Goal: Information Seeking & Learning: Learn about a topic

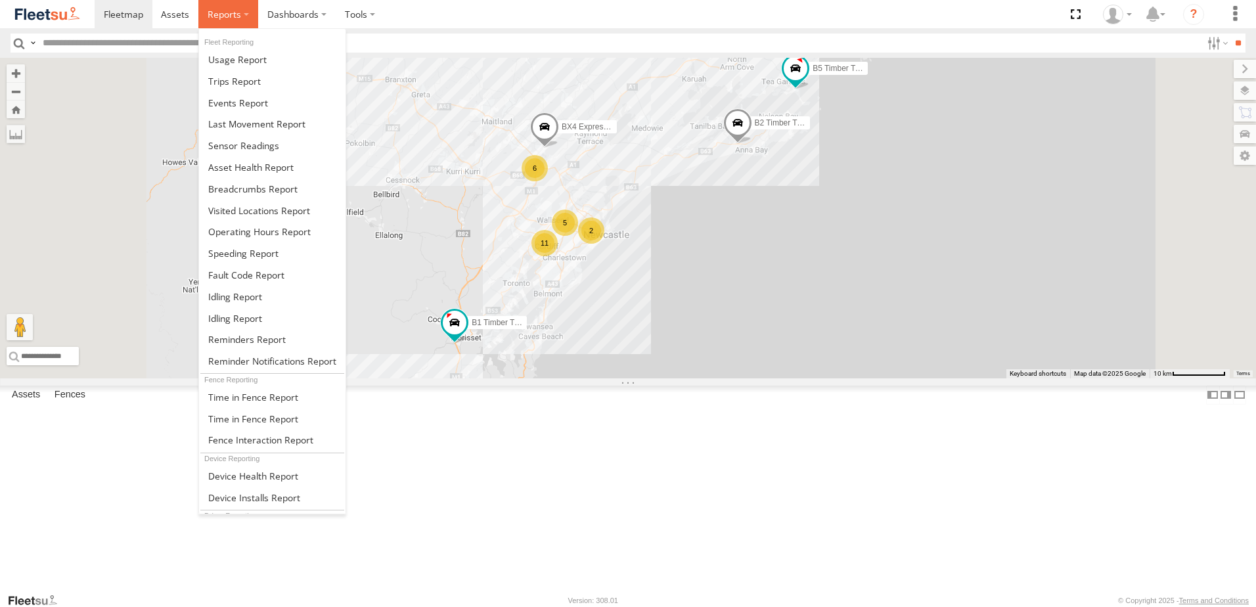
click at [216, 8] on span at bounding box center [224, 14] width 33 height 12
click at [212, 185] on span at bounding box center [252, 189] width 89 height 12
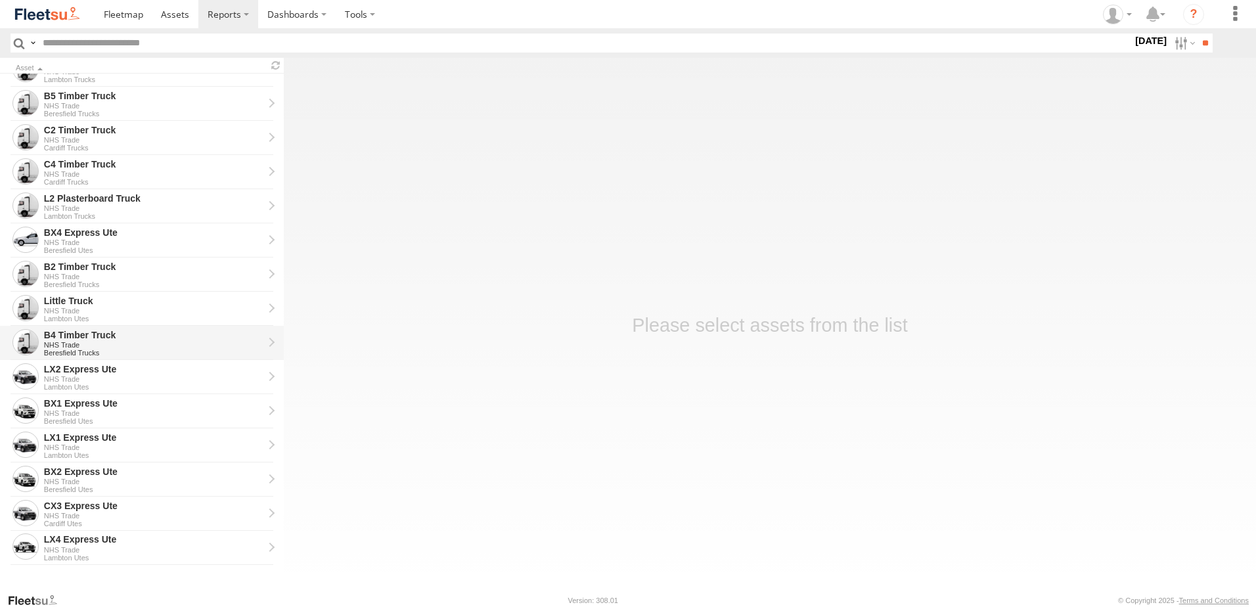
scroll to position [296, 0]
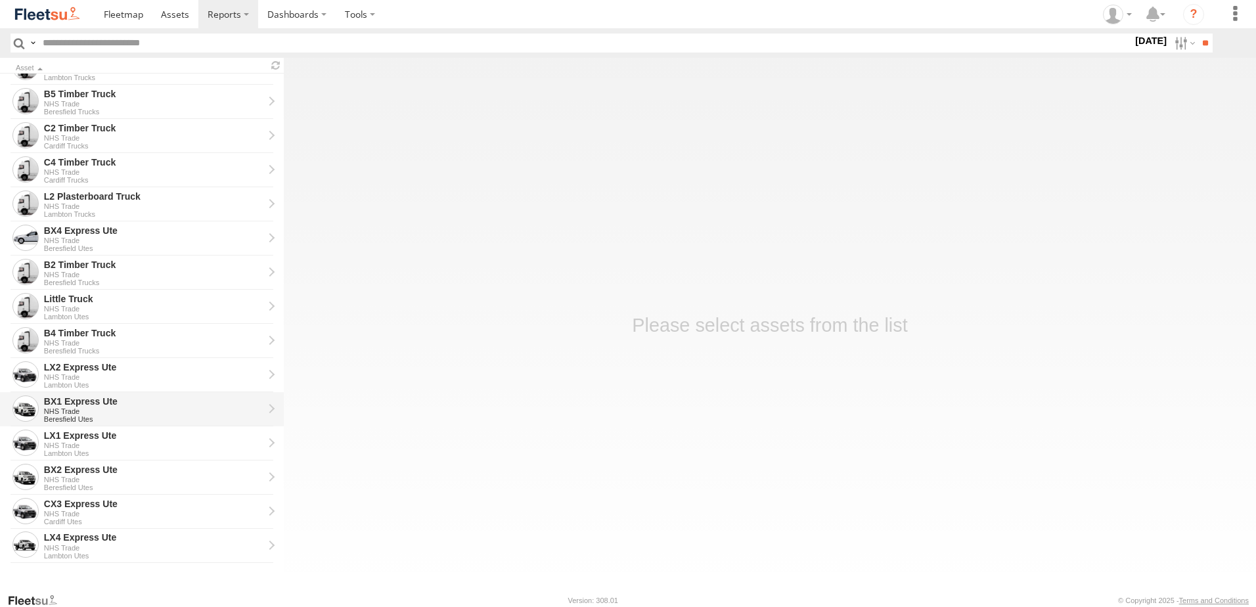
click at [62, 402] on div "BX1 Express Ute" at bounding box center [153, 401] width 219 height 12
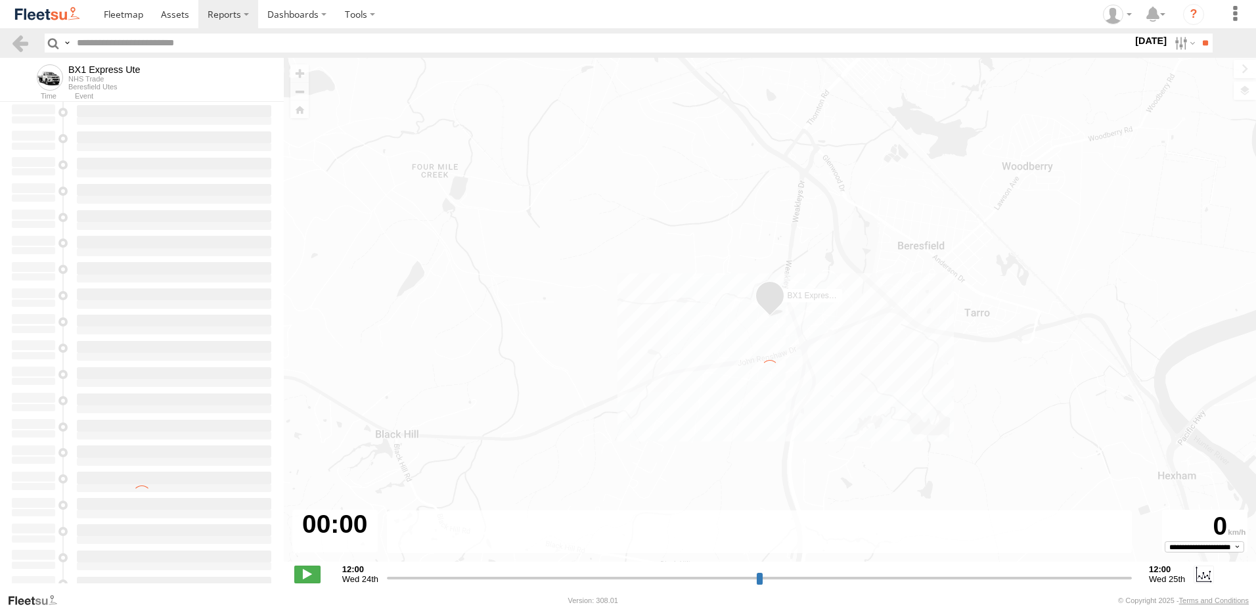
type input "**********"
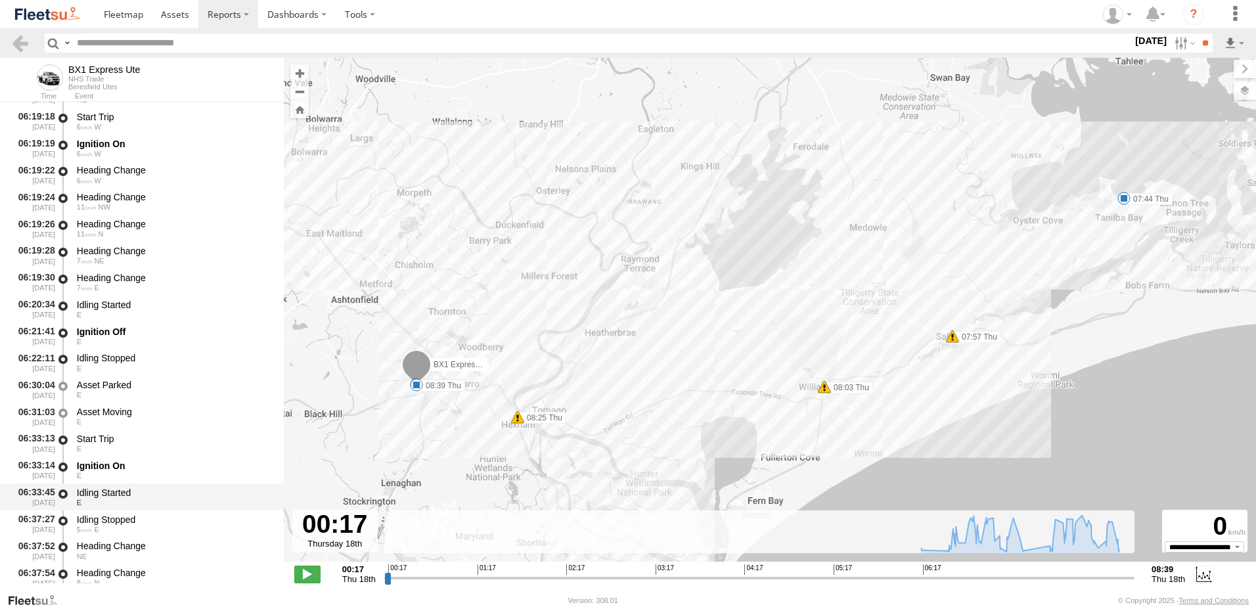
scroll to position [525, 0]
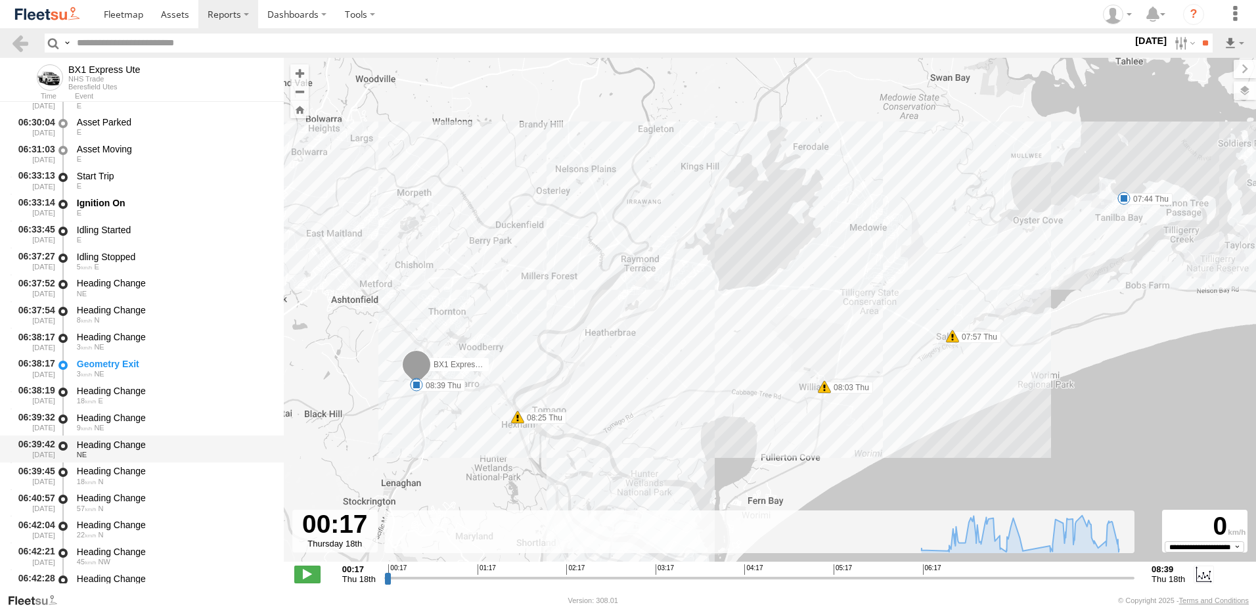
click at [108, 446] on div "Heading Change" at bounding box center [174, 445] width 194 height 12
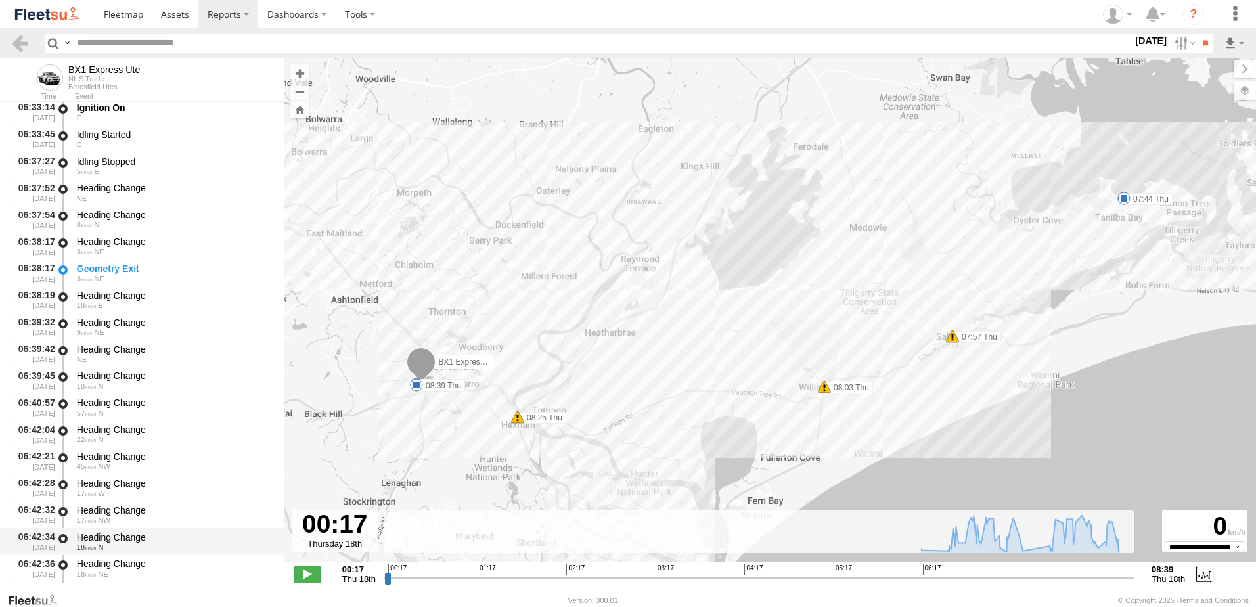
scroll to position [722, 0]
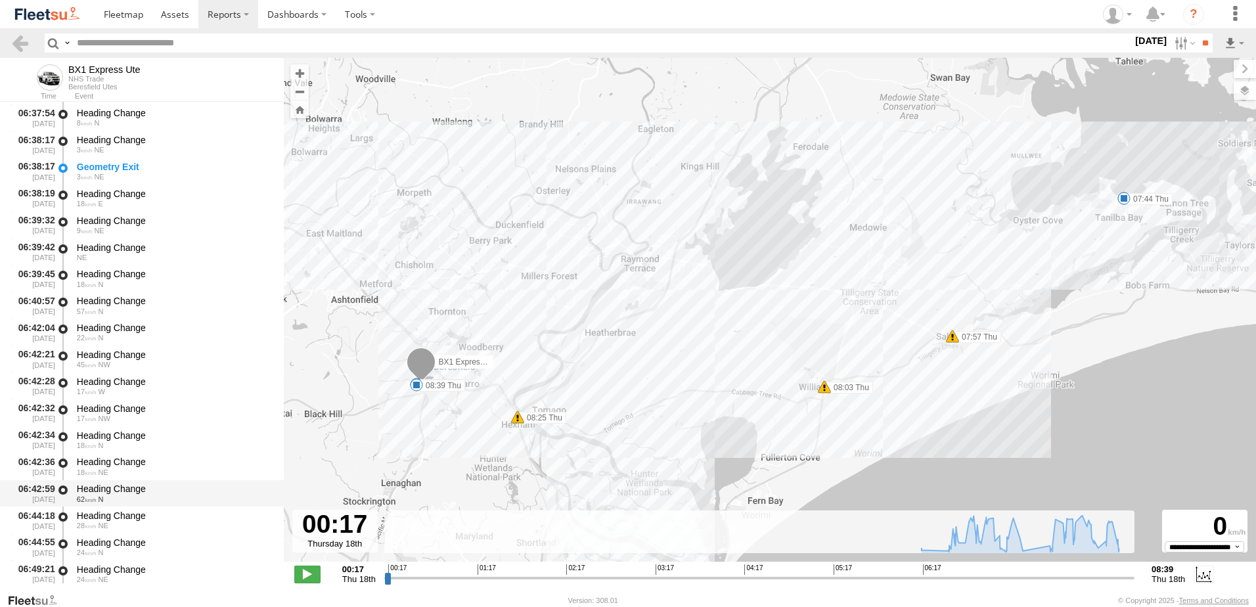
click at [109, 489] on div "Heading Change" at bounding box center [174, 489] width 194 height 12
click at [19, 41] on link at bounding box center [20, 42] width 19 height 19
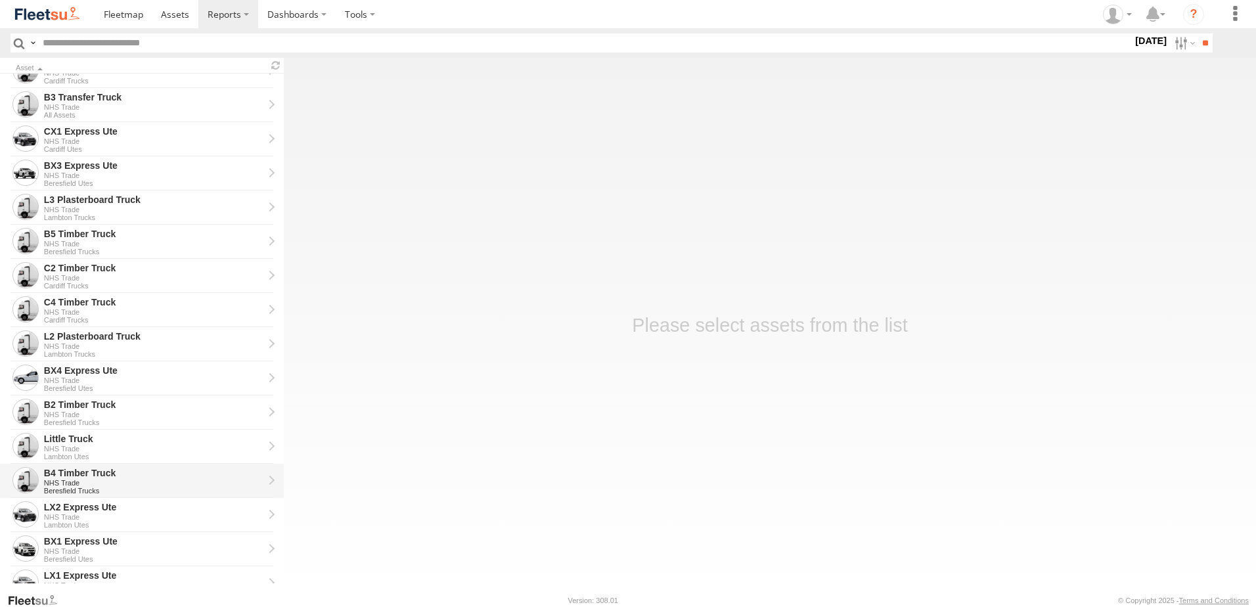
scroll to position [263, 0]
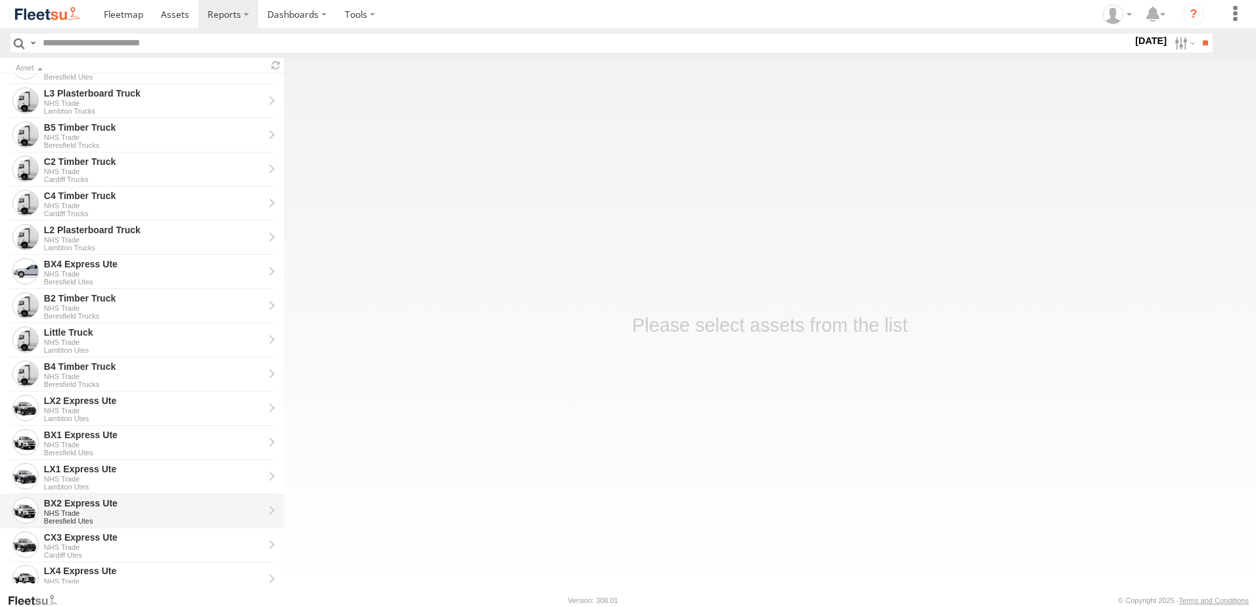
click at [58, 510] on div "NHS Trade" at bounding box center [153, 513] width 219 height 8
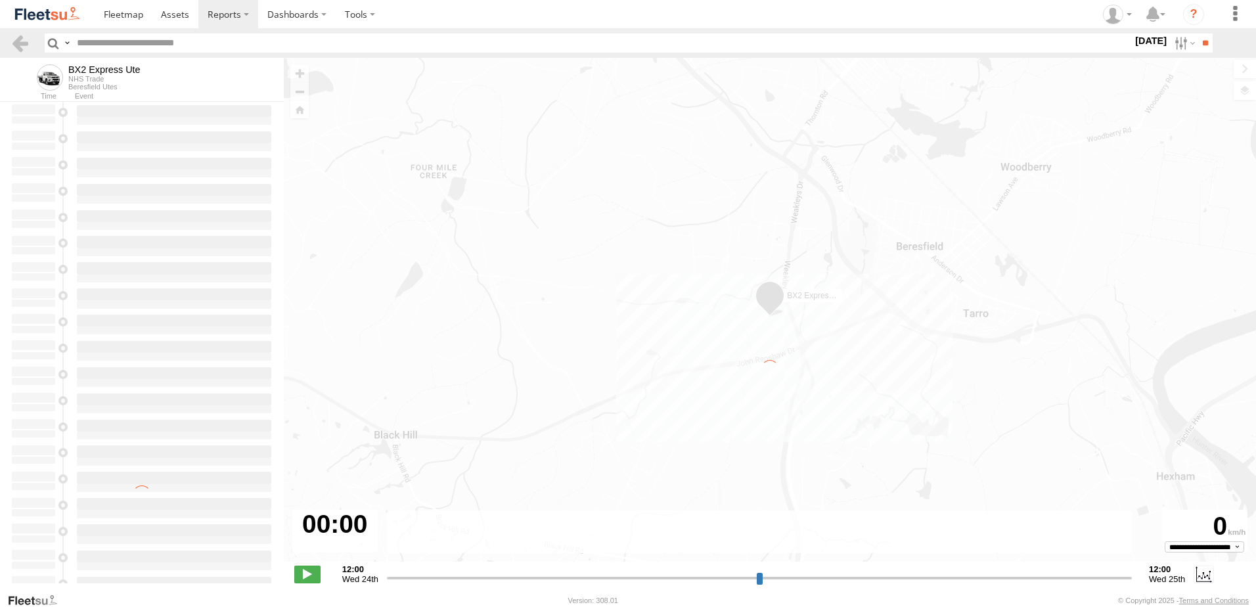
type input "**********"
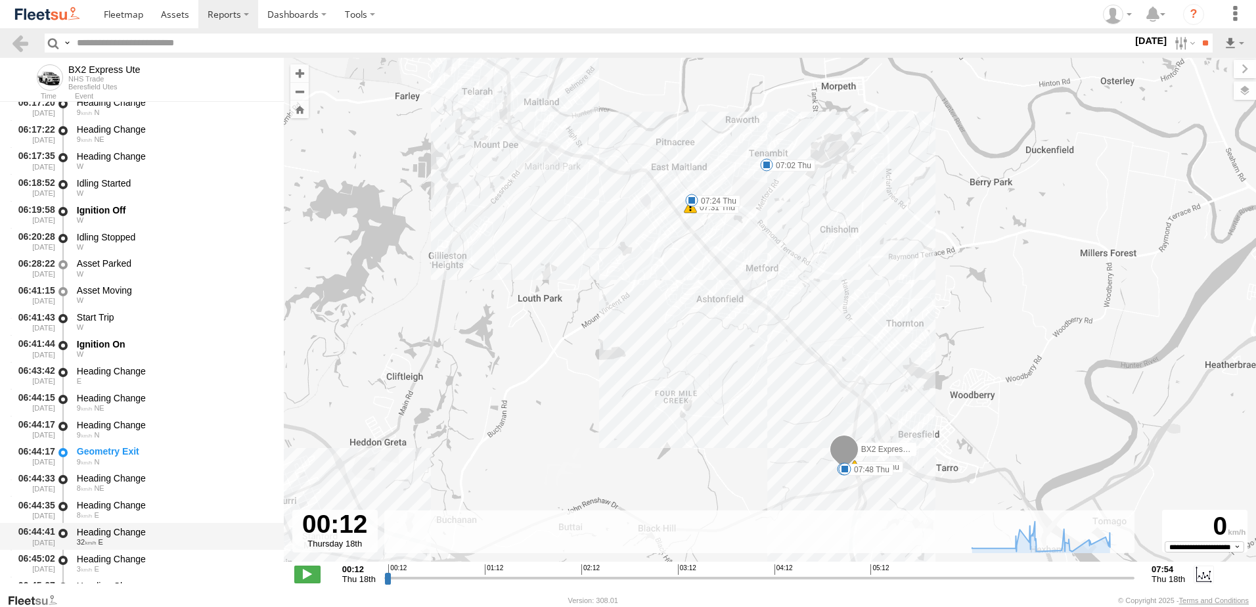
scroll to position [460, 0]
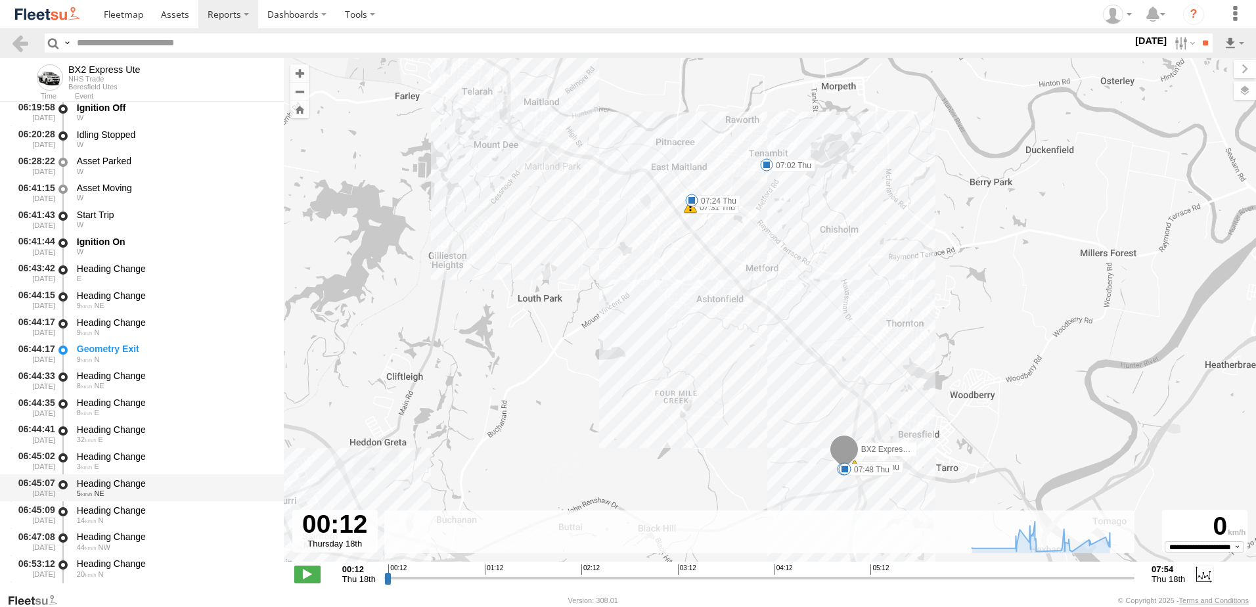
click at [104, 481] on div "Heading Change" at bounding box center [174, 483] width 194 height 12
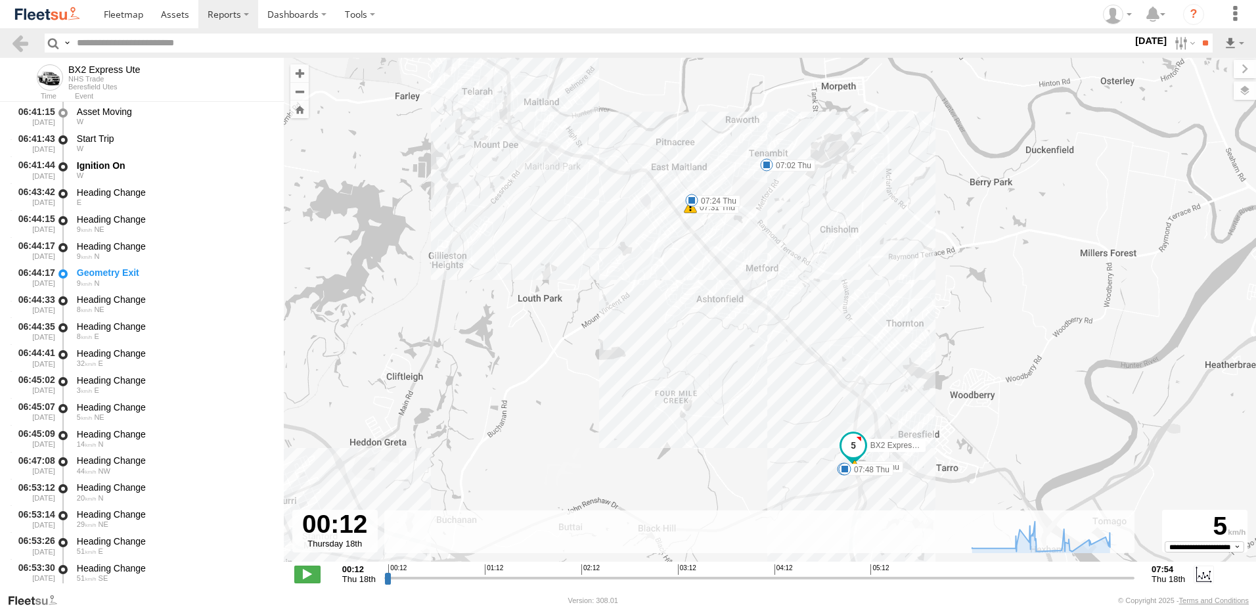
scroll to position [657, 0]
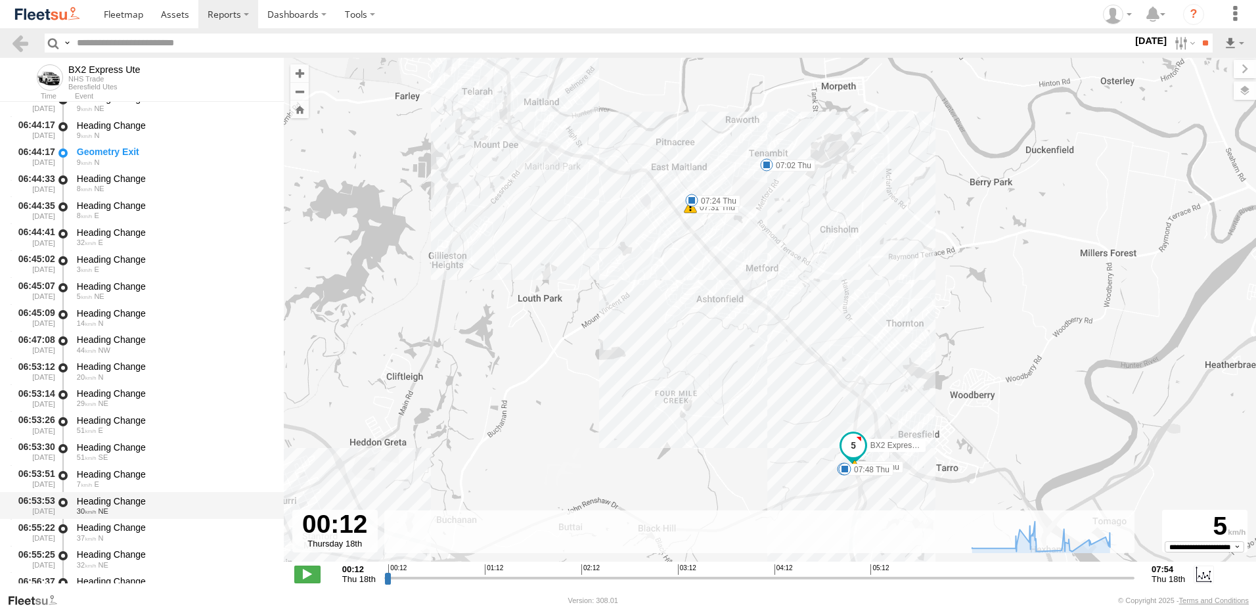
click at [121, 499] on div "Heading Change" at bounding box center [174, 501] width 194 height 12
click at [18, 39] on link at bounding box center [20, 42] width 19 height 19
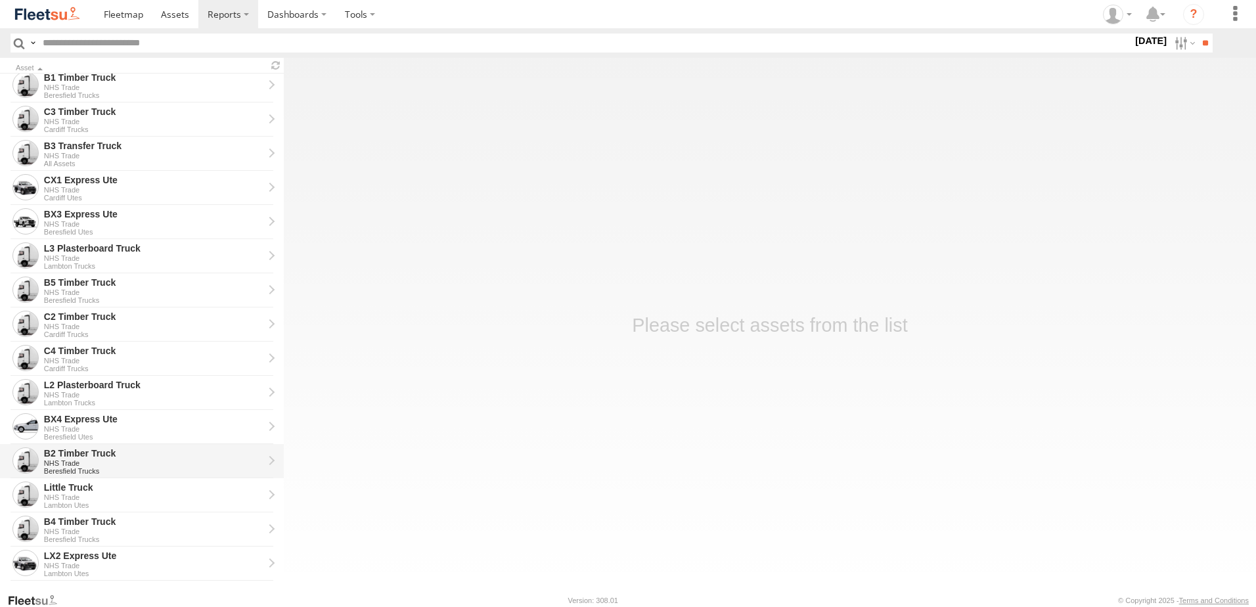
scroll to position [99, 0]
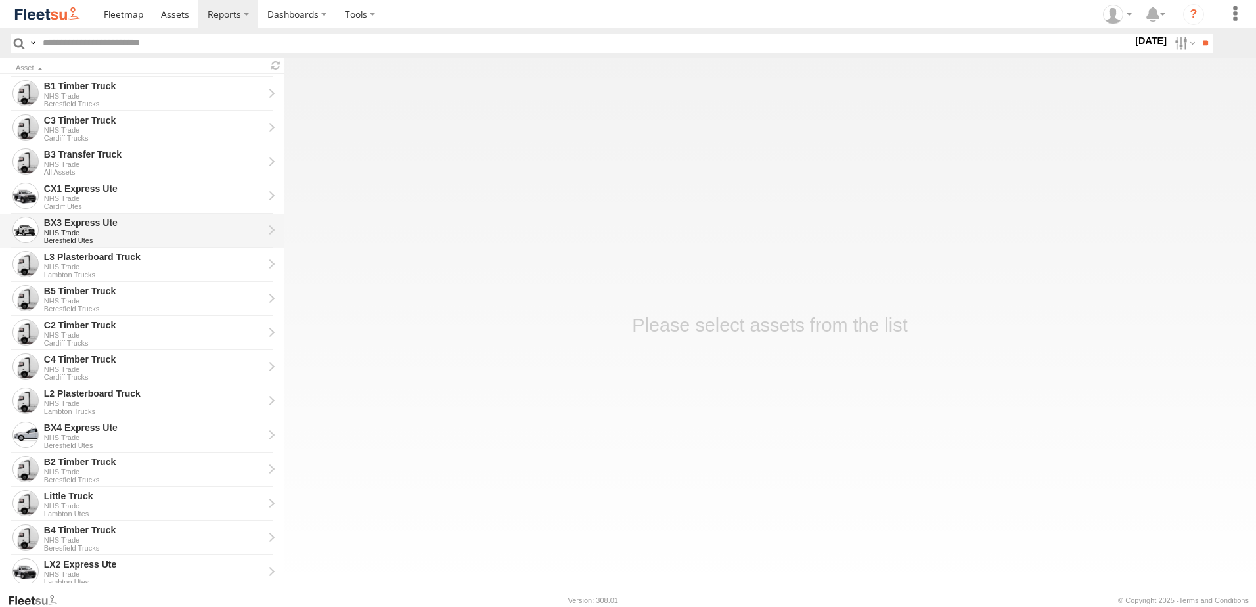
click at [69, 222] on div "BX3 Express Ute" at bounding box center [153, 223] width 219 height 12
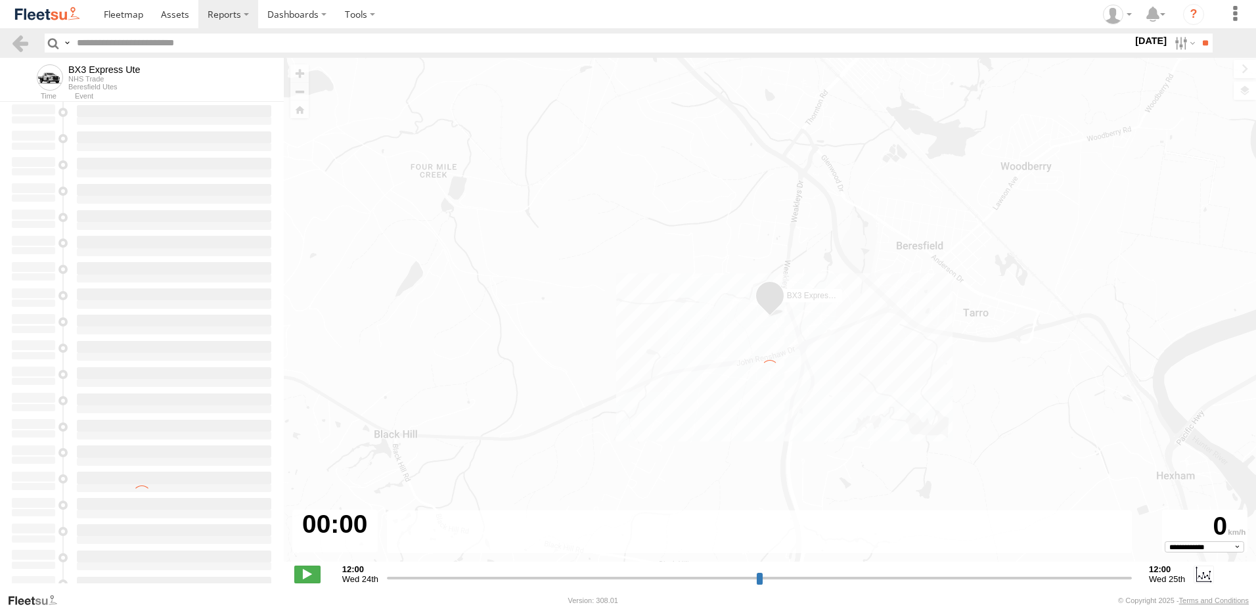
type input "**********"
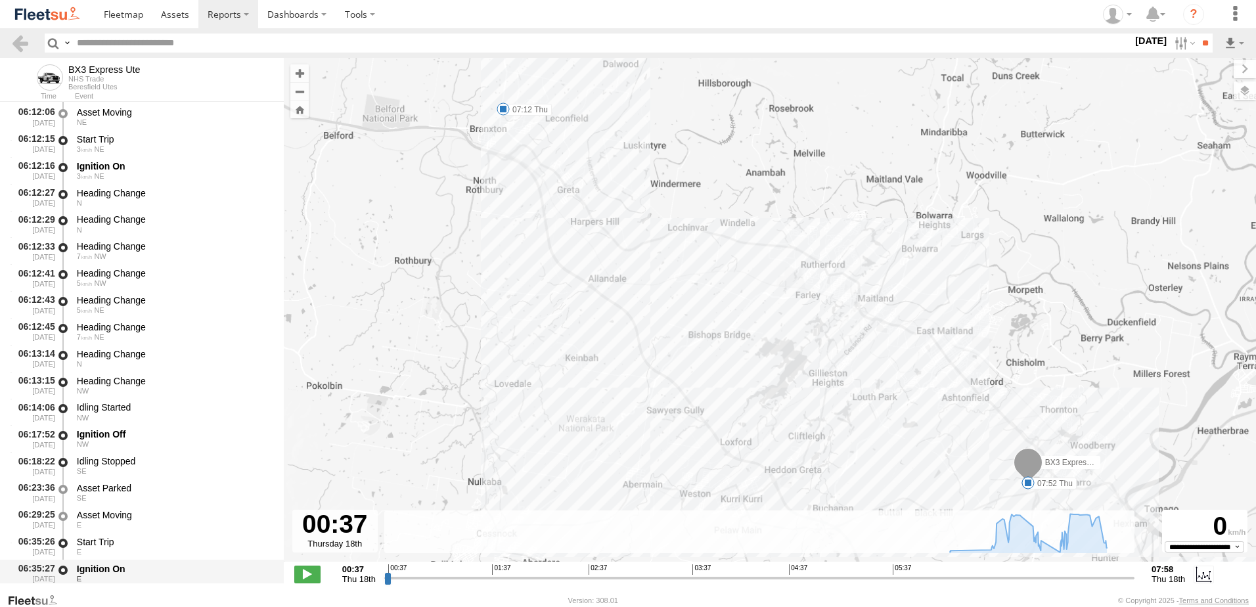
scroll to position [328, 0]
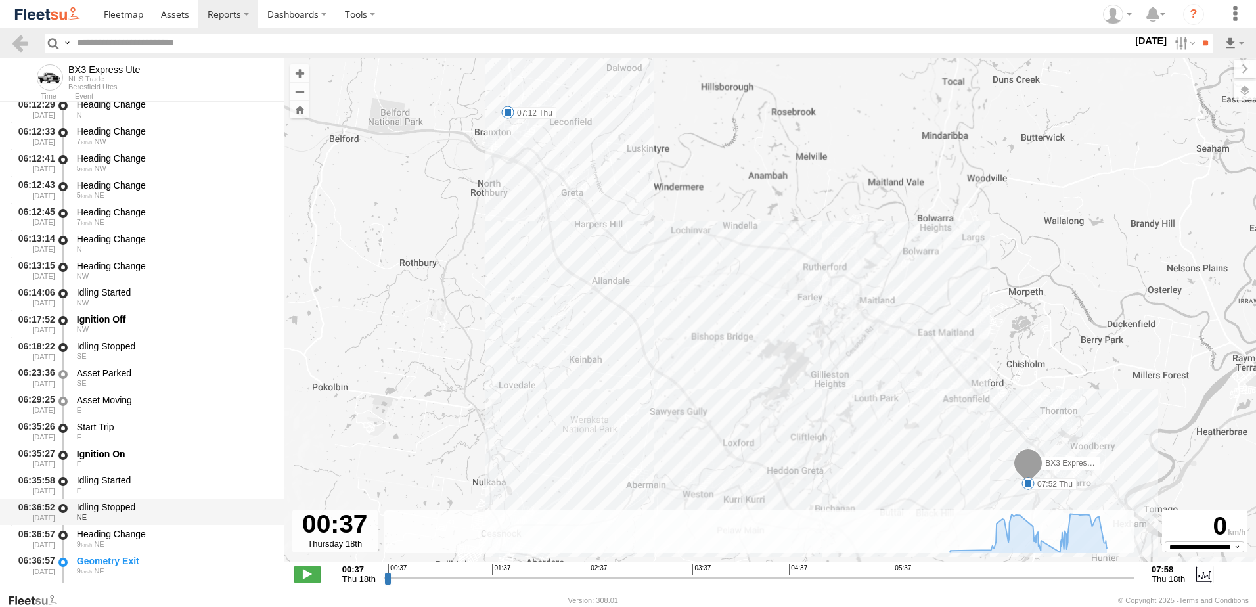
click at [110, 506] on div "Idling Stopped" at bounding box center [174, 507] width 194 height 12
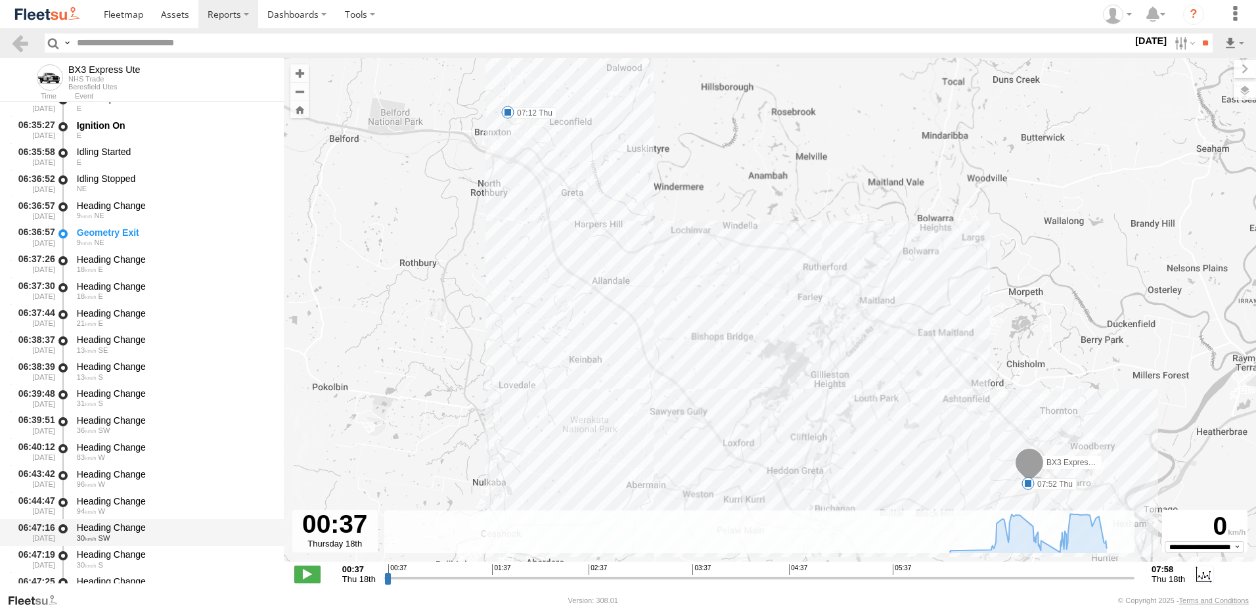
click at [106, 525] on div "Heading Change" at bounding box center [174, 527] width 194 height 12
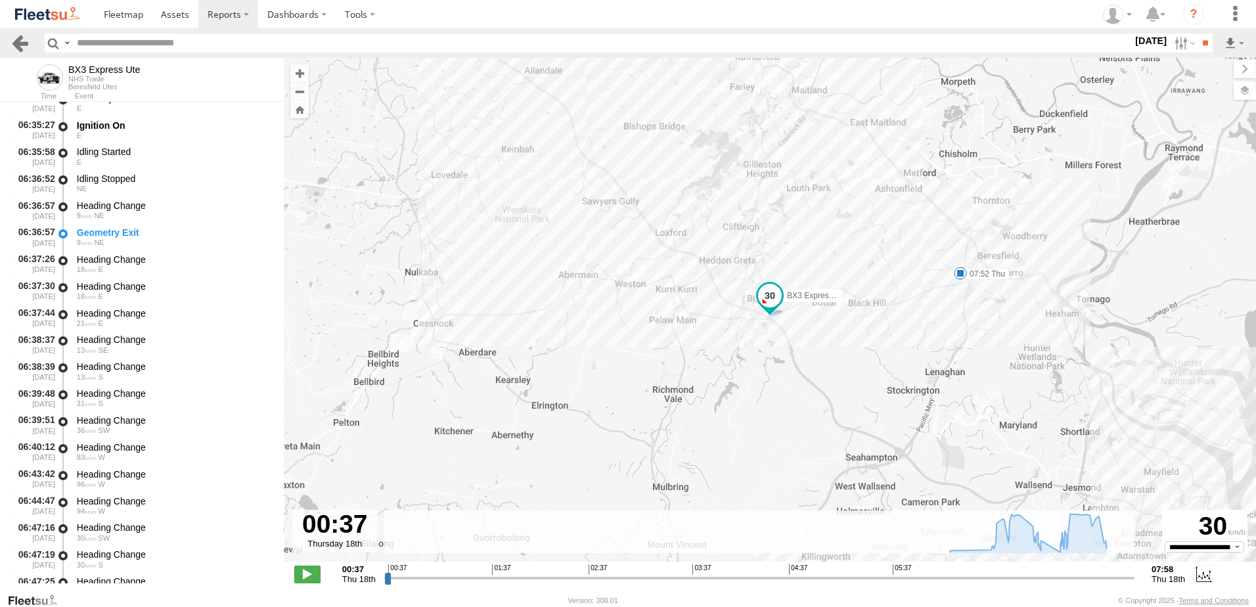
click at [20, 41] on link at bounding box center [20, 42] width 19 height 19
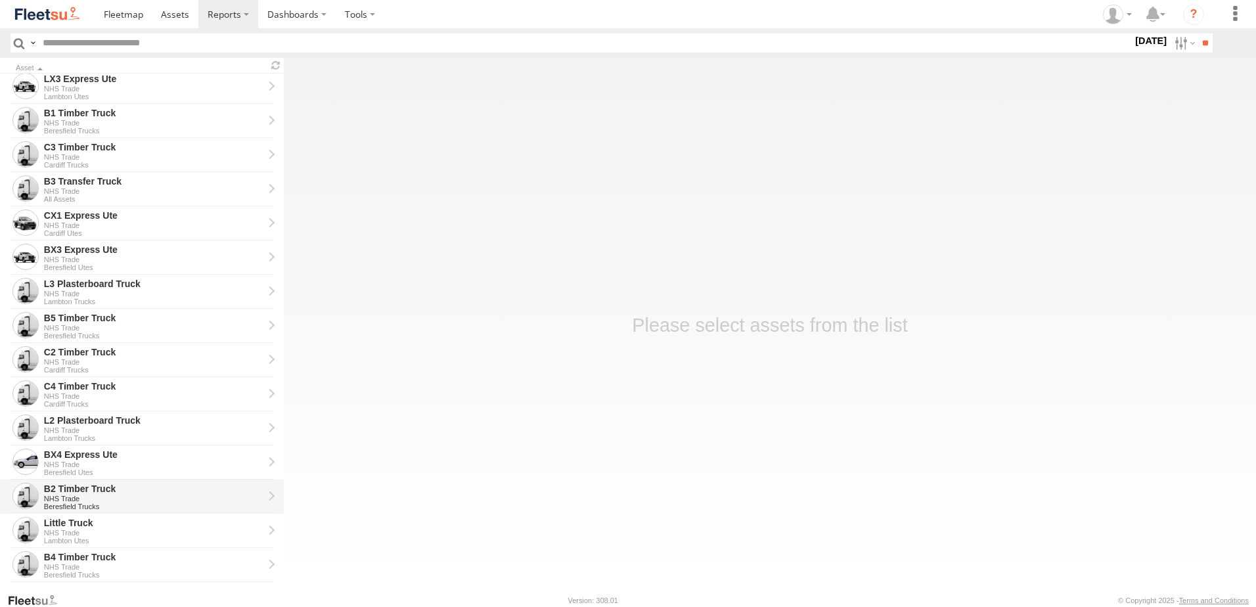
scroll to position [197, 0]
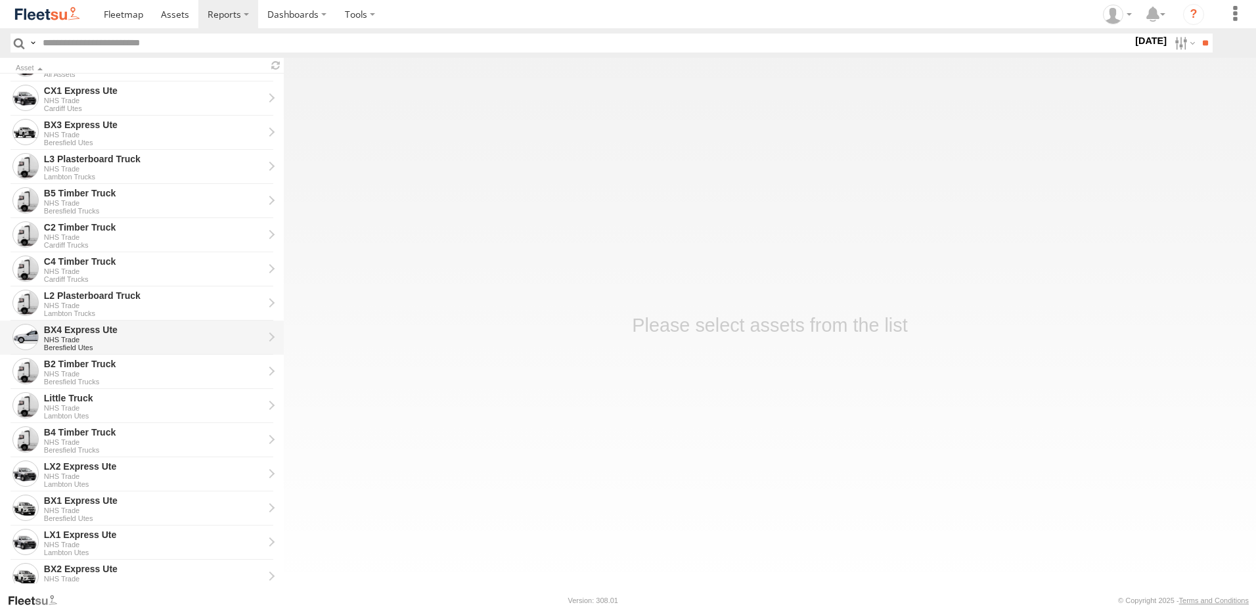
click at [71, 332] on div "BX4 Express Ute" at bounding box center [153, 330] width 219 height 12
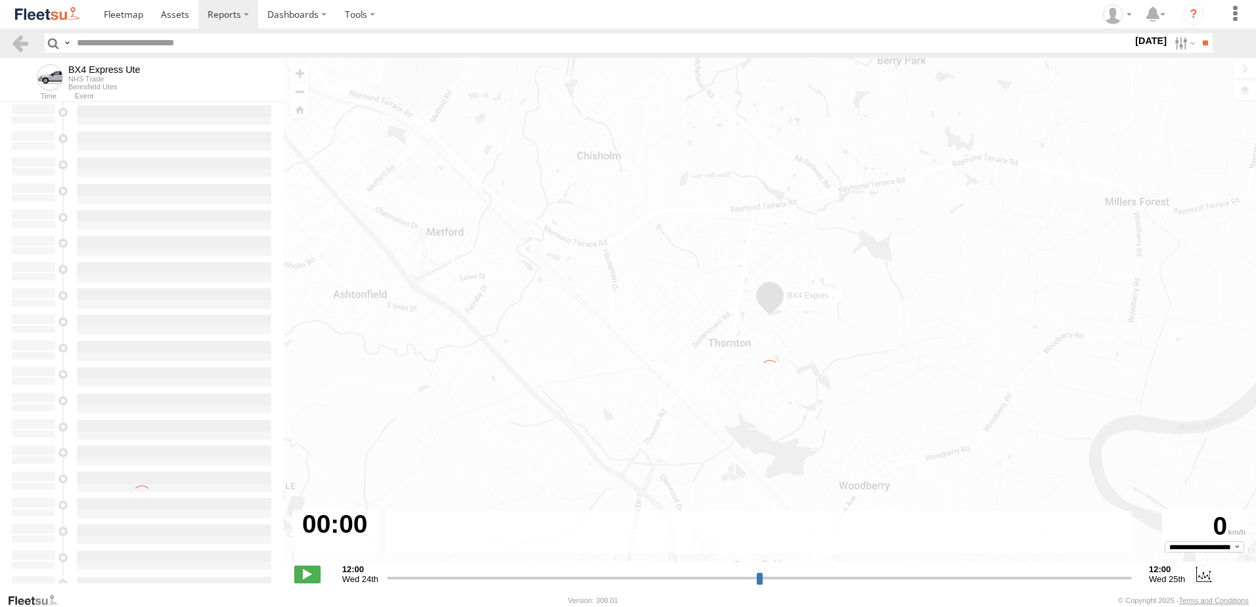
type input "**********"
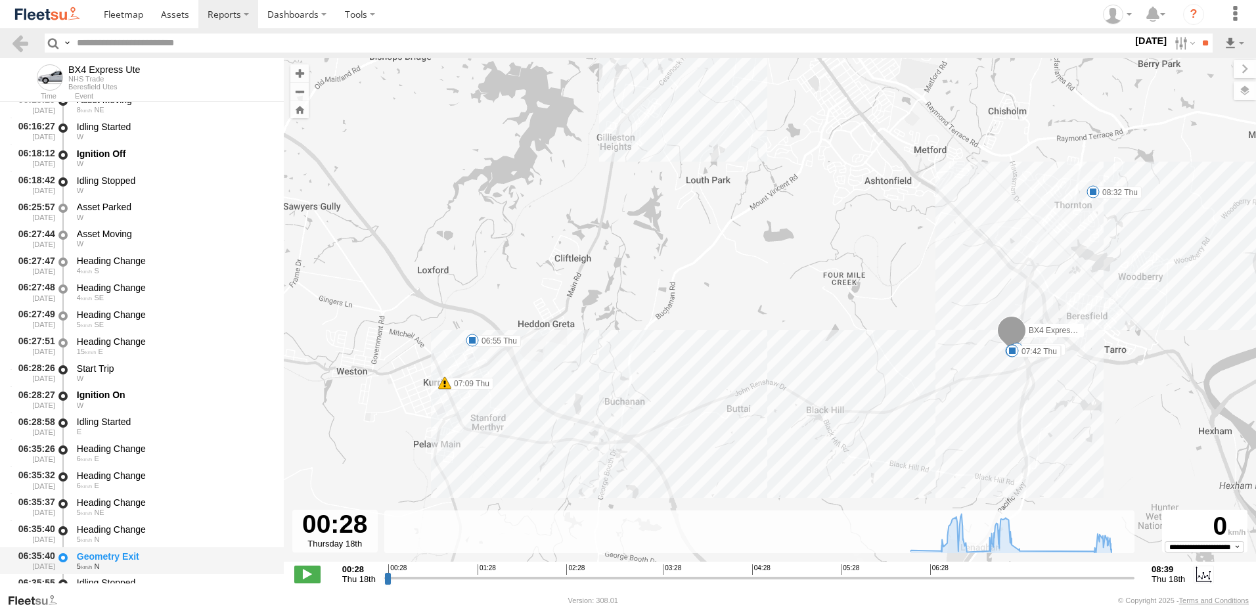
scroll to position [328, 0]
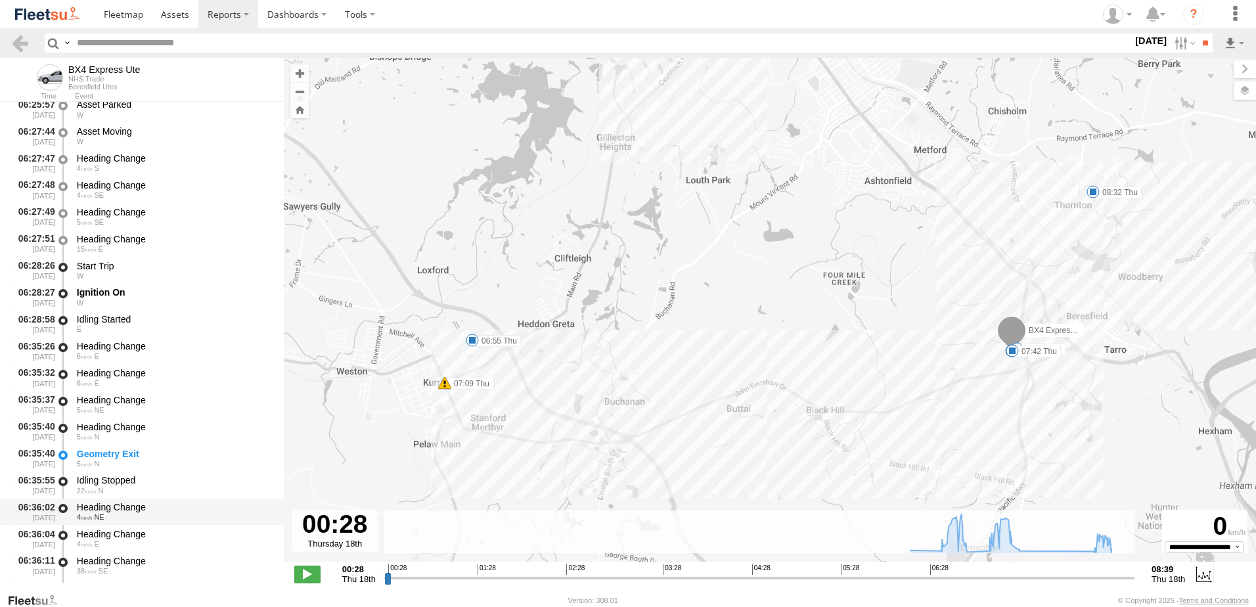
click at [100, 510] on div "Heading Change" at bounding box center [174, 507] width 194 height 12
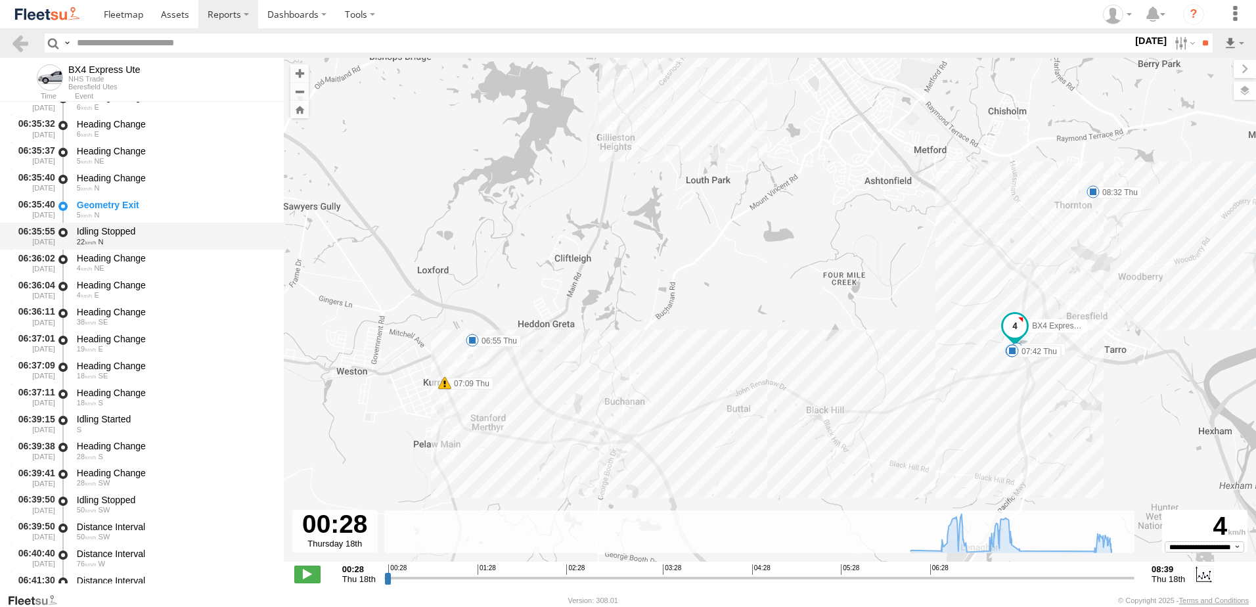
scroll to position [591, 0]
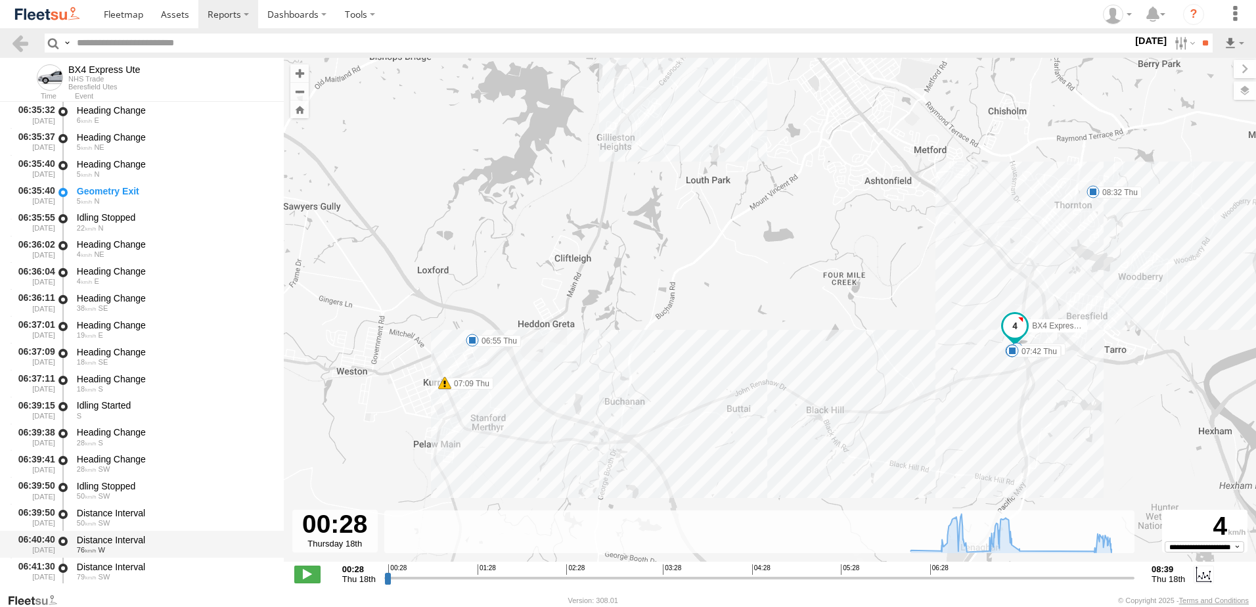
click at [106, 537] on div "Distance Interval" at bounding box center [174, 540] width 194 height 12
click at [18, 40] on link at bounding box center [20, 42] width 19 height 19
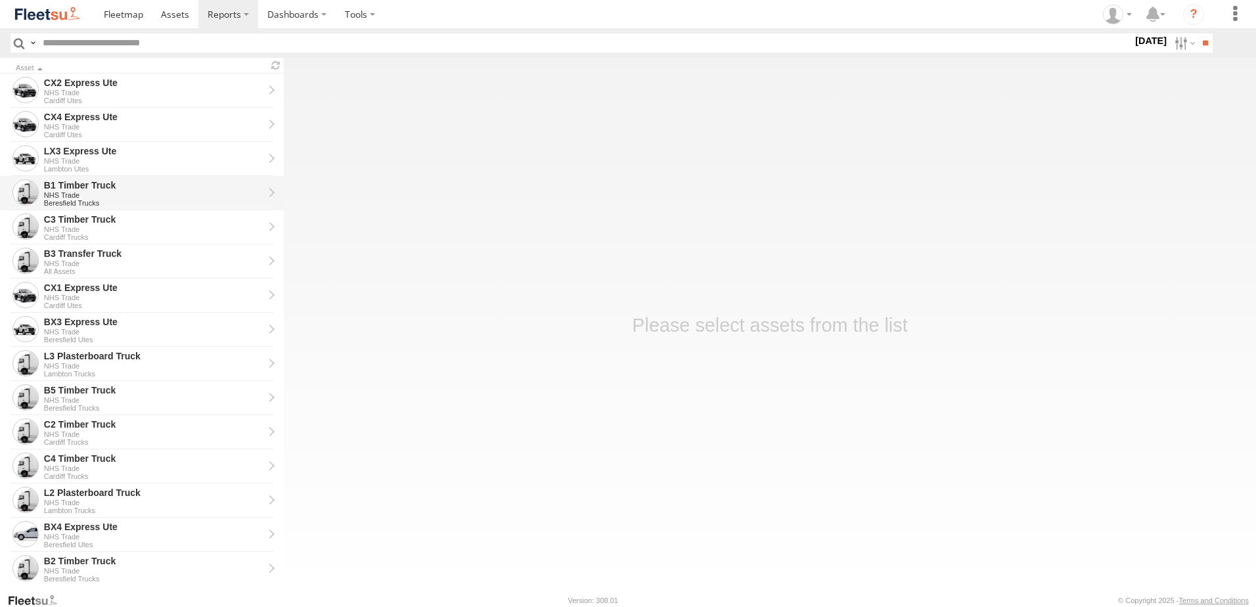
click at [77, 185] on div "B1 Timber Truck" at bounding box center [153, 185] width 219 height 12
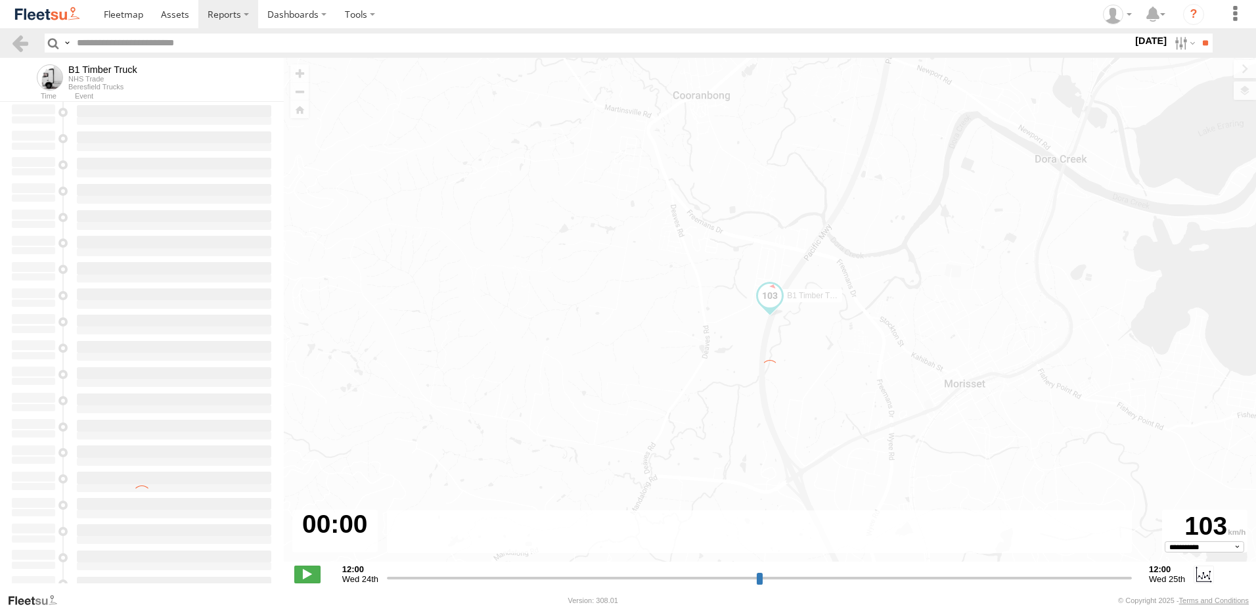
type input "**********"
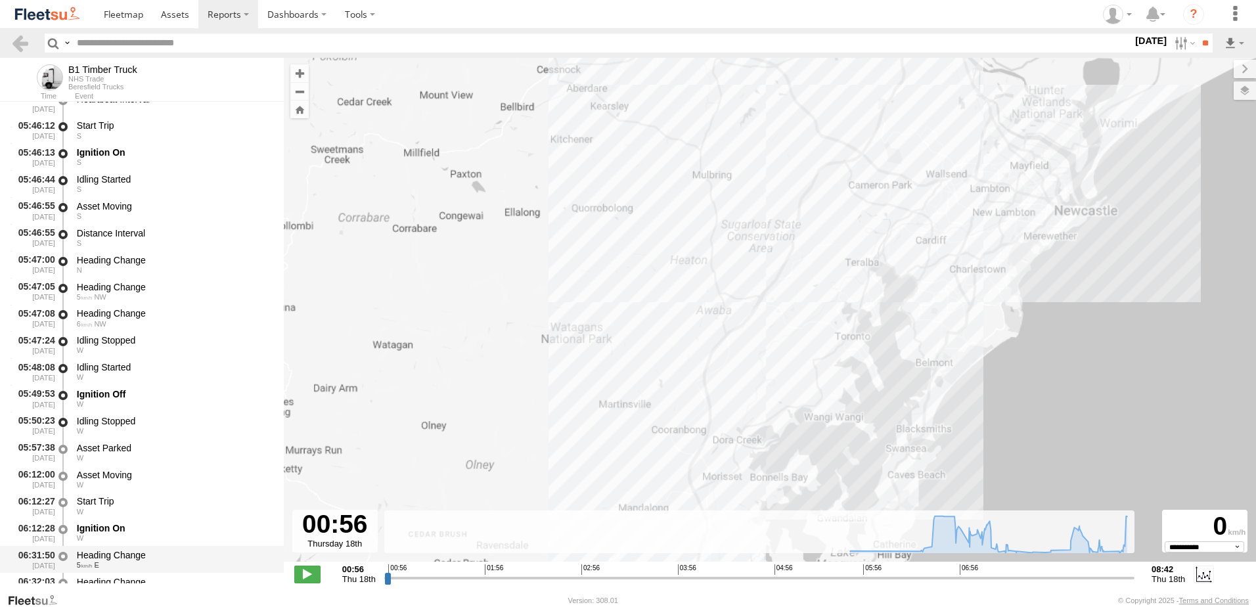
scroll to position [263, 0]
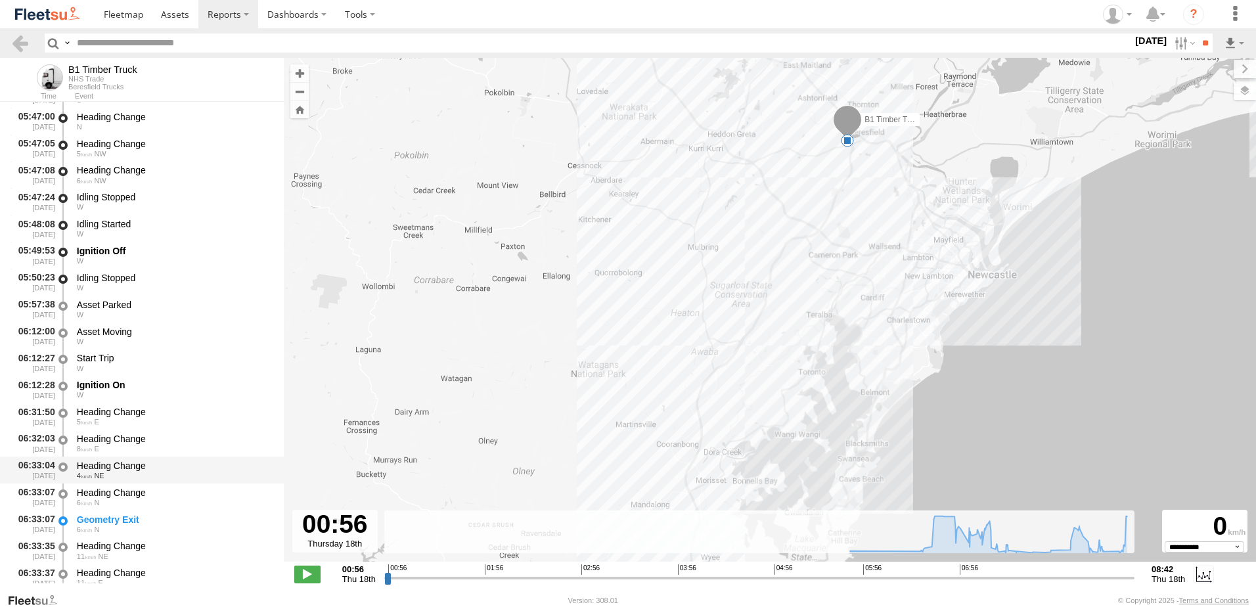
click at [104, 462] on div "Heading Change" at bounding box center [174, 466] width 194 height 12
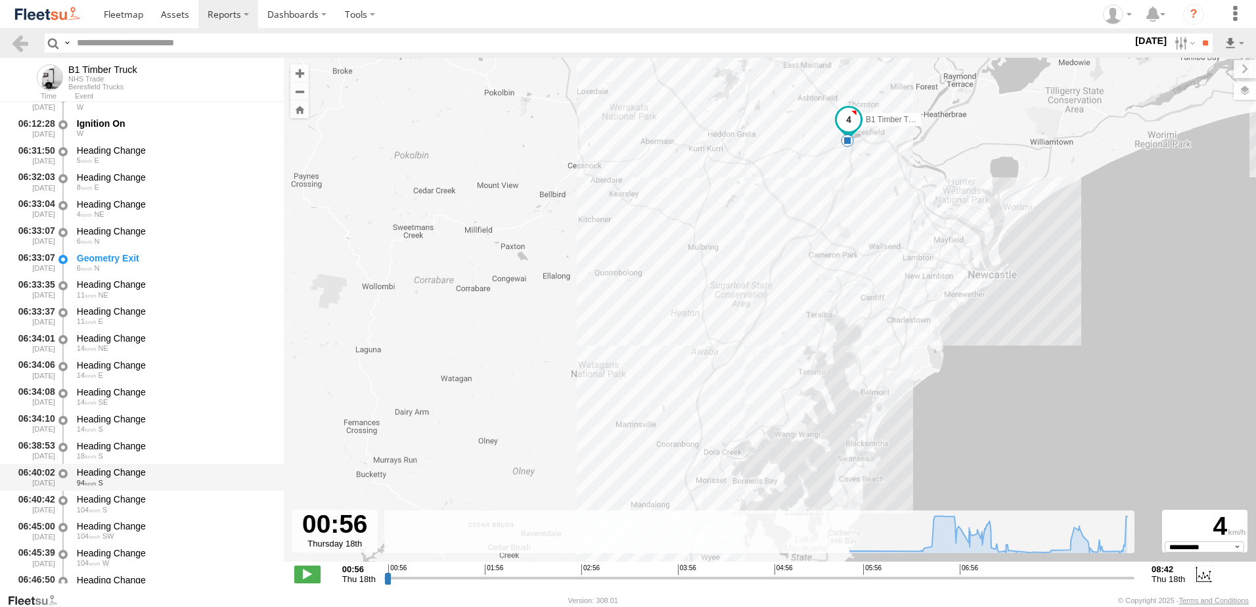
scroll to position [525, 0]
click at [125, 492] on div "Heading Change" at bounding box center [174, 498] width 194 height 12
click at [18, 40] on link at bounding box center [20, 42] width 19 height 19
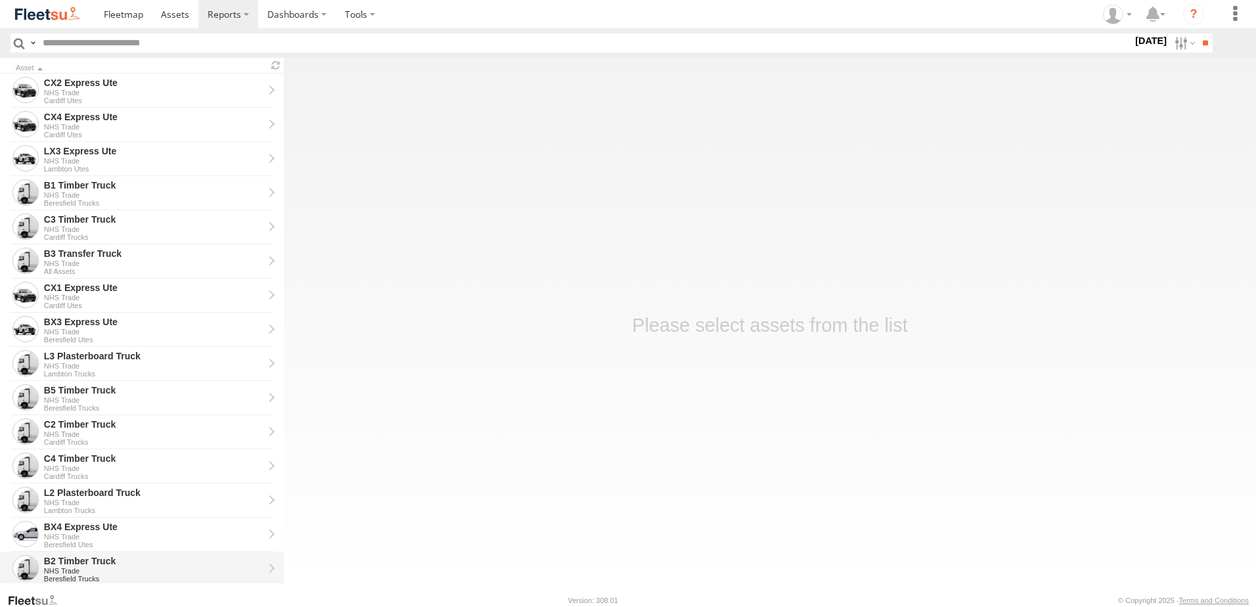
click at [59, 560] on div "B2 Timber Truck" at bounding box center [153, 561] width 219 height 12
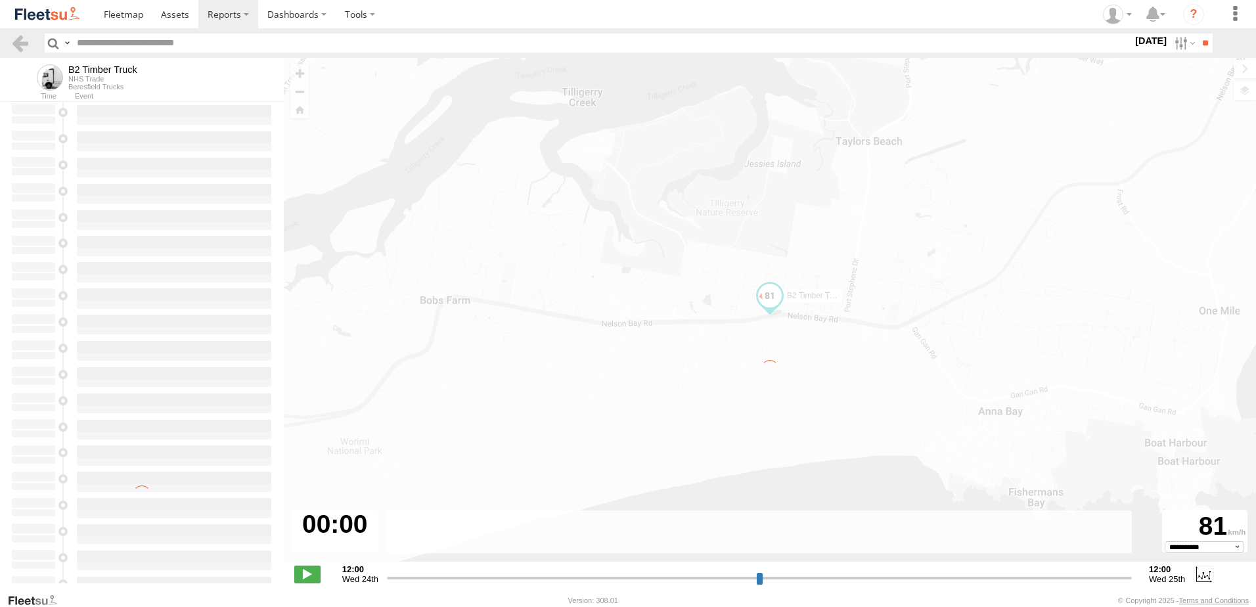
type input "**********"
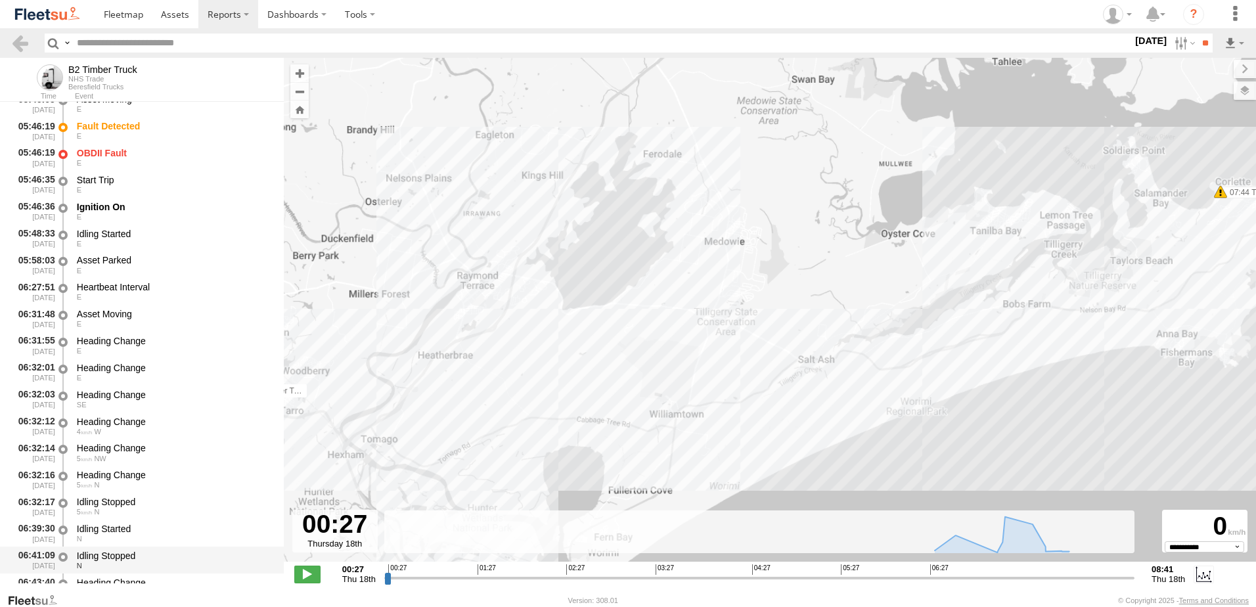
scroll to position [328, 0]
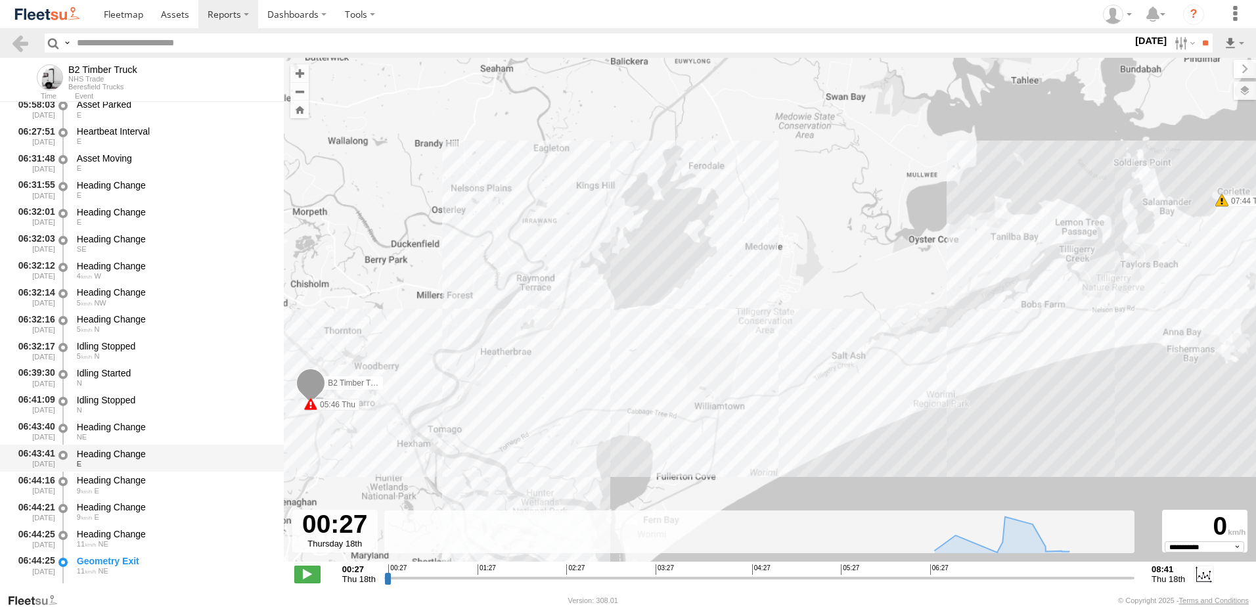
click at [100, 453] on div "Heading Change" at bounding box center [174, 454] width 194 height 12
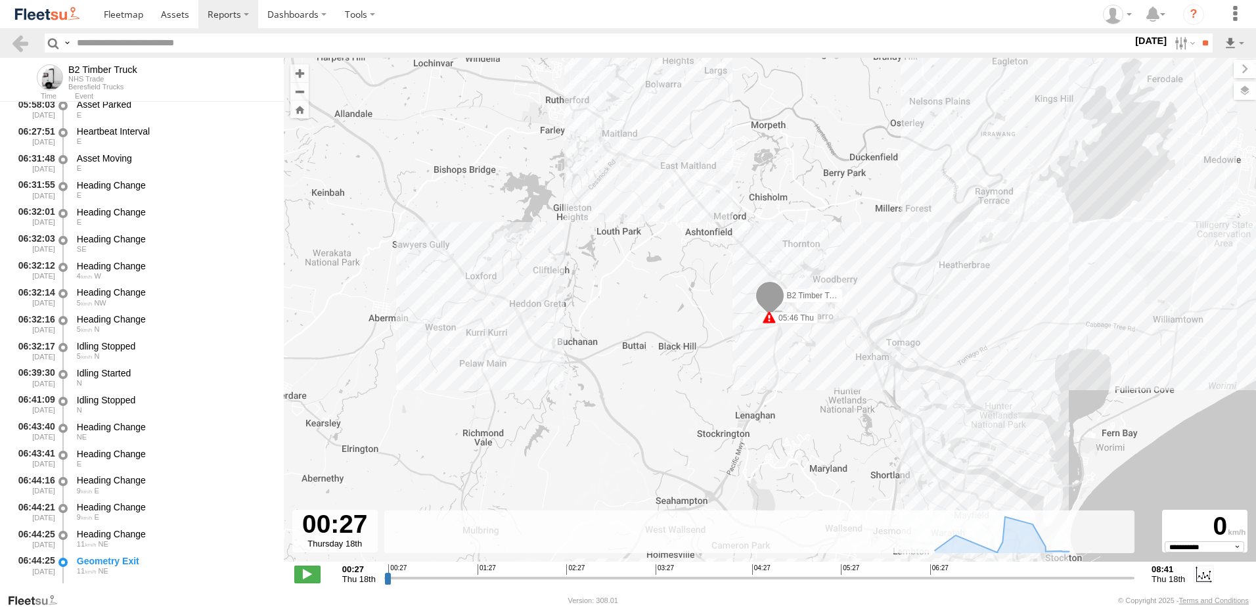
scroll to position [591, 0]
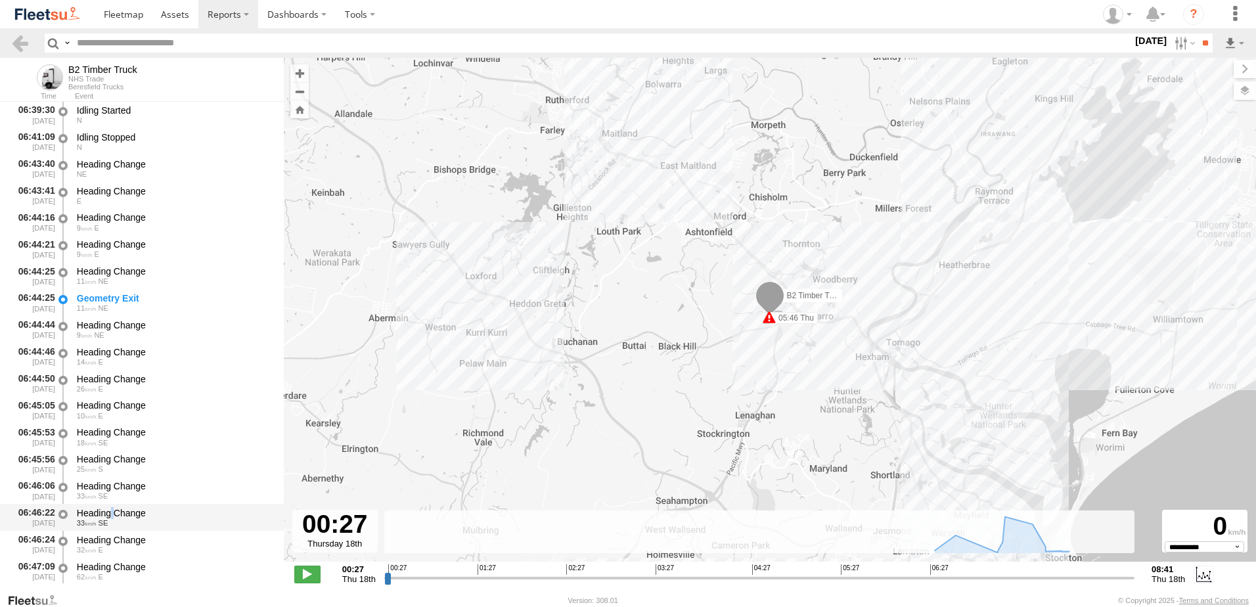
click at [112, 512] on div "Heading Change" at bounding box center [174, 513] width 194 height 12
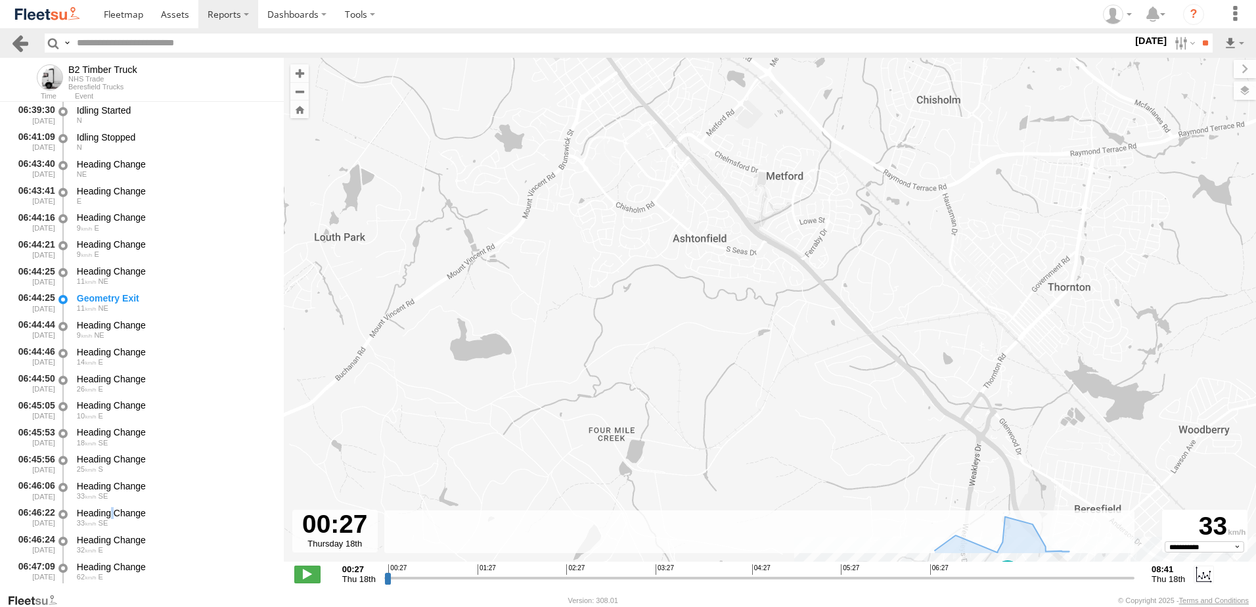
click at [14, 41] on link at bounding box center [20, 42] width 19 height 19
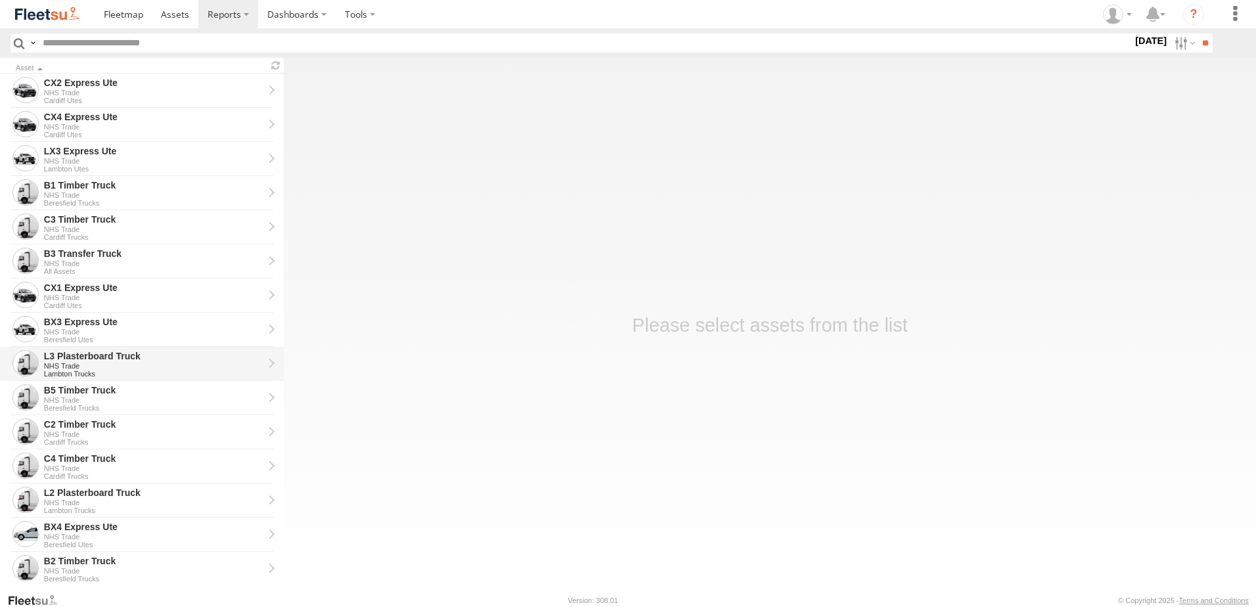
scroll to position [197, 0]
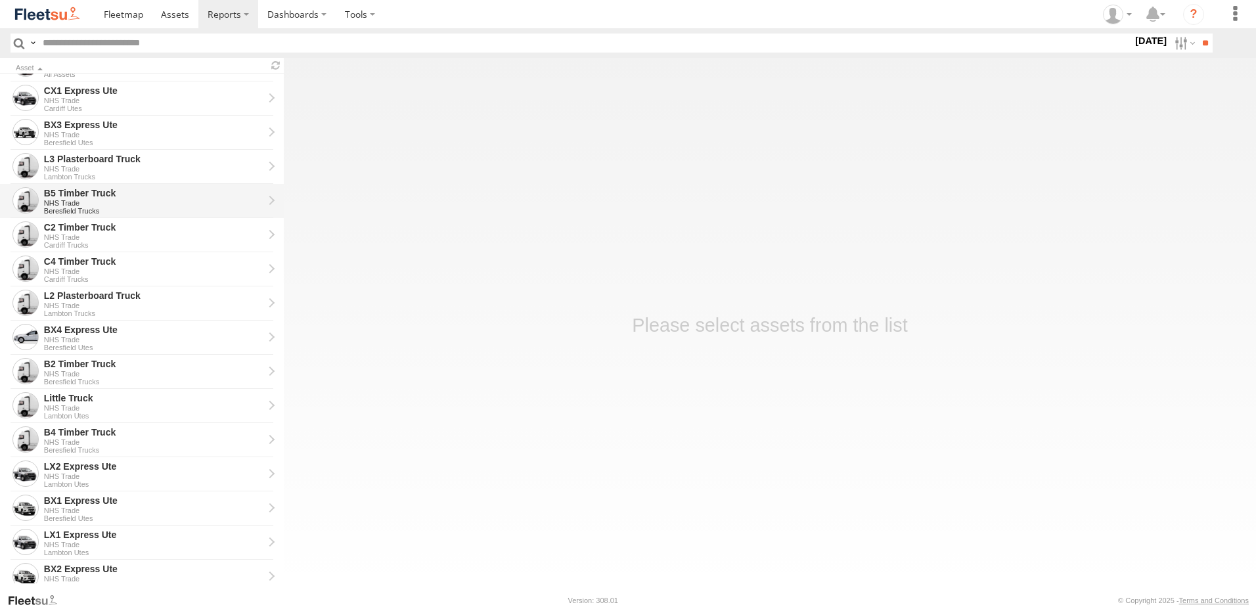
click at [71, 190] on div "B5 Timber Truck" at bounding box center [153, 193] width 219 height 12
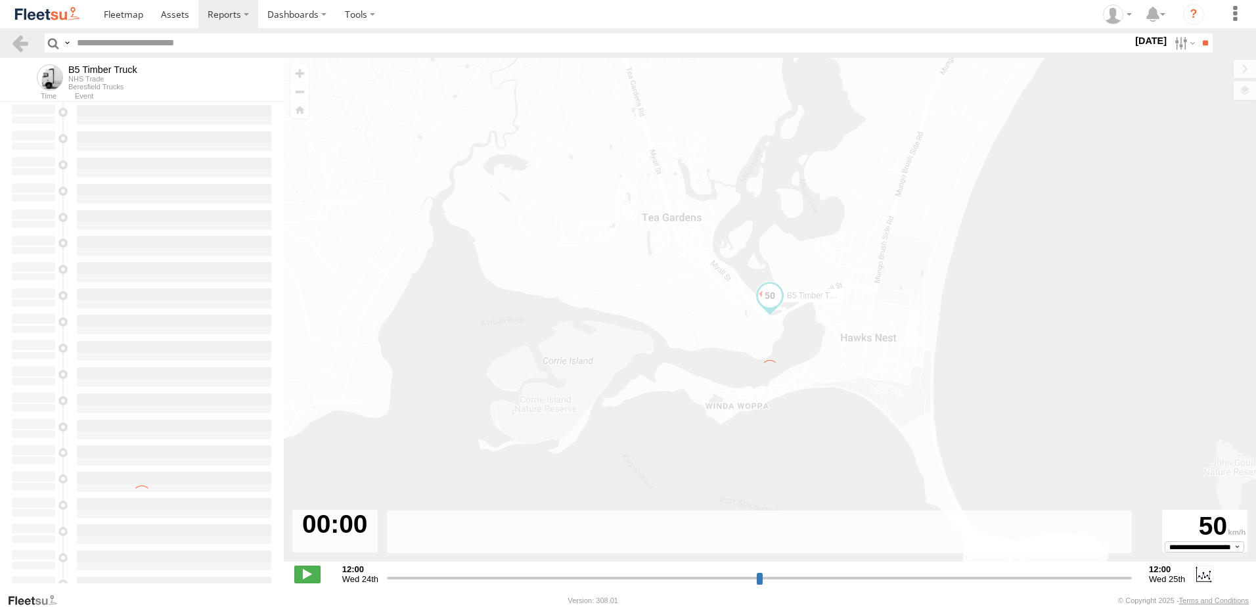
type input "**********"
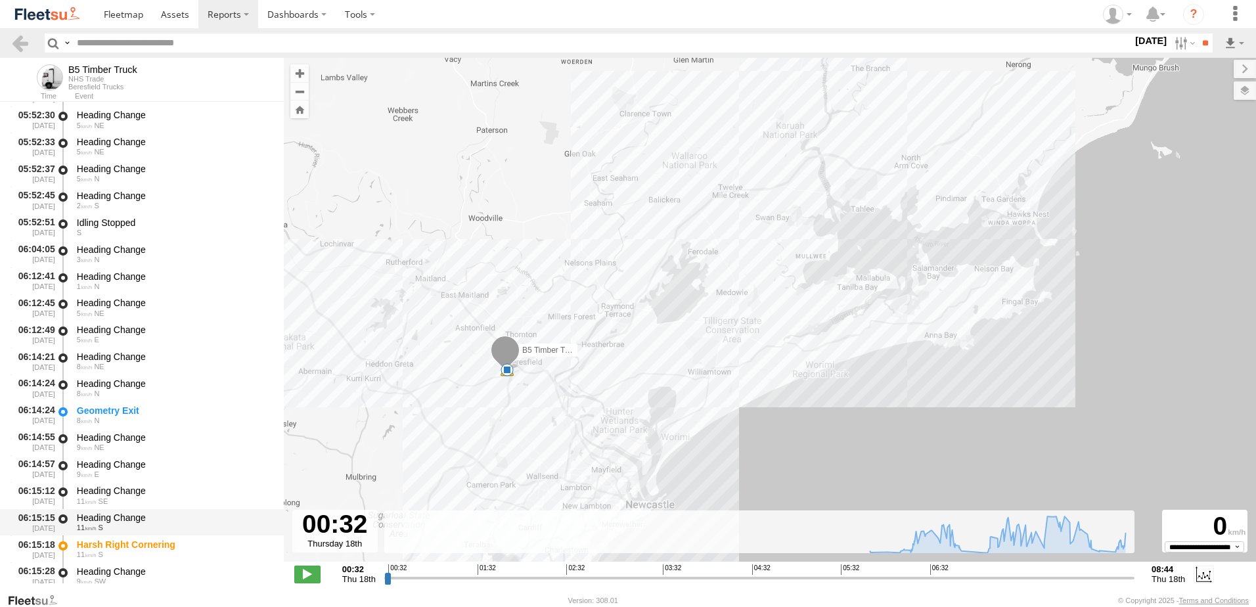
scroll to position [394, 0]
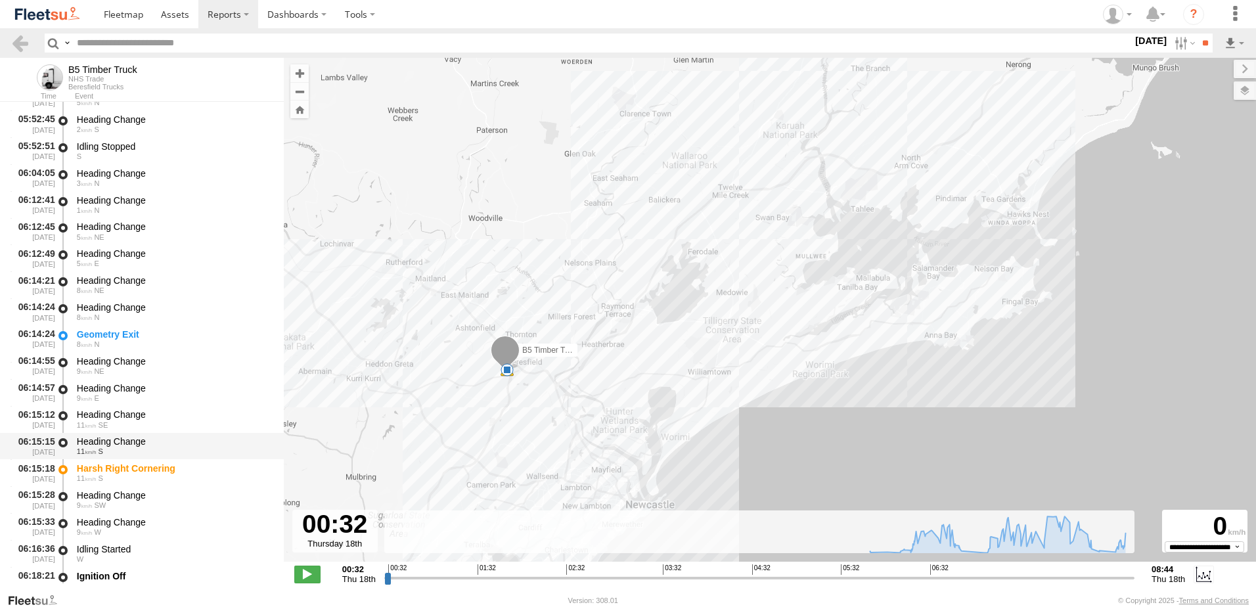
click at [102, 439] on div "Heading Change" at bounding box center [174, 441] width 194 height 12
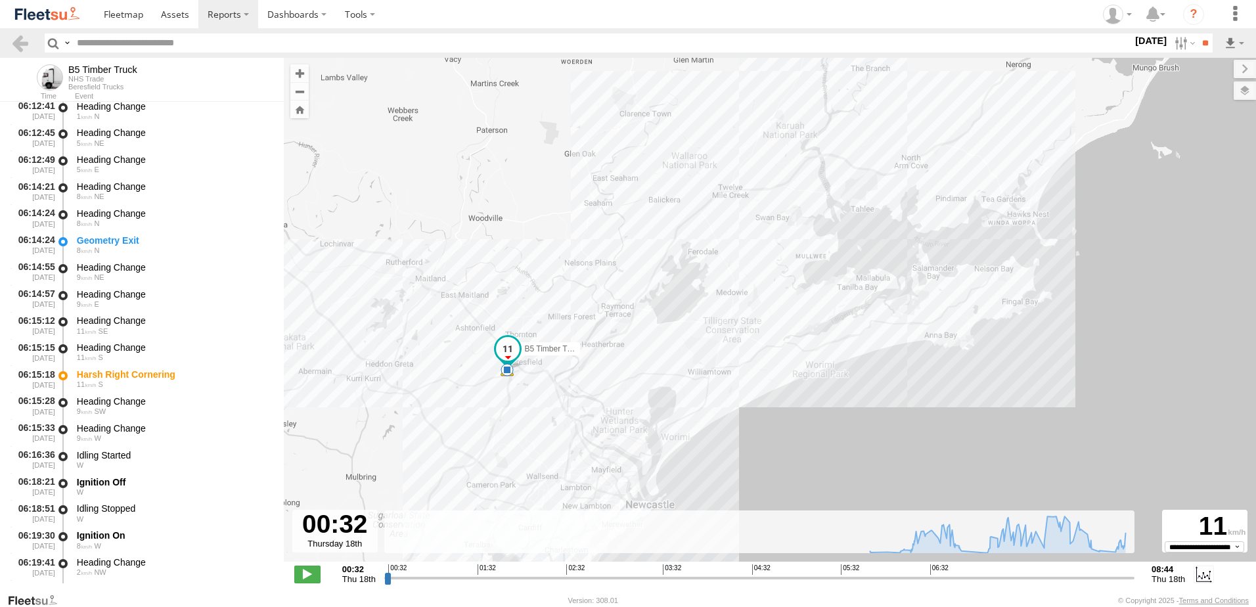
scroll to position [591, 0]
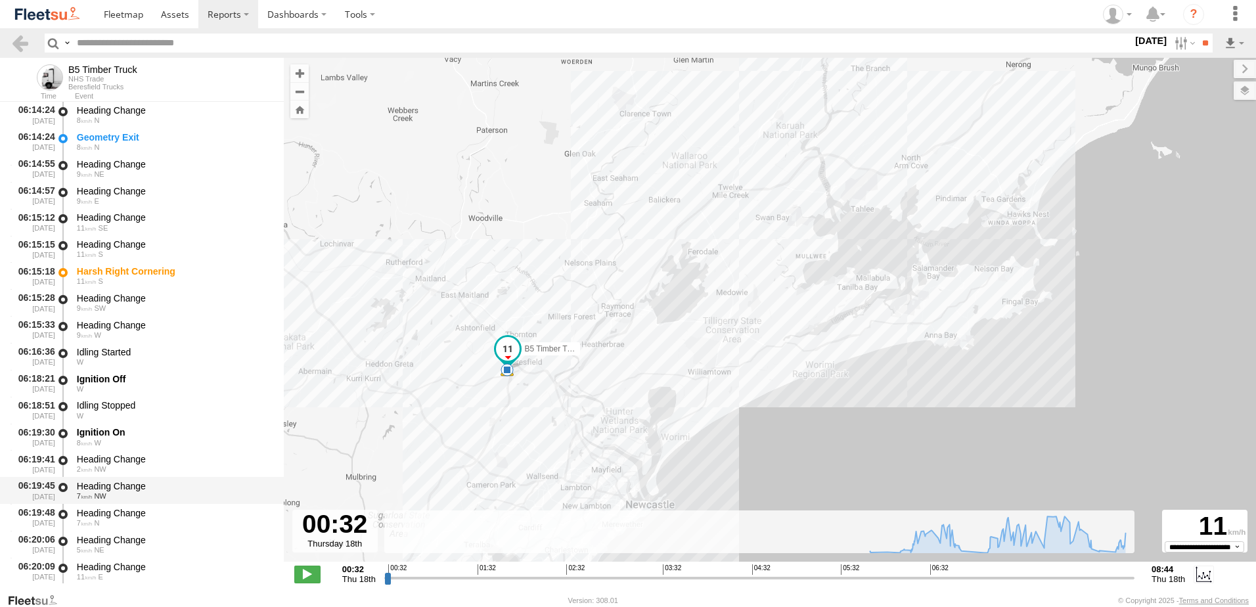
click at [124, 485] on div "Heading Change" at bounding box center [174, 486] width 194 height 12
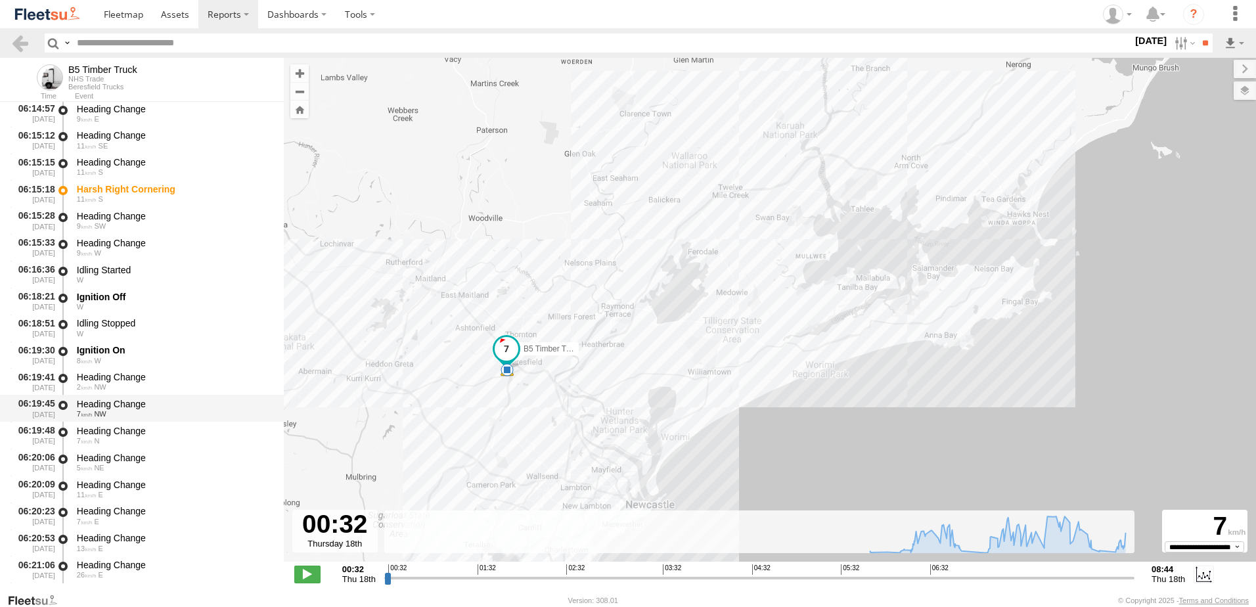
scroll to position [788, 0]
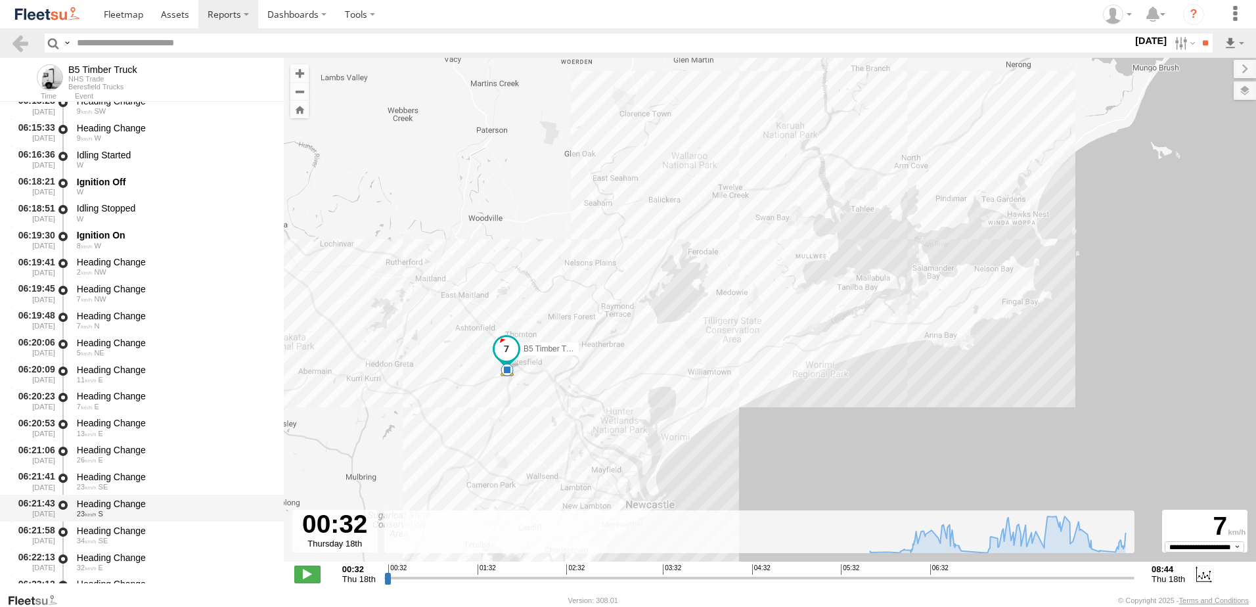
click at [108, 501] on div "Heading Change" at bounding box center [174, 504] width 194 height 12
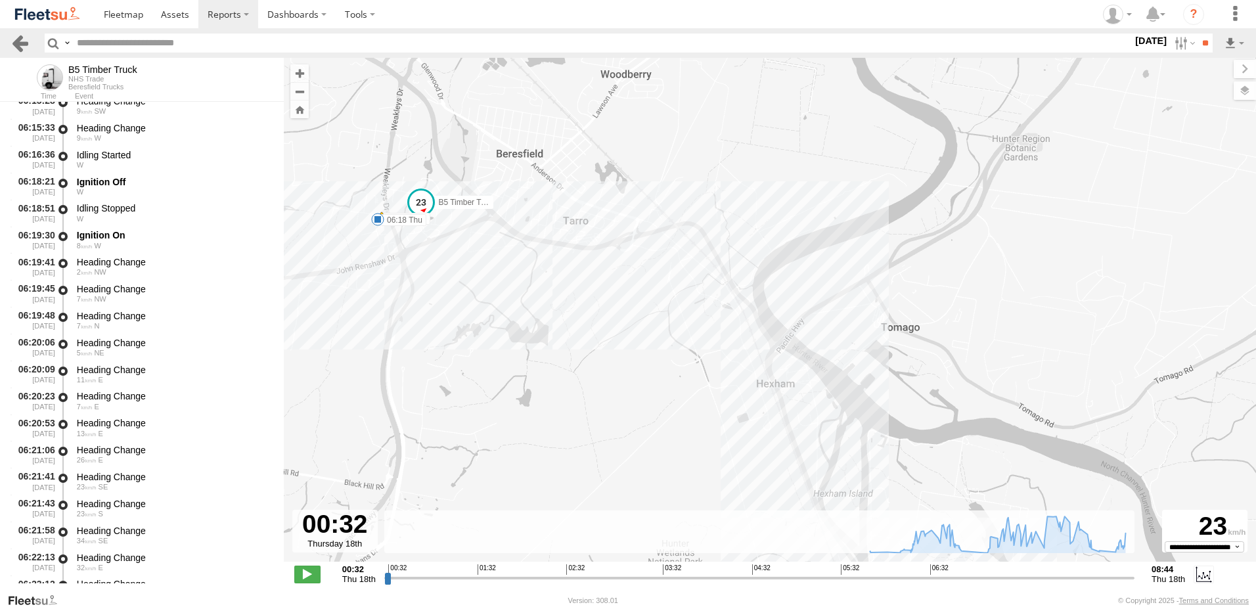
click at [16, 39] on link at bounding box center [20, 42] width 19 height 19
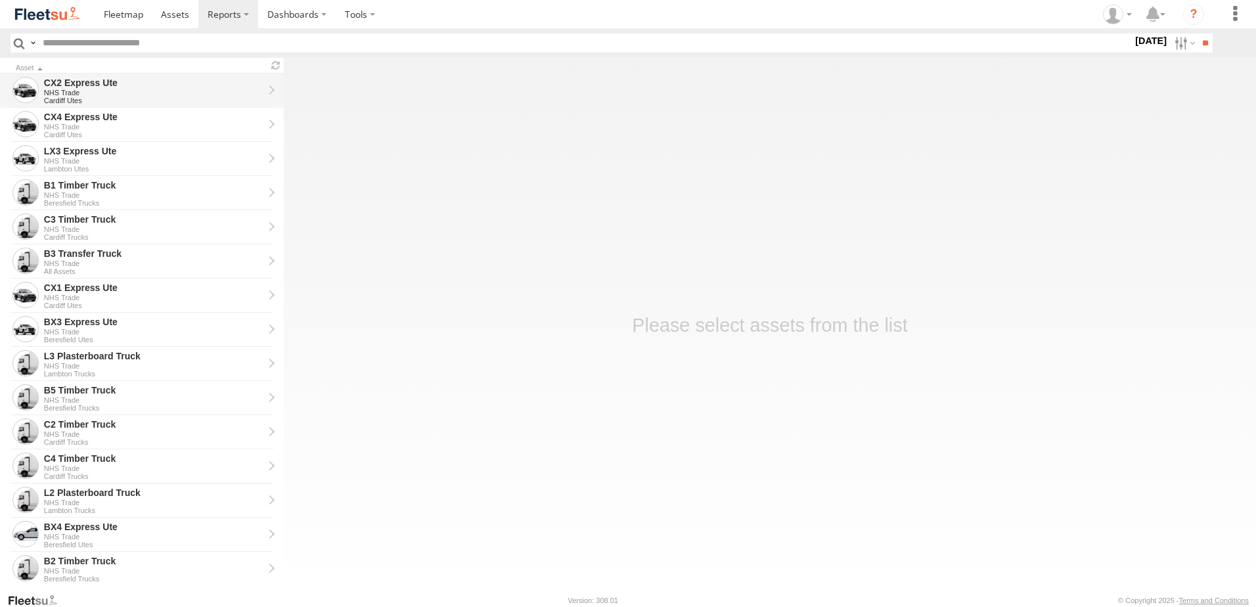
click at [68, 85] on div "CX2 Express Ute" at bounding box center [153, 83] width 219 height 12
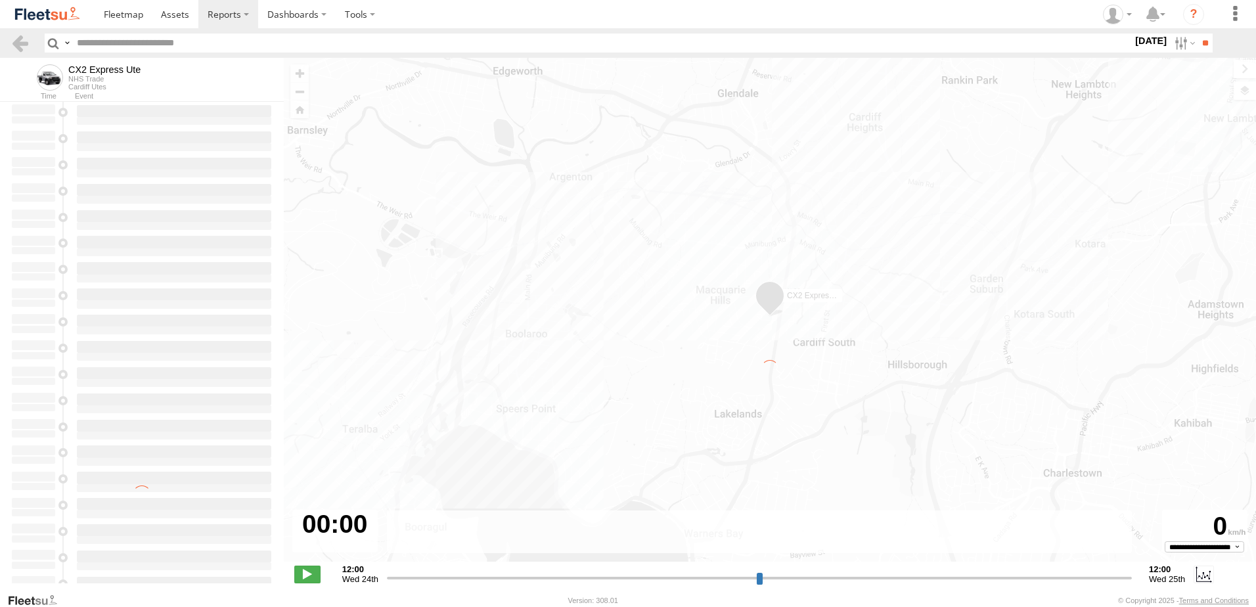
type input "**********"
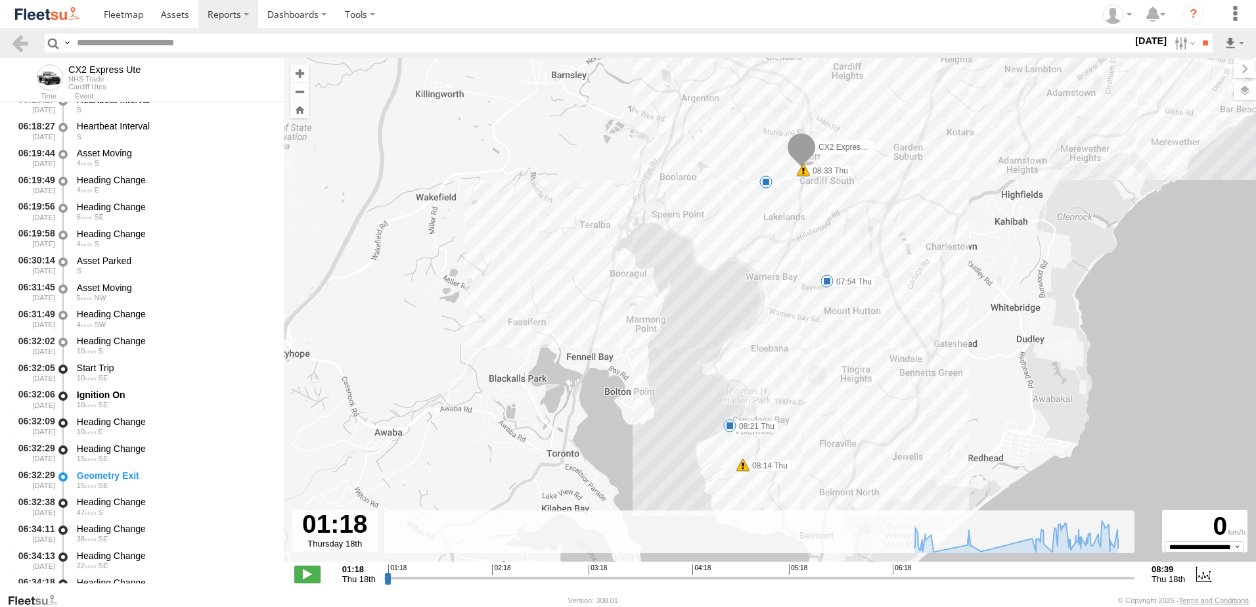
scroll to position [263, 0]
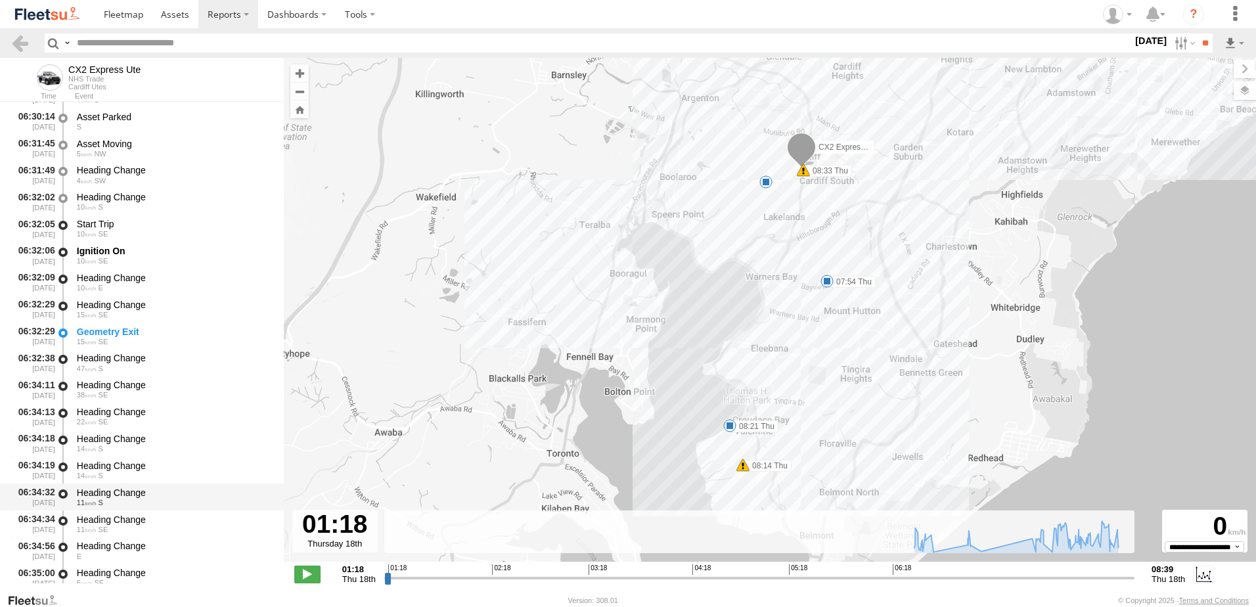
click at [108, 493] on div "Heading Change" at bounding box center [174, 493] width 194 height 12
click at [19, 42] on link at bounding box center [20, 42] width 19 height 19
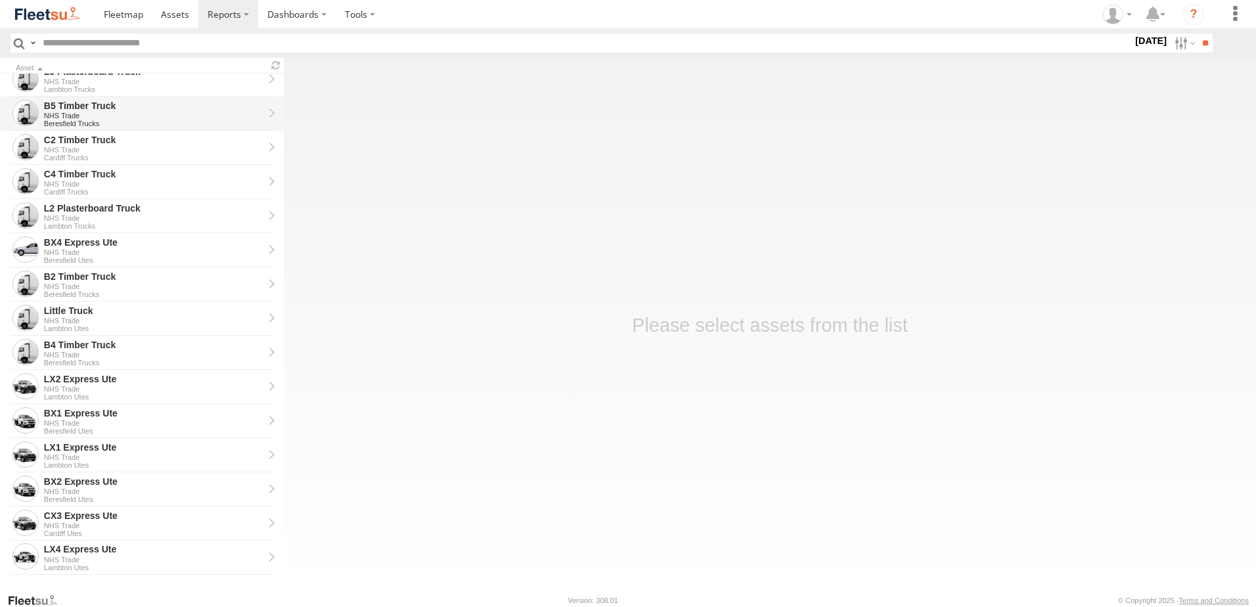
scroll to position [296, 0]
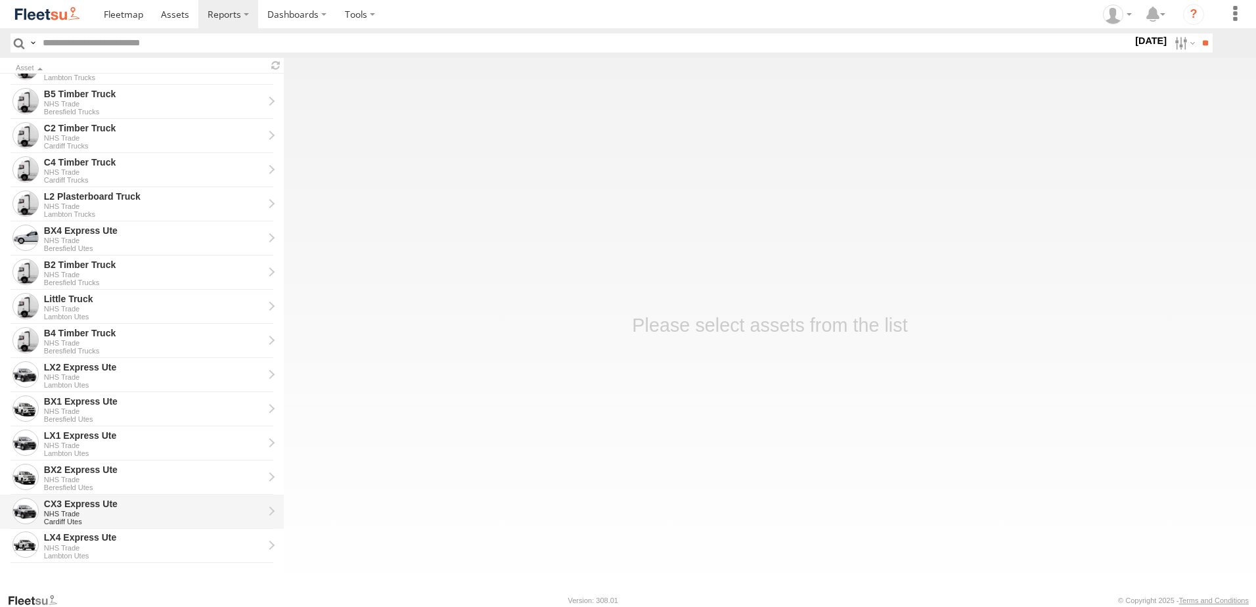
click at [76, 506] on div "CX3 Express Ute" at bounding box center [153, 504] width 219 height 12
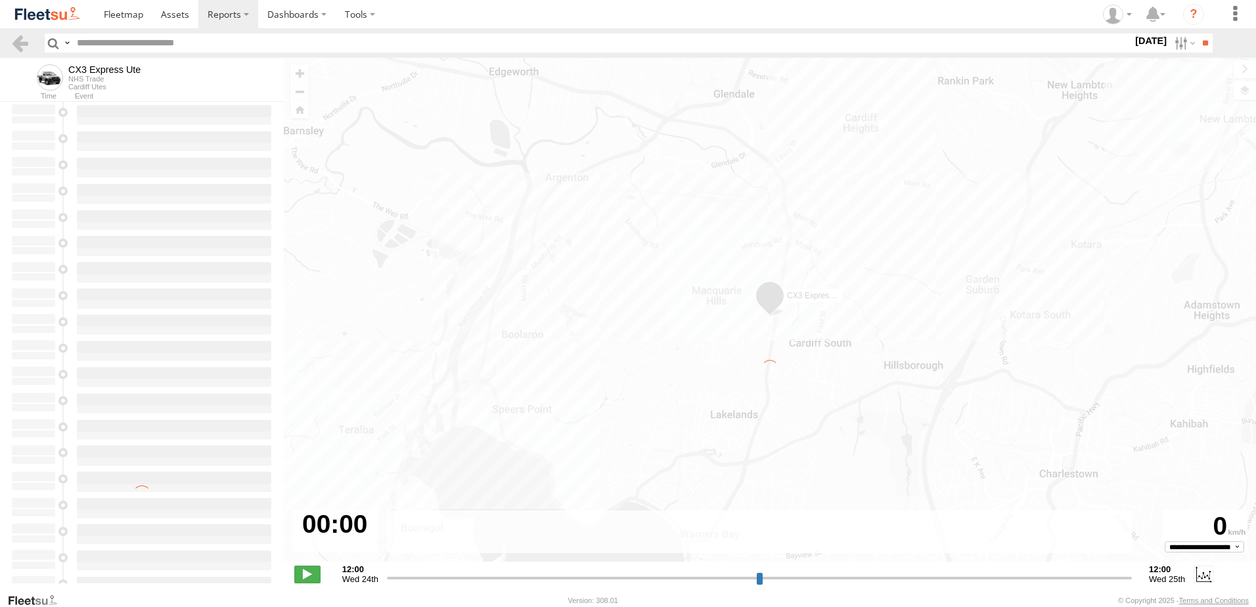
type input "**********"
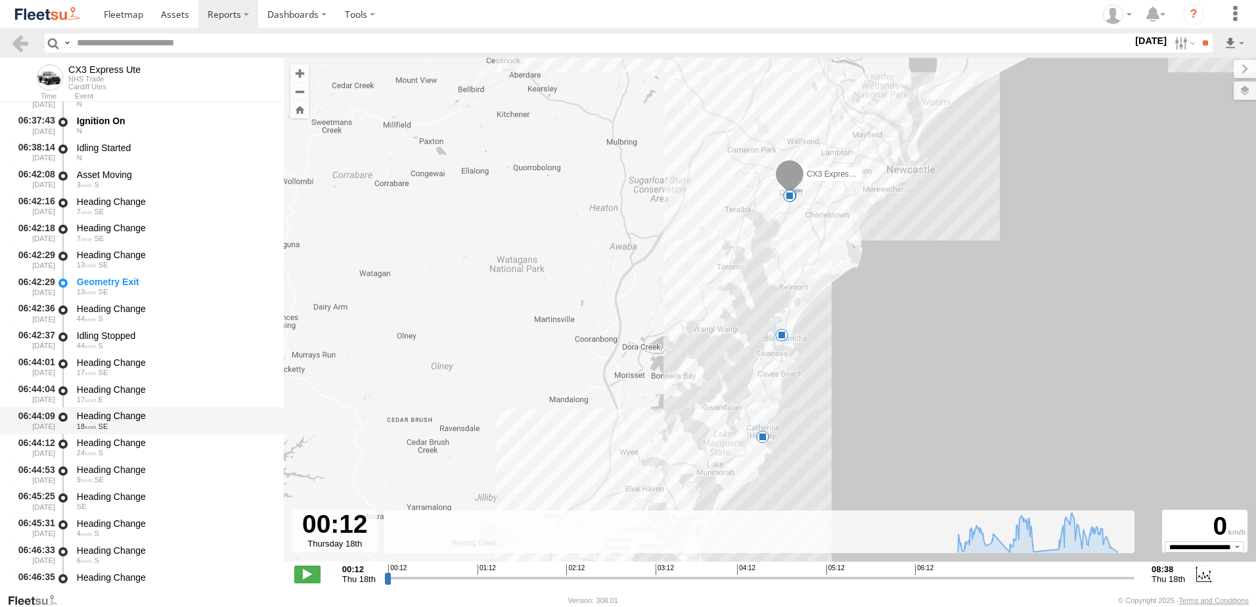
scroll to position [525, 0]
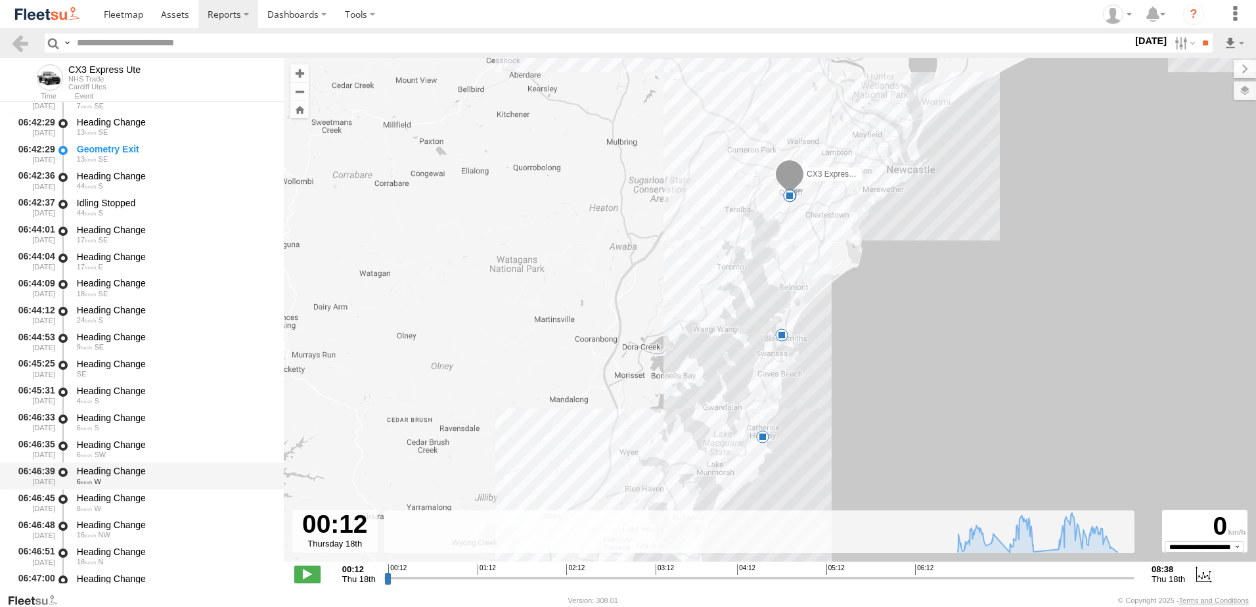
click at [106, 472] on div "Heading Change" at bounding box center [174, 471] width 194 height 12
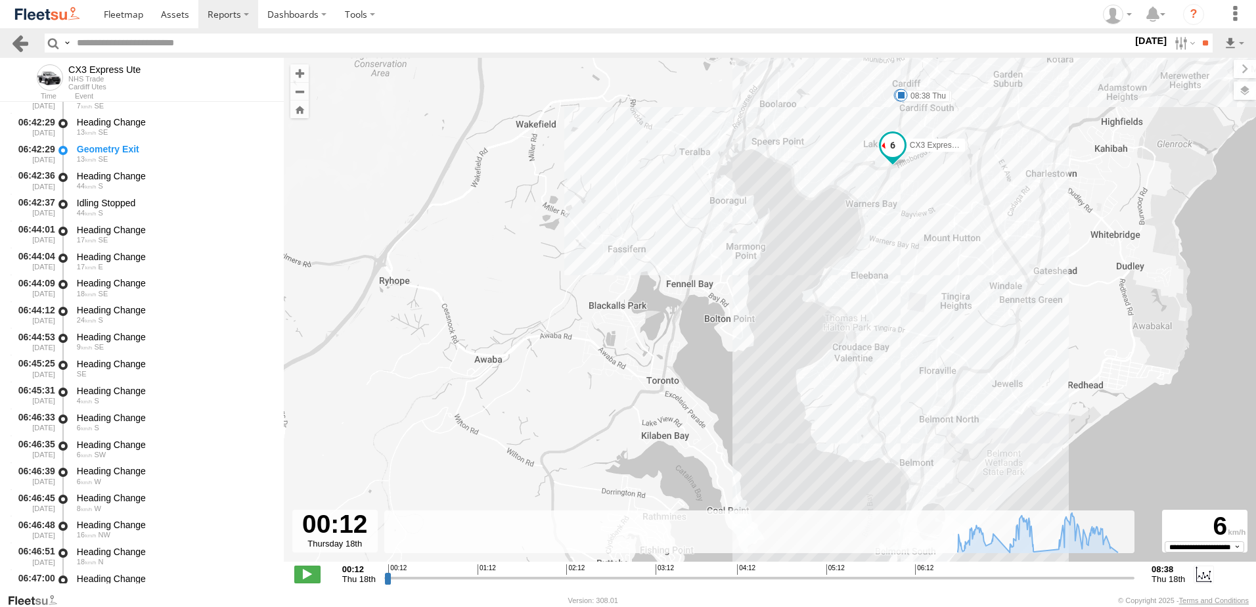
click at [24, 43] on link at bounding box center [20, 42] width 19 height 19
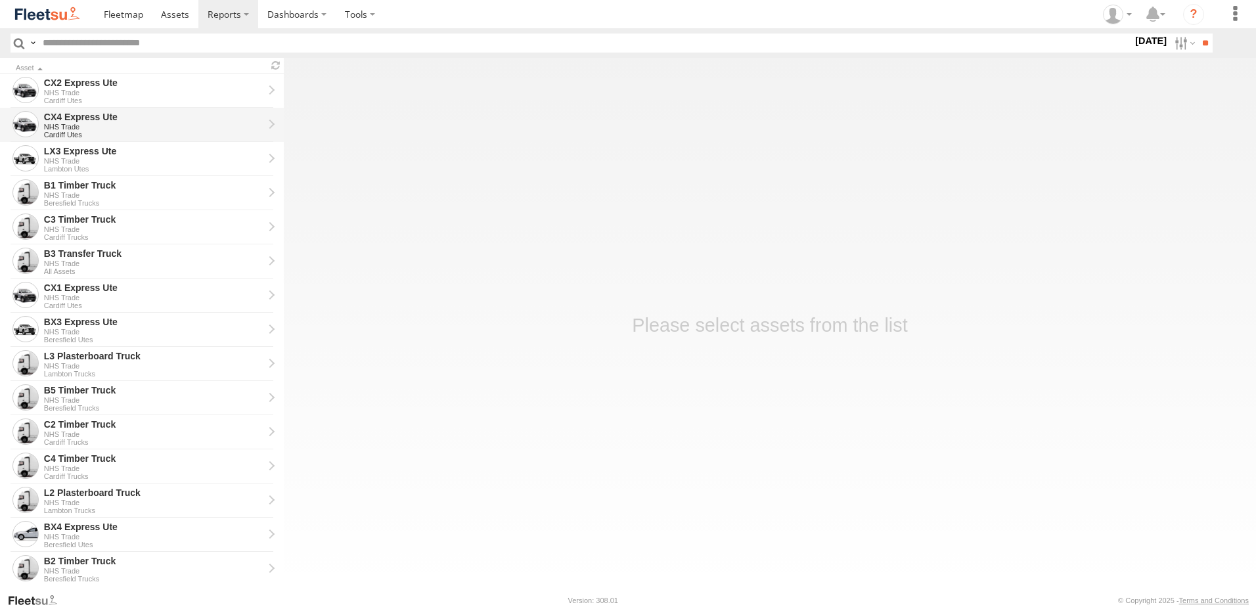
click at [62, 117] on div "CX4 Express Ute" at bounding box center [153, 117] width 219 height 12
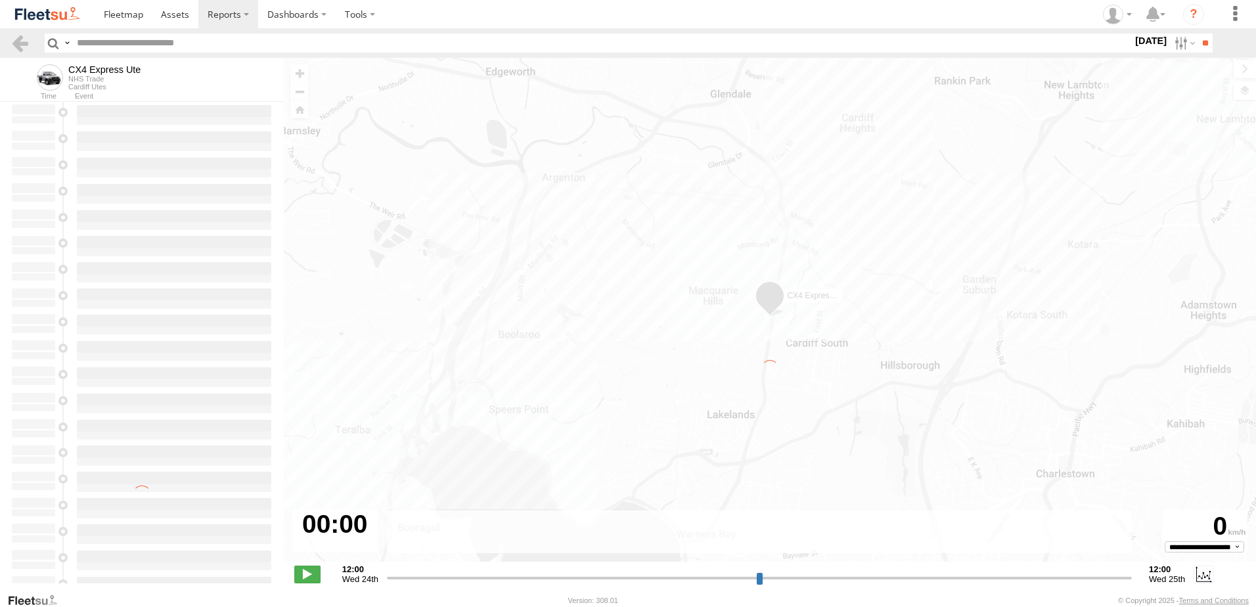
type input "**********"
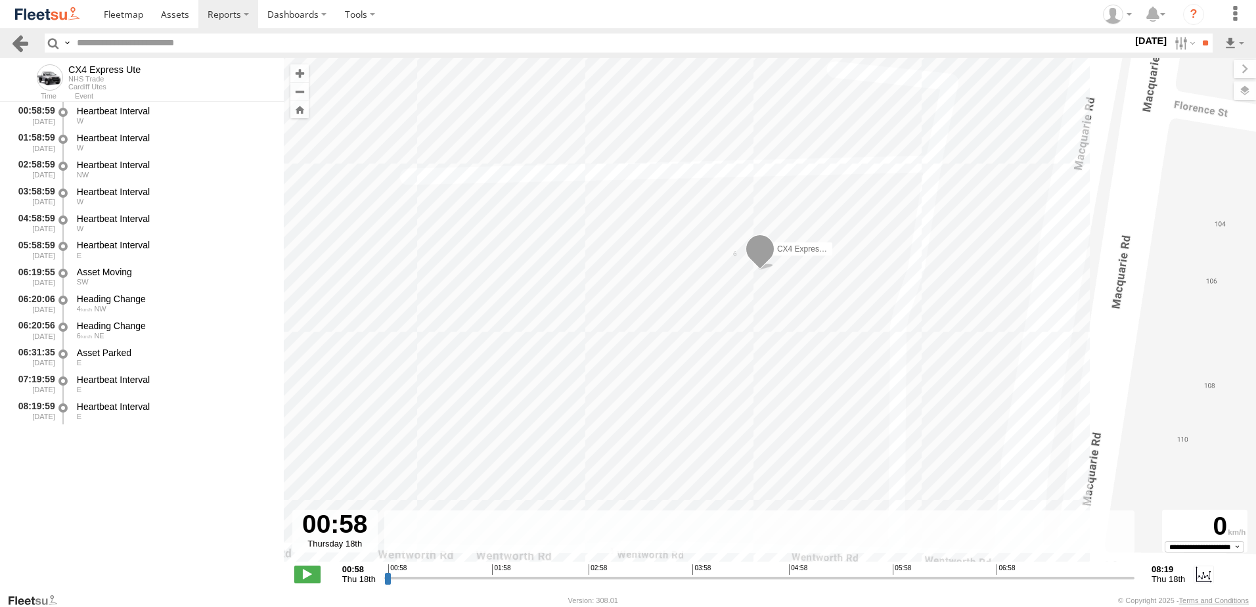
click at [19, 41] on link at bounding box center [20, 42] width 19 height 19
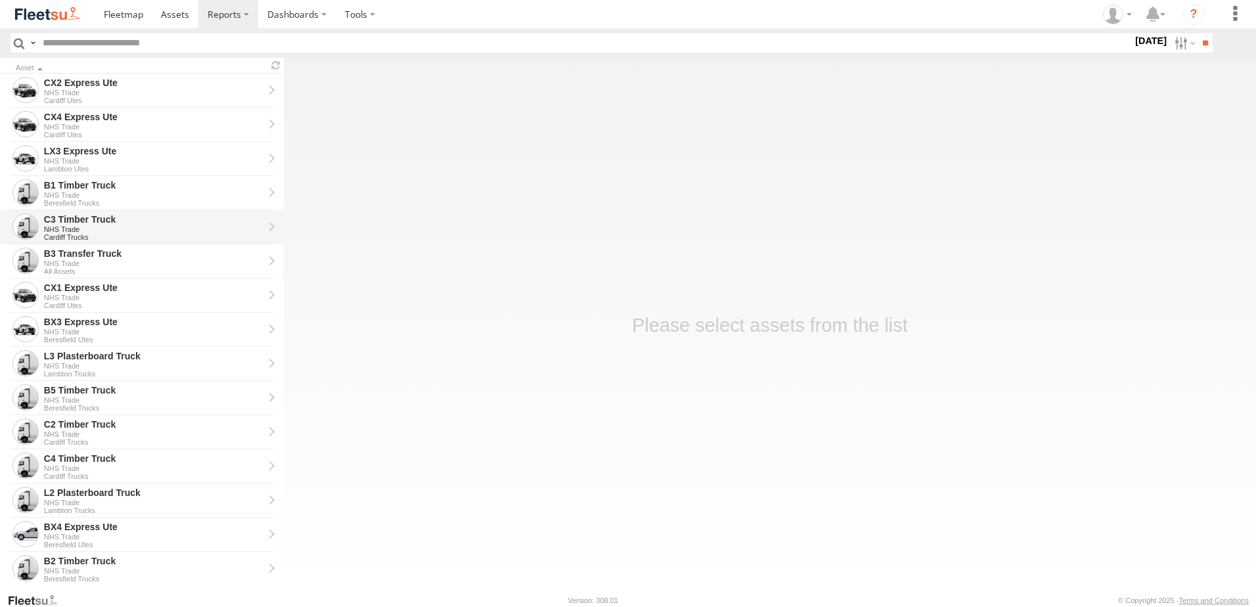
click at [73, 222] on div "C3 Timber Truck" at bounding box center [153, 219] width 219 height 12
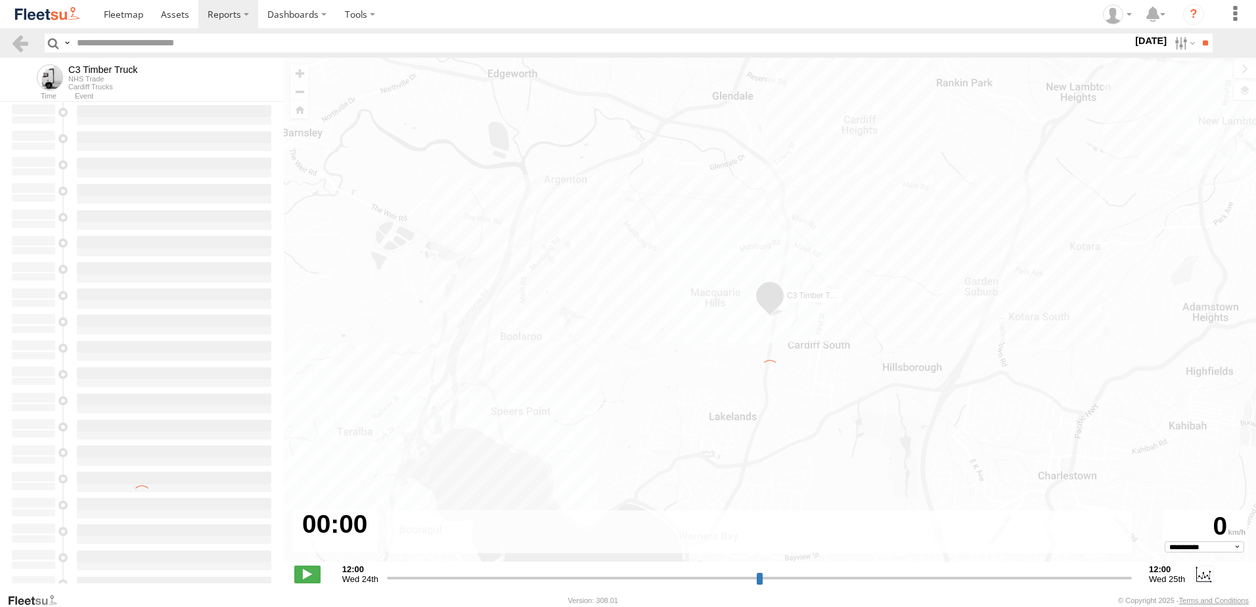
type input "**********"
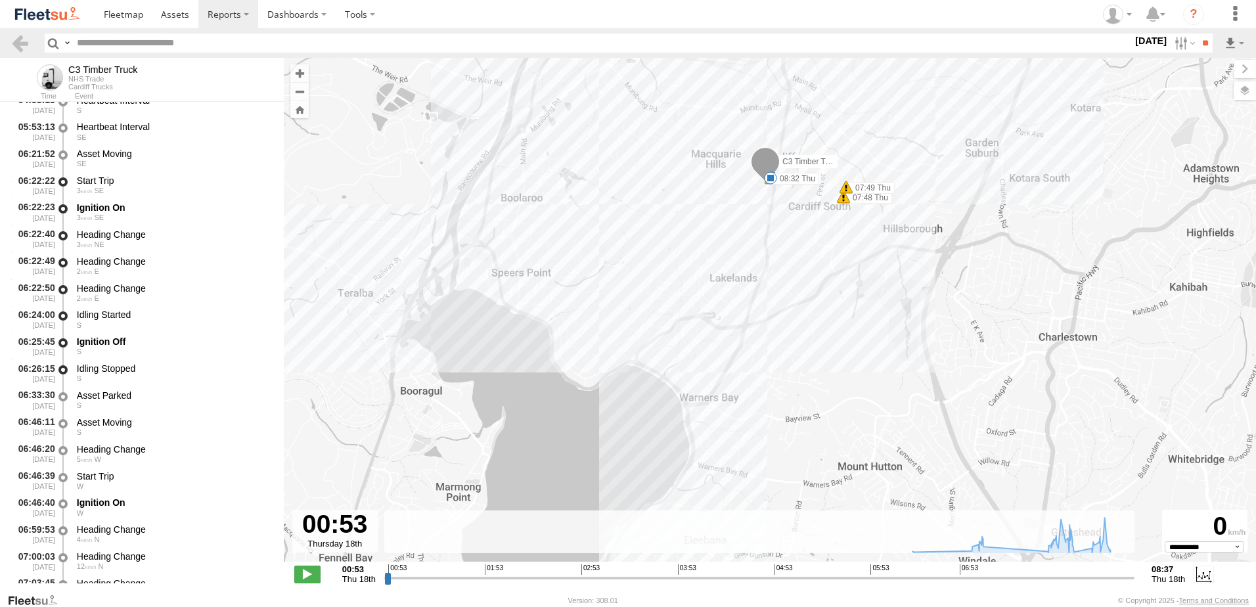
scroll to position [263, 0]
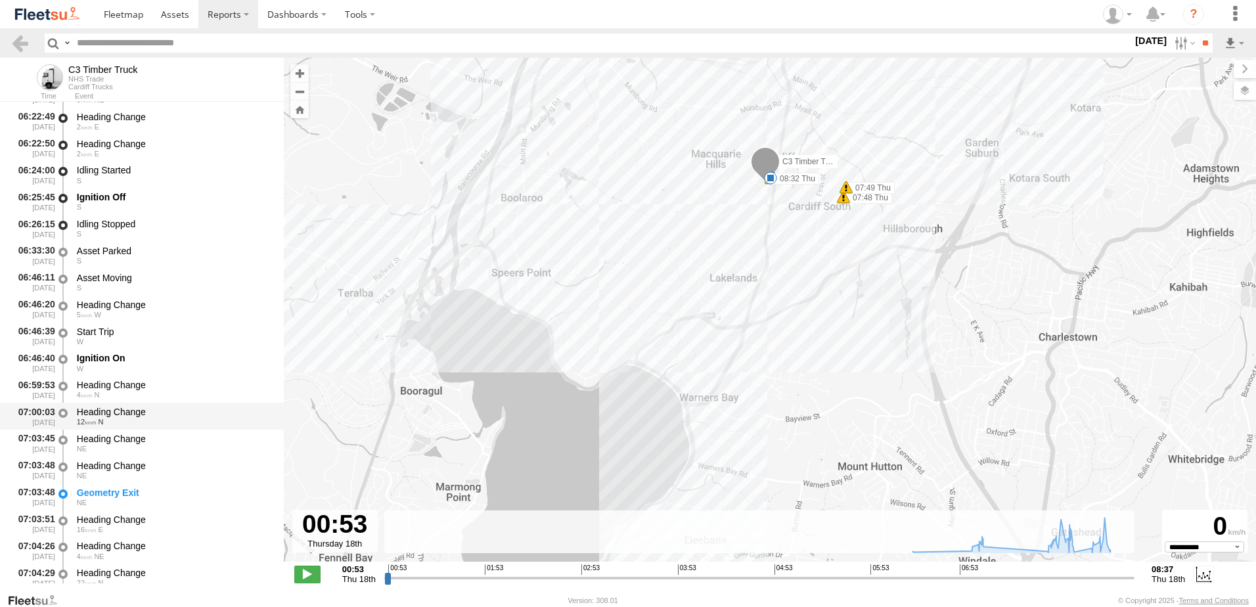
click at [106, 408] on div "Heading Change" at bounding box center [174, 412] width 194 height 12
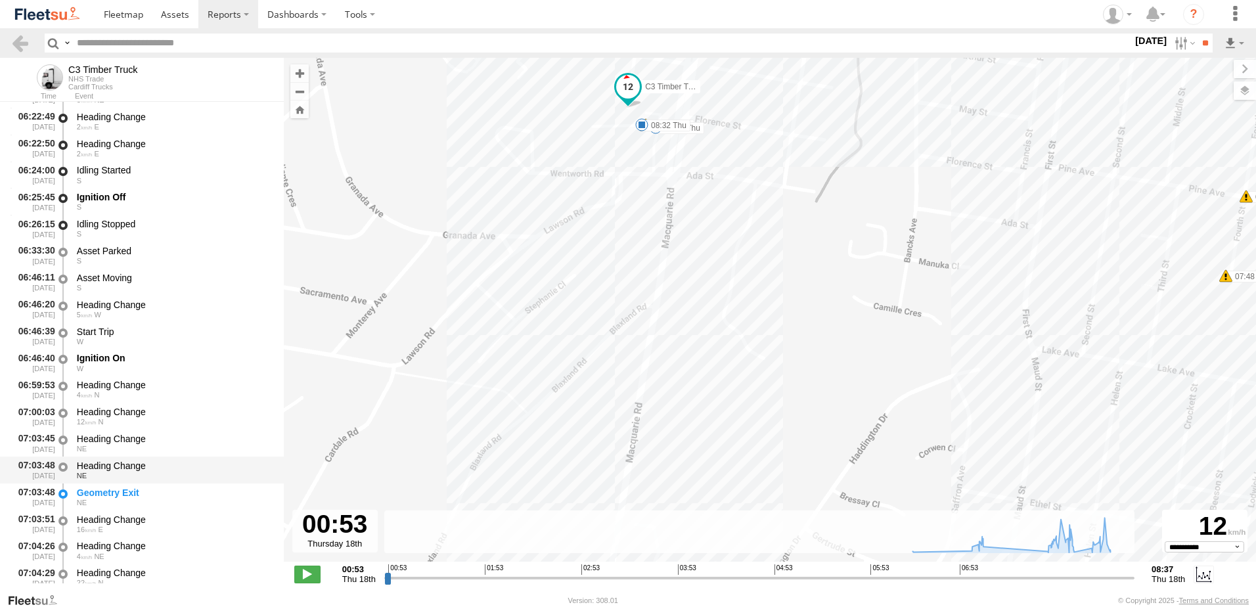
click at [109, 466] on div "Heading Change" at bounding box center [174, 466] width 194 height 12
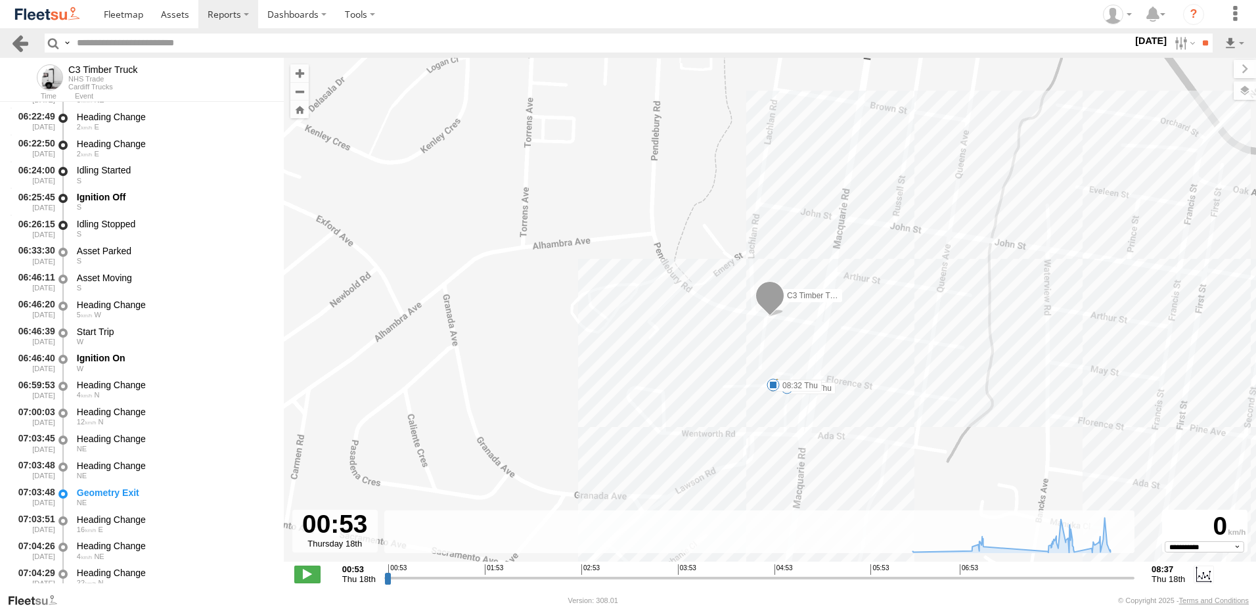
click at [13, 37] on link at bounding box center [20, 42] width 19 height 19
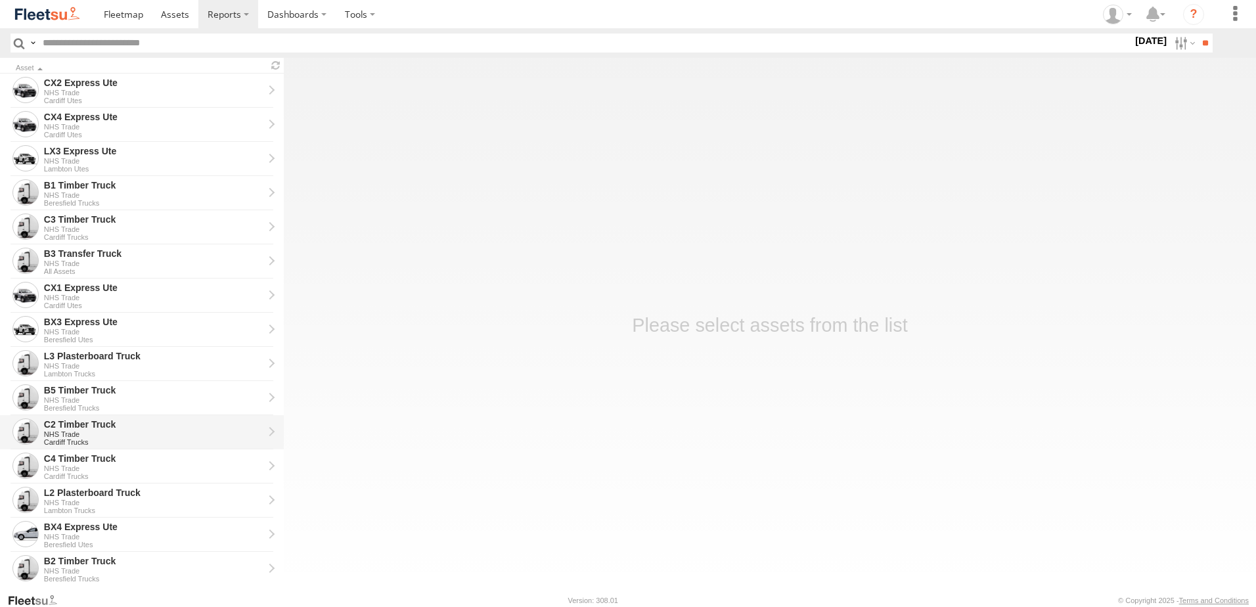
click at [76, 423] on div "C2 Timber Truck" at bounding box center [153, 424] width 219 height 12
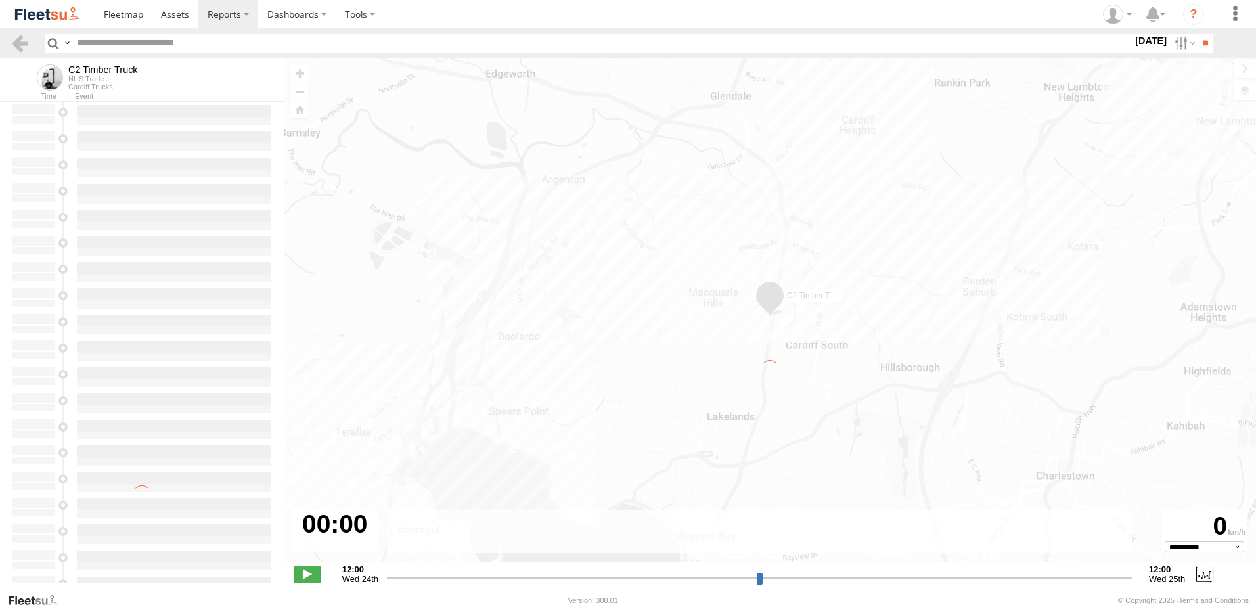
type input "**********"
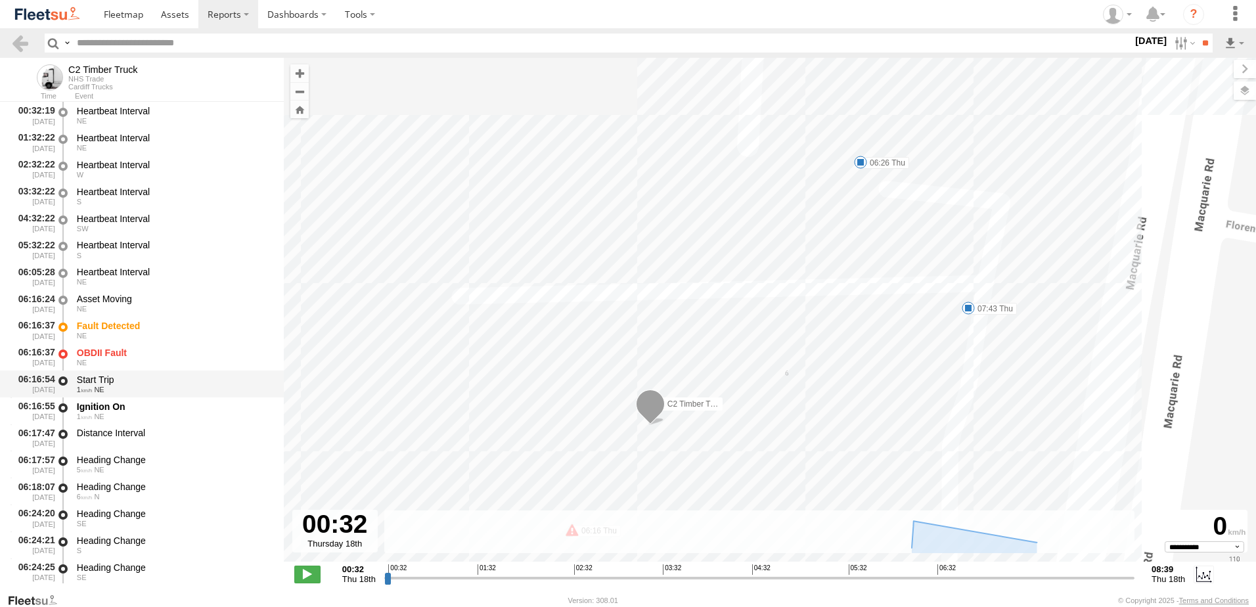
scroll to position [263, 0]
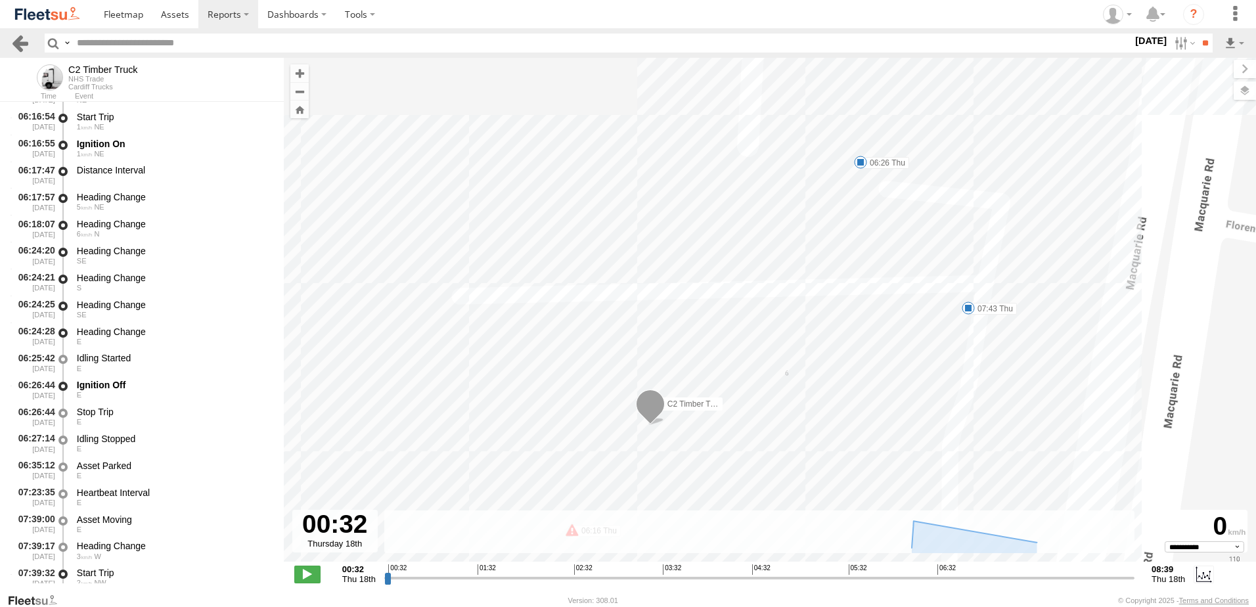
click at [18, 37] on link at bounding box center [20, 42] width 19 height 19
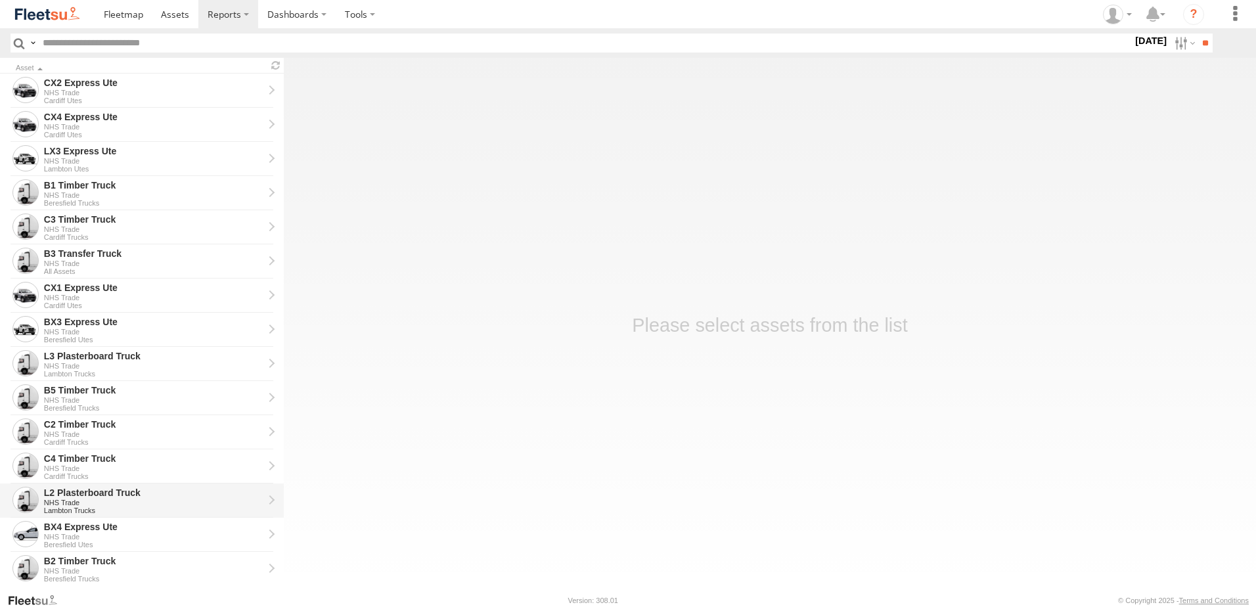
scroll to position [263, 0]
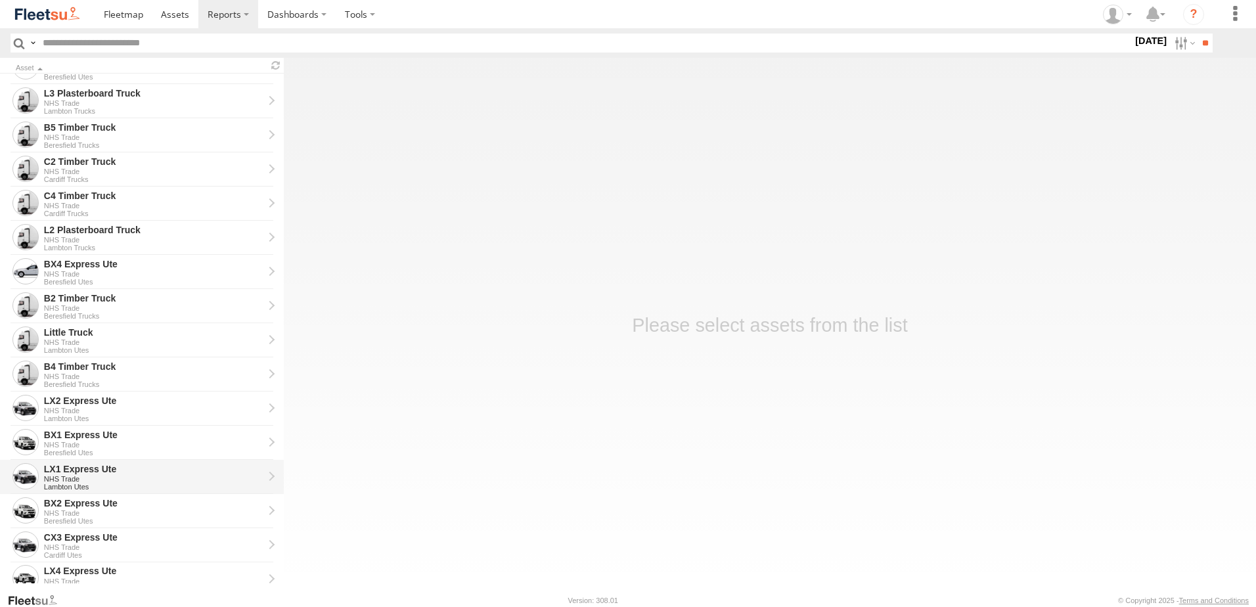
click at [65, 471] on div "LX1 Express Ute" at bounding box center [153, 469] width 219 height 12
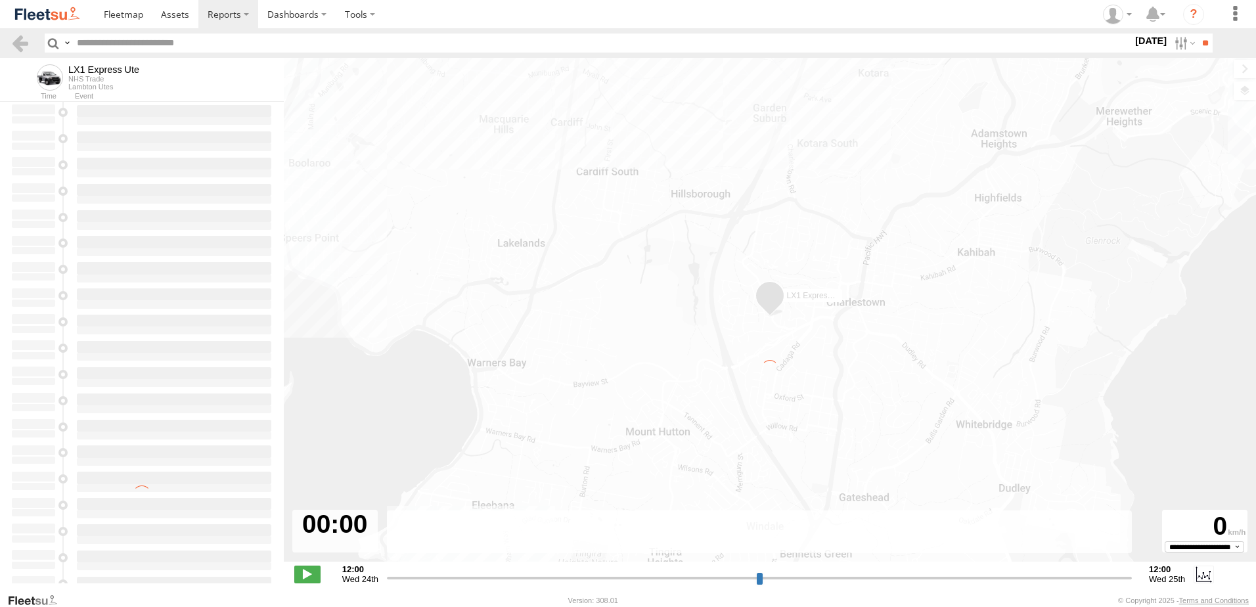
type input "**********"
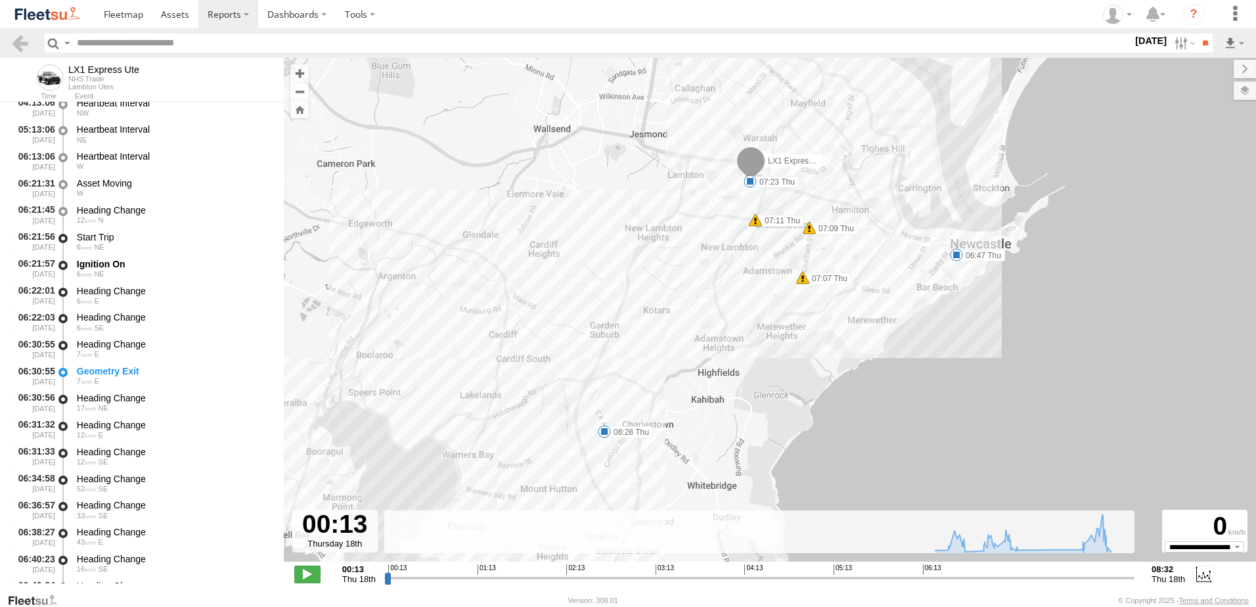
scroll to position [263, 0]
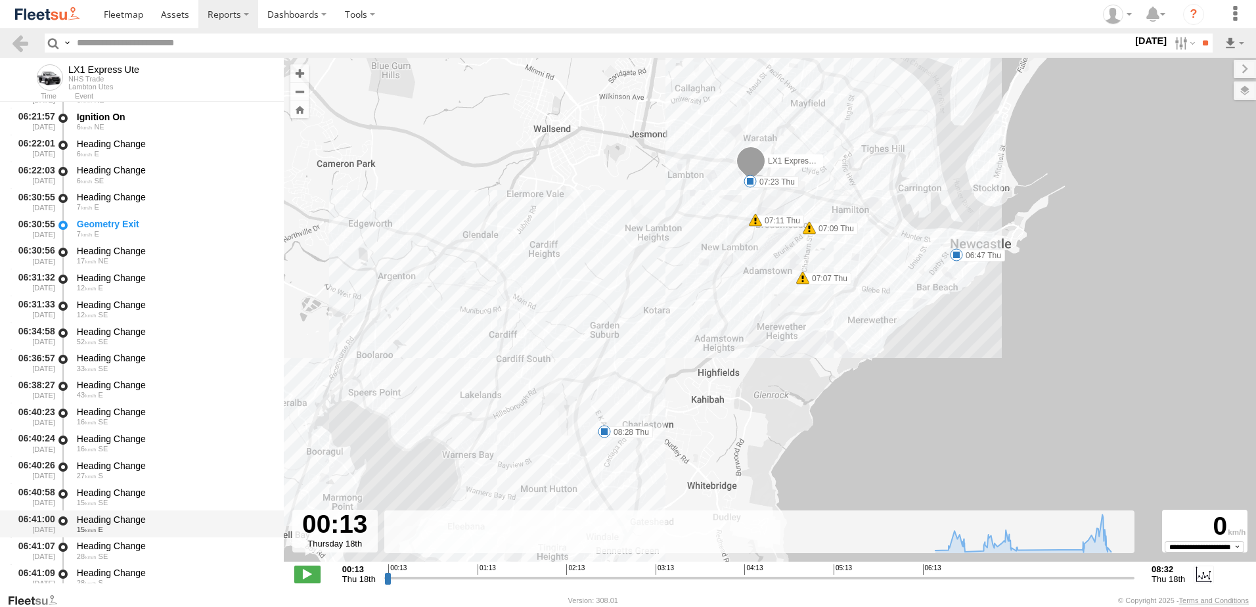
click at [107, 517] on div "Heading Change" at bounding box center [174, 520] width 194 height 12
click at [22, 37] on link at bounding box center [20, 42] width 19 height 19
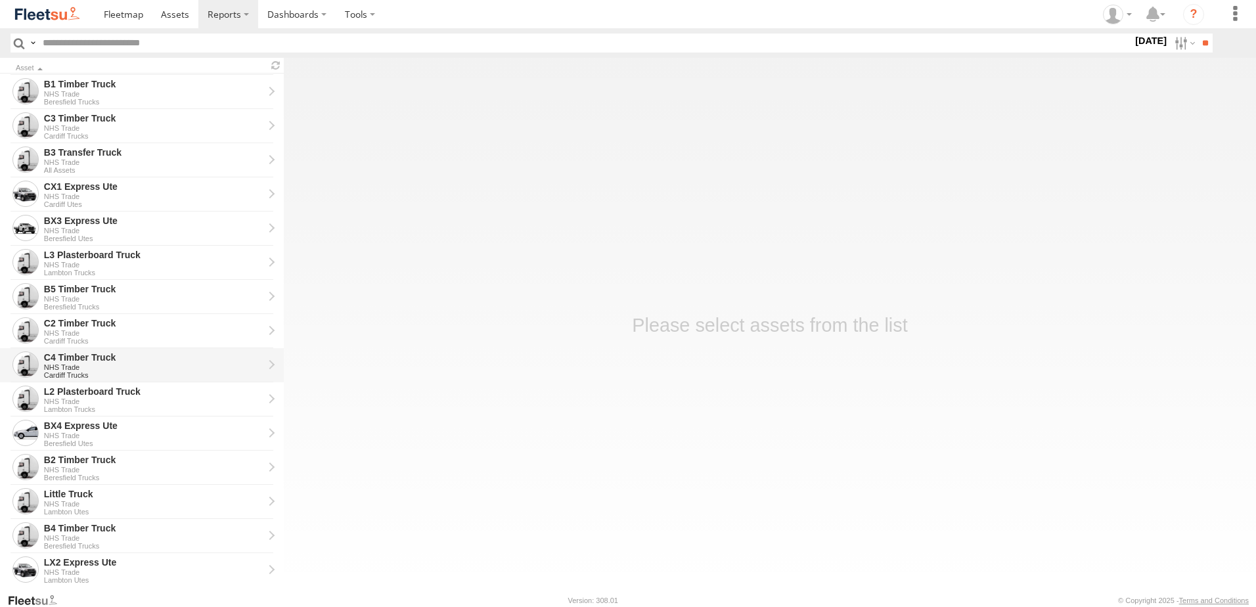
scroll to position [263, 0]
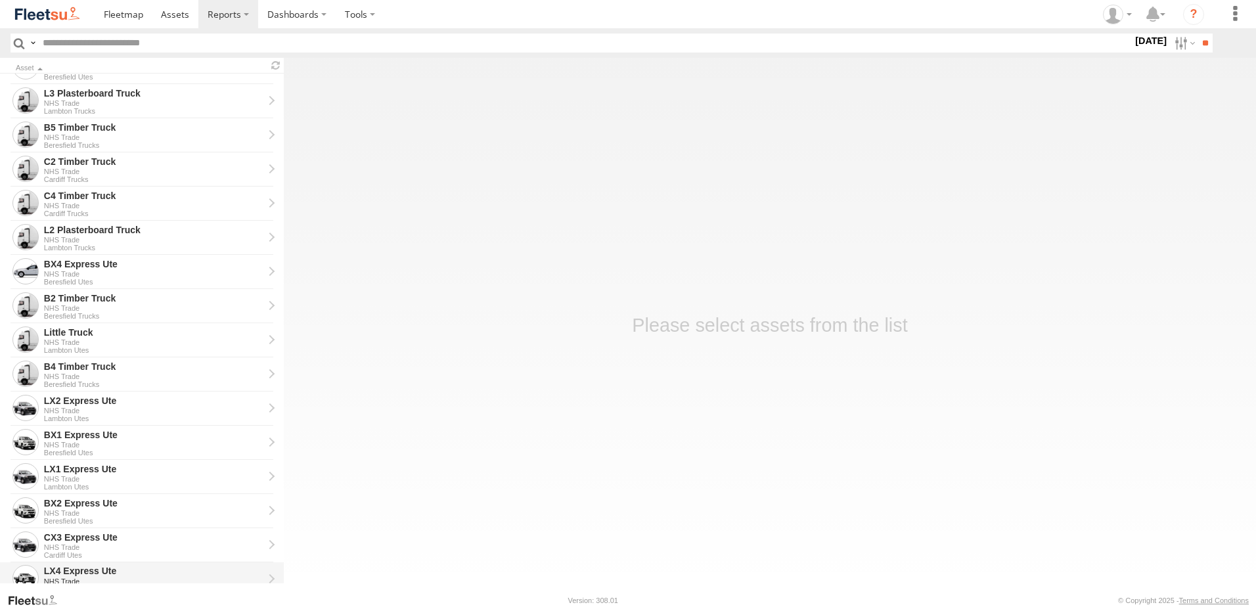
click at [79, 572] on div "LX4 Express Ute" at bounding box center [153, 571] width 219 height 12
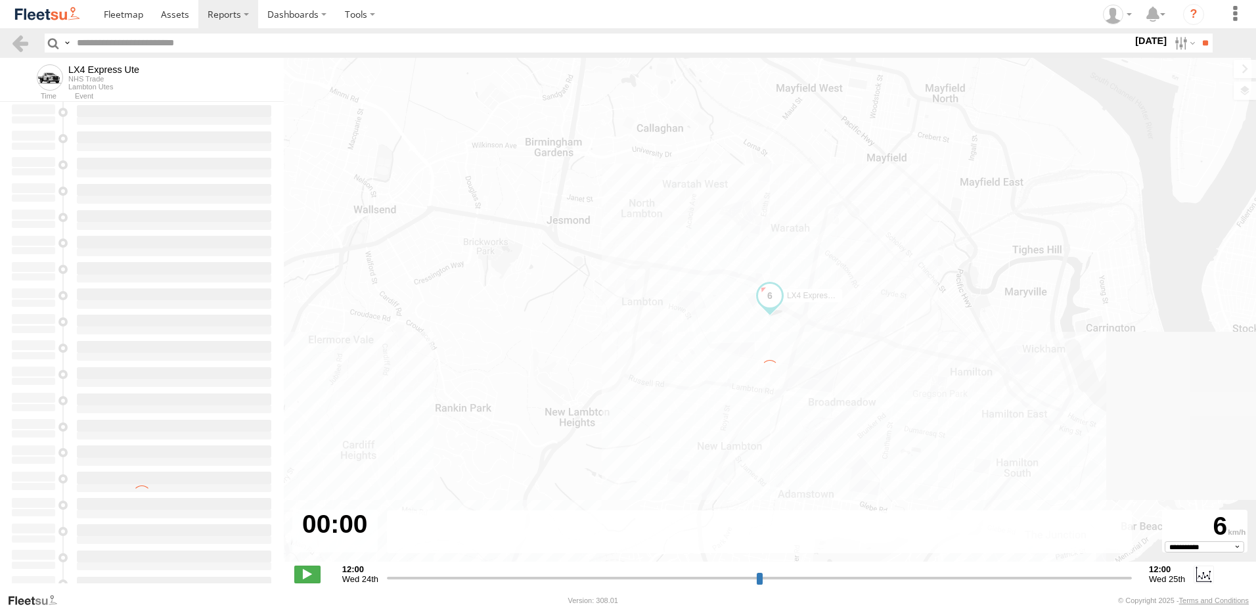
type input "**********"
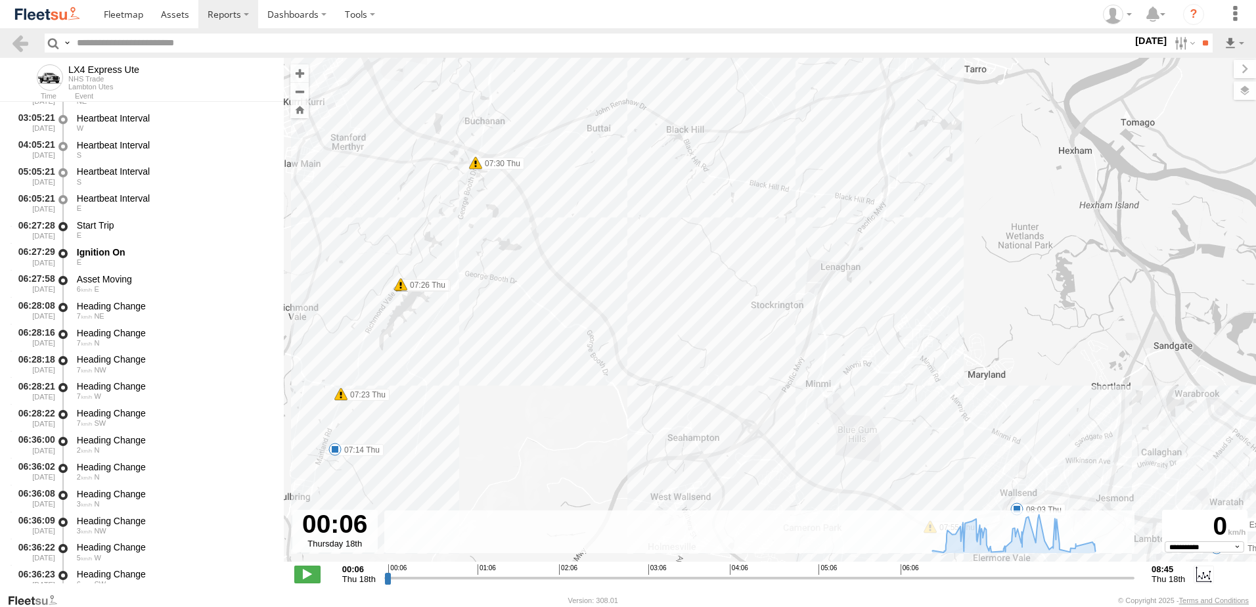
scroll to position [263, 0]
click at [125, 464] on div "Heading Change" at bounding box center [174, 466] width 194 height 12
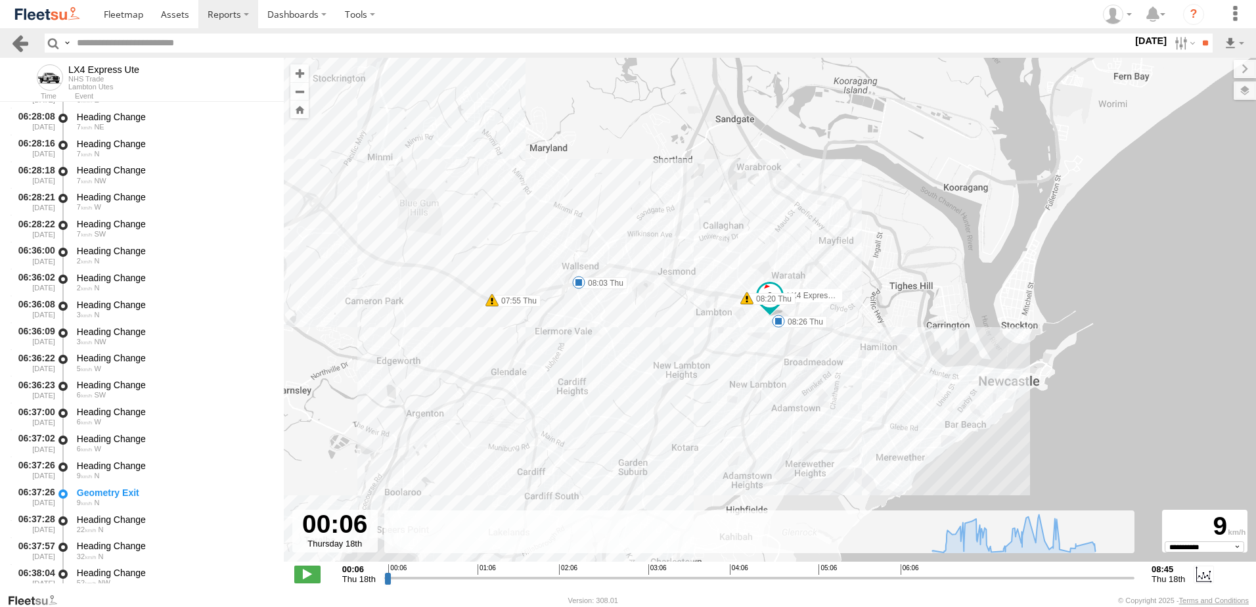
click at [21, 43] on link at bounding box center [20, 42] width 19 height 19
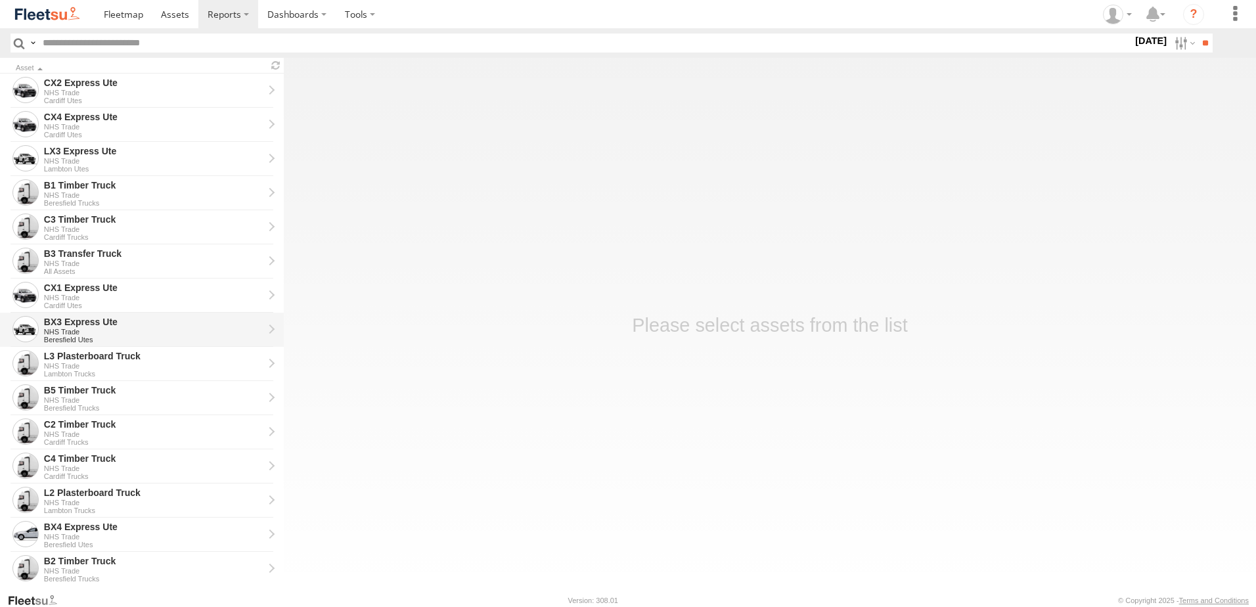
click at [78, 326] on div "BX3 Express Ute" at bounding box center [153, 322] width 219 height 12
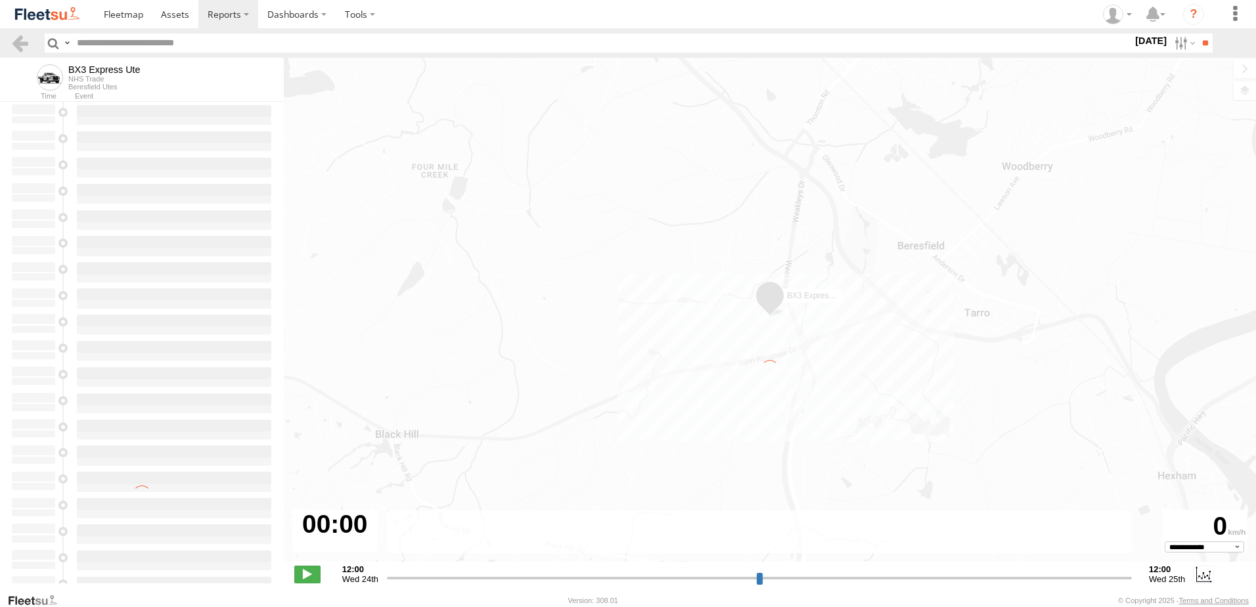
type input "**********"
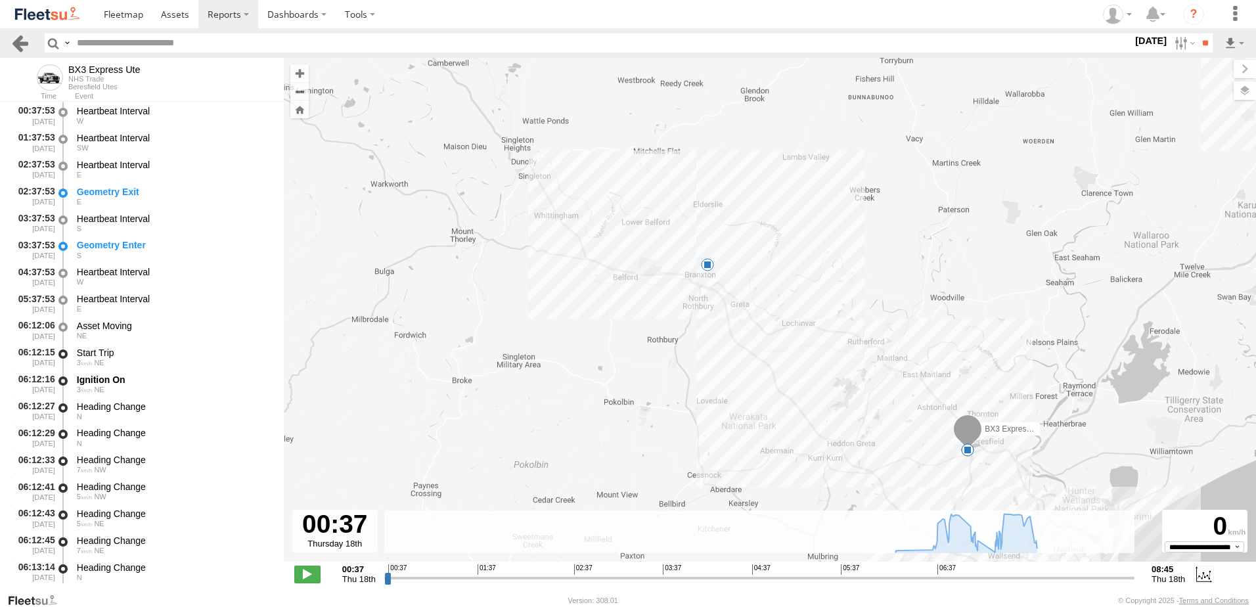
click at [16, 41] on link at bounding box center [20, 42] width 19 height 19
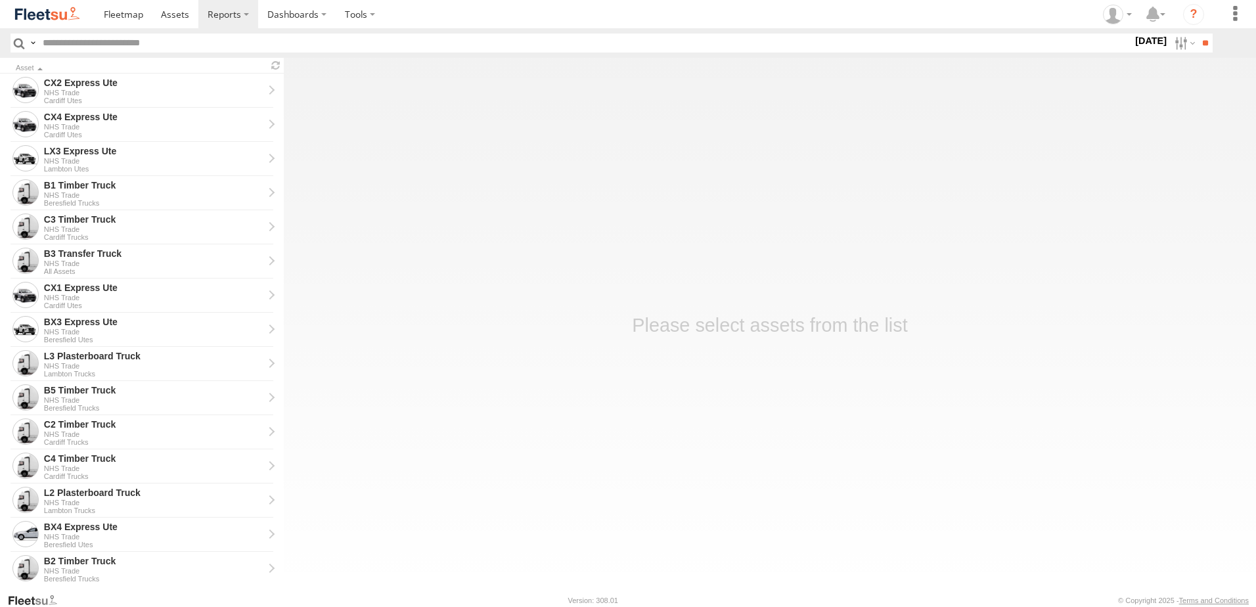
click at [1133, 40] on label "18 Sep 25" at bounding box center [1150, 40] width 37 height 14
click at [0, 0] on label at bounding box center [0, 0] width 0 height 0
drag, startPoint x: 898, startPoint y: 262, endPoint x: 896, endPoint y: 269, distance: 6.7
click at [0, 0] on span "NHS_Beresfield" at bounding box center [0, 0] width 0 height 0
click at [0, 0] on span "NHS_Cardiff" at bounding box center [0, 0] width 0 height 0
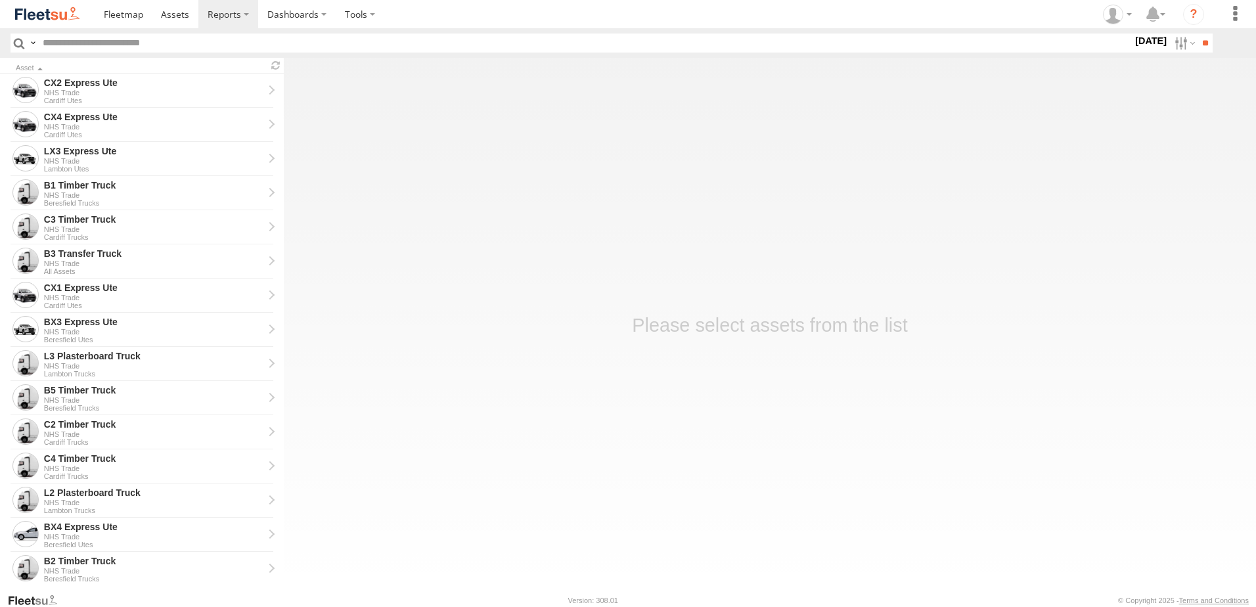
click at [0, 0] on span "NHS_Lambton" at bounding box center [0, 0] width 0 height 0
click at [1200, 40] on input "**" at bounding box center [1204, 42] width 15 height 19
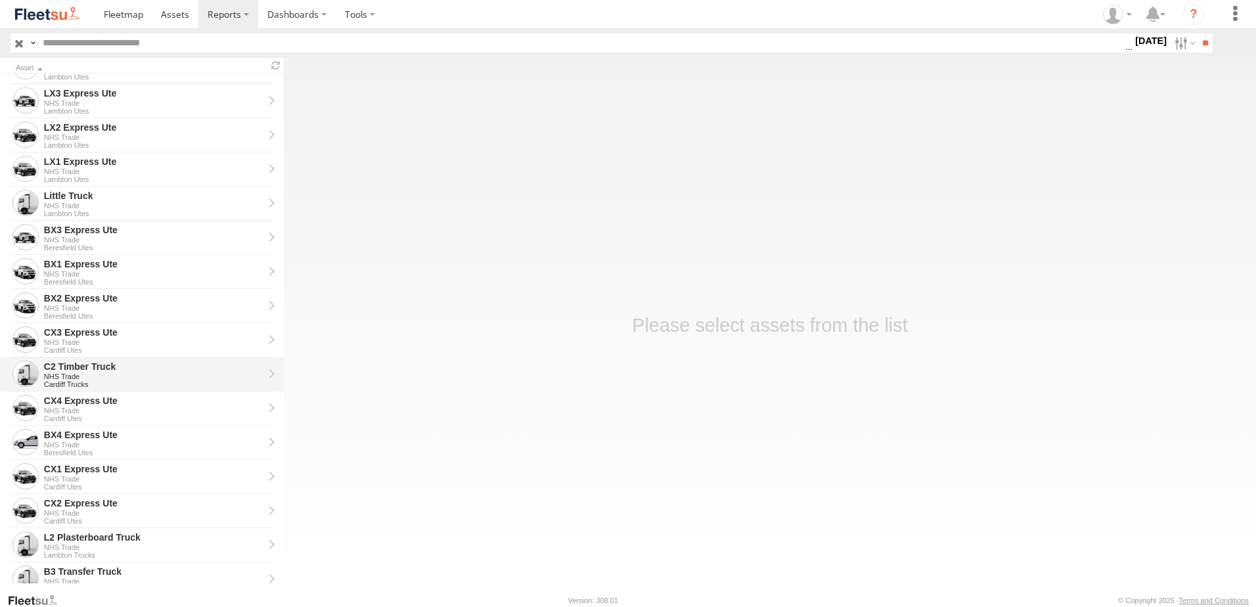
scroll to position [131, 0]
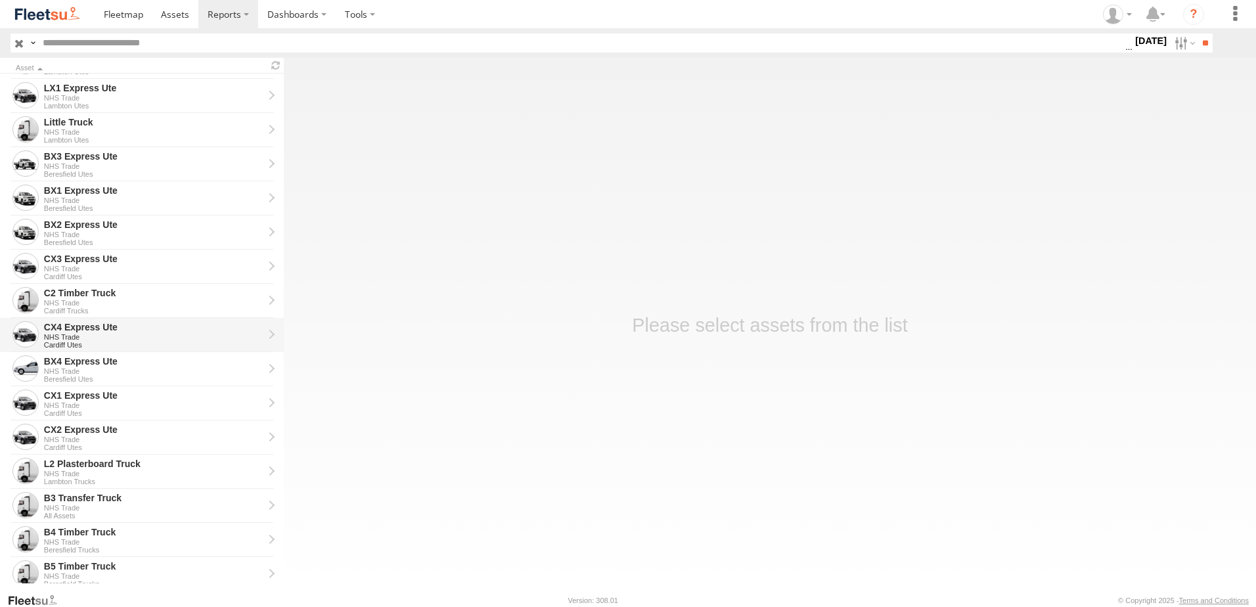
click at [72, 334] on div "NHS Trade" at bounding box center [153, 337] width 219 height 8
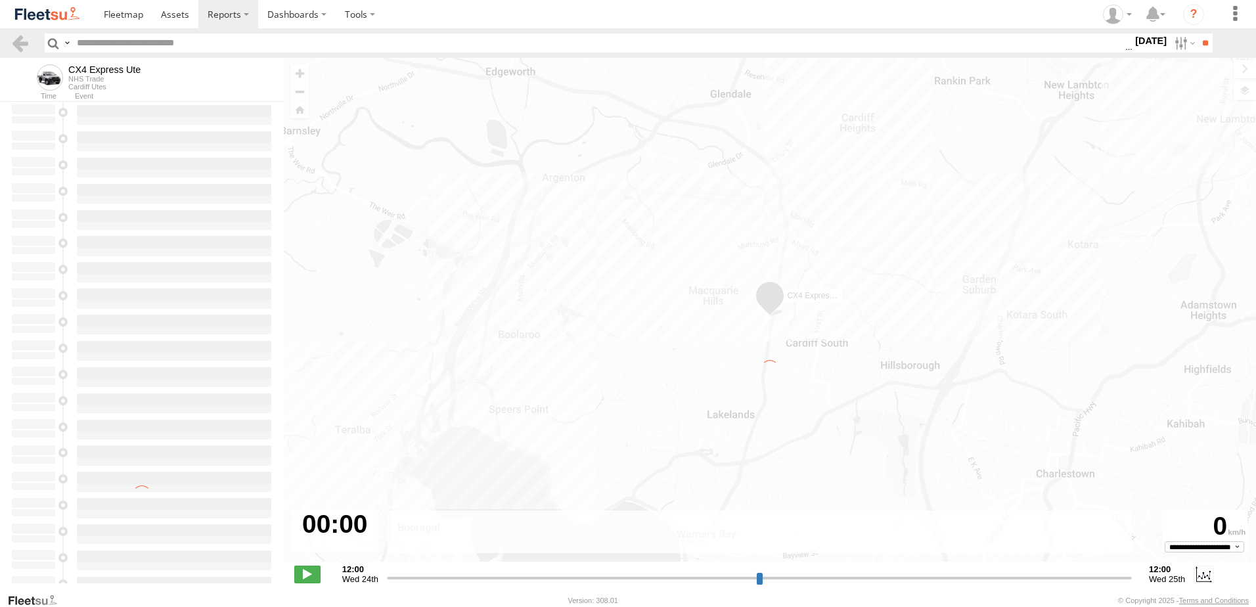
type input "**********"
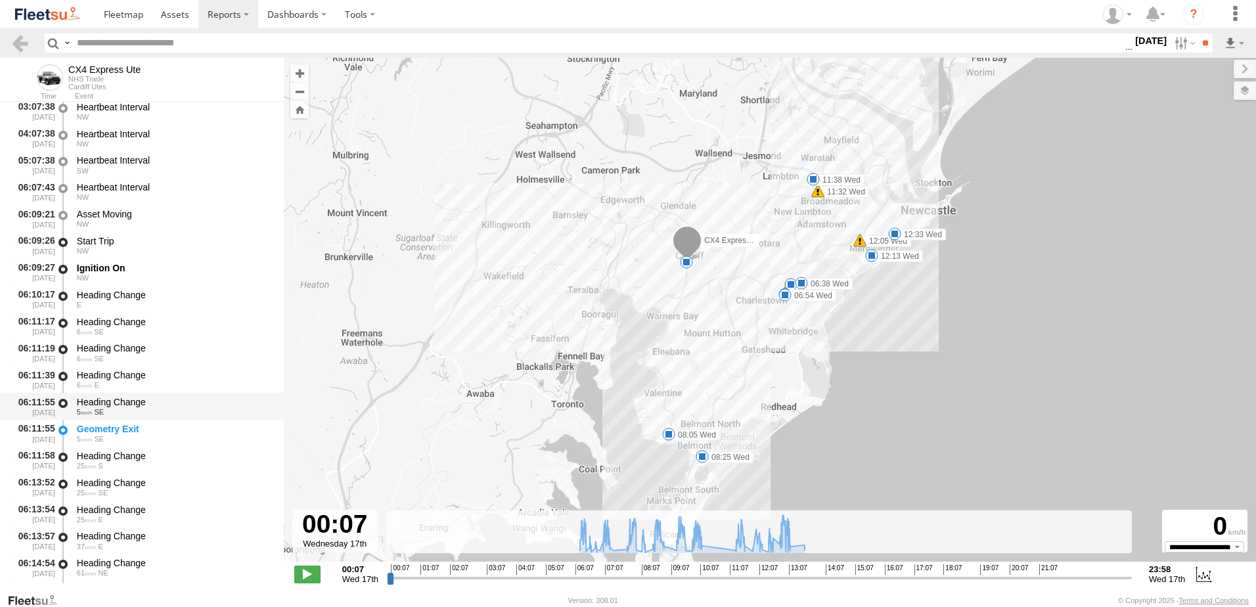
scroll to position [197, 0]
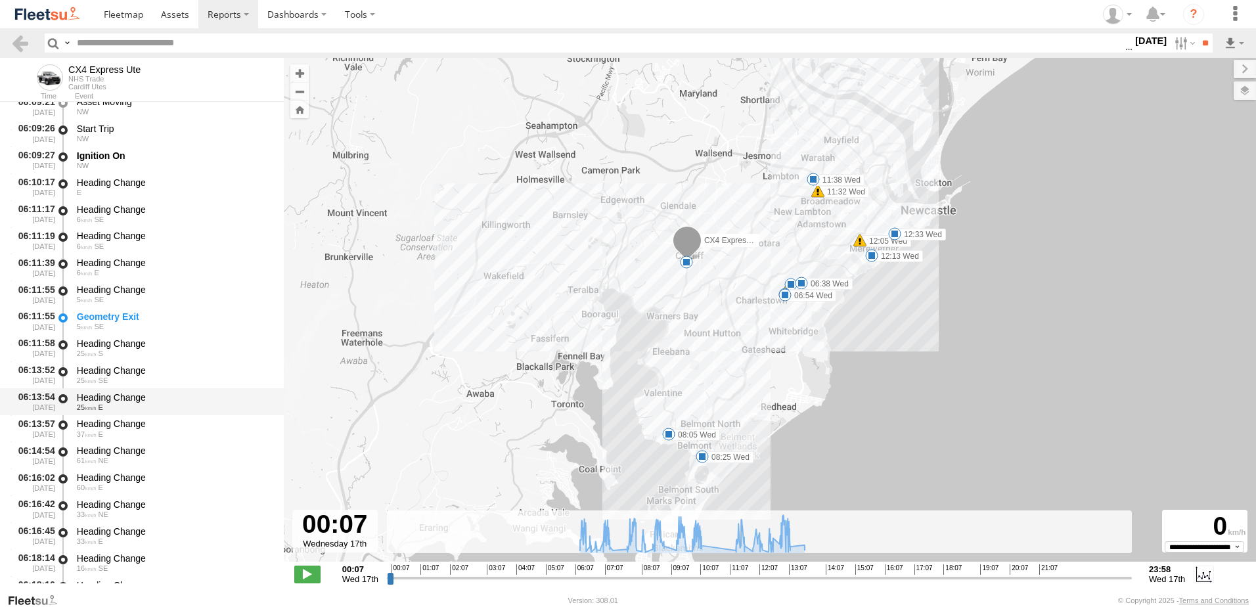
click at [108, 393] on div "Heading Change" at bounding box center [174, 397] width 194 height 12
click at [25, 37] on link at bounding box center [20, 42] width 19 height 19
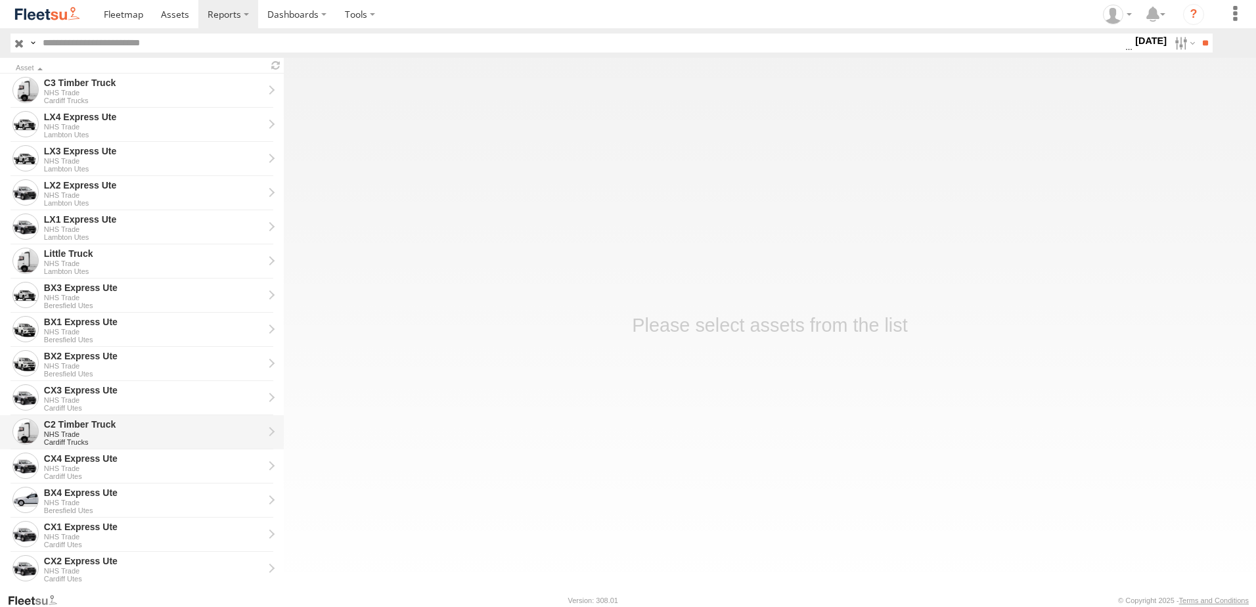
click at [91, 429] on div "C2 Timber Truck" at bounding box center [153, 424] width 219 height 12
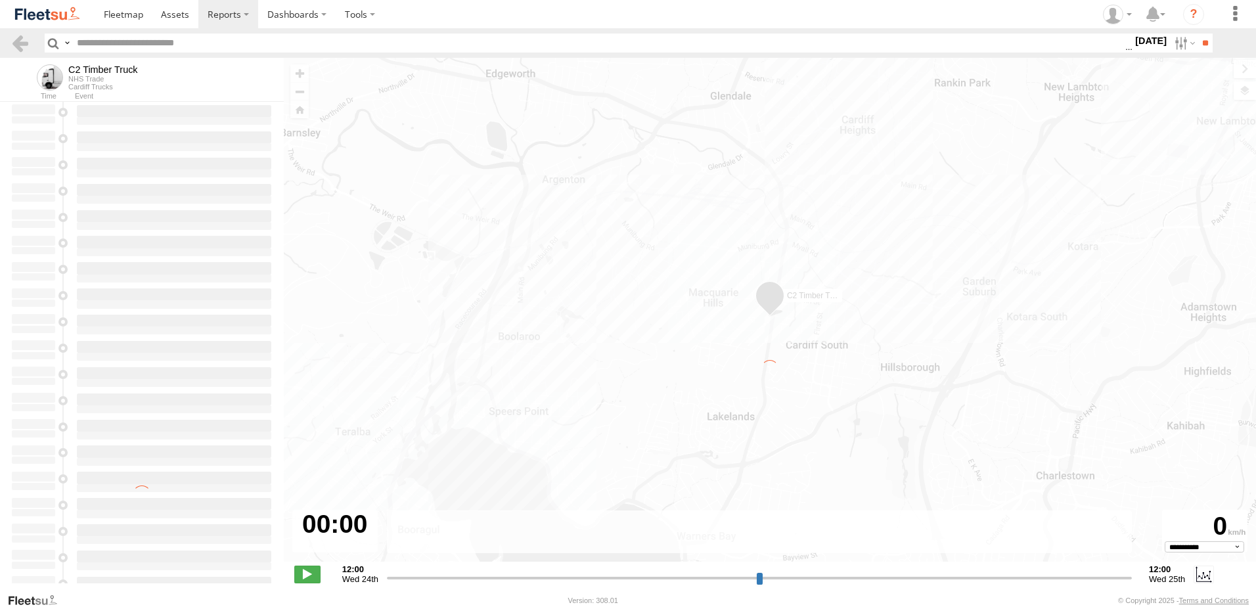
type input "**********"
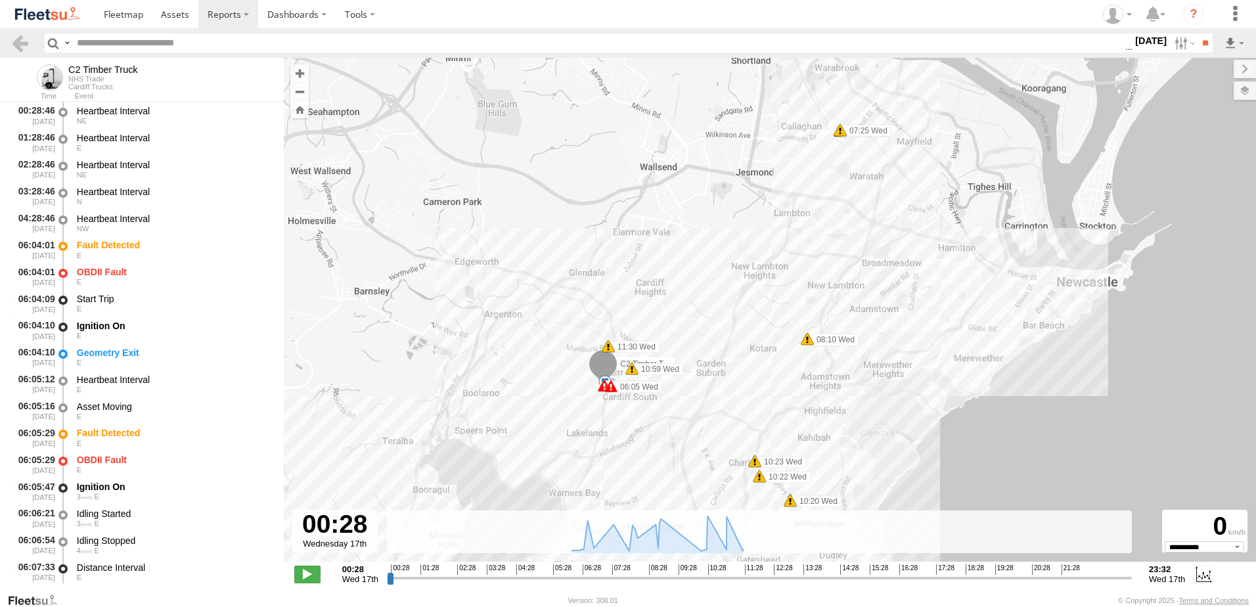
scroll to position [197, 0]
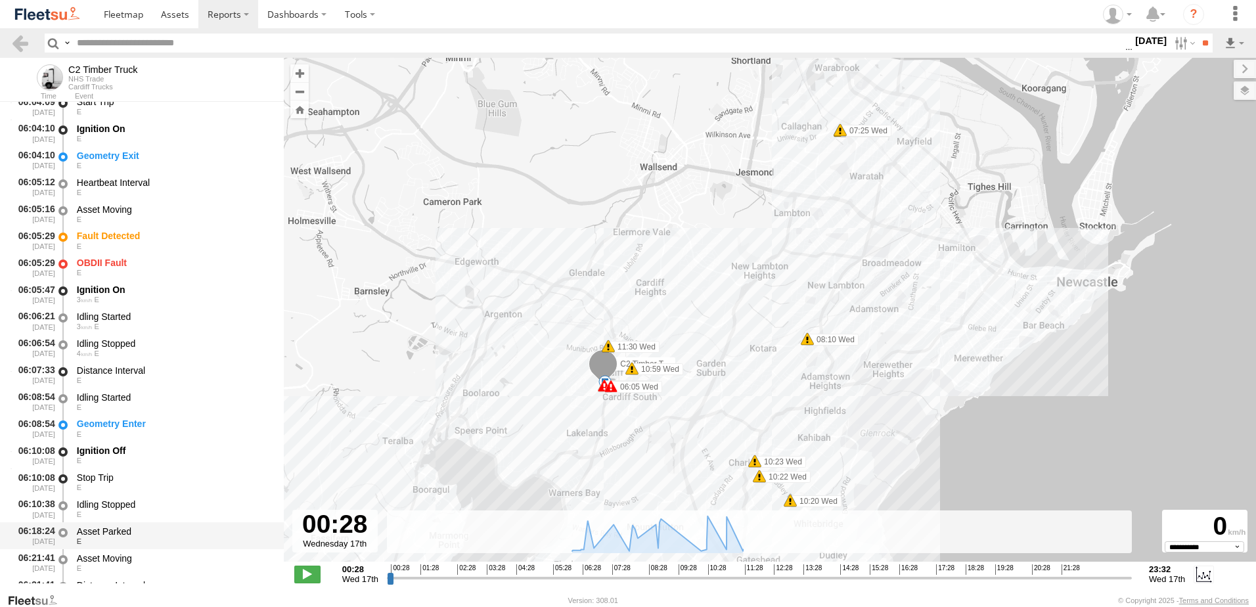
click at [97, 533] on div "Asset Parked" at bounding box center [174, 531] width 194 height 12
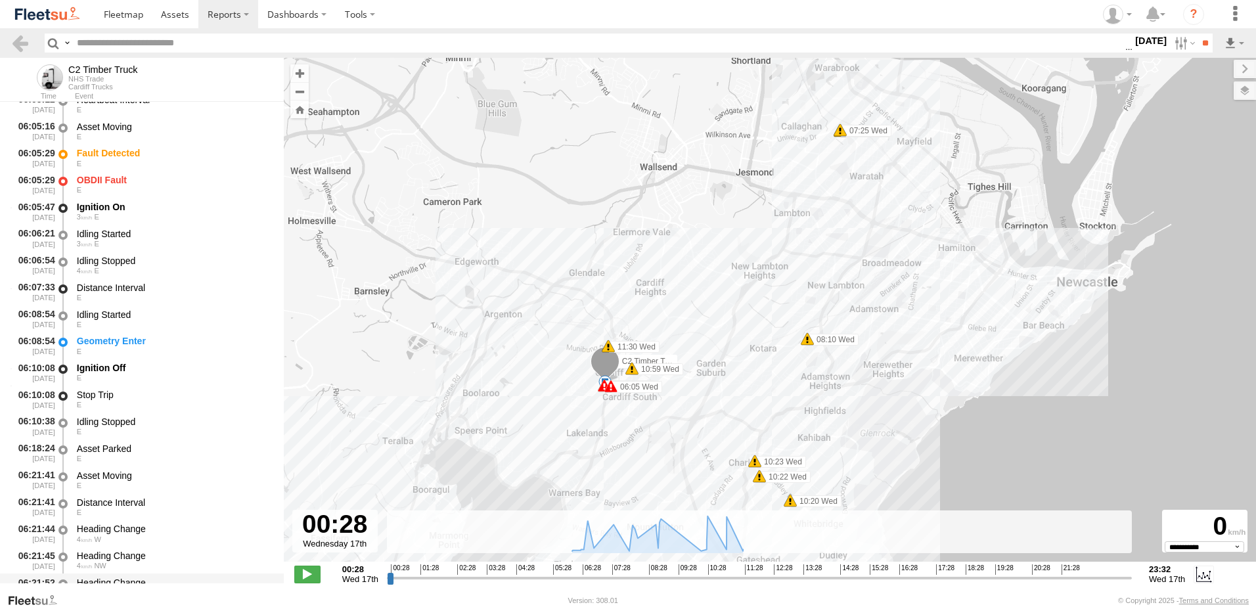
scroll to position [394, 0]
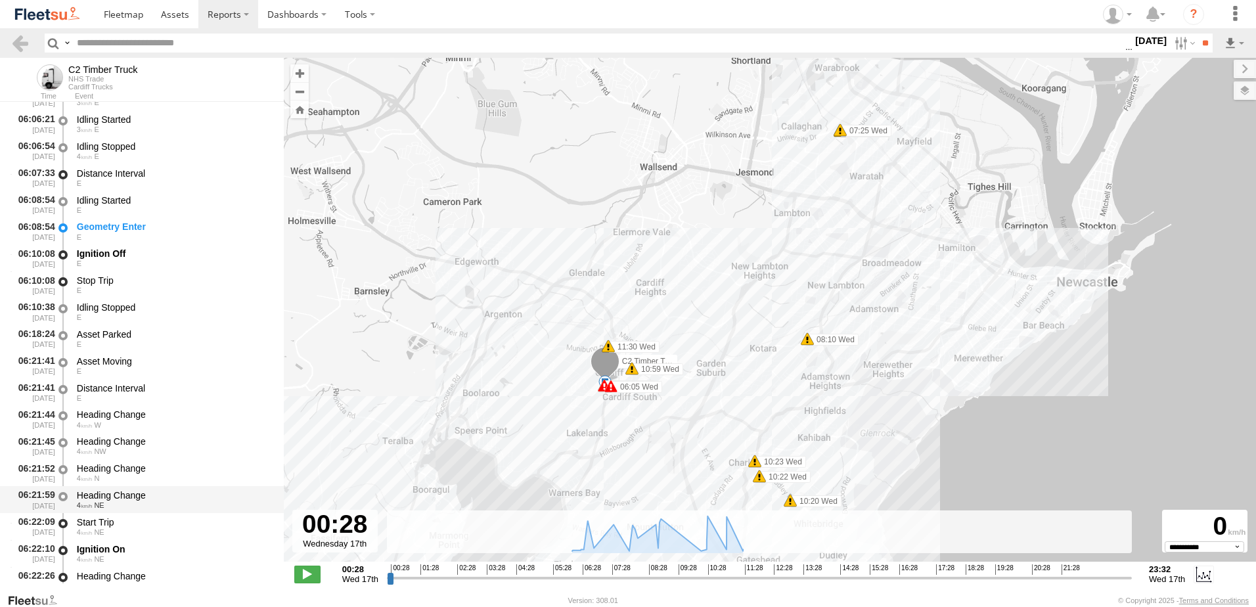
click at [104, 495] on div "Heading Change" at bounding box center [174, 495] width 194 height 12
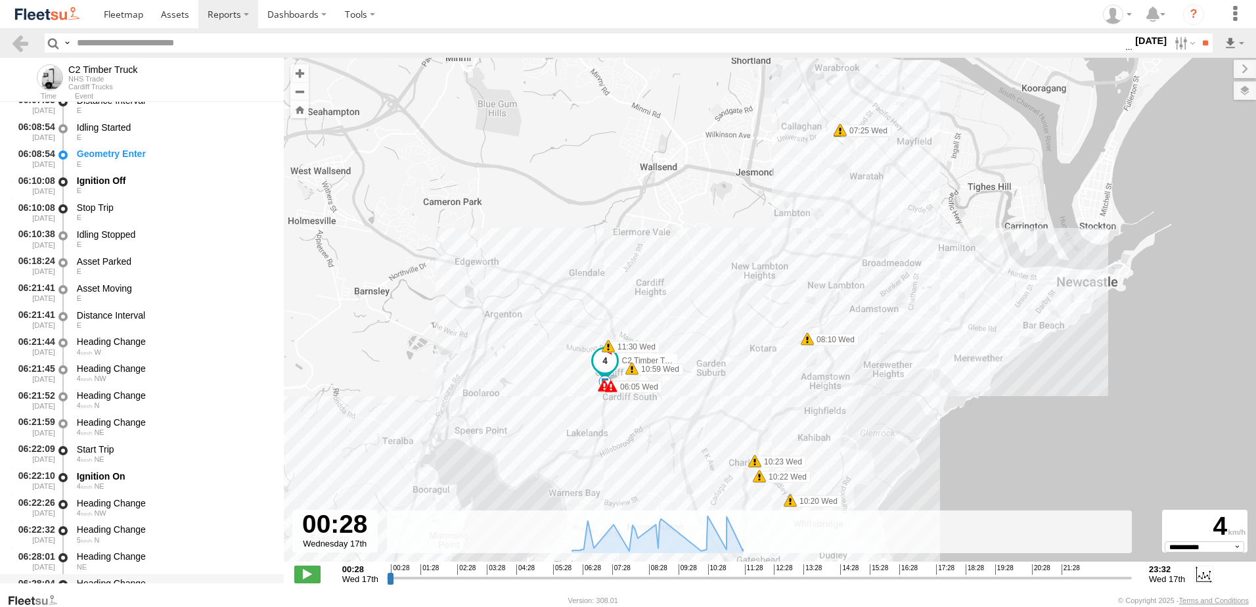
scroll to position [591, 0]
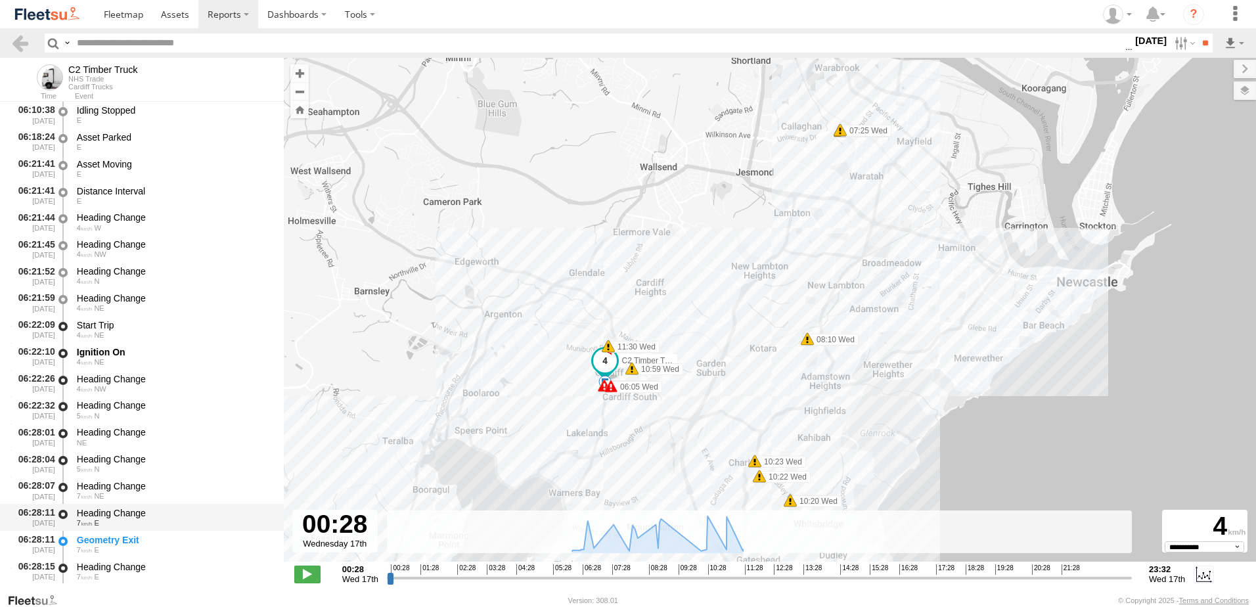
click at [108, 512] on div "Heading Change" at bounding box center [174, 513] width 194 height 12
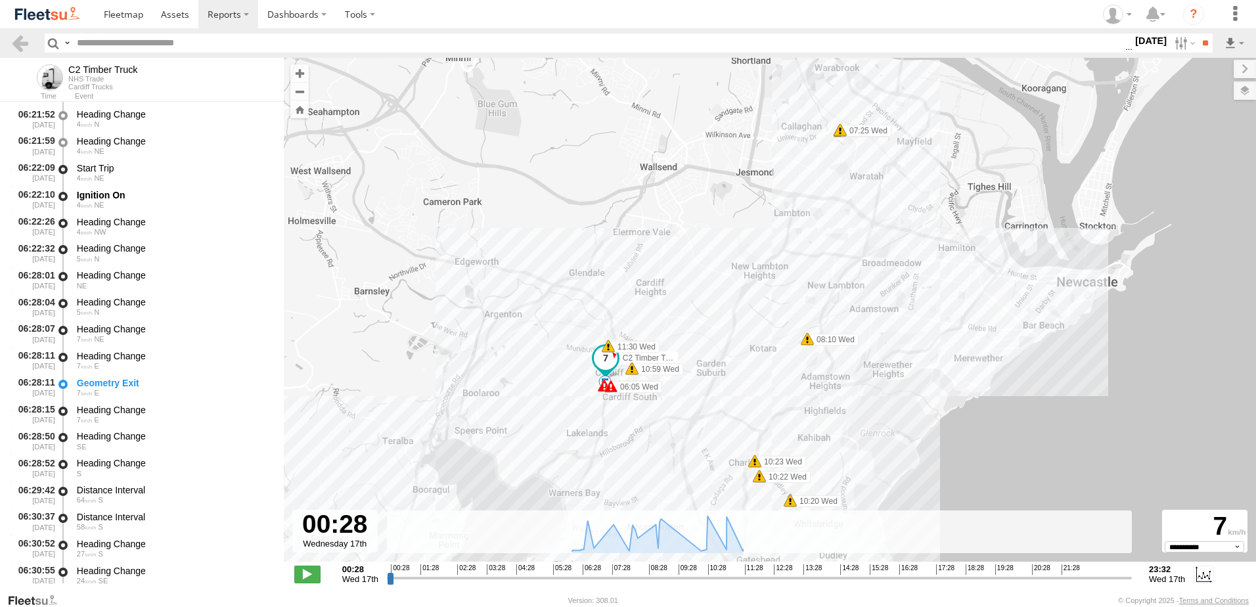
scroll to position [919, 0]
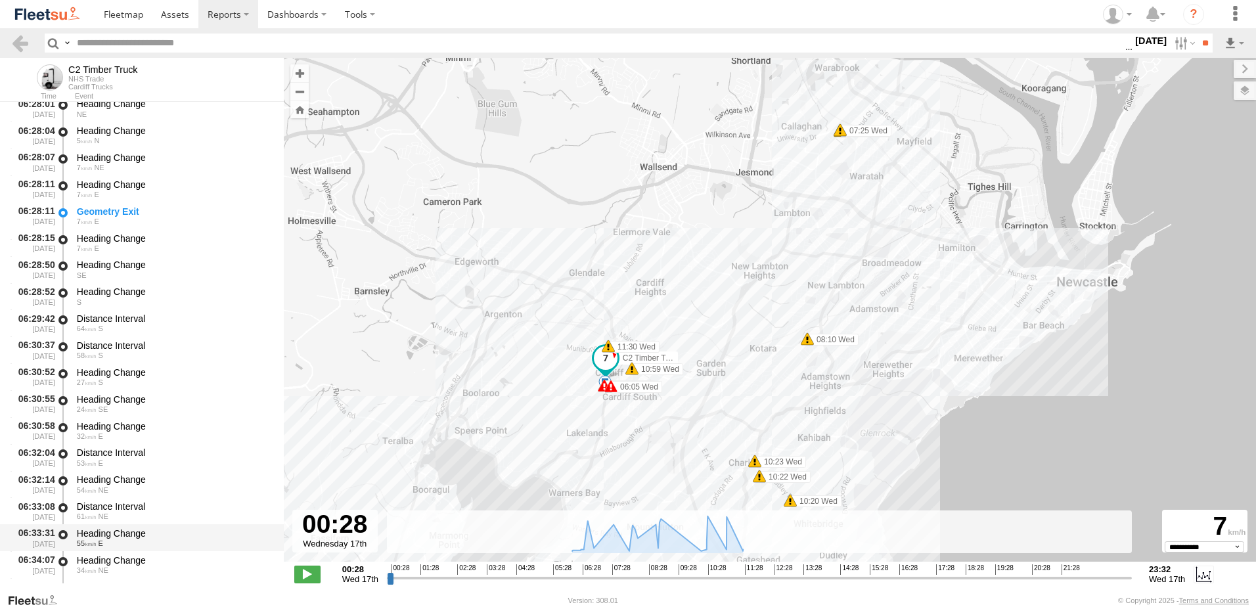
click at [111, 531] on div "Heading Change" at bounding box center [174, 533] width 194 height 12
click at [24, 39] on link at bounding box center [20, 42] width 19 height 19
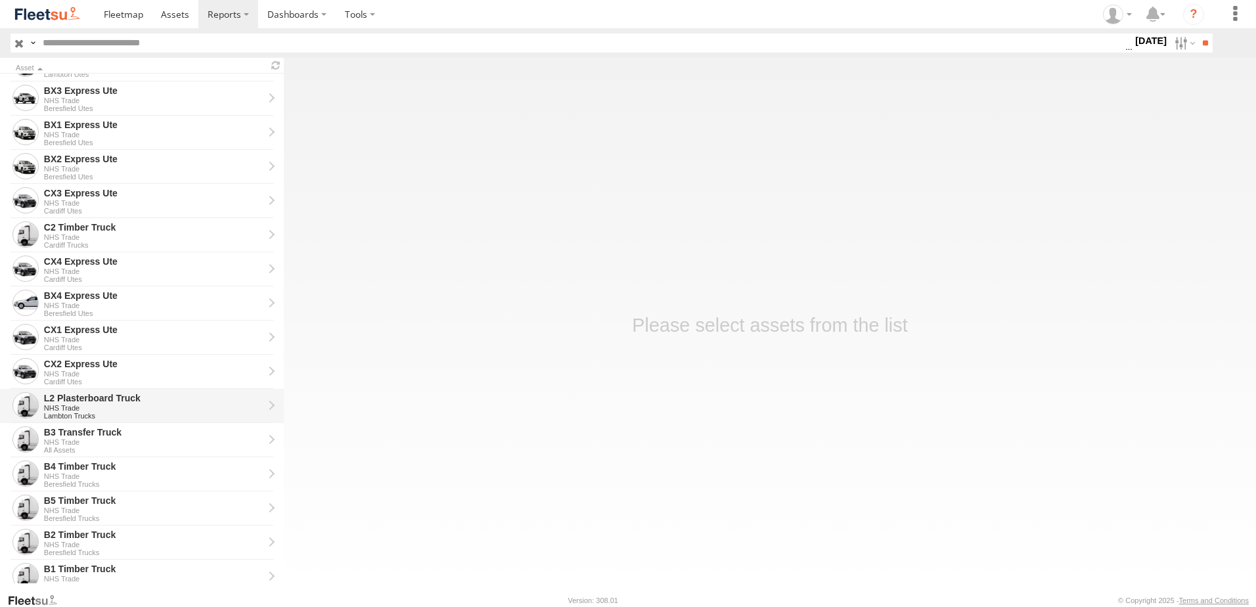
scroll to position [262, 0]
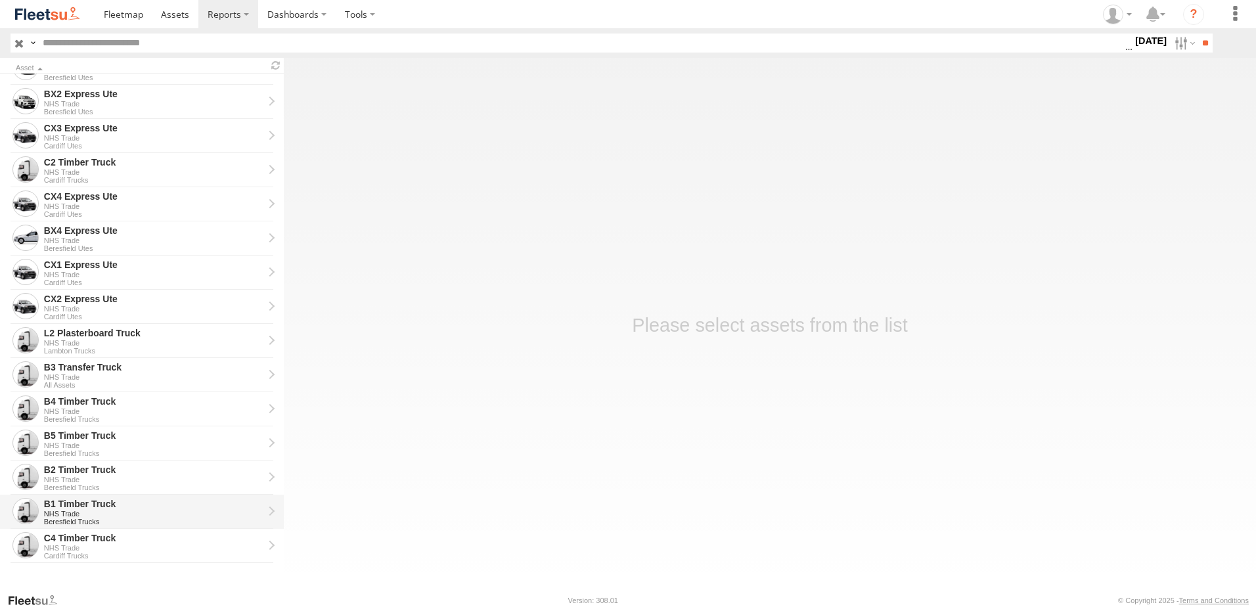
click at [77, 506] on div "B1 Timber Truck" at bounding box center [153, 504] width 219 height 12
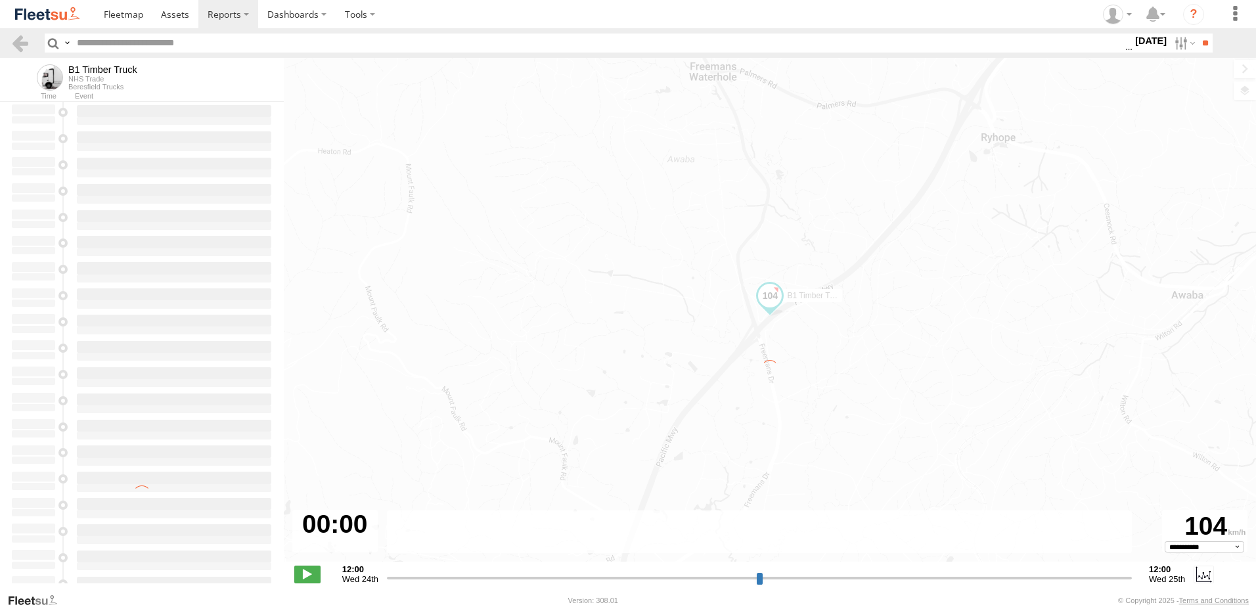
type input "**********"
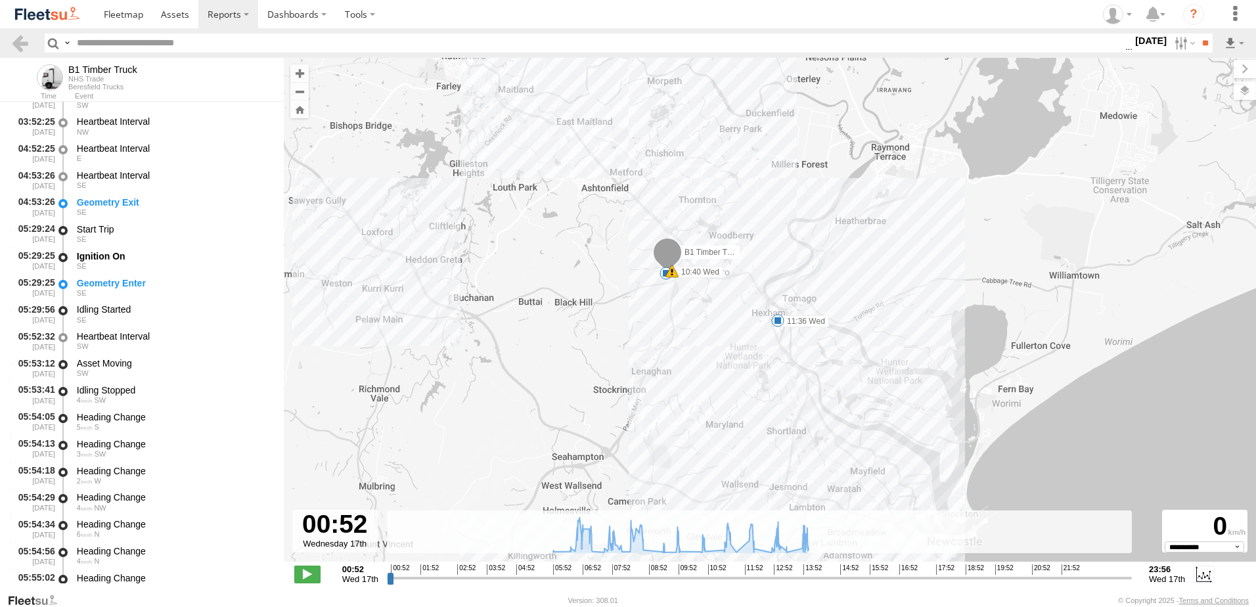
scroll to position [328, 0]
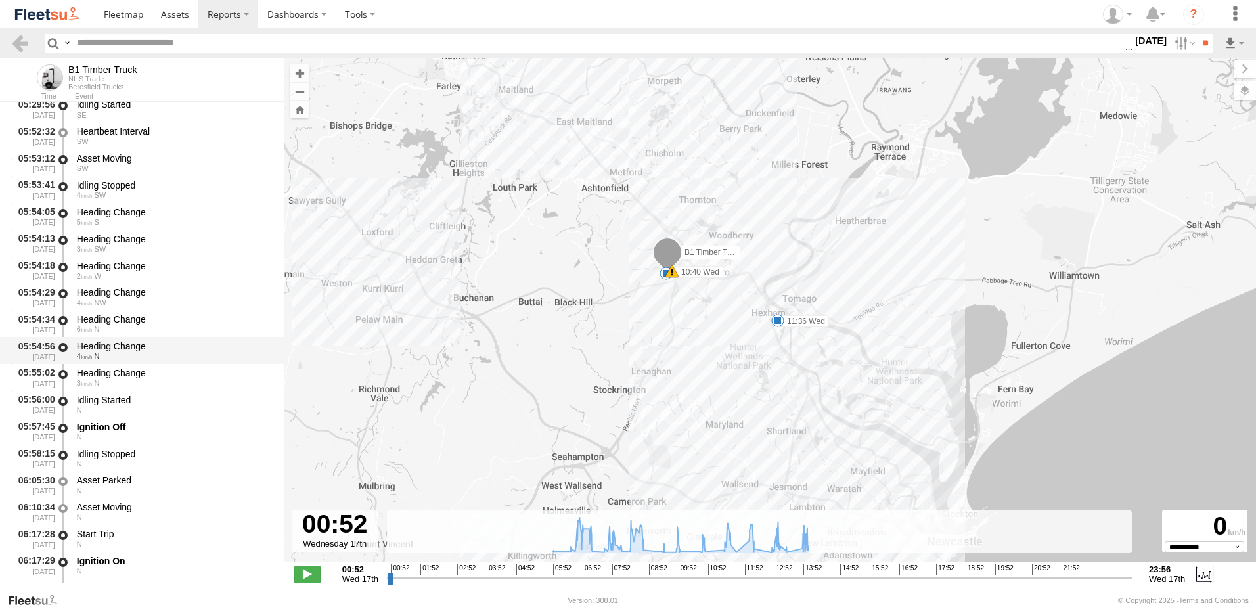
click at [120, 361] on div "Heading Change 4 N" at bounding box center [174, 350] width 198 height 24
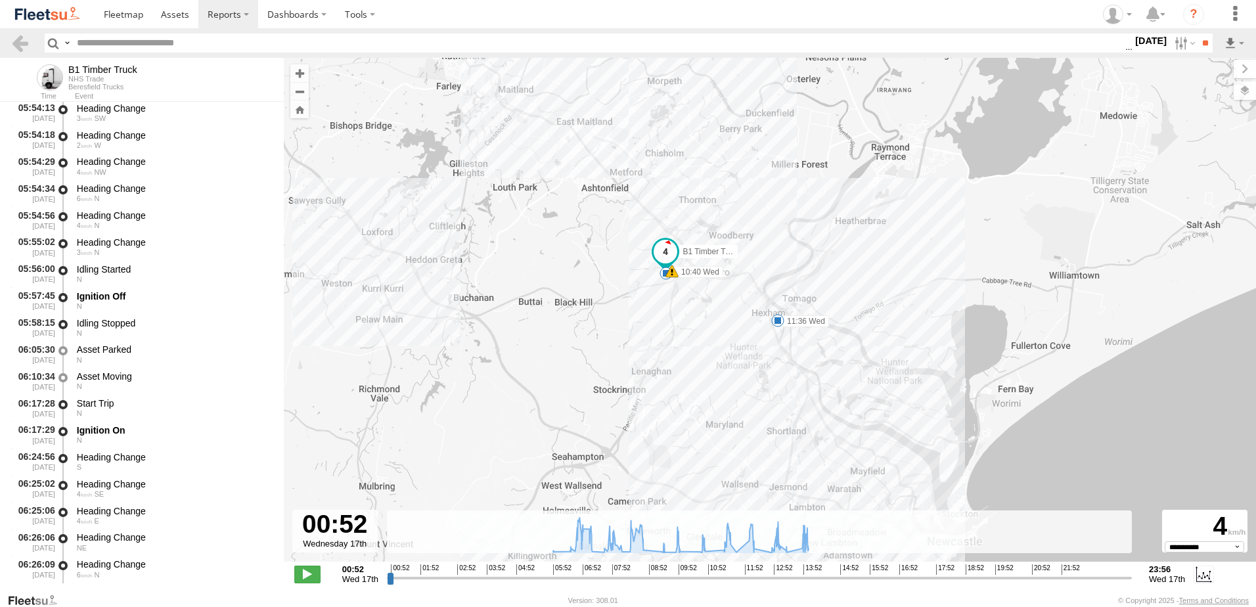
scroll to position [657, 0]
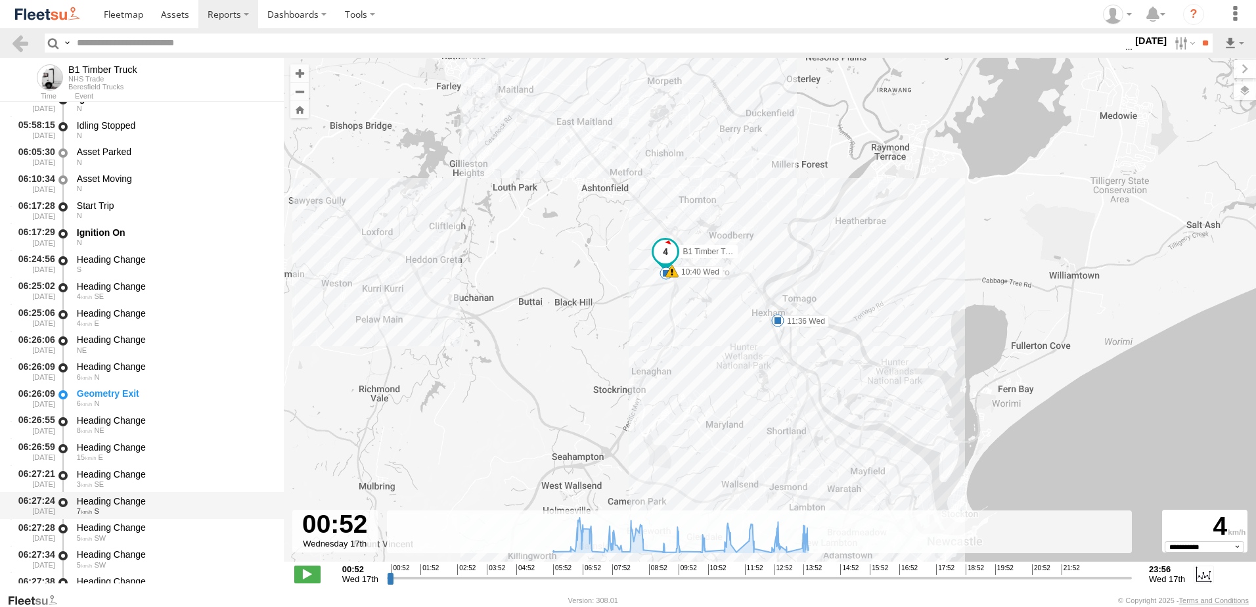
click at [109, 495] on div "Heading Change" at bounding box center [174, 501] width 194 height 12
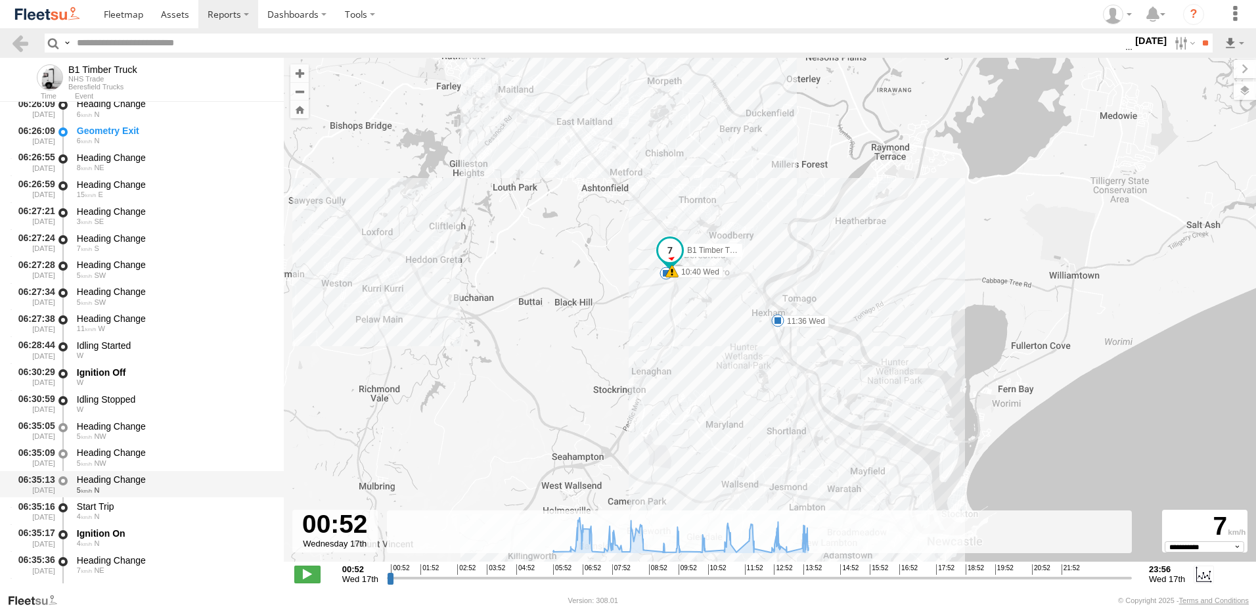
click at [119, 474] on div "Heading Change" at bounding box center [174, 479] width 194 height 12
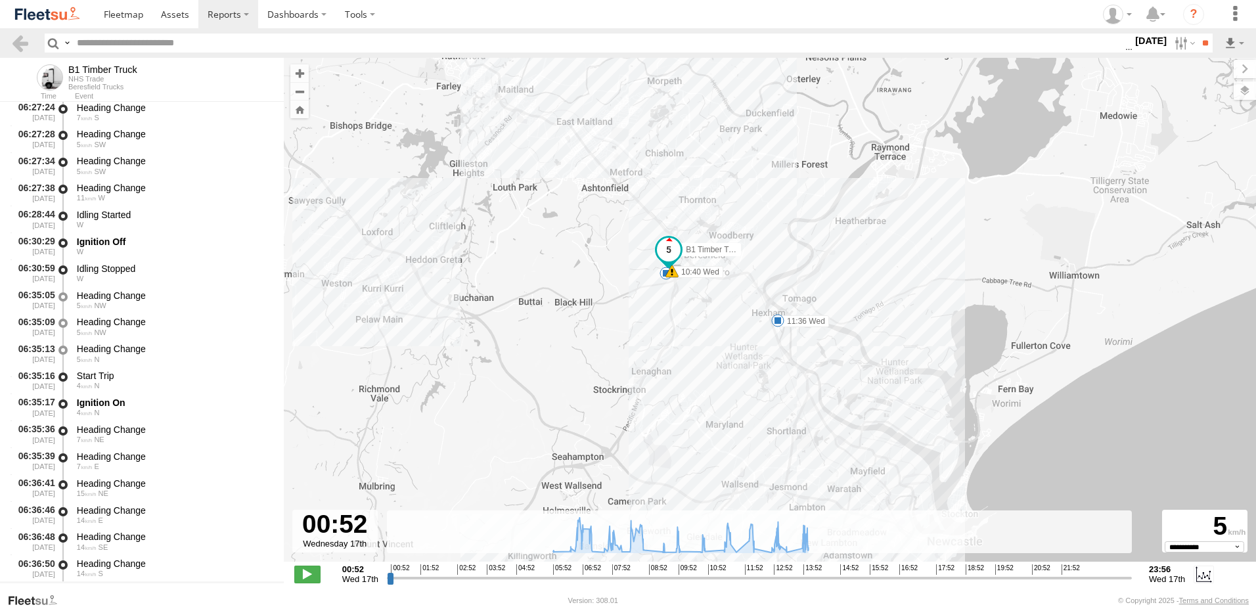
scroll to position [1248, 0]
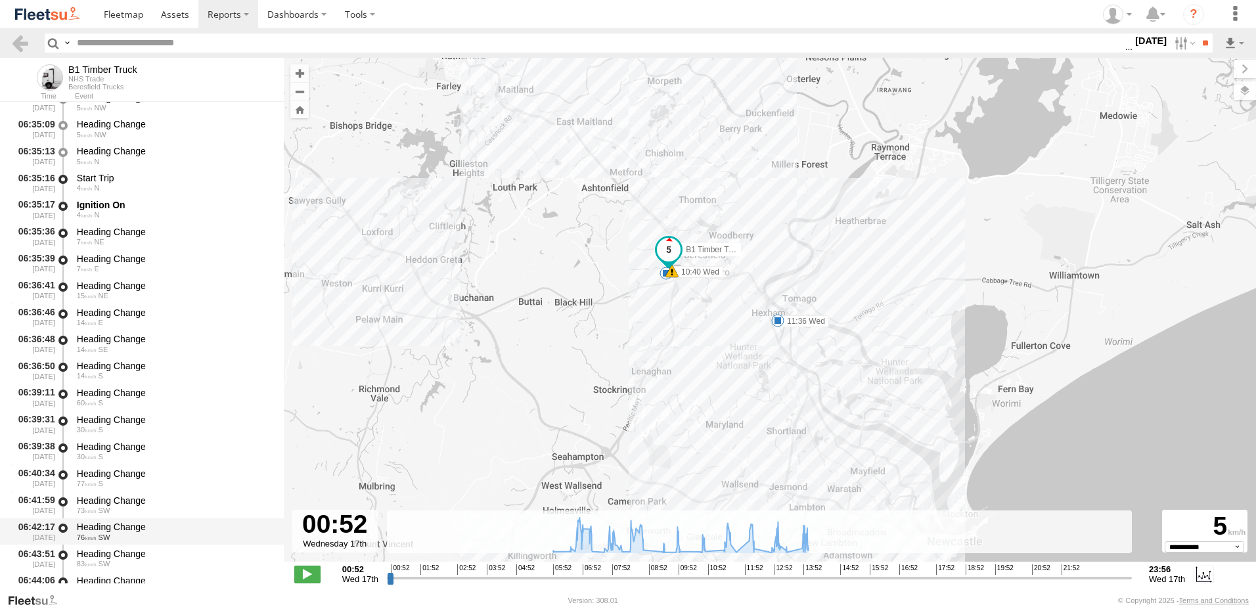
click at [121, 518] on div "06:42:17 17/09/2025 Heading Change 76 SW" at bounding box center [142, 531] width 284 height 27
click at [22, 40] on link at bounding box center [20, 42] width 19 height 19
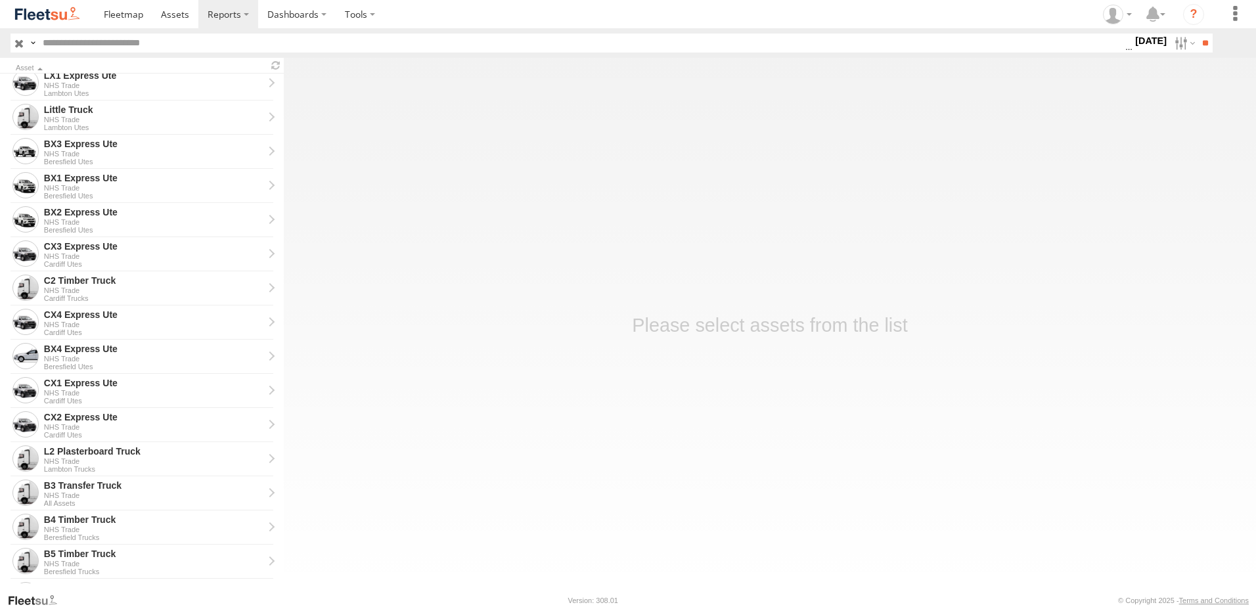
scroll to position [262, 0]
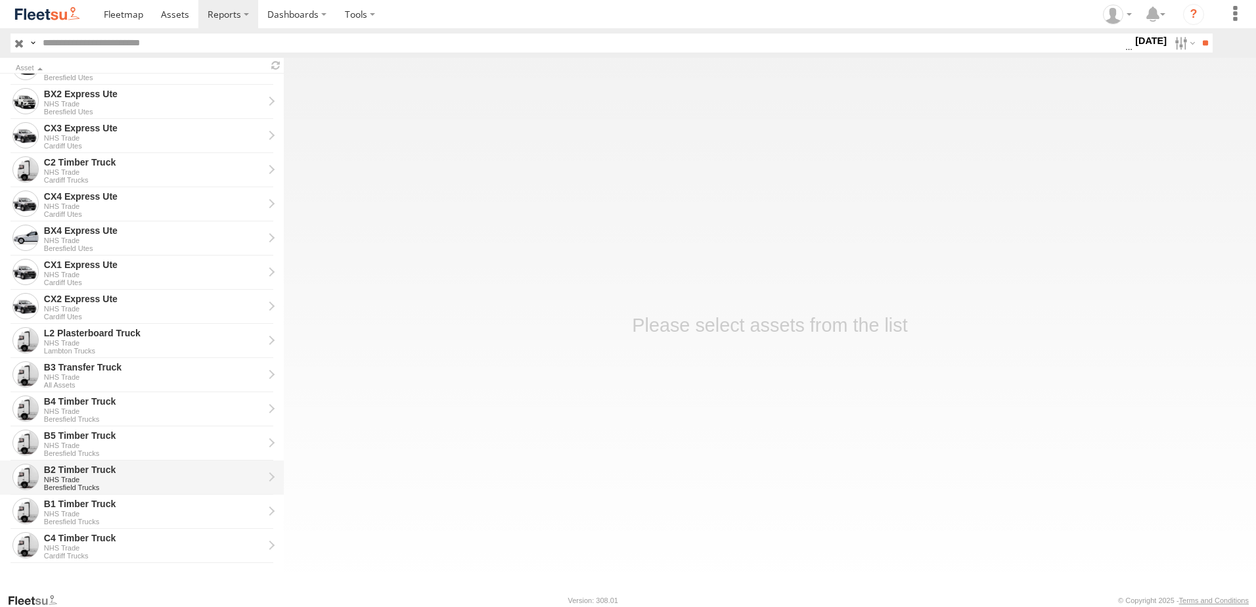
click at [76, 473] on div "B2 Timber Truck" at bounding box center [153, 470] width 219 height 12
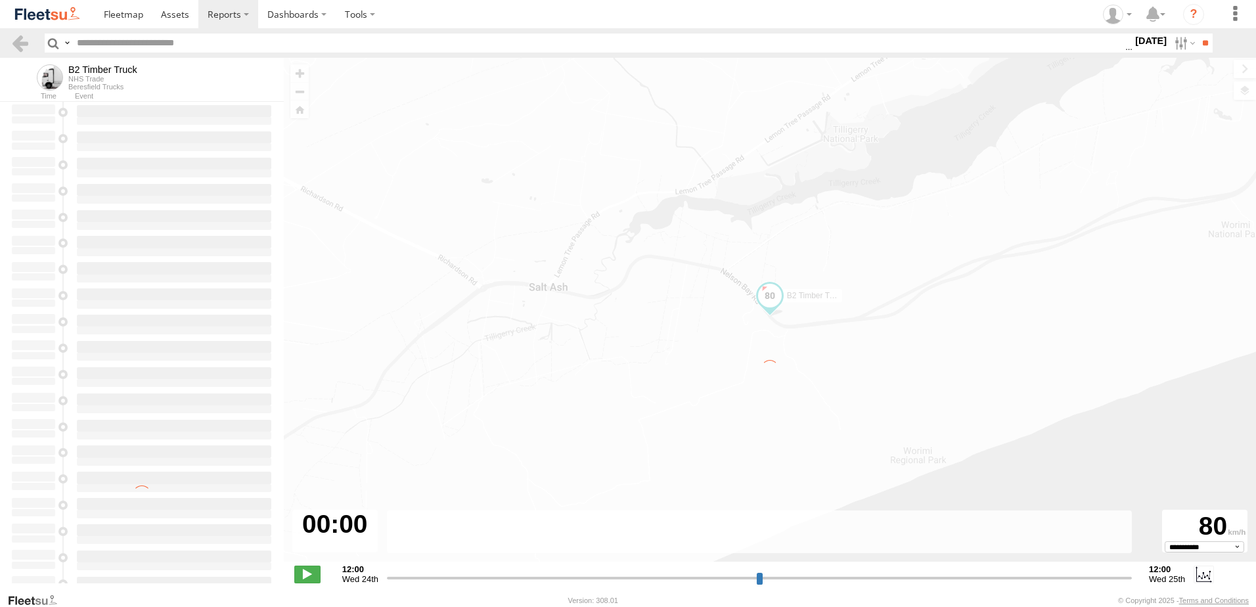
type input "**********"
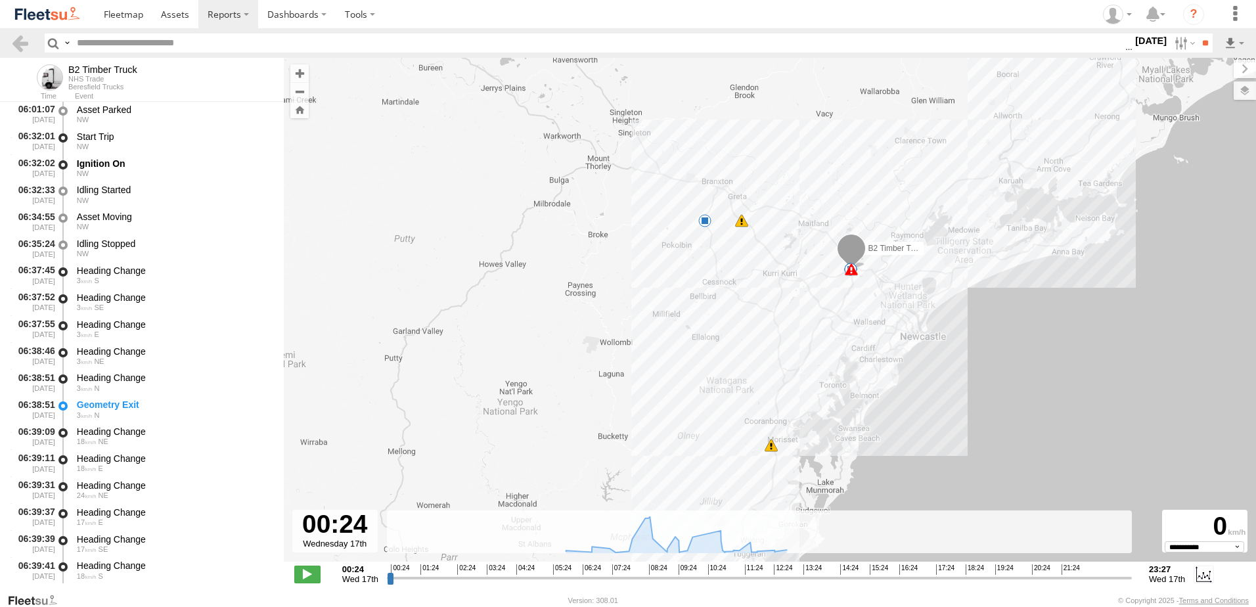
scroll to position [722, 0]
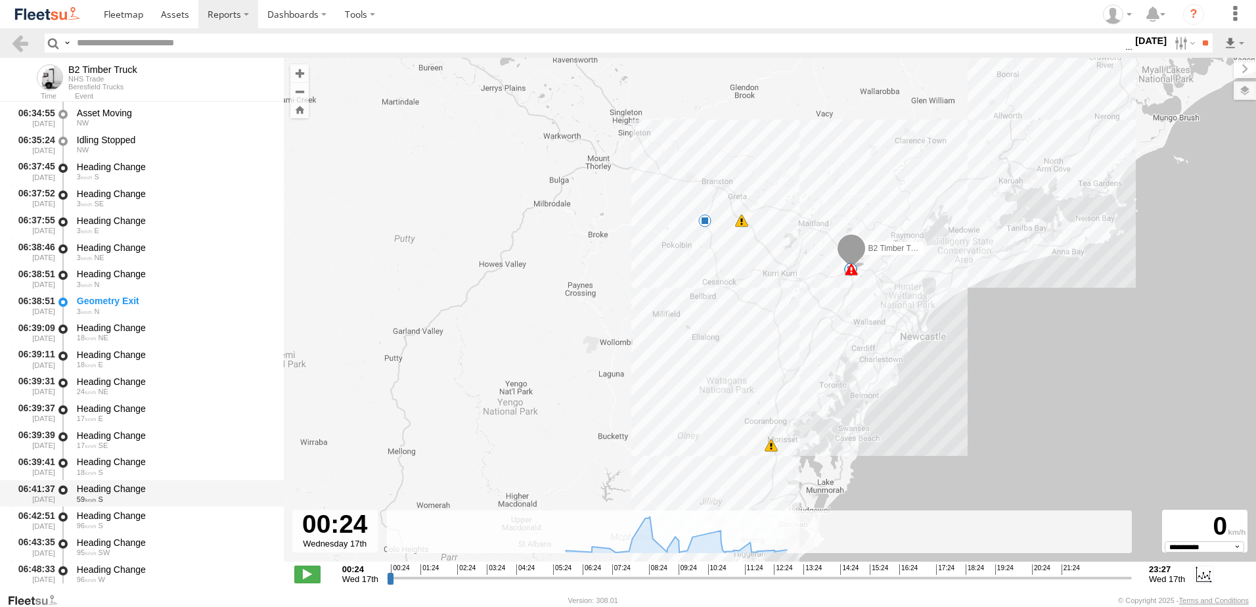
click at [111, 485] on div "Heading Change" at bounding box center [174, 489] width 194 height 12
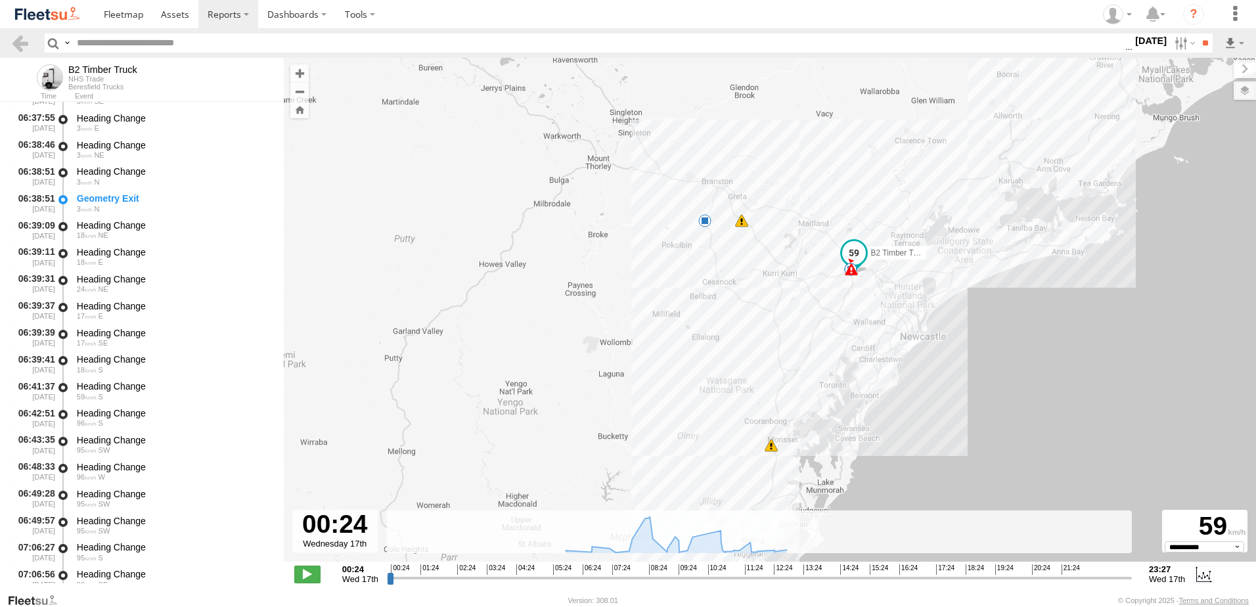
scroll to position [985, 0]
click at [116, 546] on div "Heading Change" at bounding box center [174, 548] width 194 height 12
click at [104, 412] on div "Heading Change" at bounding box center [174, 414] width 194 height 12
click at [22, 44] on link at bounding box center [20, 42] width 19 height 19
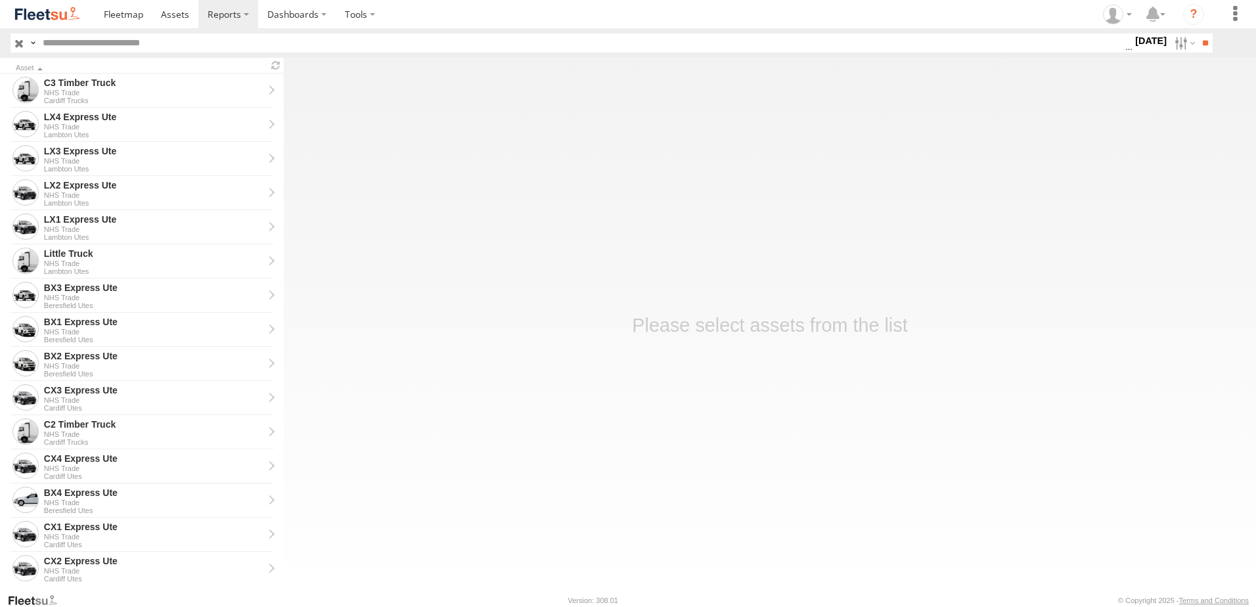
scroll to position [262, 0]
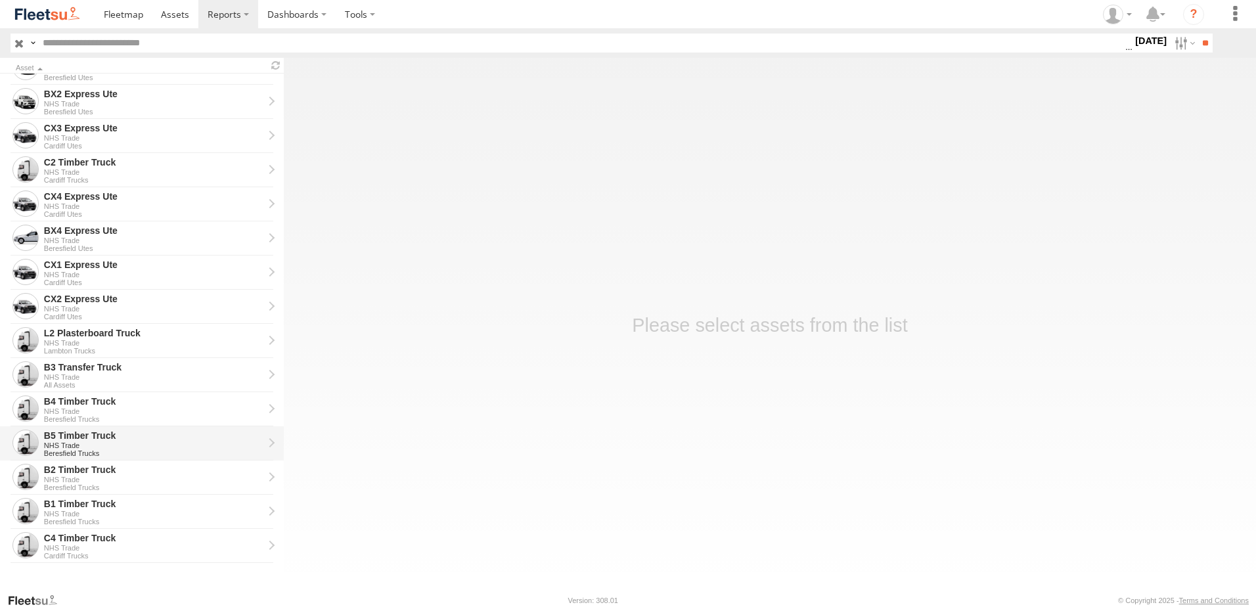
click at [66, 439] on div "B5 Timber Truck" at bounding box center [153, 435] width 219 height 12
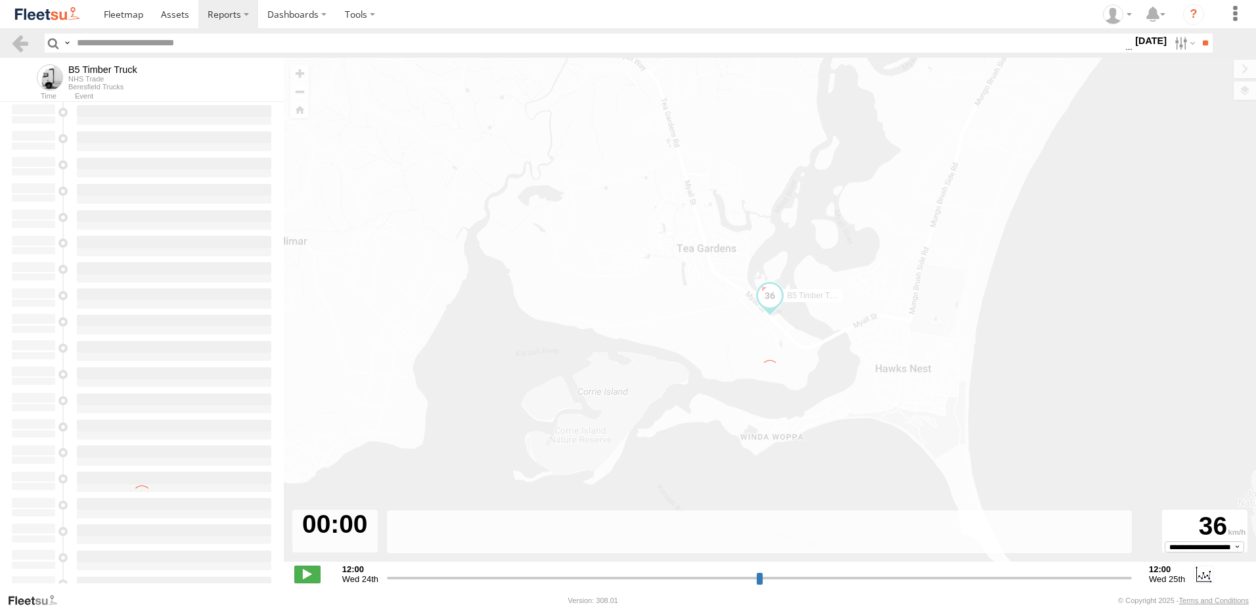
type input "**********"
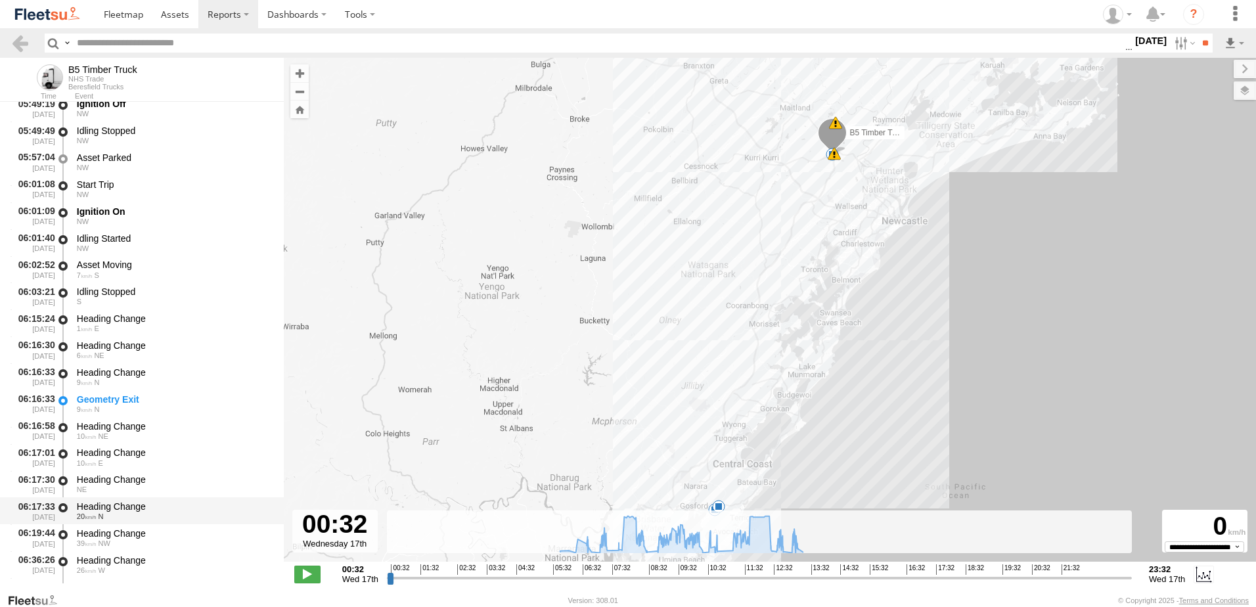
scroll to position [525, 0]
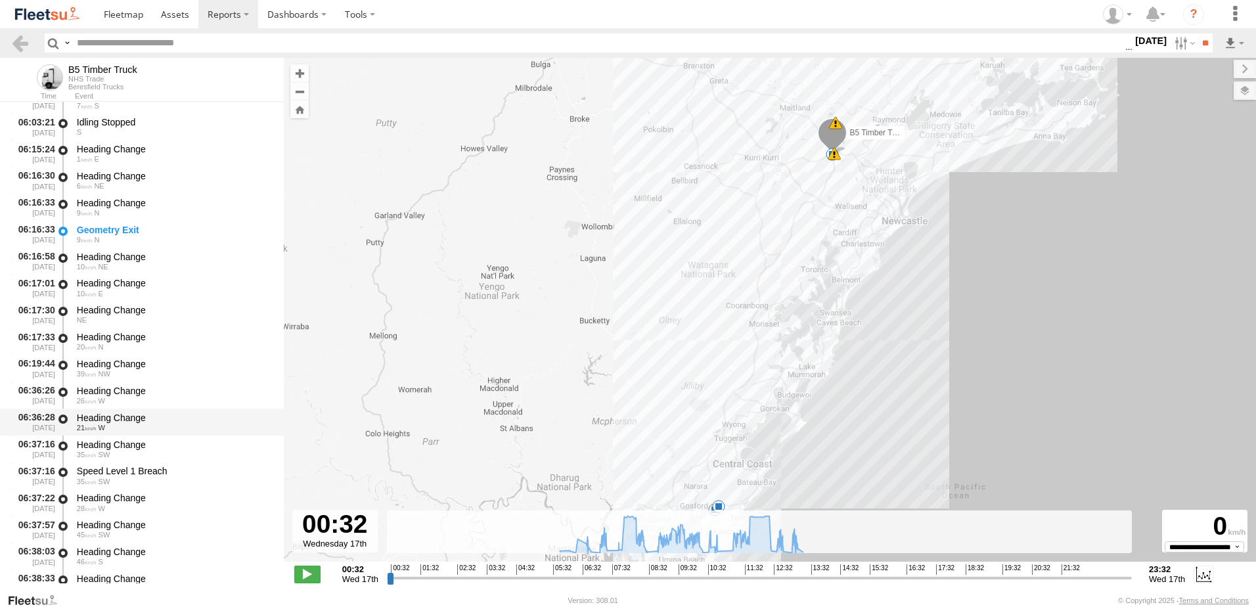
click at [120, 414] on div "Heading Change" at bounding box center [174, 418] width 194 height 12
click at [12, 40] on link at bounding box center [20, 42] width 19 height 19
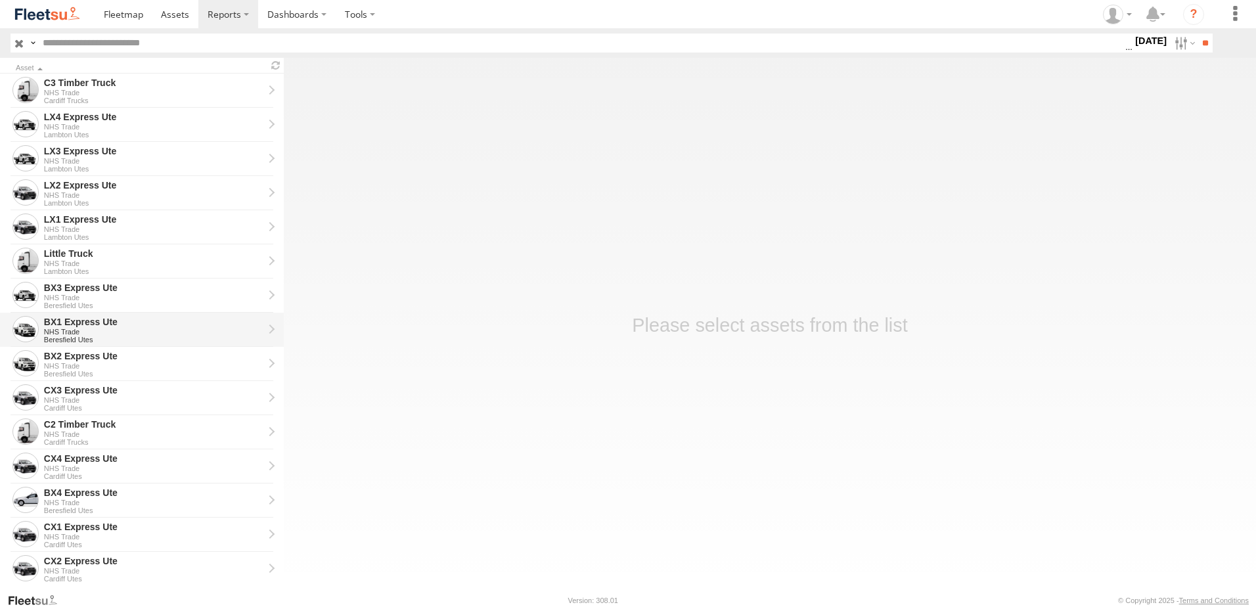
click at [63, 319] on div "BX1 Express Ute" at bounding box center [153, 322] width 219 height 12
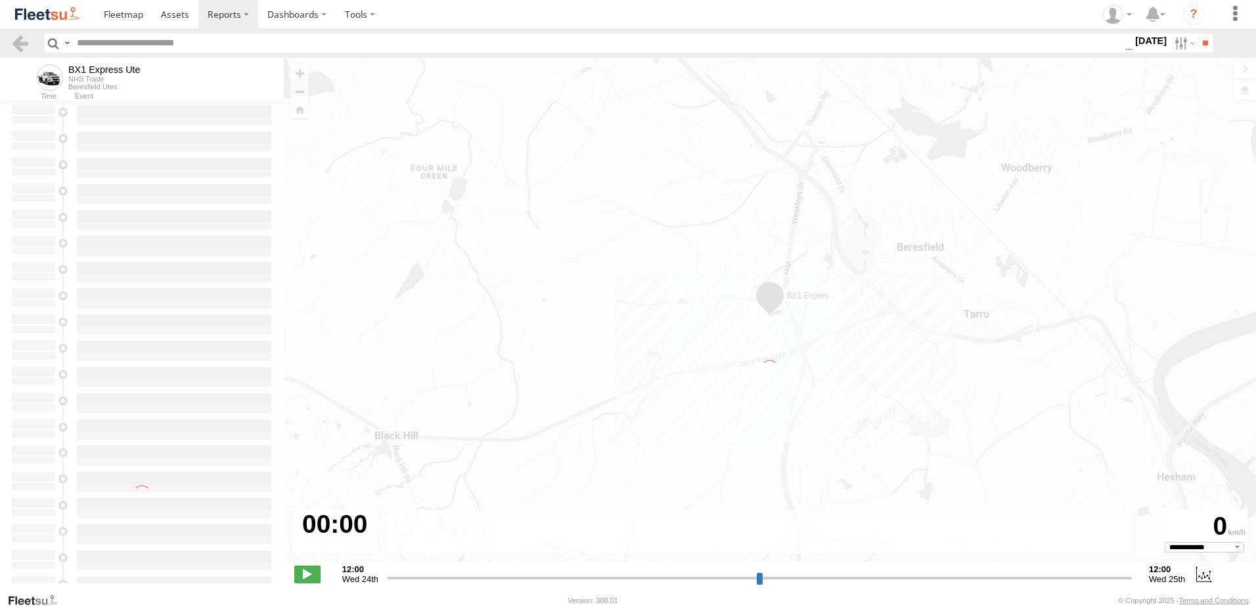
select select "**********"
type input "**********"
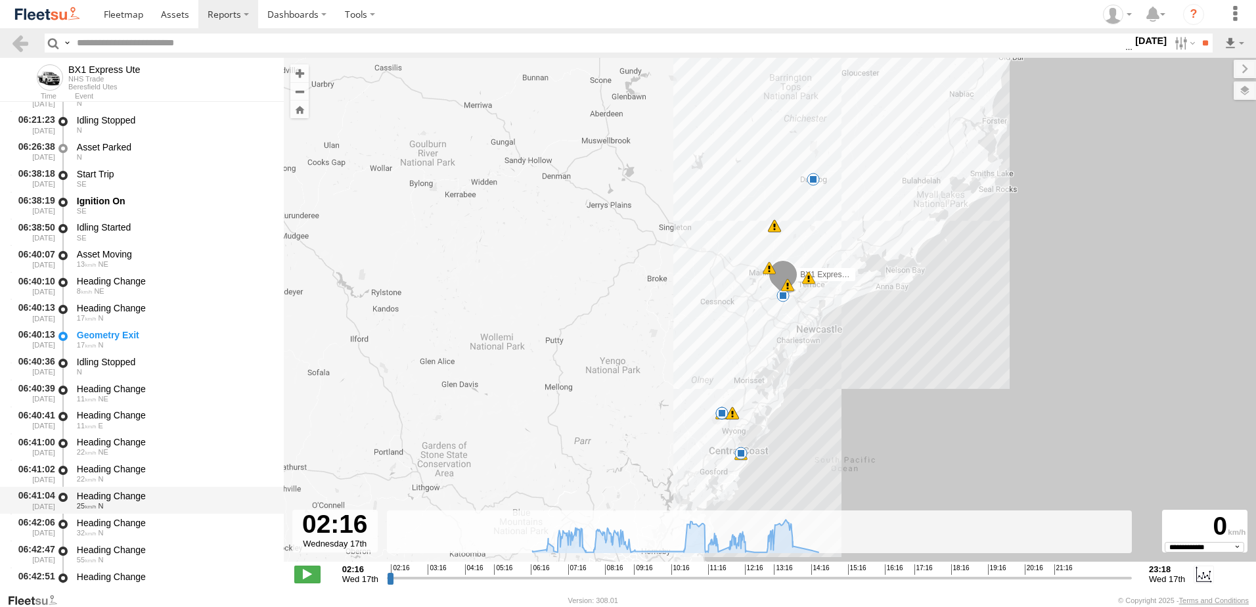
scroll to position [394, 0]
click at [110, 464] on div "Heading Change" at bounding box center [174, 468] width 194 height 12
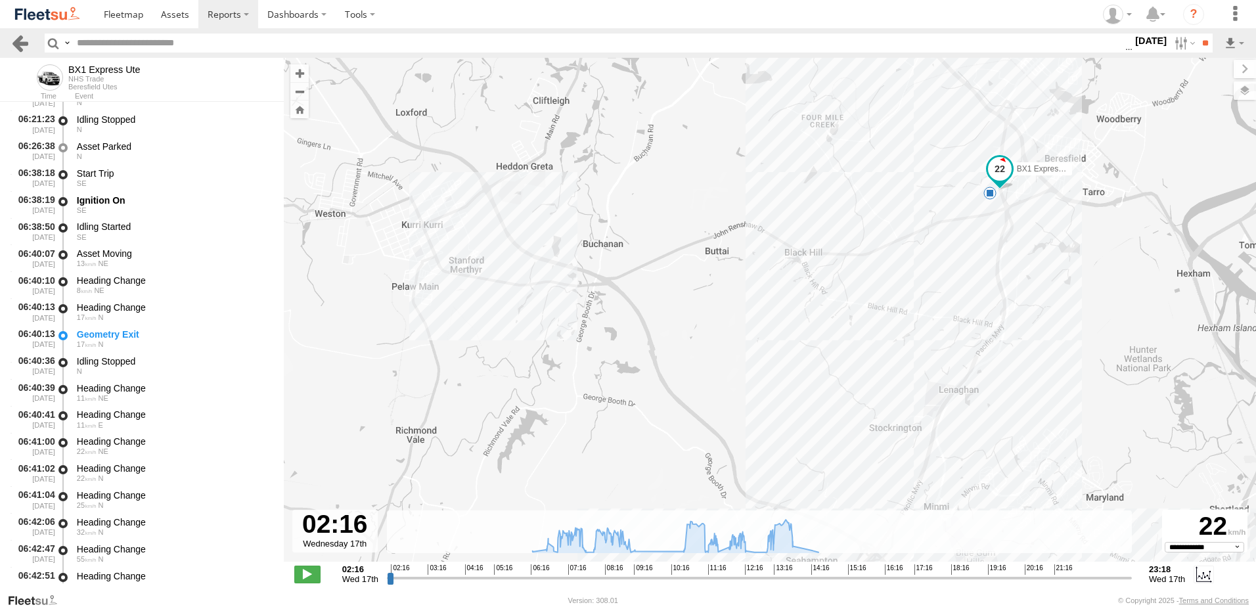
click at [18, 42] on link at bounding box center [20, 42] width 19 height 19
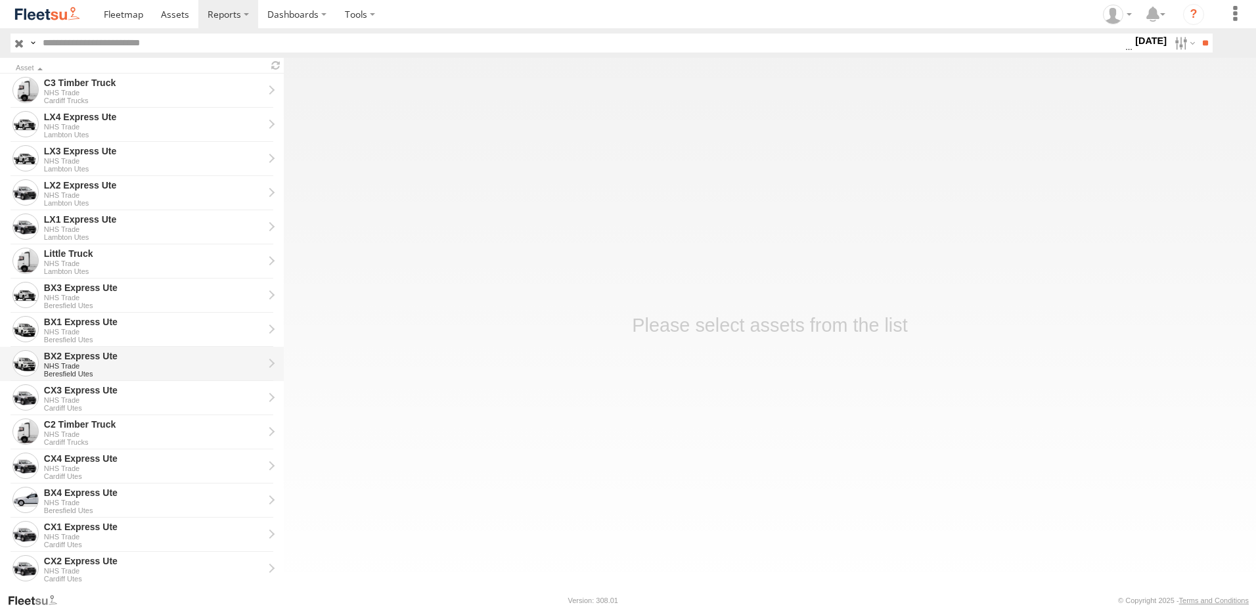
click at [68, 363] on div "NHS Trade" at bounding box center [153, 366] width 219 height 8
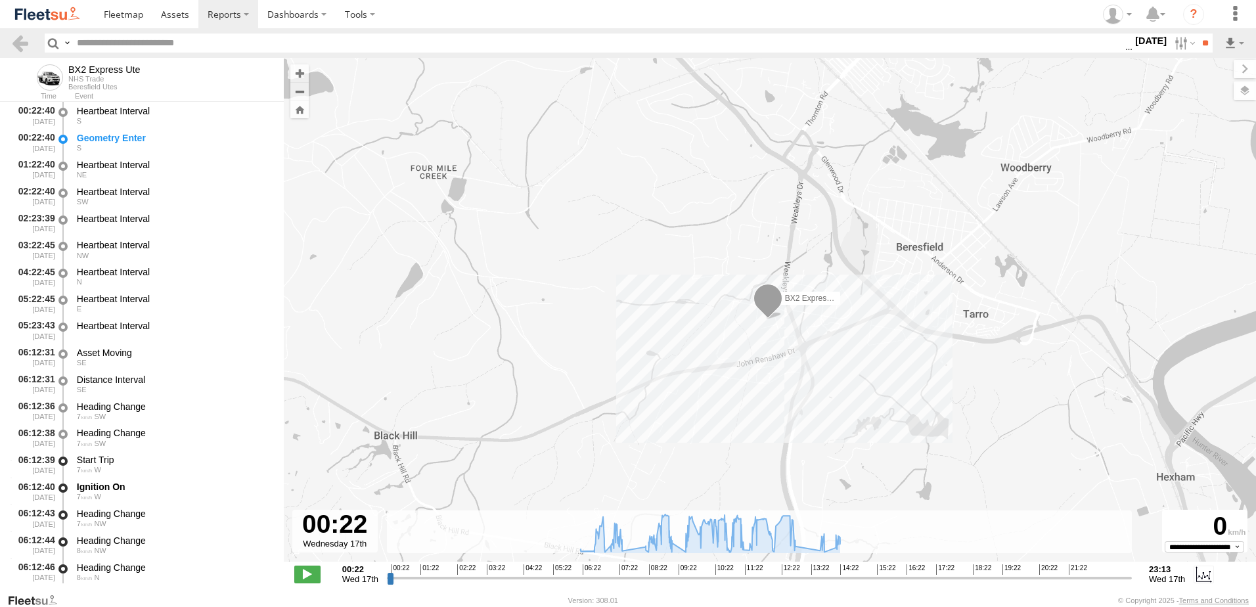
type input "**********"
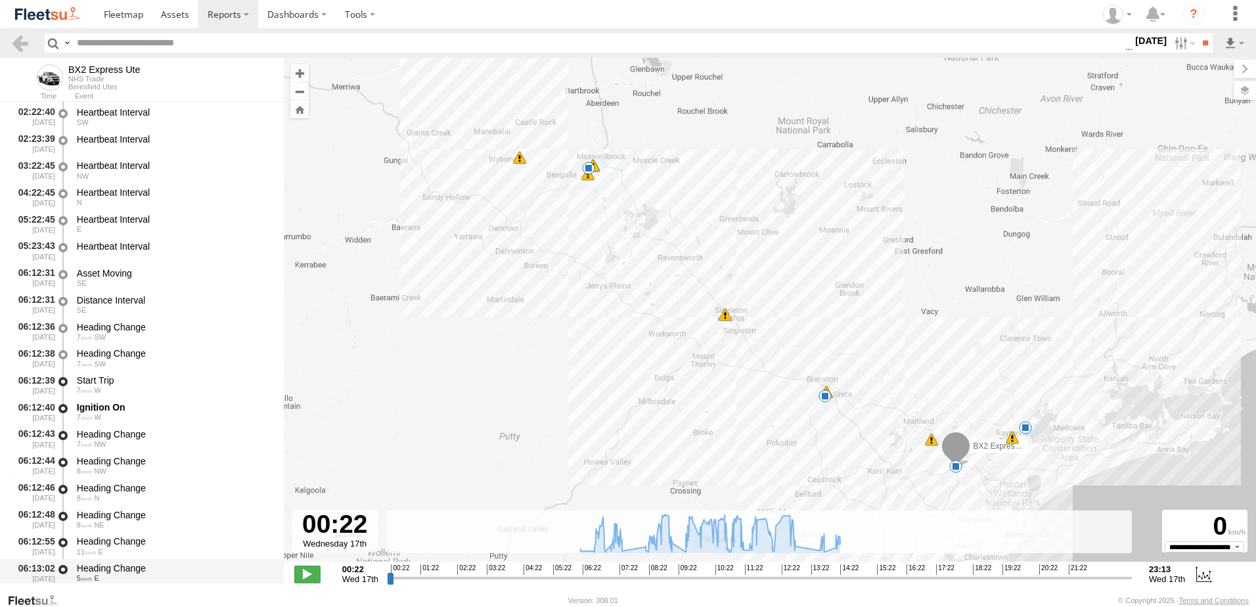
scroll to position [197, 0]
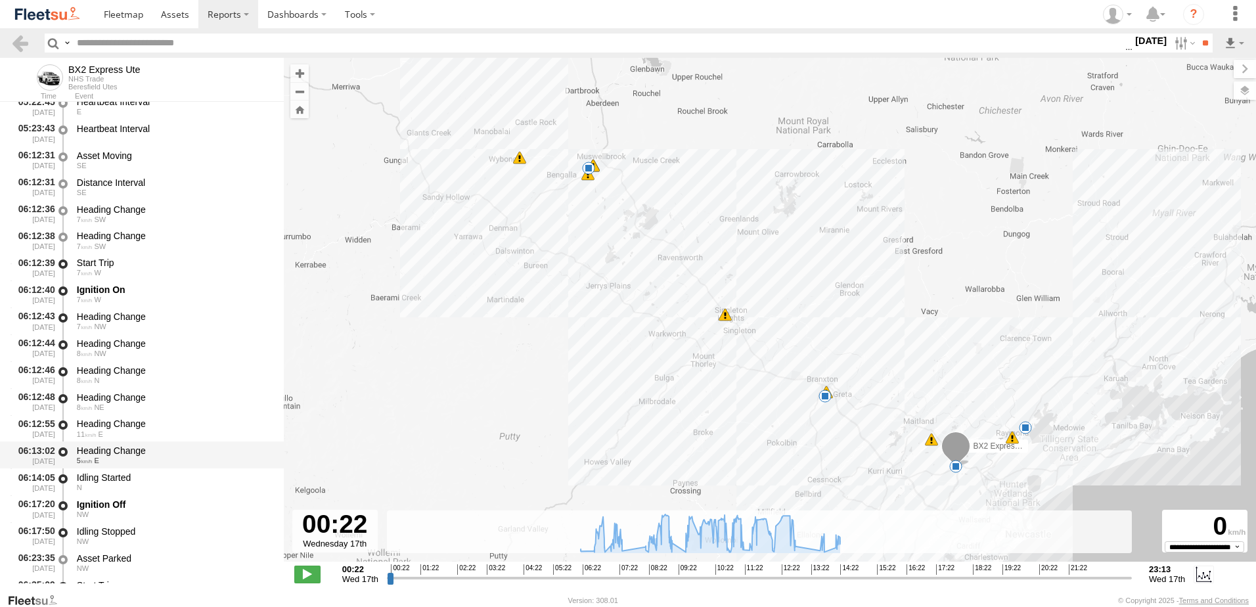
click at [120, 448] on div "Heading Change" at bounding box center [174, 451] width 194 height 12
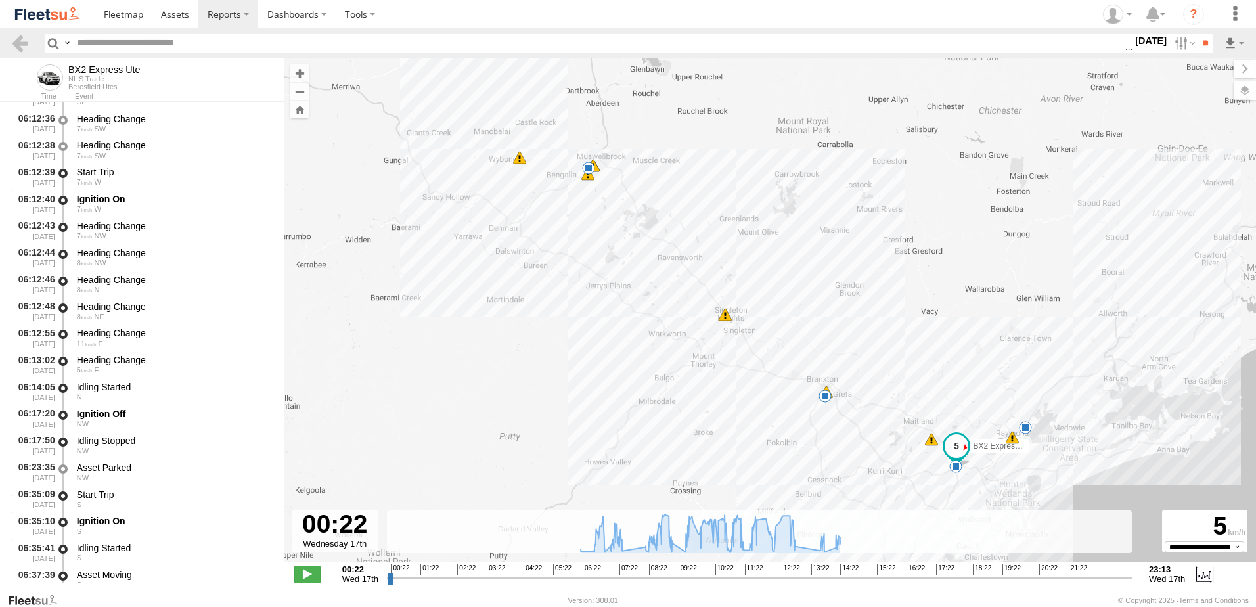
scroll to position [460, 0]
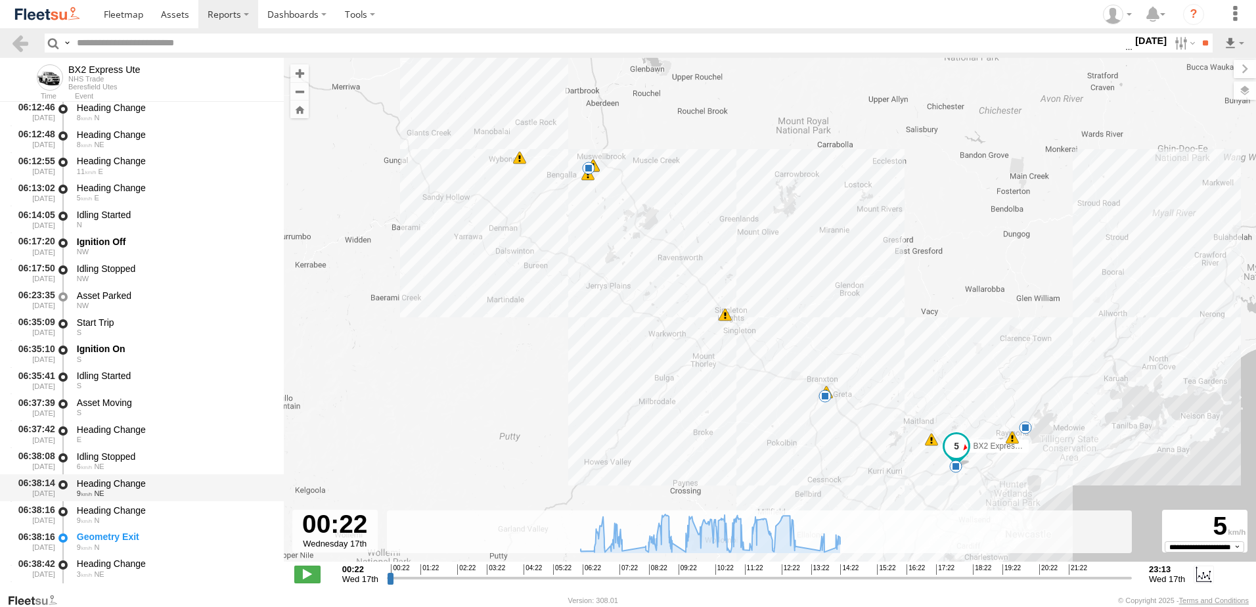
click at [111, 478] on div "Heading Change" at bounding box center [174, 483] width 194 height 12
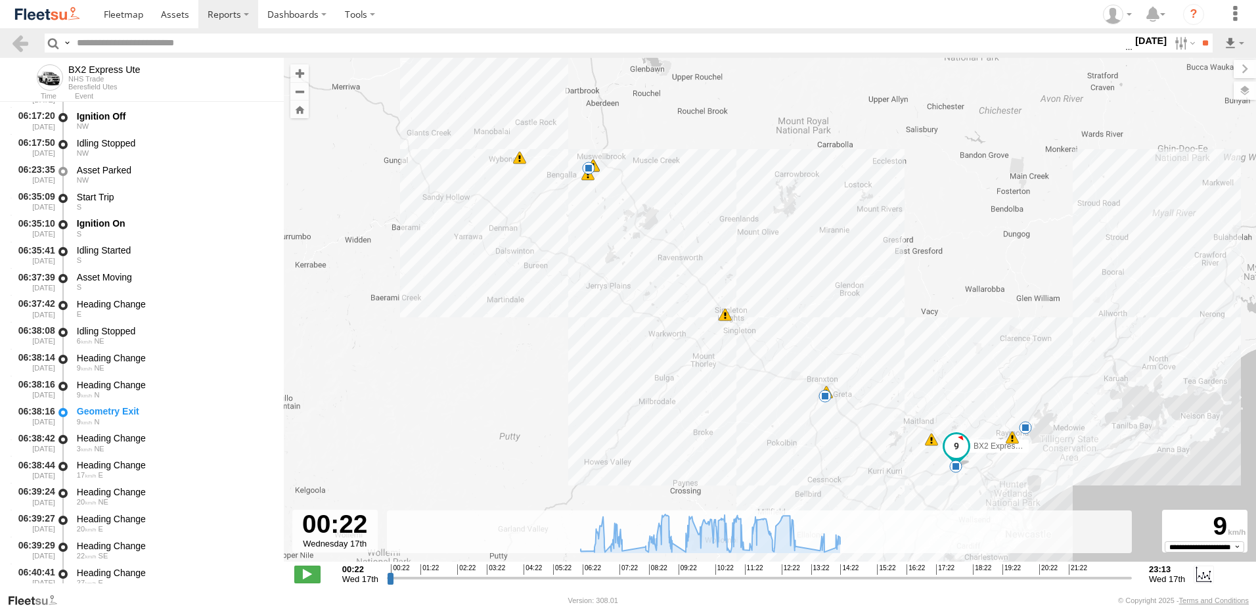
scroll to position [722, 0]
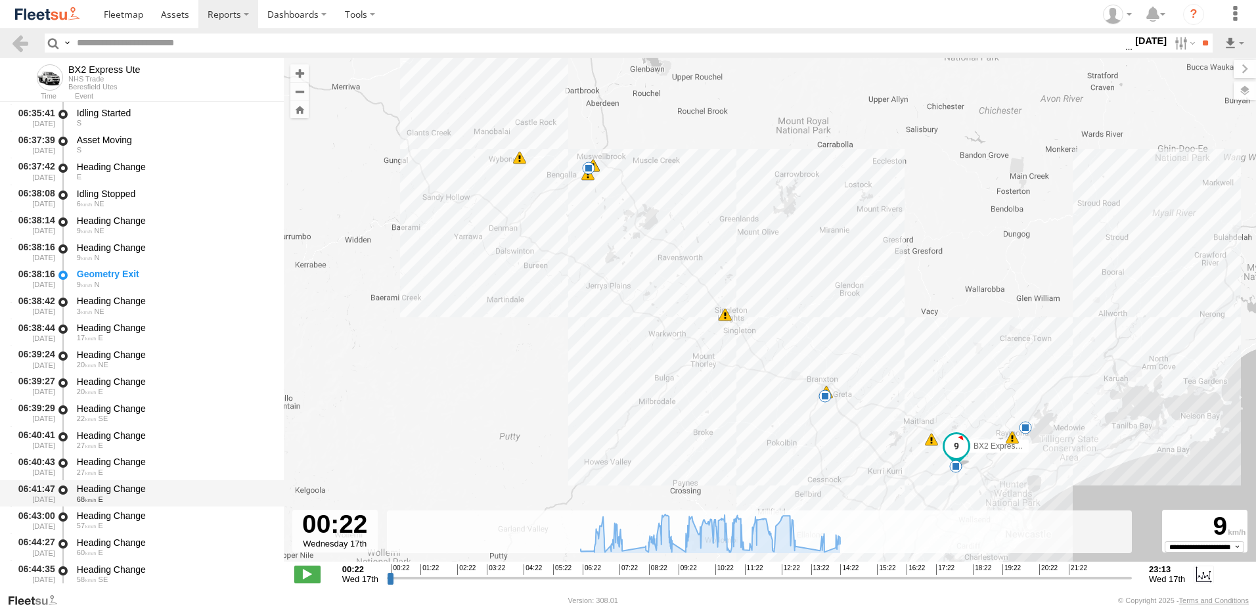
click at [121, 487] on div "Heading Change" at bounding box center [174, 489] width 194 height 12
click at [26, 43] on link at bounding box center [20, 42] width 19 height 19
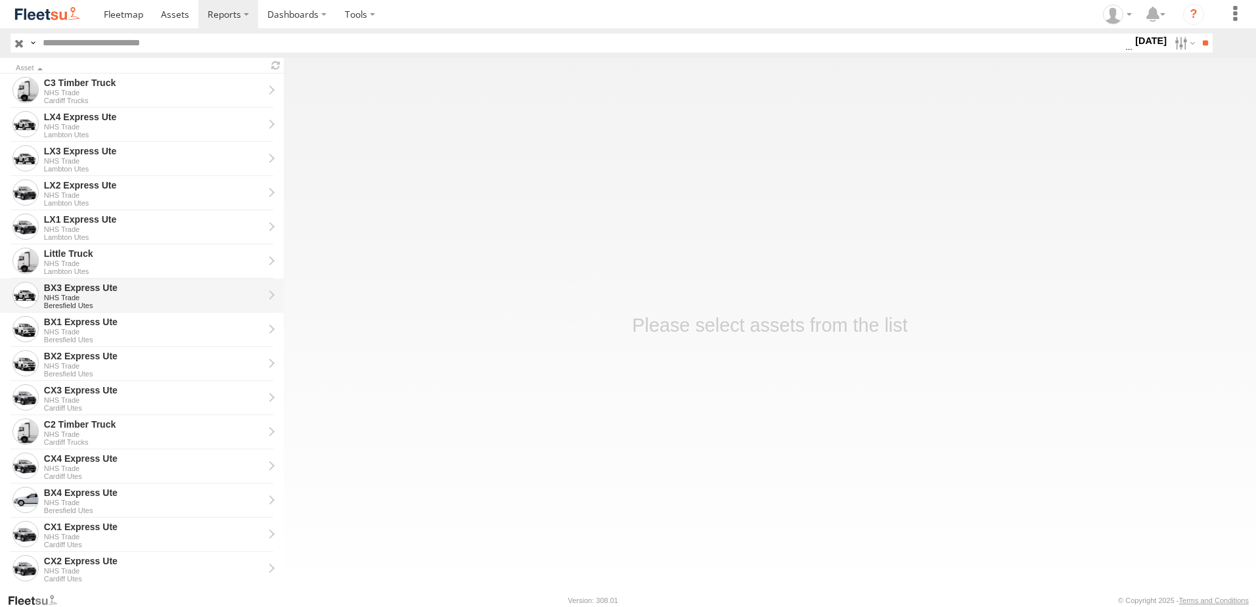
click at [86, 290] on div "BX3 Express Ute" at bounding box center [153, 288] width 219 height 12
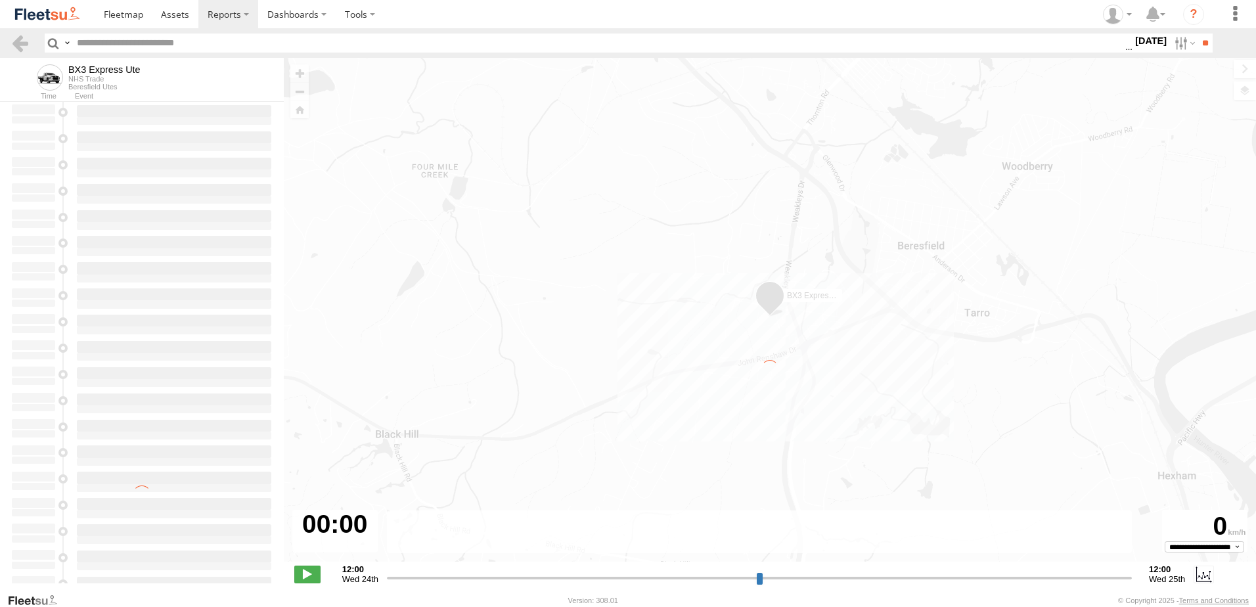
type input "**********"
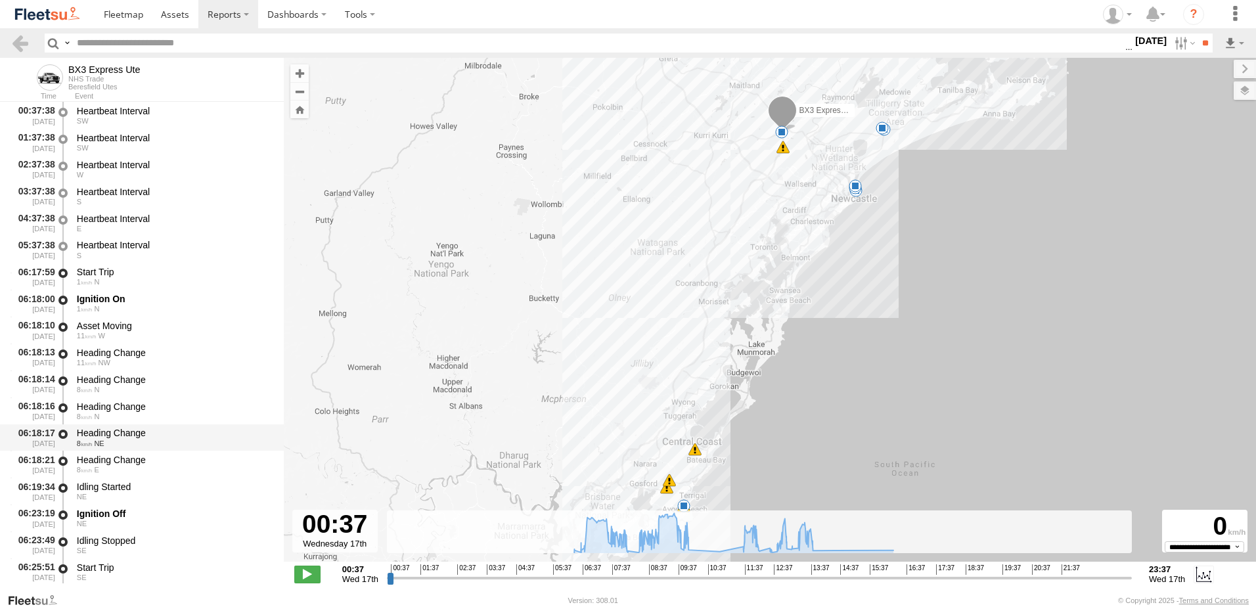
scroll to position [263, 0]
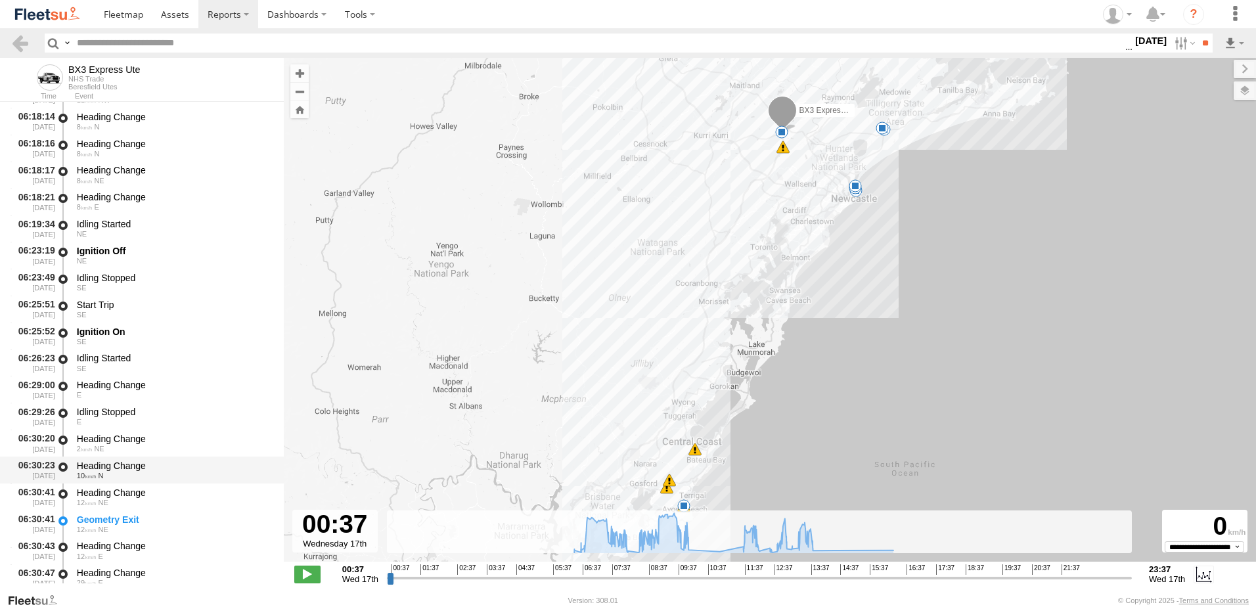
click at [131, 462] on div "Heading Change" at bounding box center [174, 466] width 194 height 12
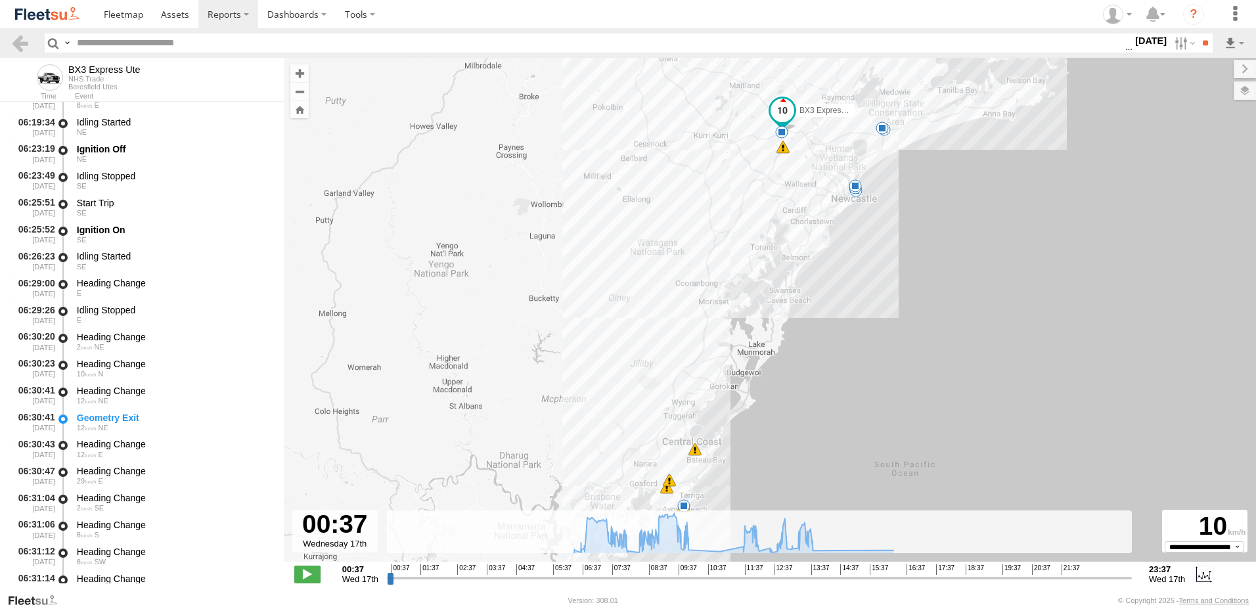
scroll to position [525, 0]
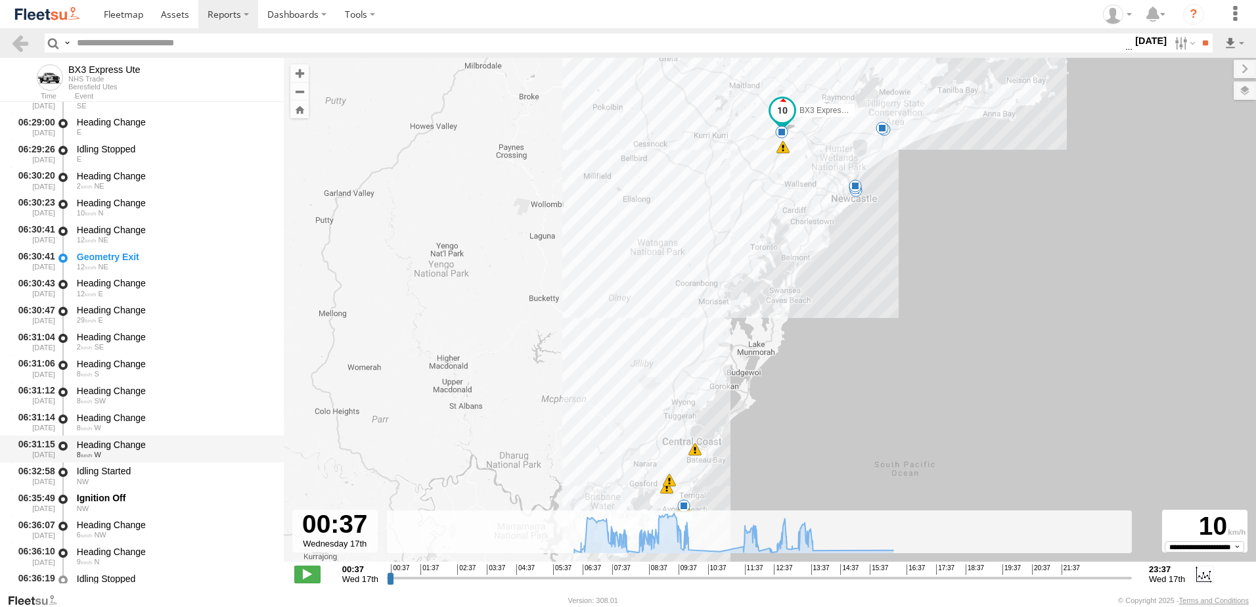
click at [116, 441] on div "Heading Change" at bounding box center [174, 445] width 194 height 12
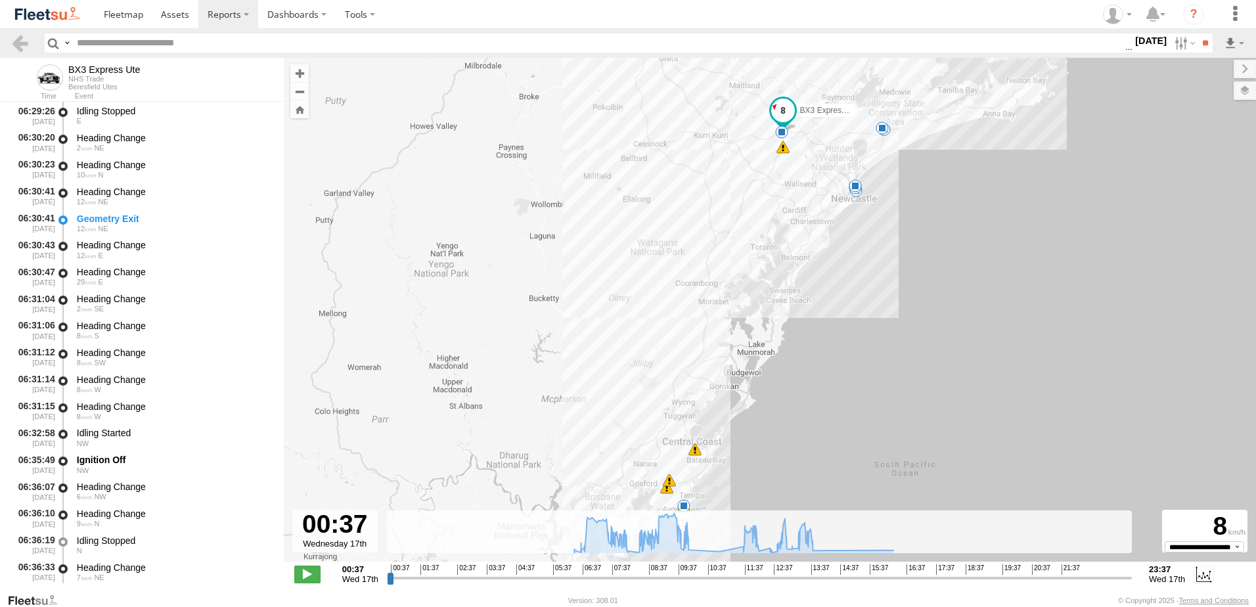
scroll to position [788, 0]
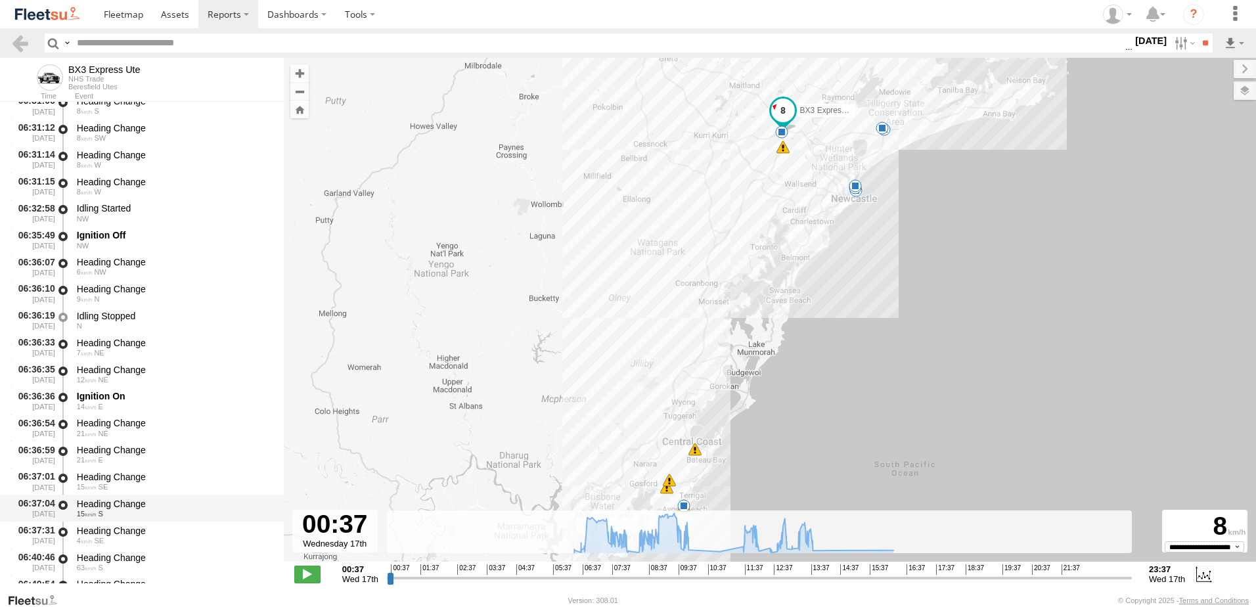
click at [128, 502] on div "Heading Change" at bounding box center [174, 504] width 194 height 12
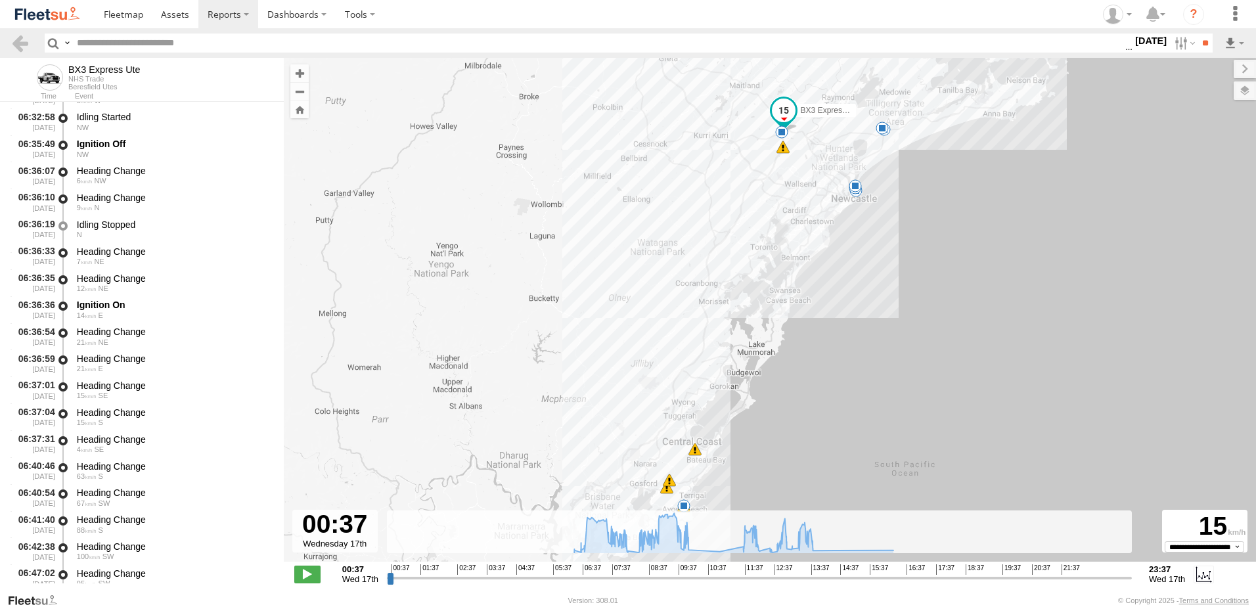
scroll to position [1051, 0]
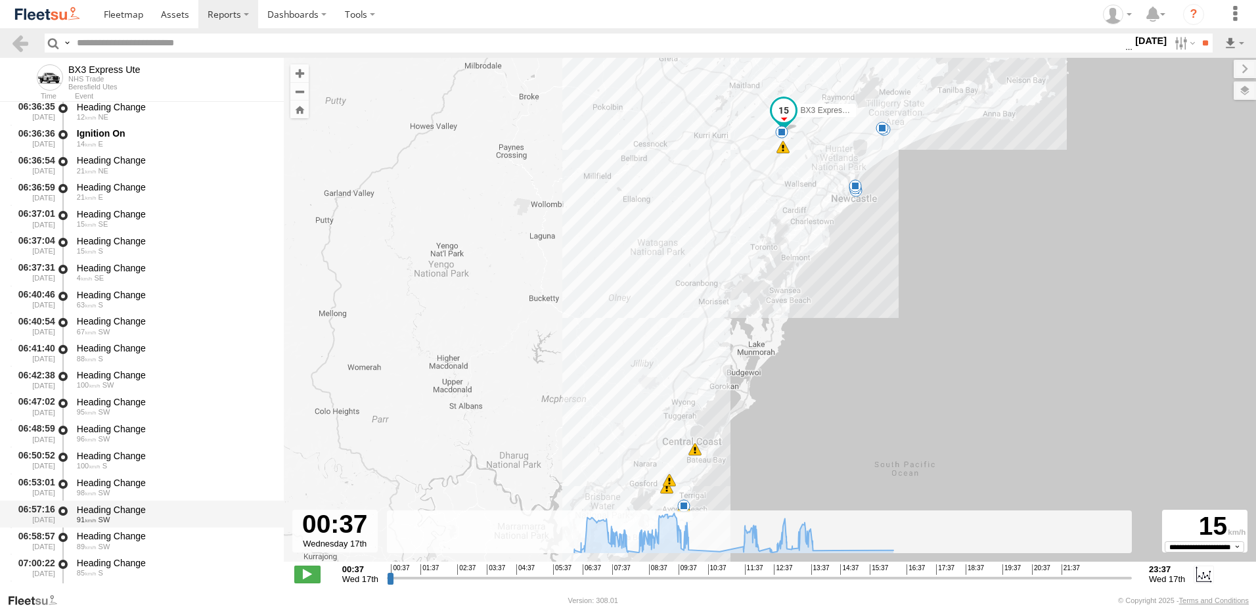
click at [117, 508] on div "Heading Change" at bounding box center [174, 510] width 194 height 12
click at [22, 45] on link at bounding box center [20, 42] width 19 height 19
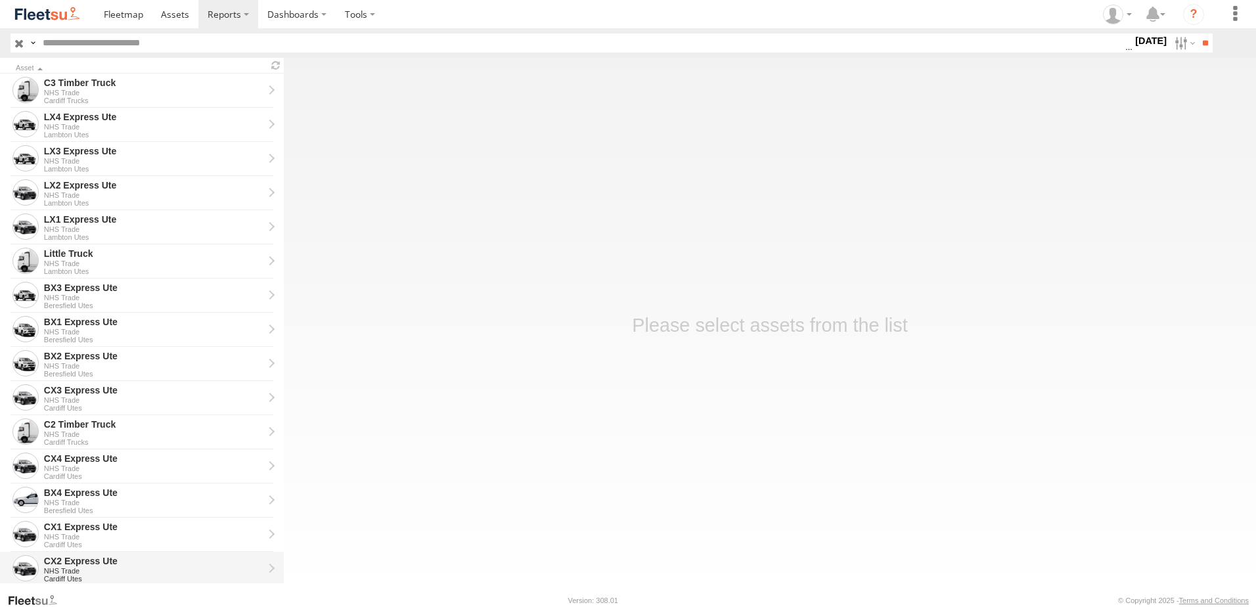
click at [71, 559] on div "CX2 Express Ute" at bounding box center [153, 561] width 219 height 12
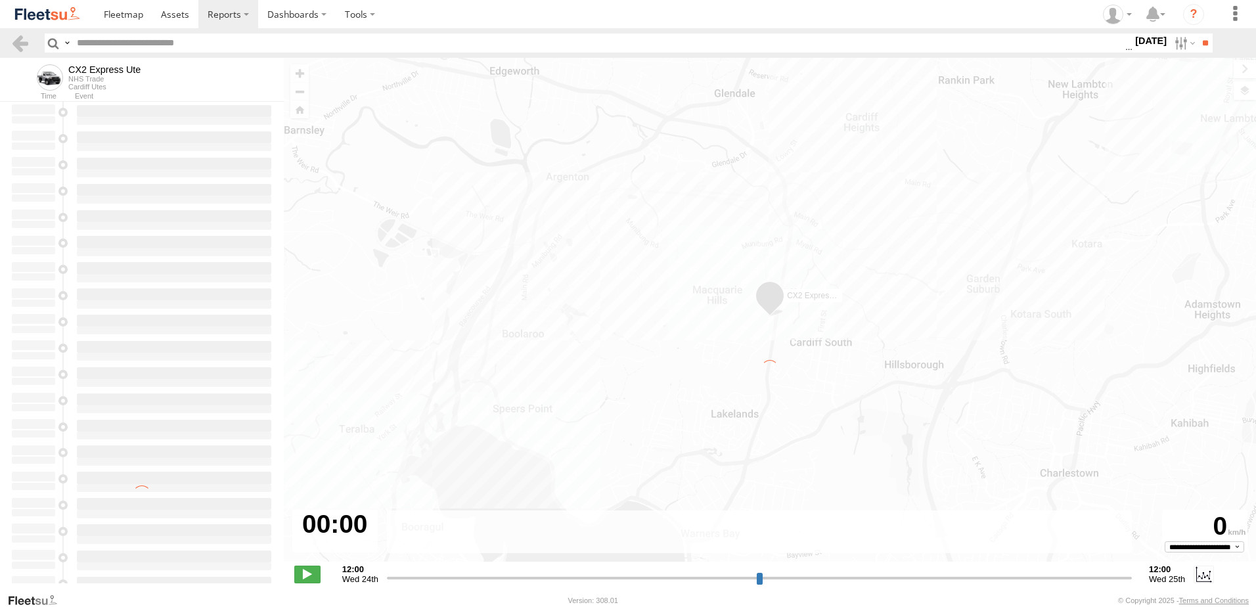
type input "**********"
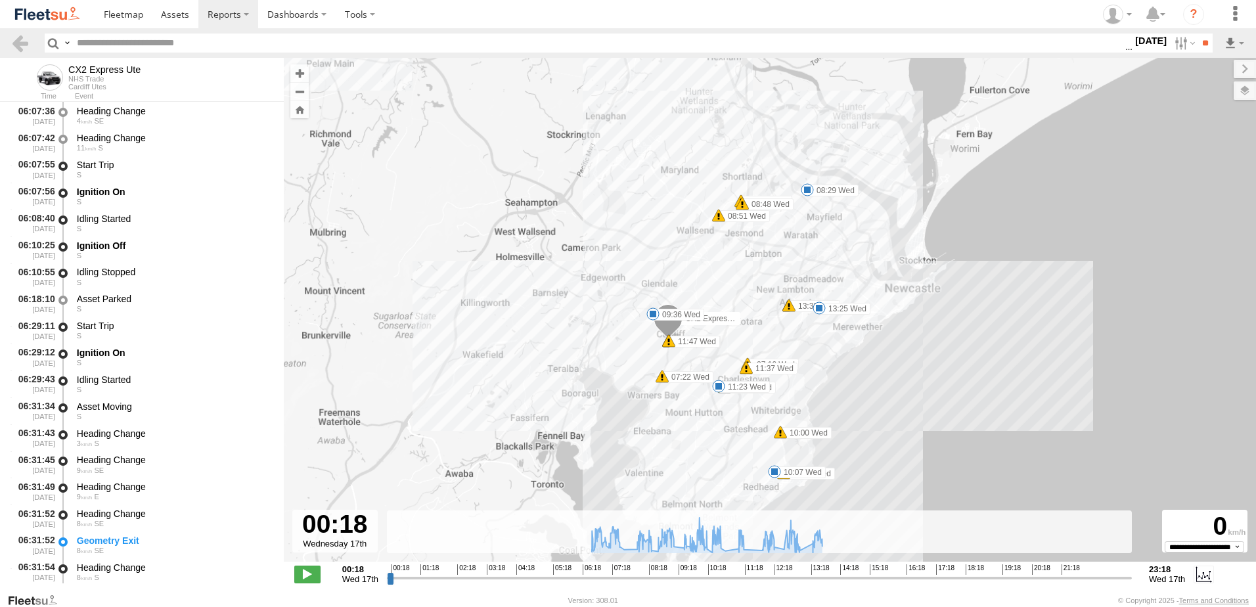
scroll to position [263, 0]
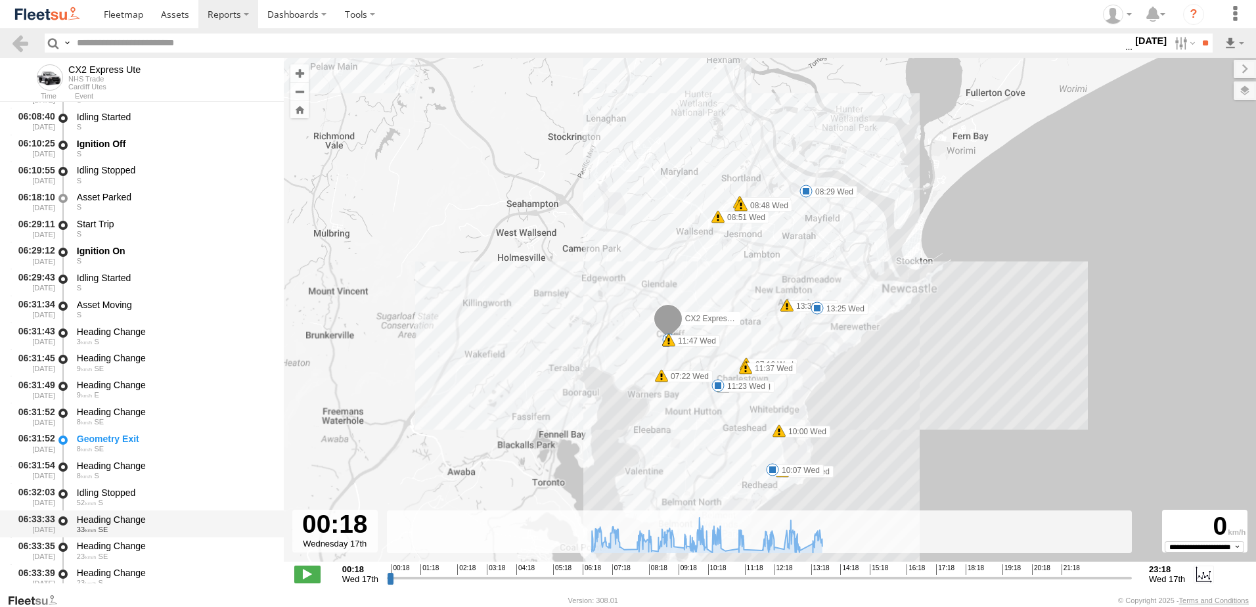
click at [109, 519] on div "Heading Change" at bounding box center [174, 520] width 194 height 12
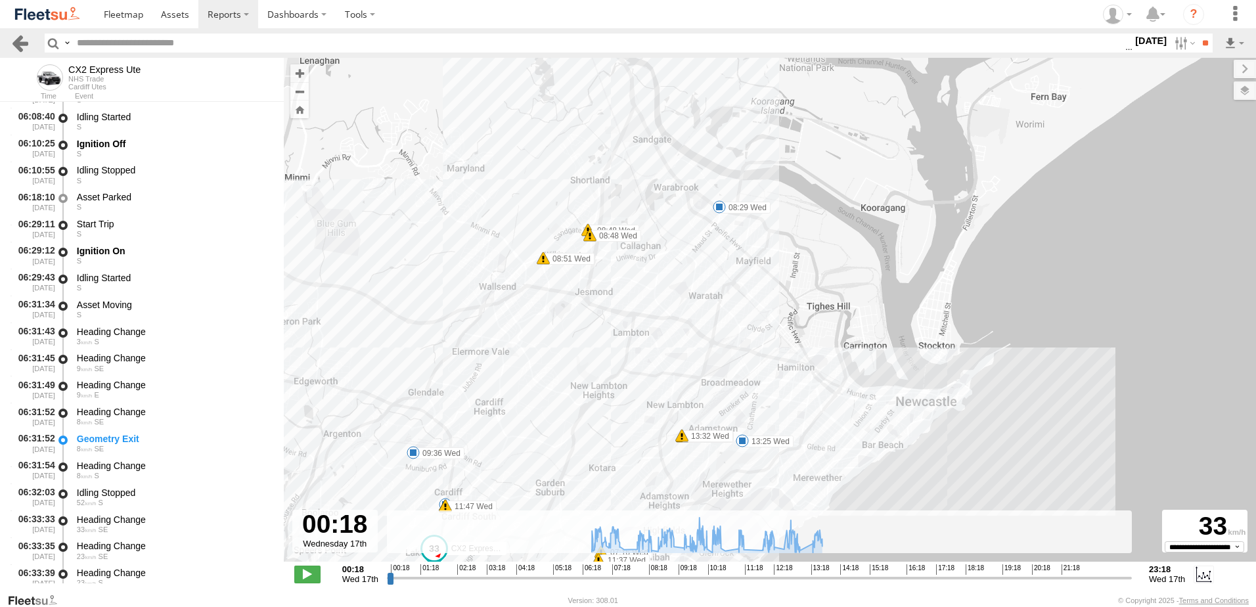
click at [27, 35] on link at bounding box center [20, 42] width 19 height 19
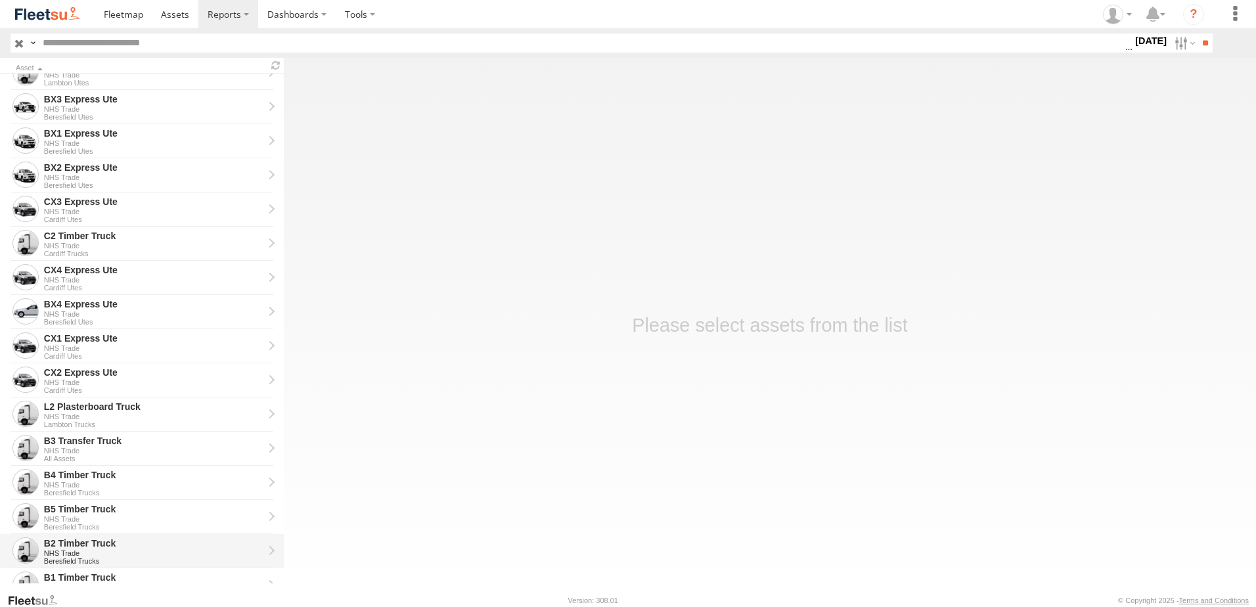
scroll to position [262, 0]
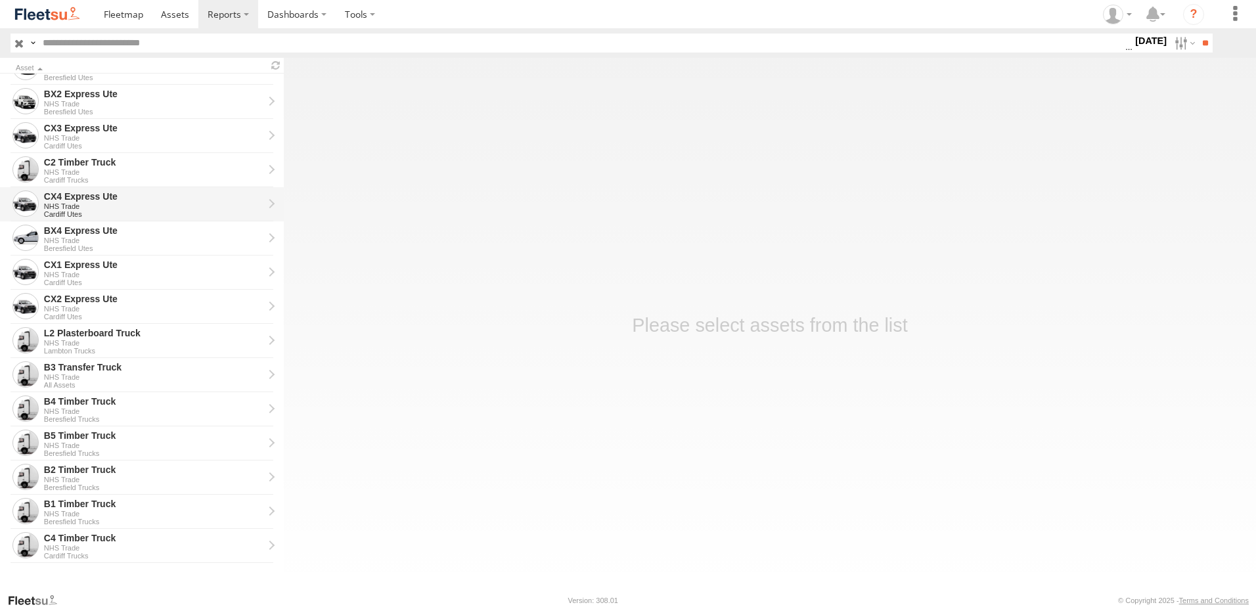
click at [69, 194] on div "CX4 Express Ute" at bounding box center [153, 196] width 219 height 12
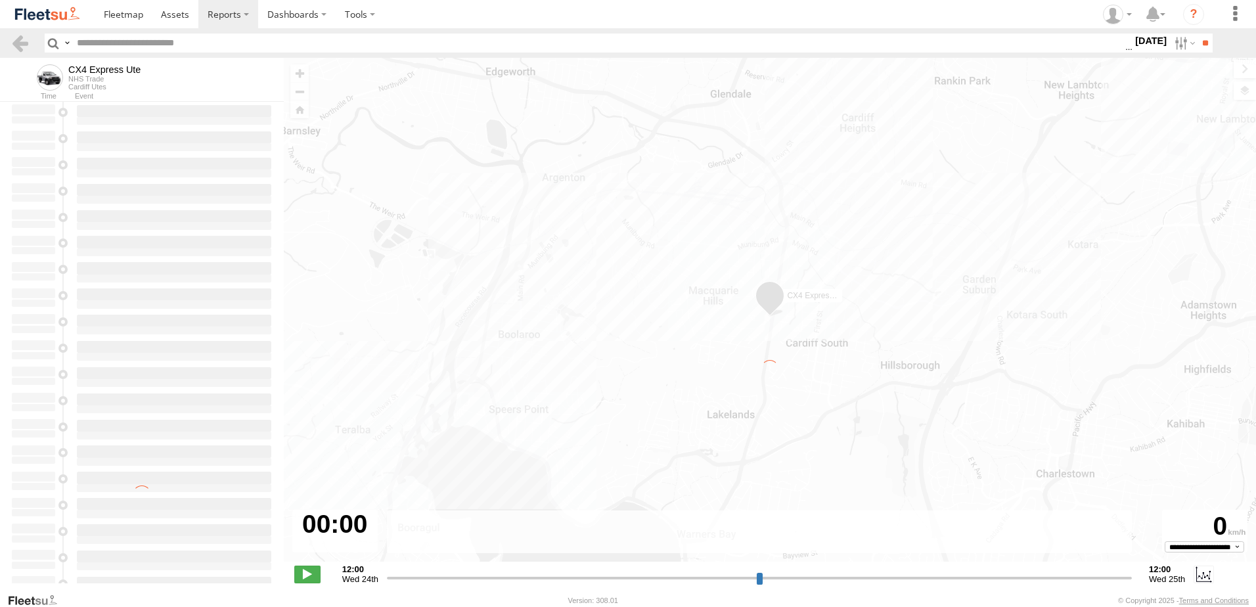
type input "**********"
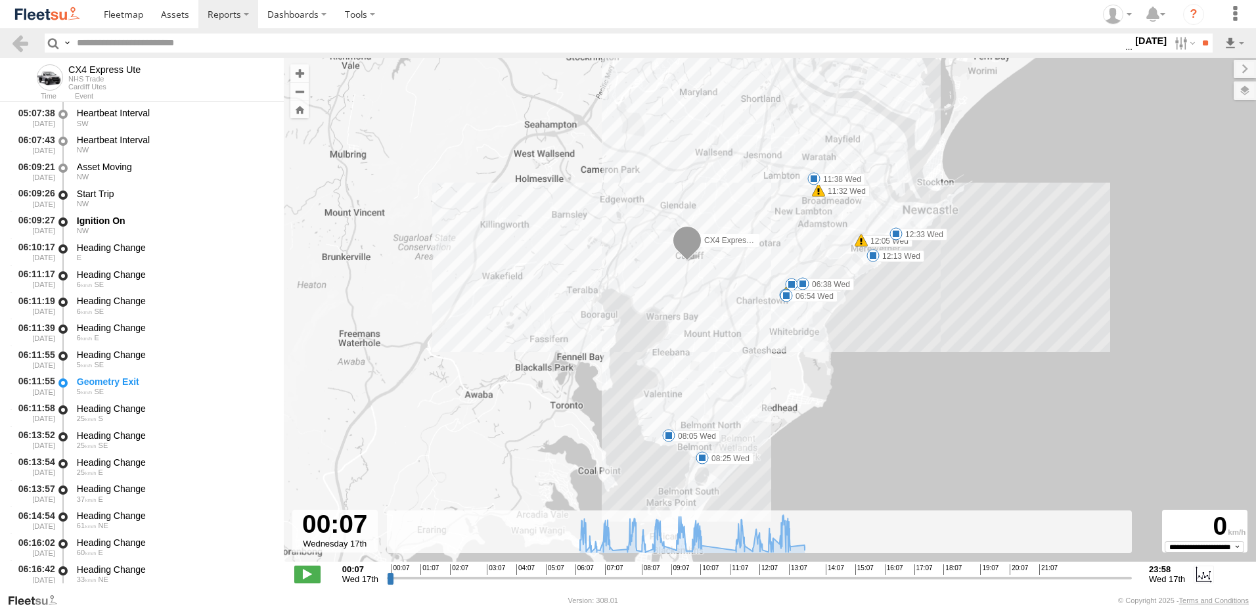
scroll to position [263, 0]
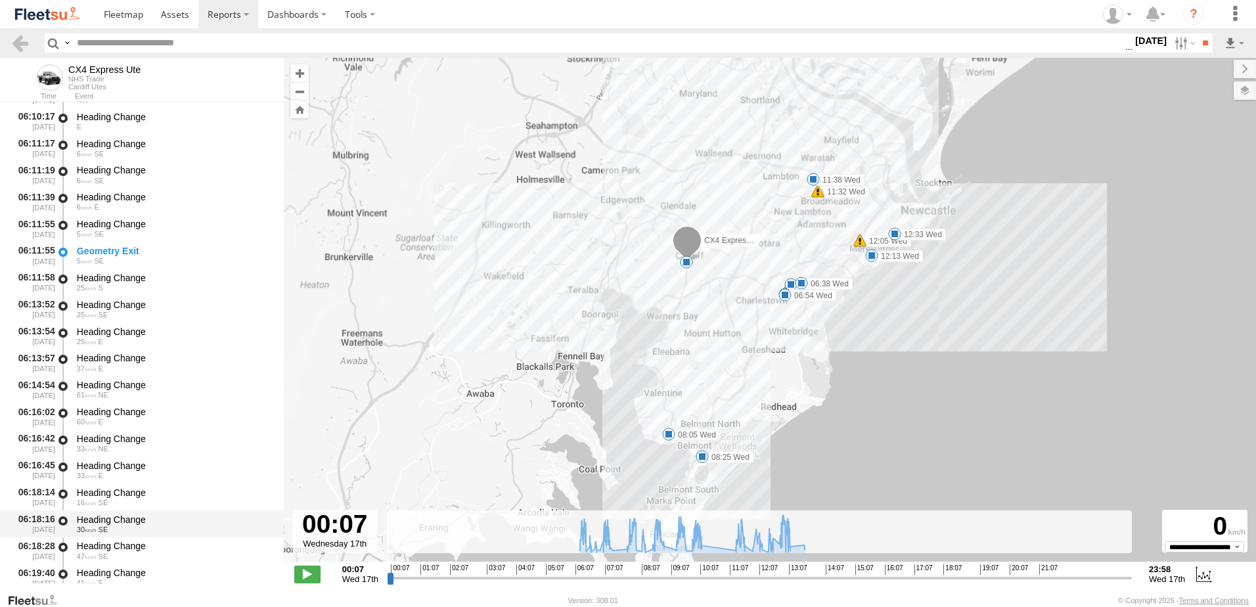
click at [119, 520] on div "Heading Change" at bounding box center [174, 520] width 194 height 12
click at [17, 33] on header "Search Query Asset ID Asset Label Registration Manufacturer Model VIN Job ID" at bounding box center [628, 43] width 1256 height 30
click at [18, 40] on link at bounding box center [20, 42] width 19 height 19
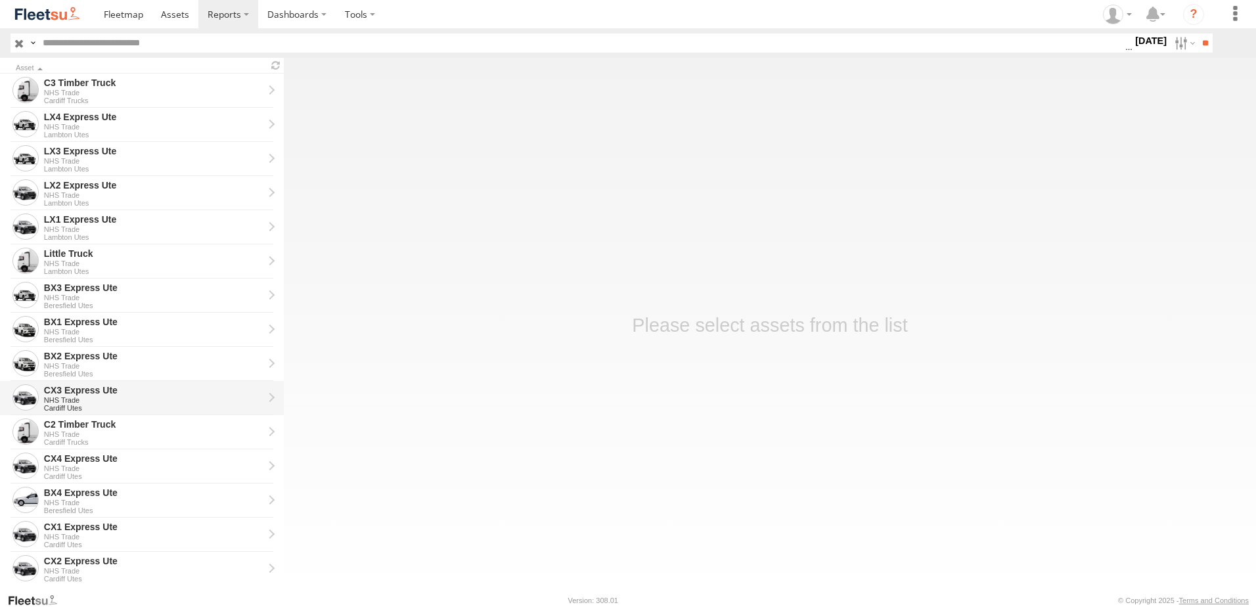
click at [58, 390] on div "CX3 Express Ute" at bounding box center [153, 390] width 219 height 12
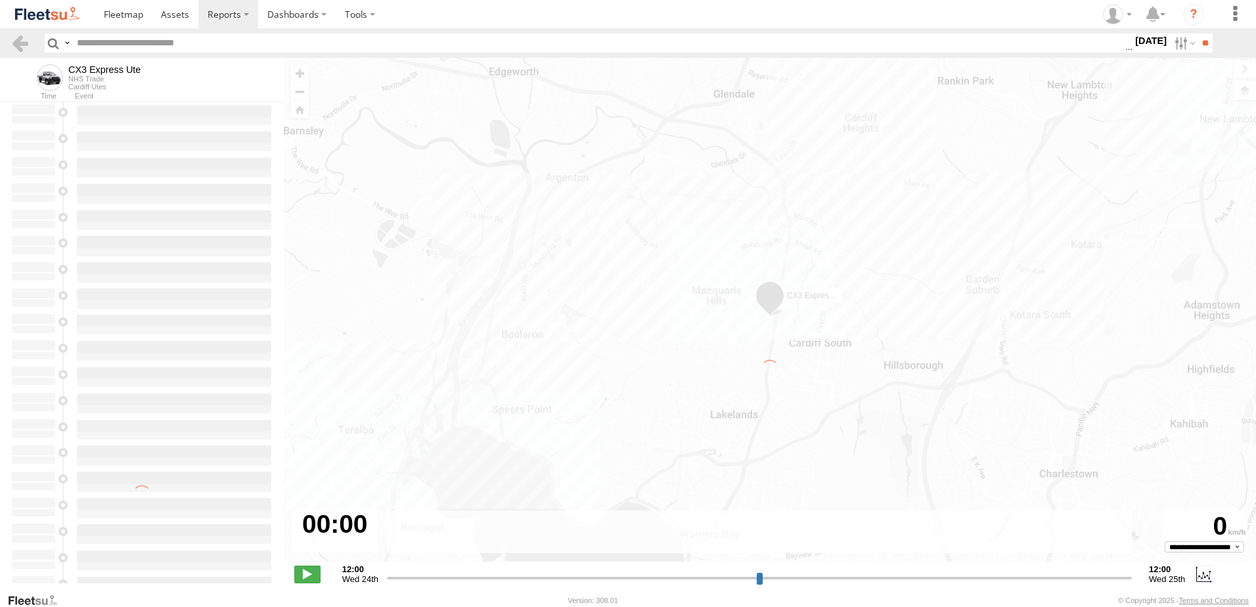
type input "**********"
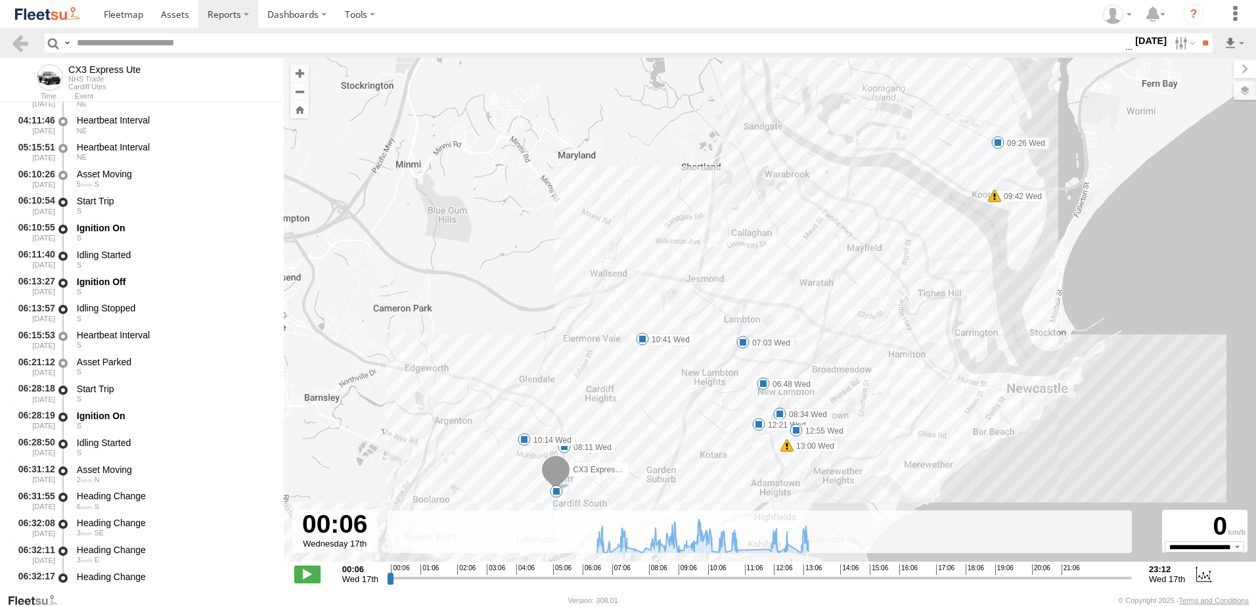
scroll to position [328, 0]
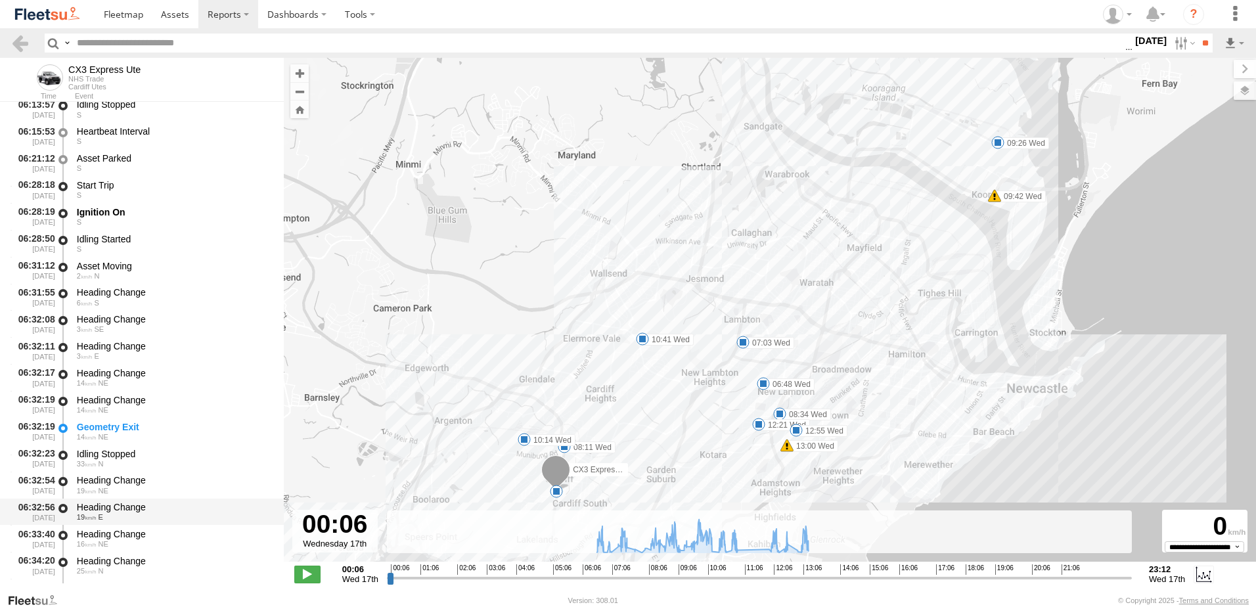
click at [123, 511] on div "Heading Change" at bounding box center [174, 507] width 194 height 12
click at [24, 40] on link at bounding box center [20, 42] width 19 height 19
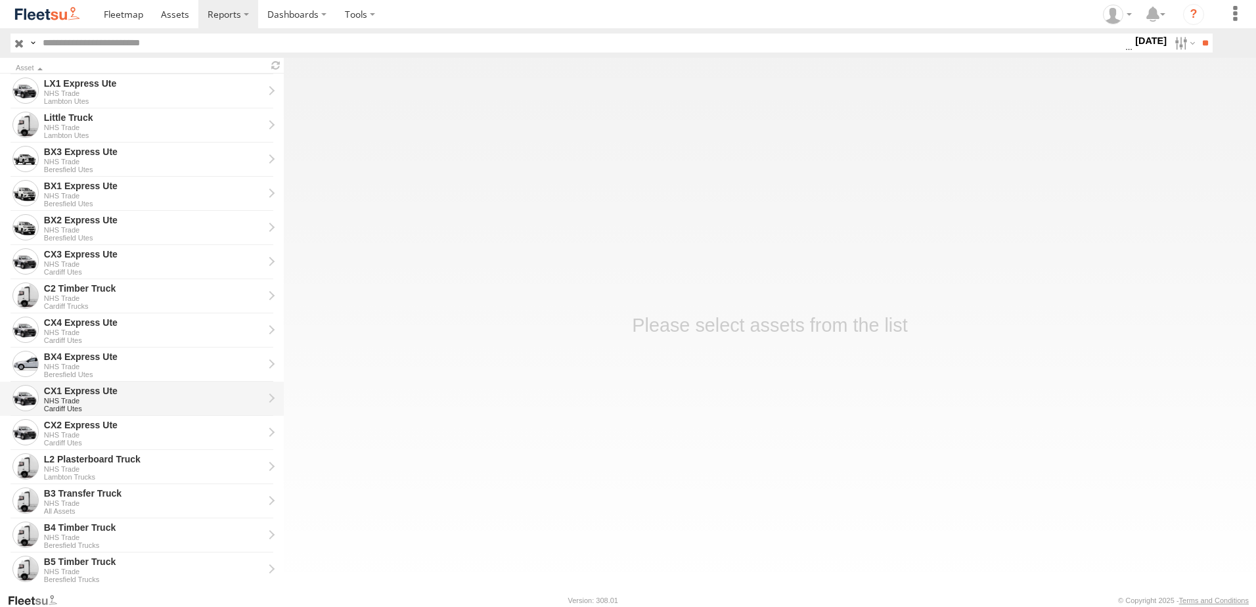
scroll to position [131, 0]
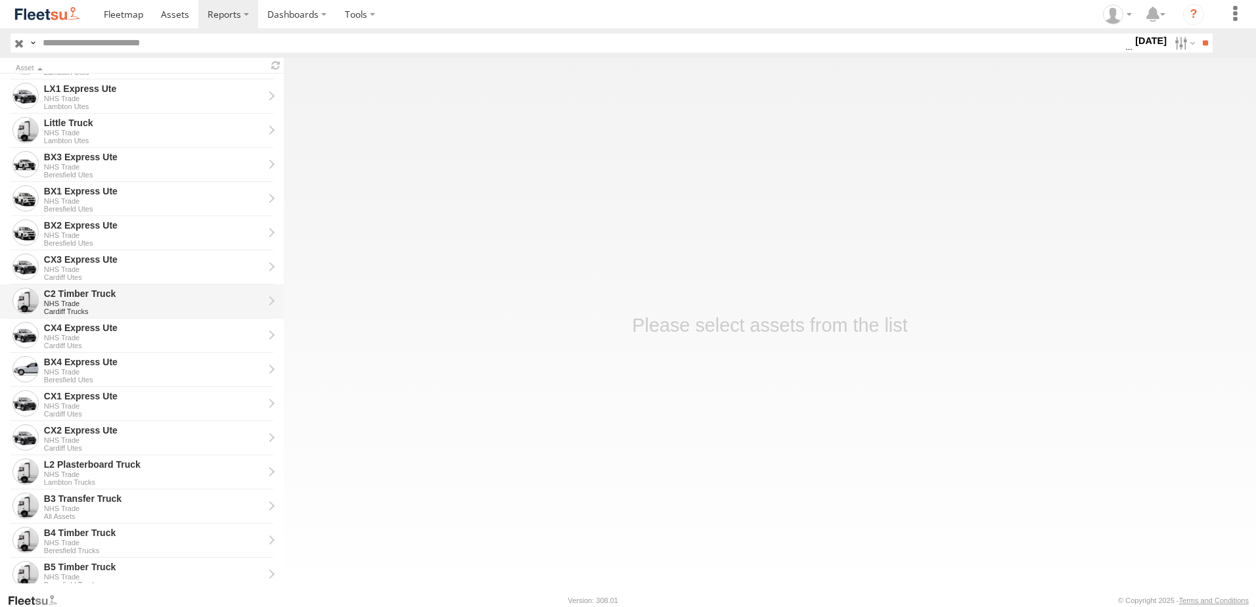
click at [59, 294] on div "C2 Timber Truck" at bounding box center [153, 294] width 219 height 12
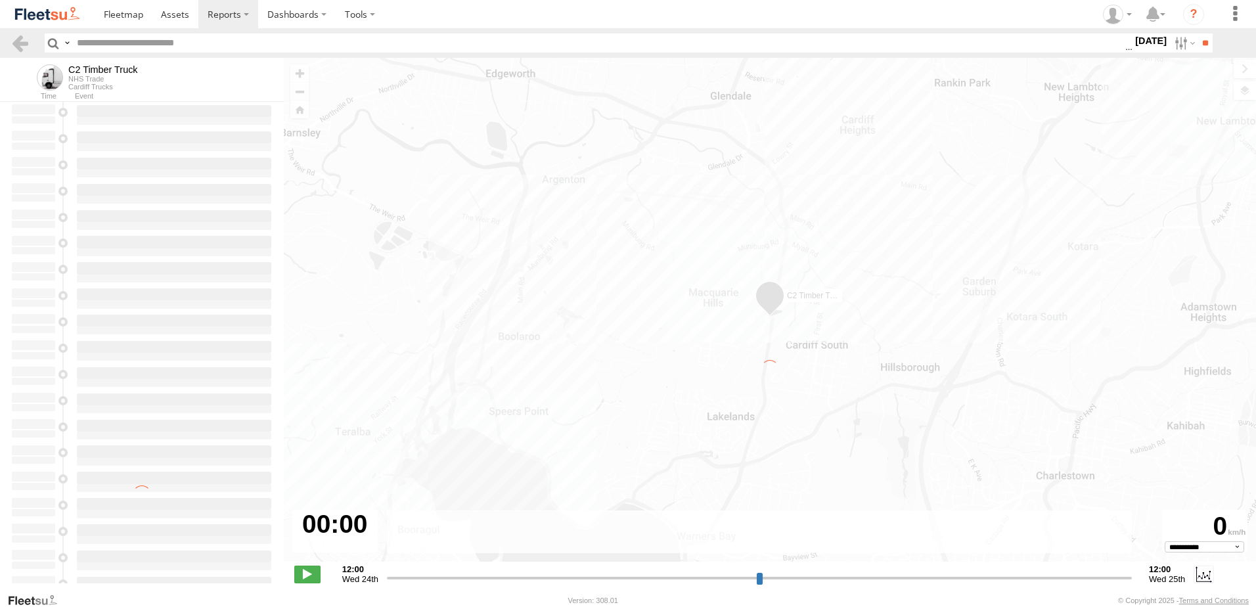
type input "**********"
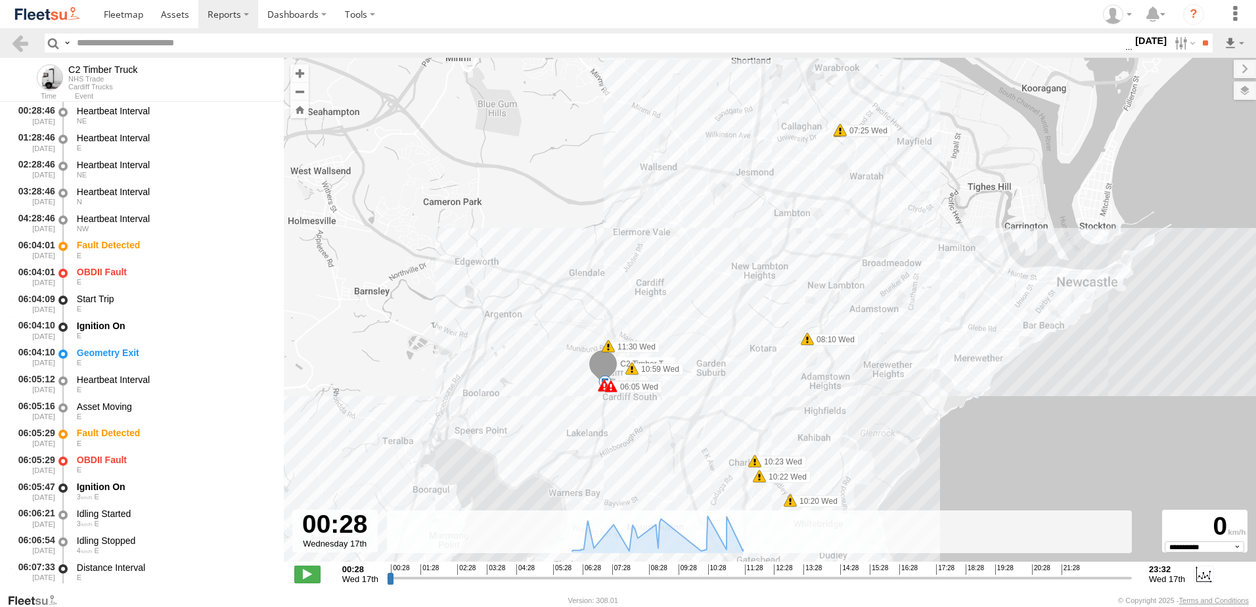
scroll to position [263, 0]
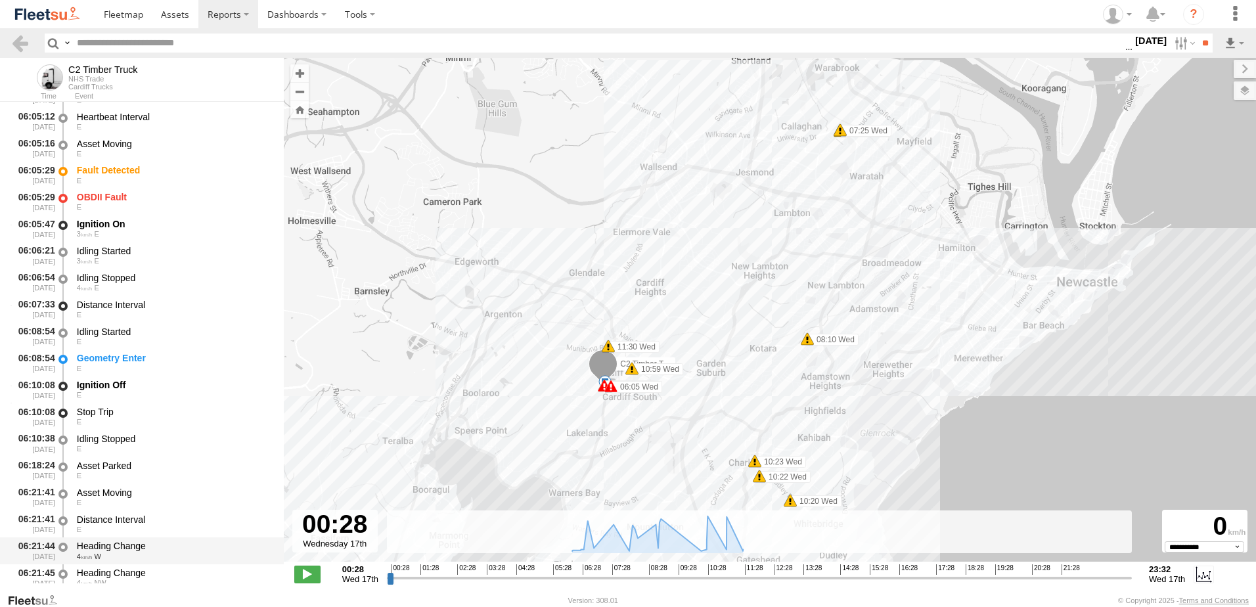
click at [100, 542] on div "Heading Change" at bounding box center [174, 546] width 194 height 12
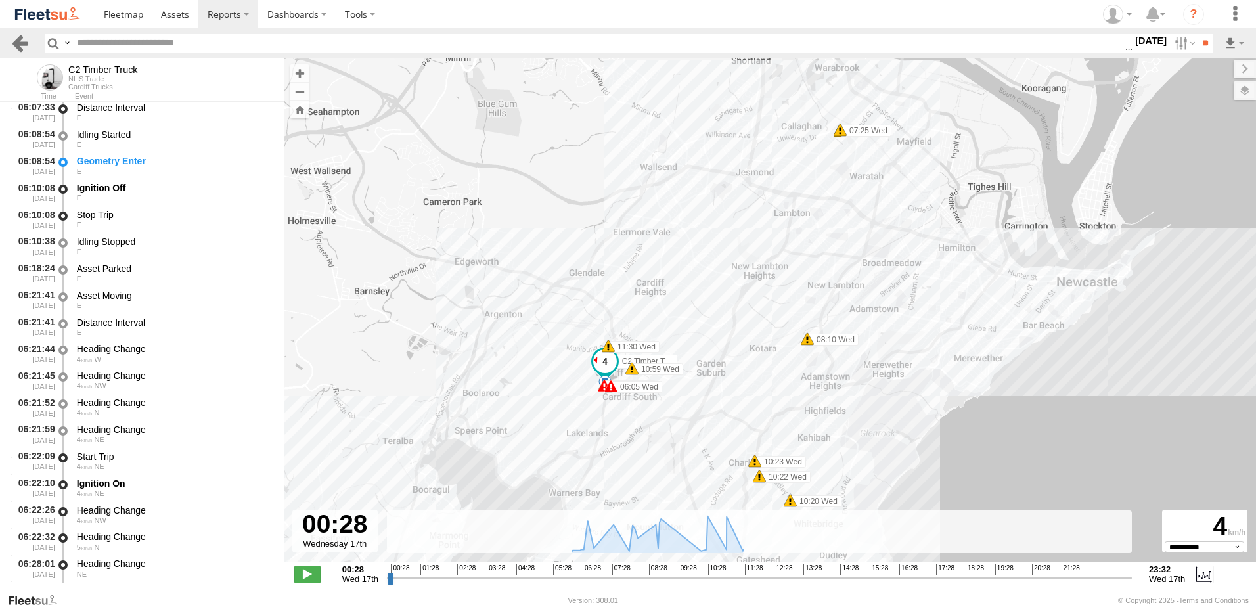
click at [15, 47] on link at bounding box center [20, 42] width 19 height 19
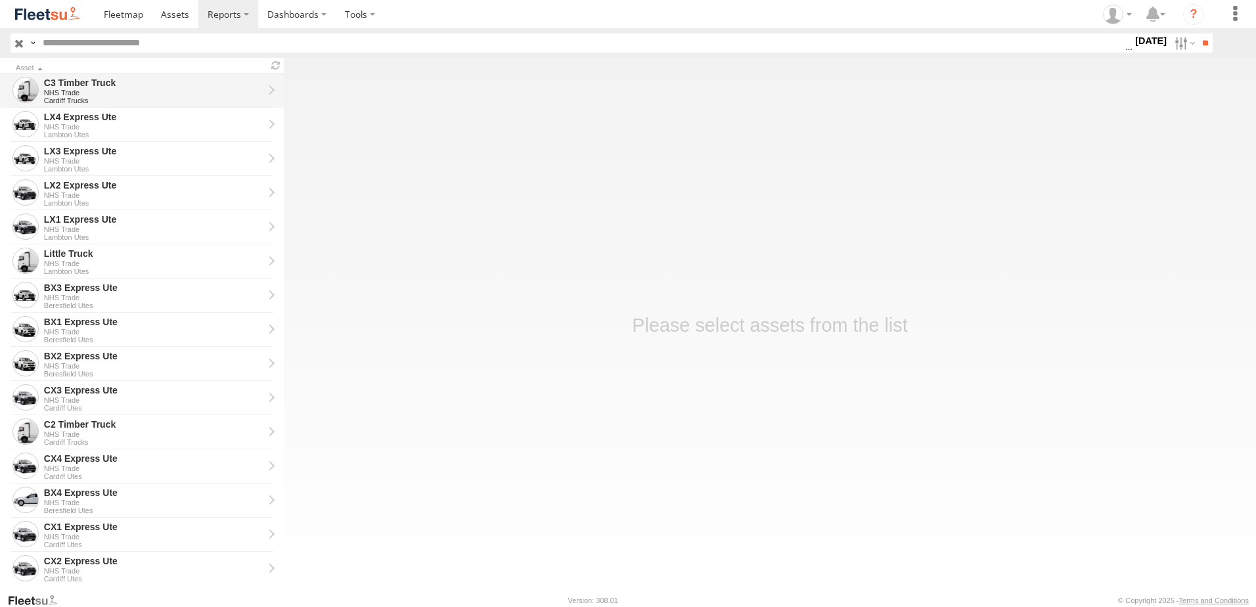
click at [85, 79] on div "C3 Timber Truck" at bounding box center [153, 83] width 219 height 12
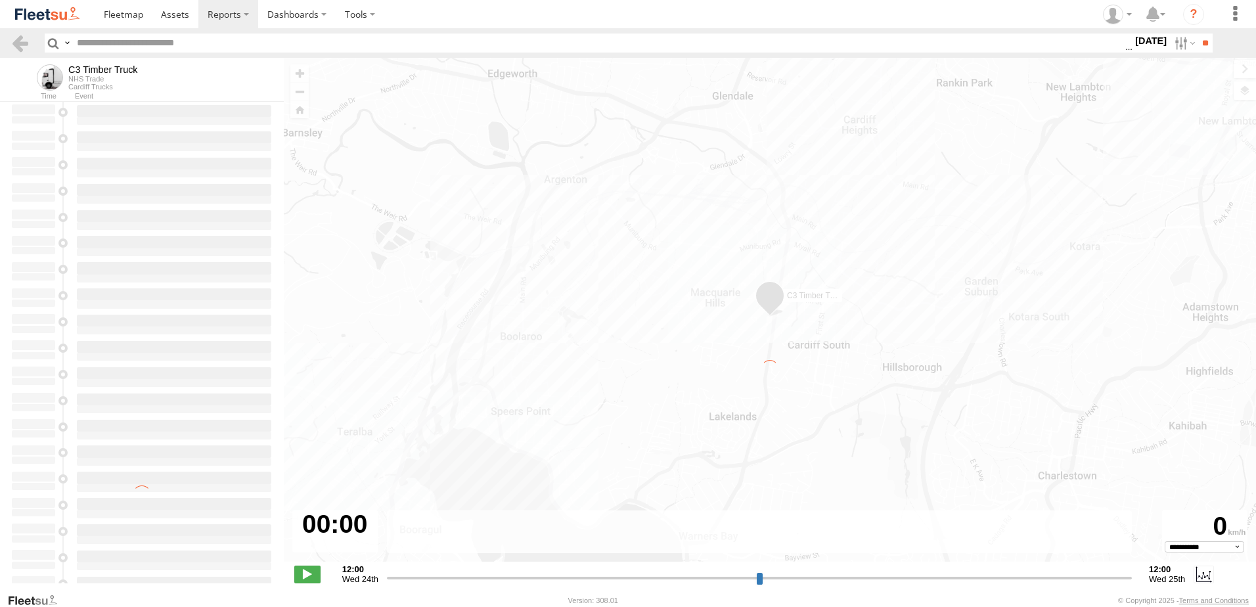
type input "**********"
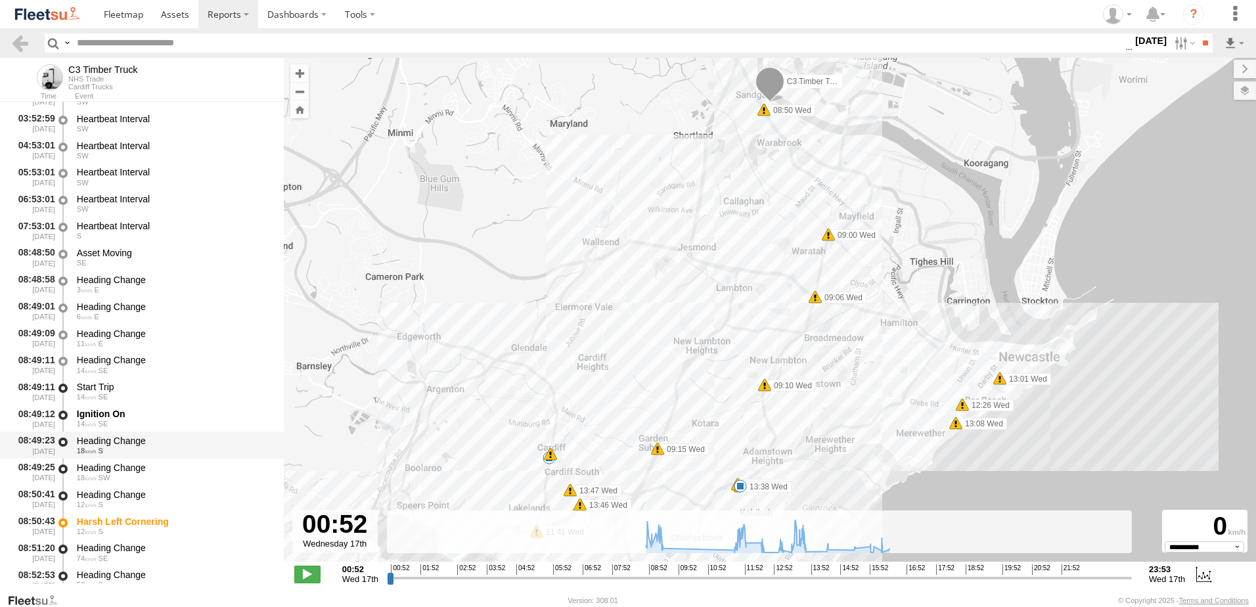
scroll to position [66, 0]
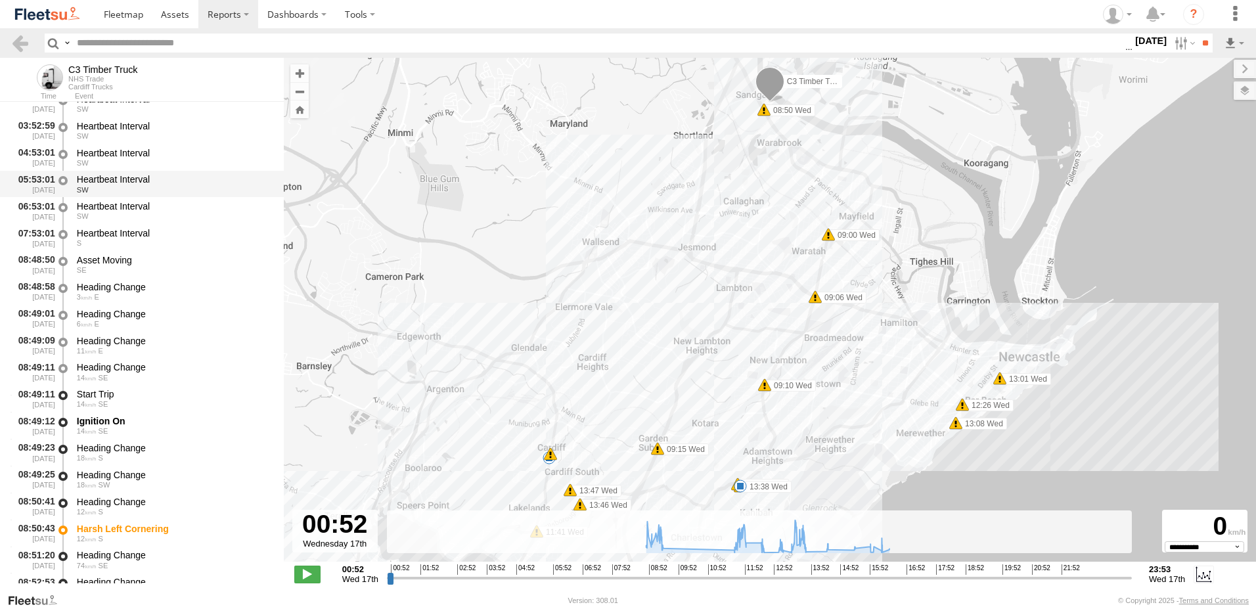
click at [127, 174] on div "Heartbeat Interval" at bounding box center [174, 179] width 194 height 12
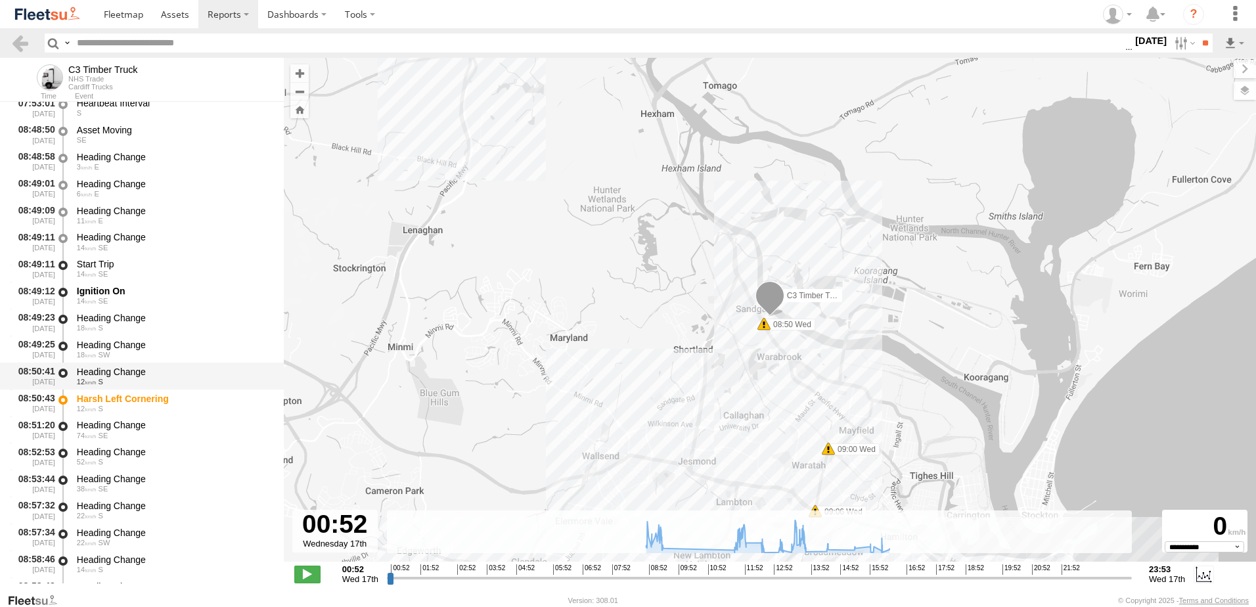
scroll to position [328, 0]
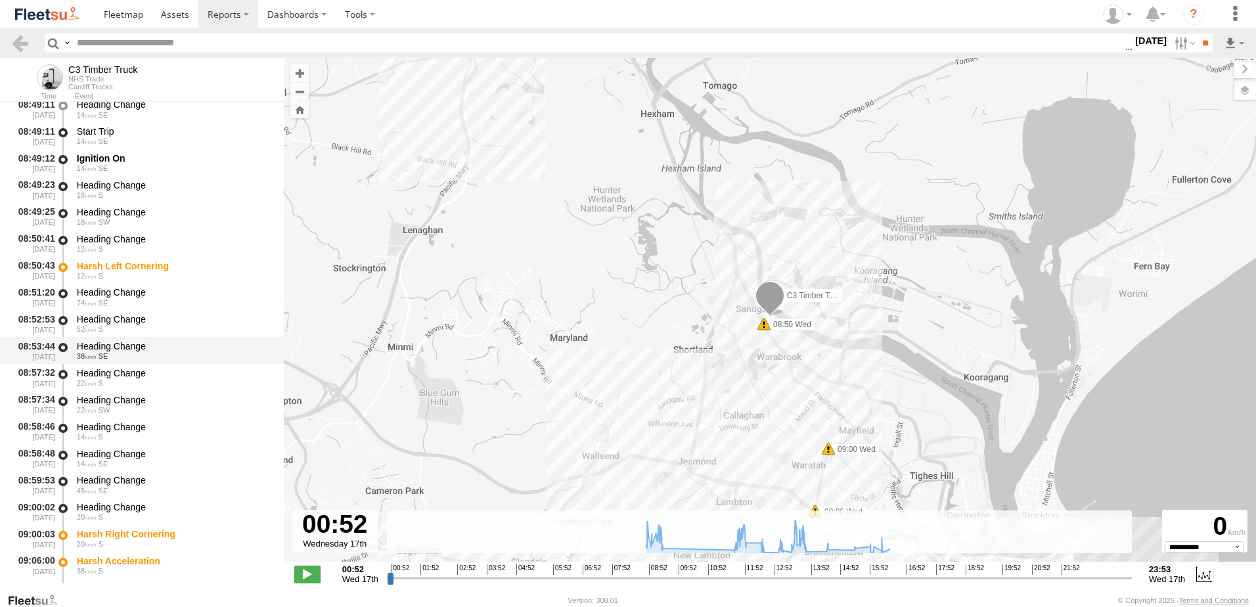
click at [117, 348] on div "Heading Change" at bounding box center [174, 346] width 194 height 12
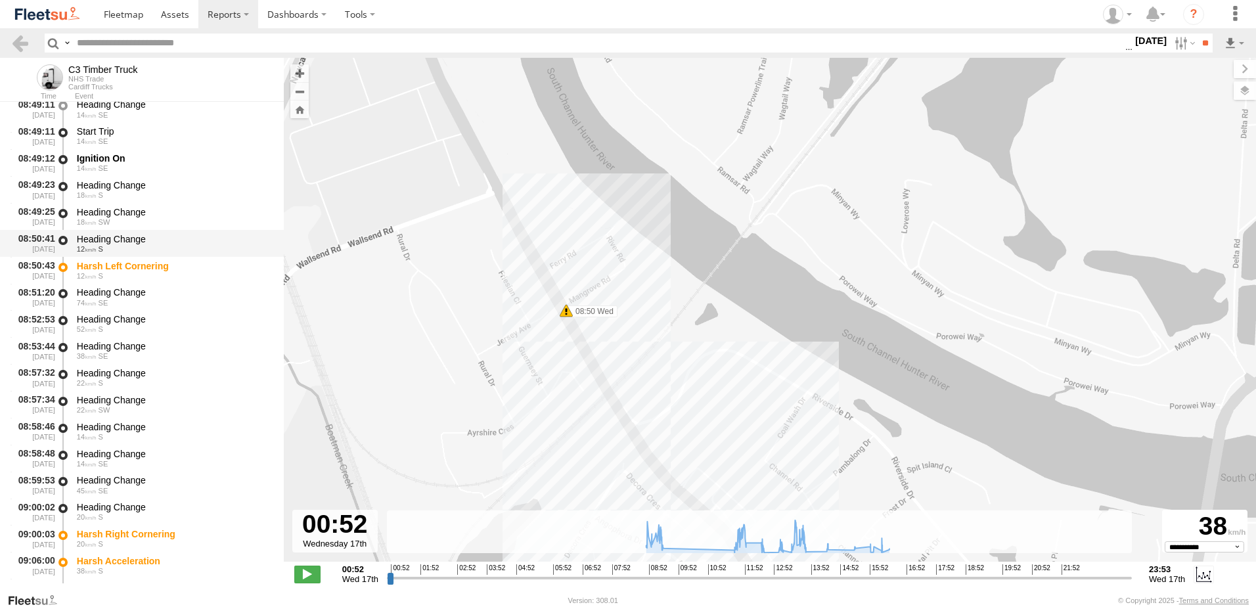
click at [128, 234] on div "Heading Change" at bounding box center [174, 239] width 194 height 12
click at [127, 182] on div "Heading Change" at bounding box center [174, 185] width 194 height 12
click at [20, 39] on link at bounding box center [20, 42] width 19 height 19
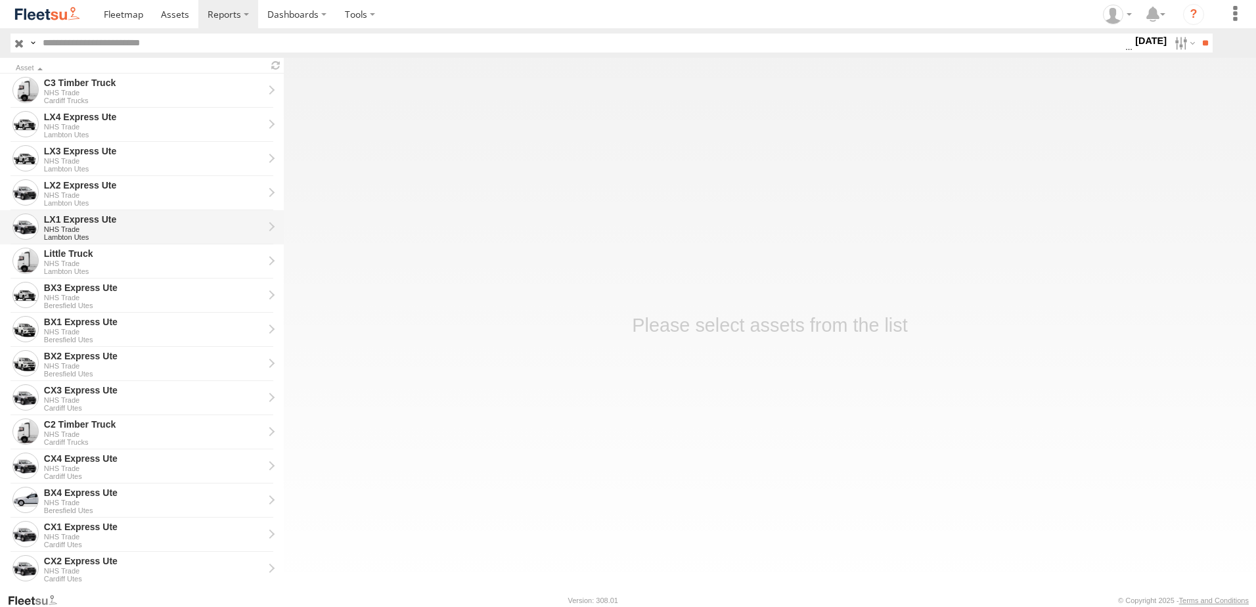
click at [64, 219] on div "LX1 Express Ute" at bounding box center [153, 219] width 219 height 12
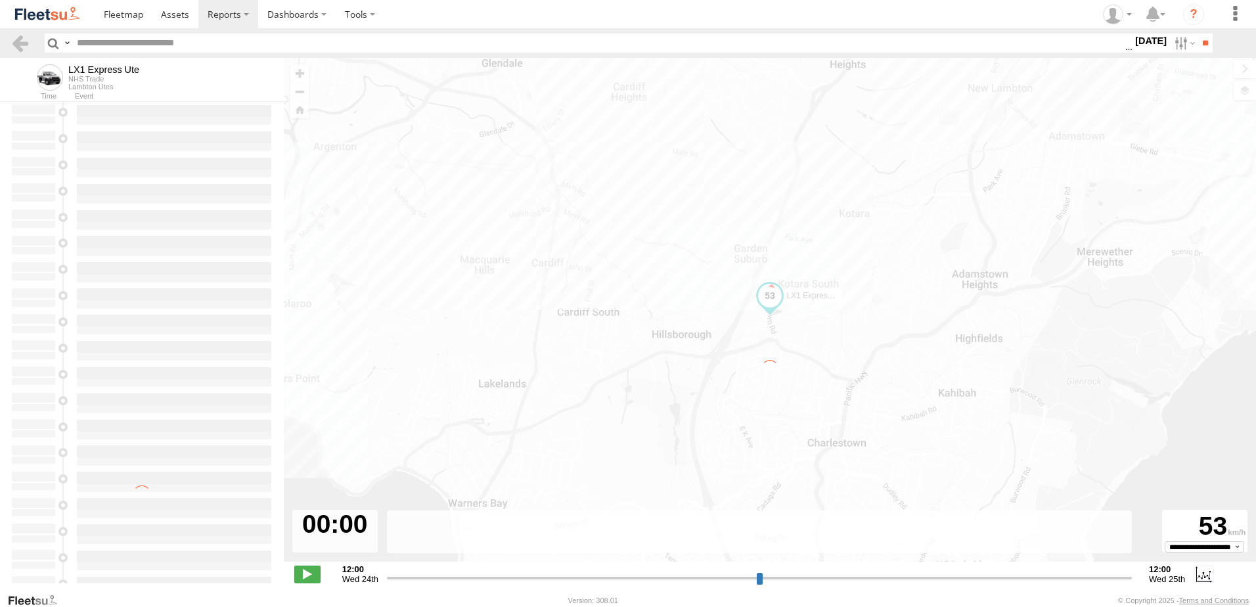
type input "**********"
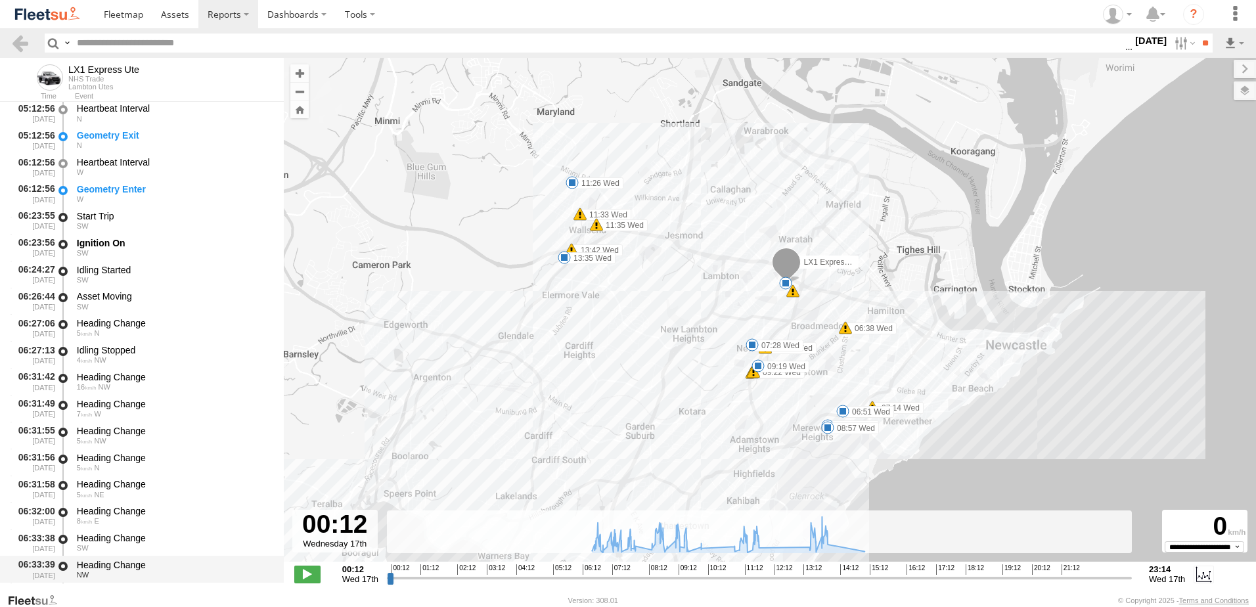
scroll to position [263, 0]
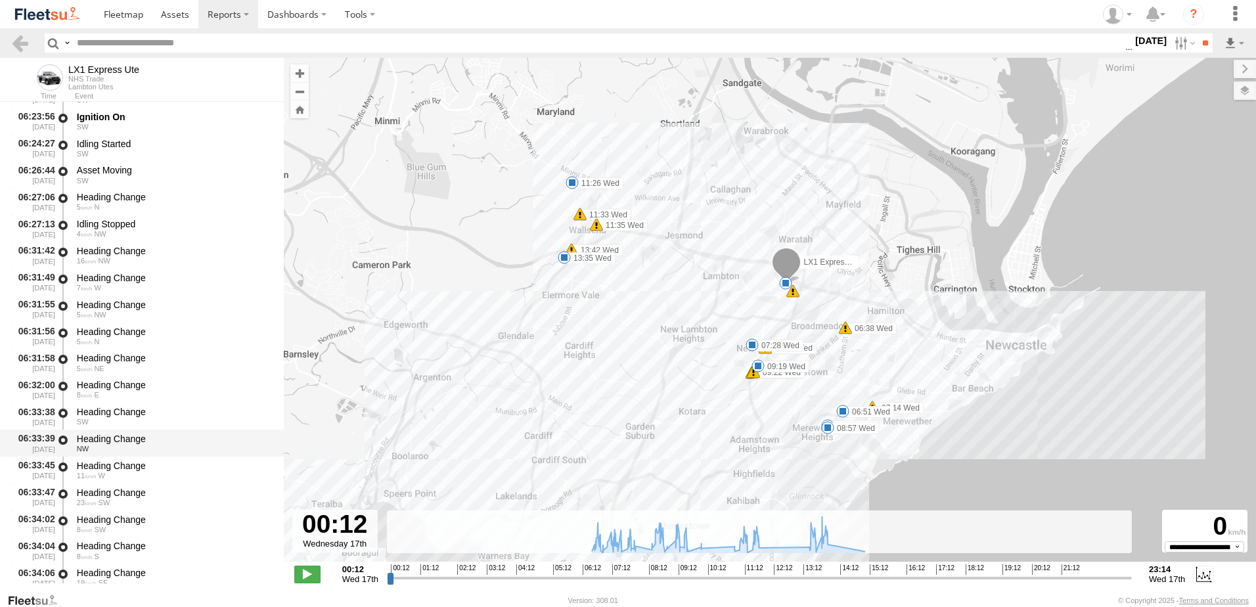
click at [130, 429] on div "06:33:39 17/09/2025 Heading Change NW" at bounding box center [142, 442] width 284 height 27
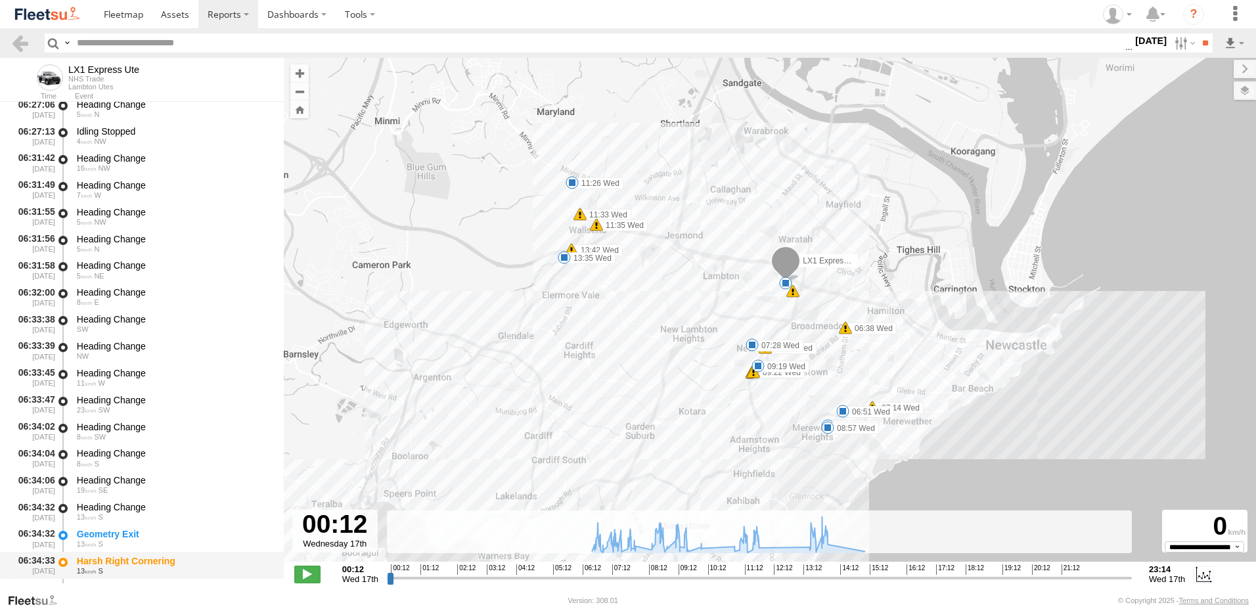
scroll to position [525, 0]
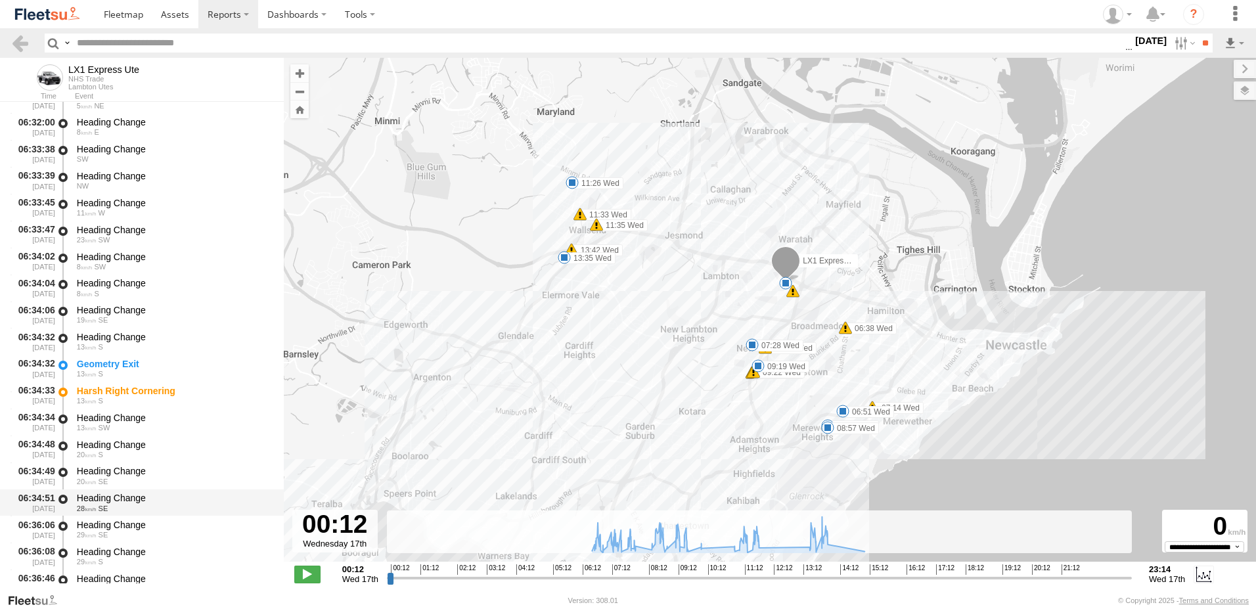
click at [116, 498] on div "Heading Change" at bounding box center [174, 498] width 194 height 12
click at [29, 43] on link at bounding box center [20, 42] width 19 height 19
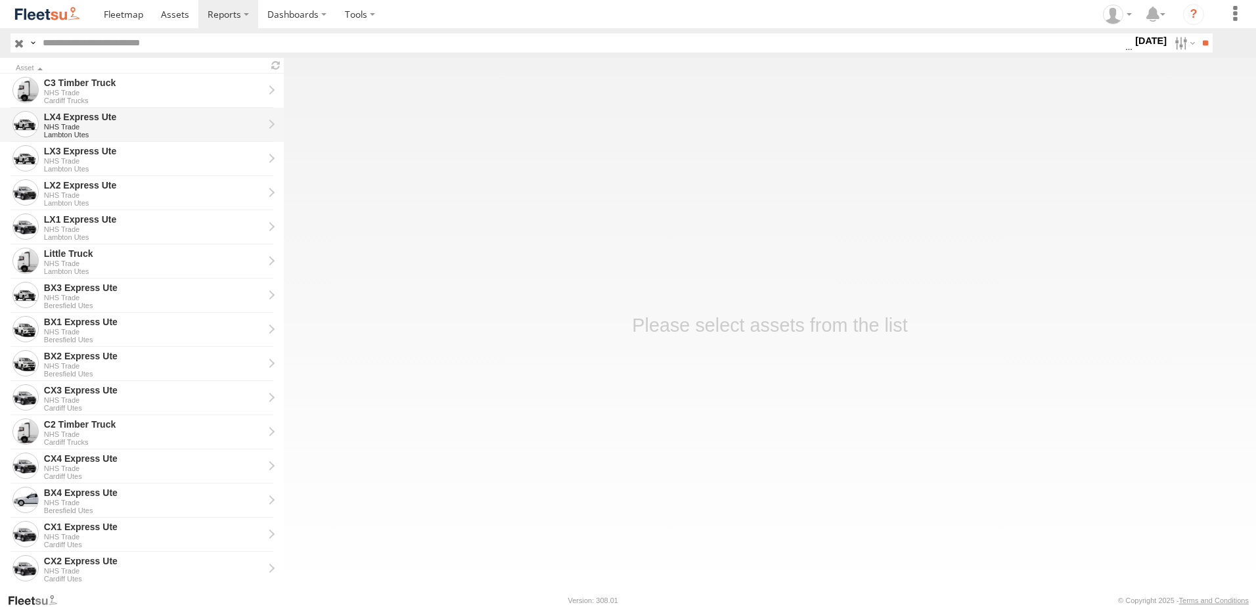
click at [81, 118] on div "LX4 Express Ute" at bounding box center [153, 117] width 219 height 12
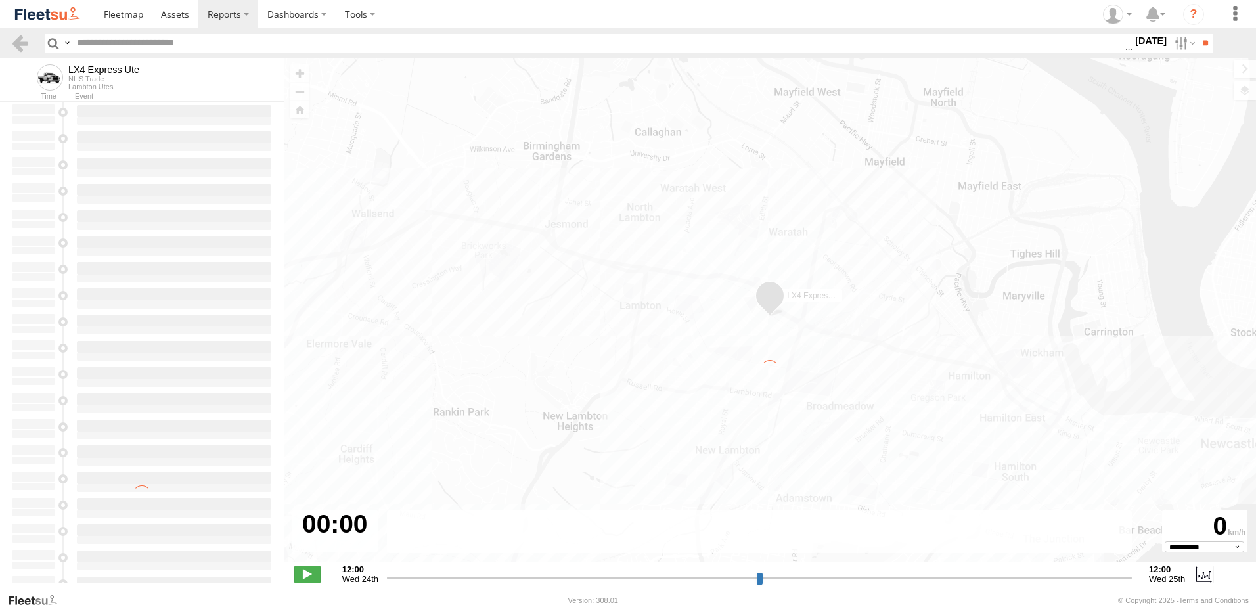
type input "**********"
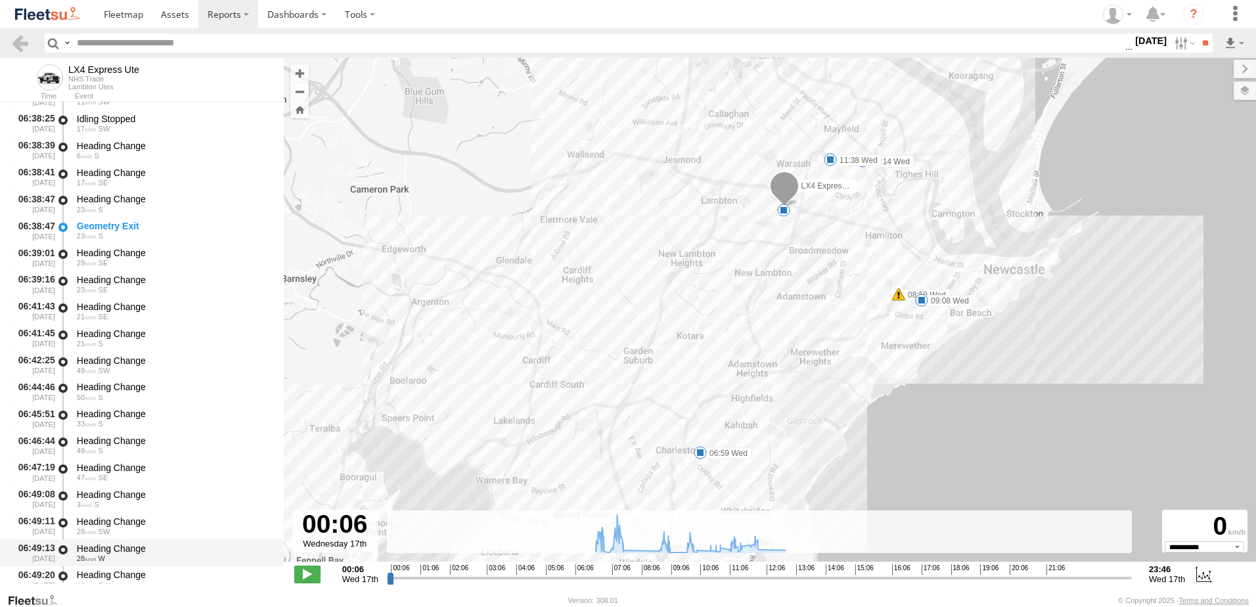
scroll to position [525, 0]
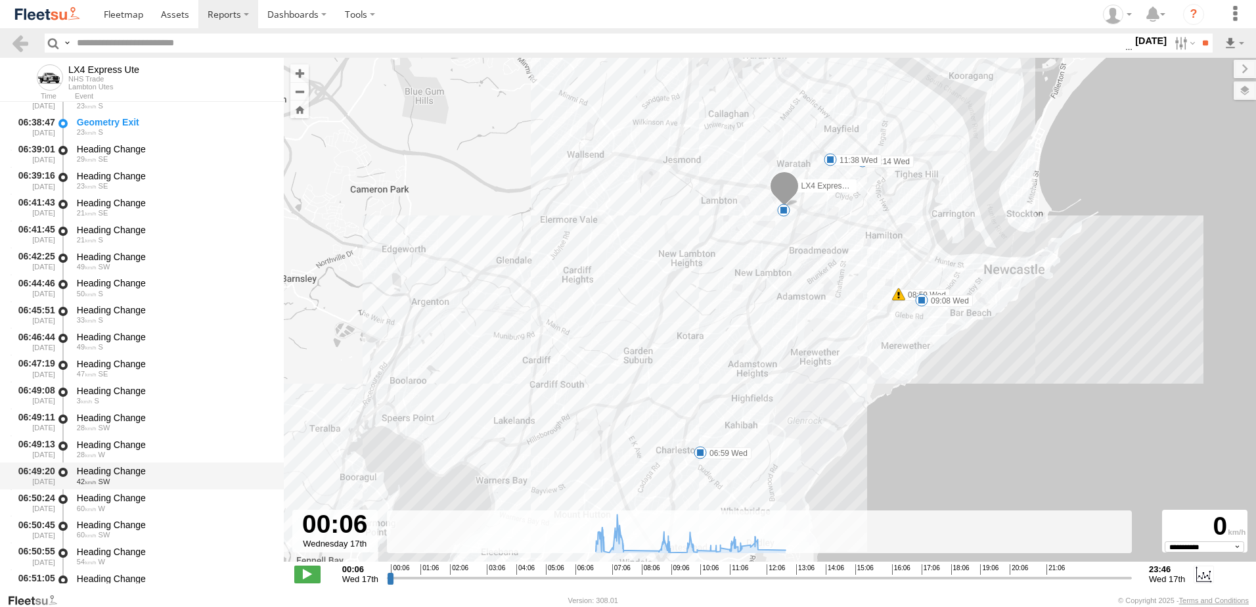
click at [116, 470] on div "Heading Change" at bounding box center [174, 471] width 194 height 12
click at [17, 39] on link at bounding box center [20, 42] width 19 height 19
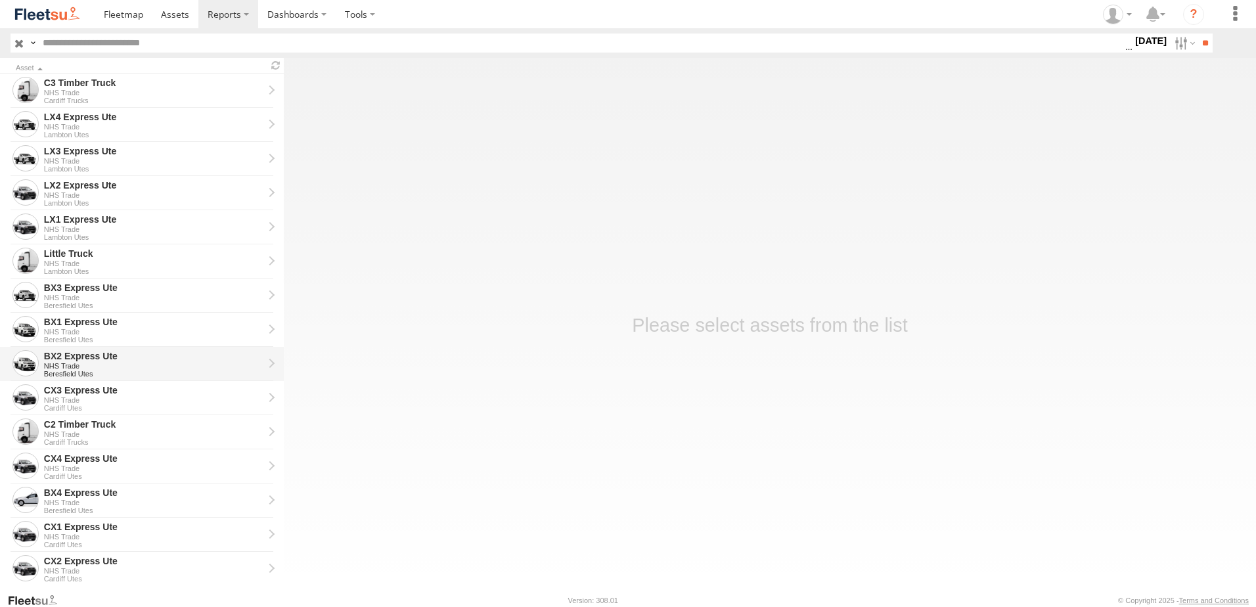
click at [68, 360] on div "BX2 Express Ute" at bounding box center [153, 356] width 219 height 12
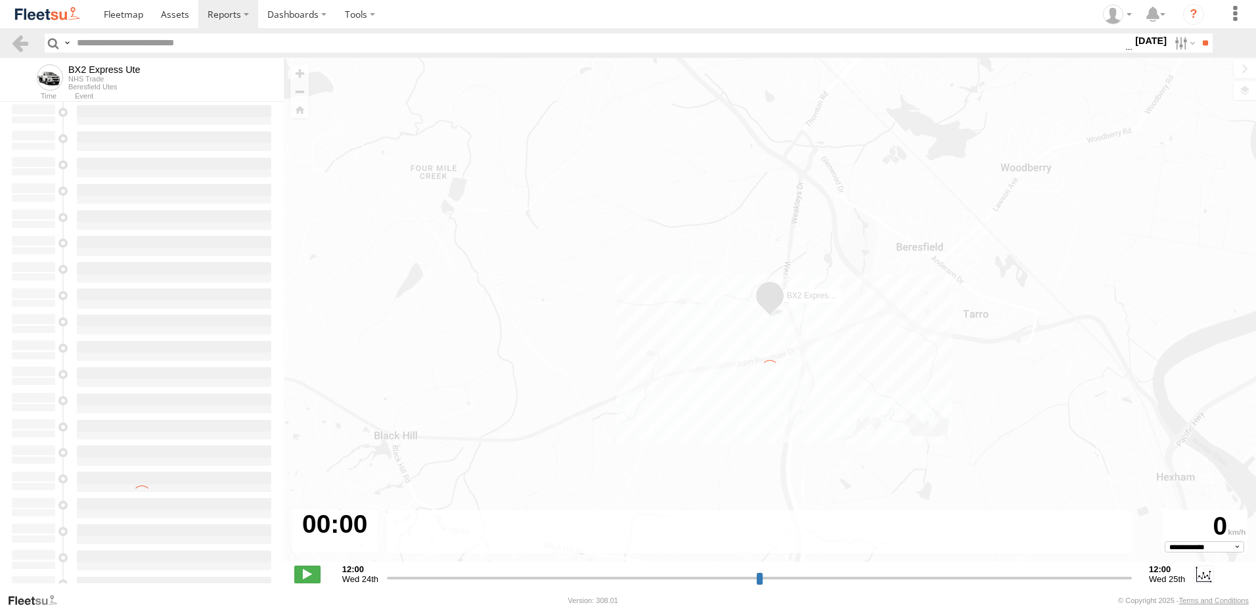
type input "**********"
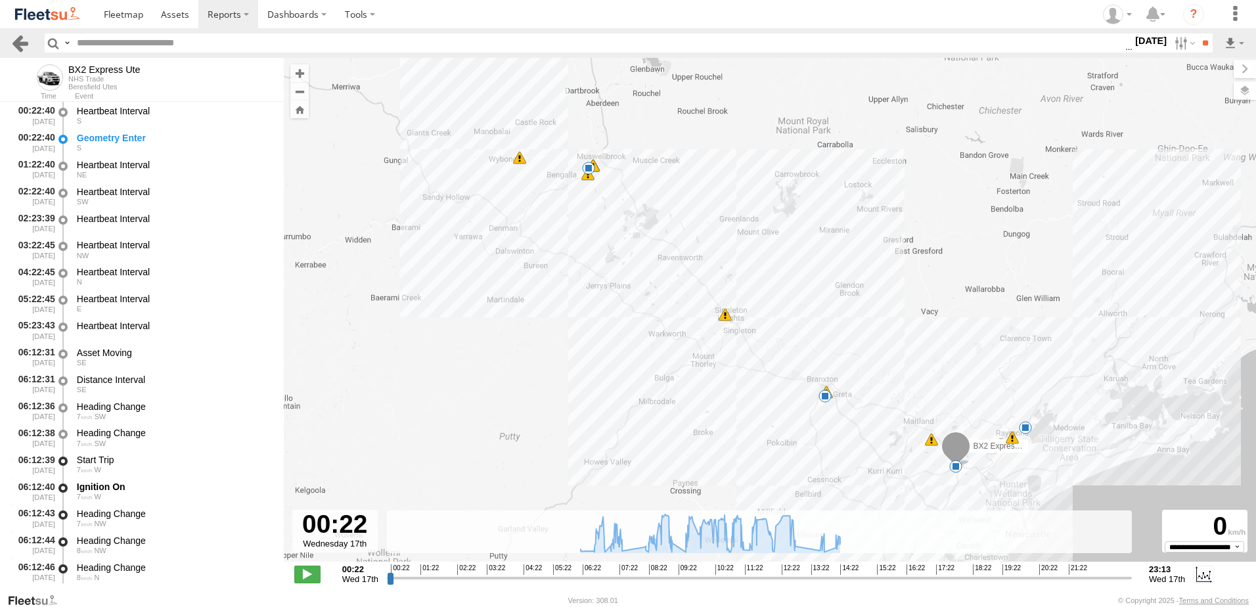
click at [24, 39] on link at bounding box center [20, 42] width 19 height 19
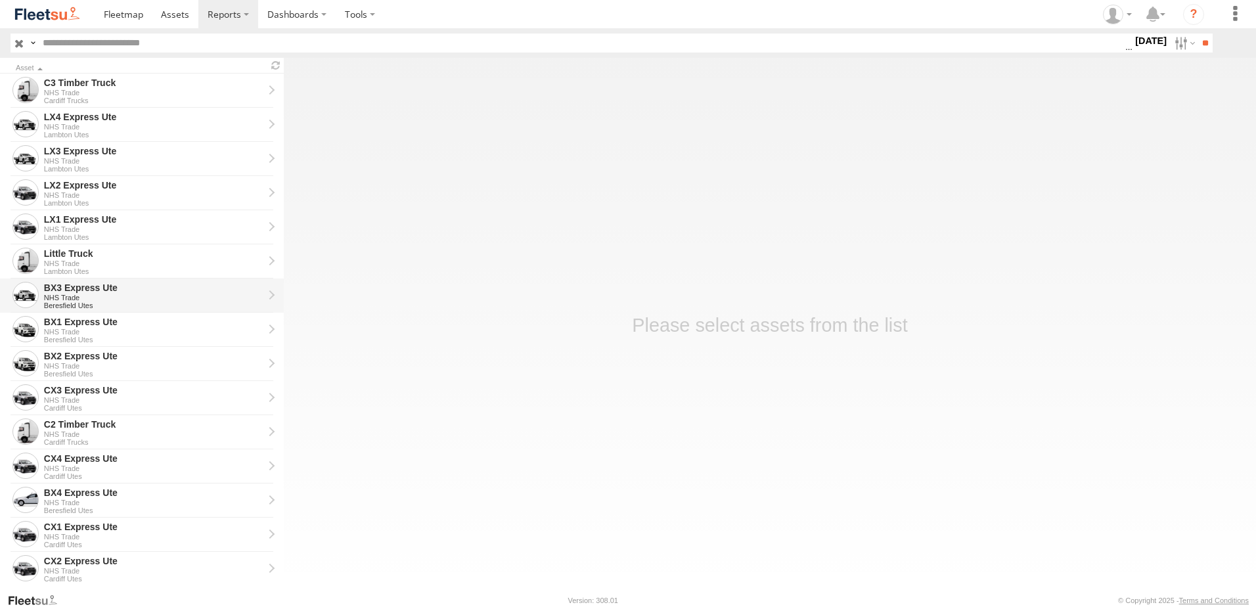
click at [72, 286] on div "BX3 Express Ute" at bounding box center [153, 288] width 219 height 12
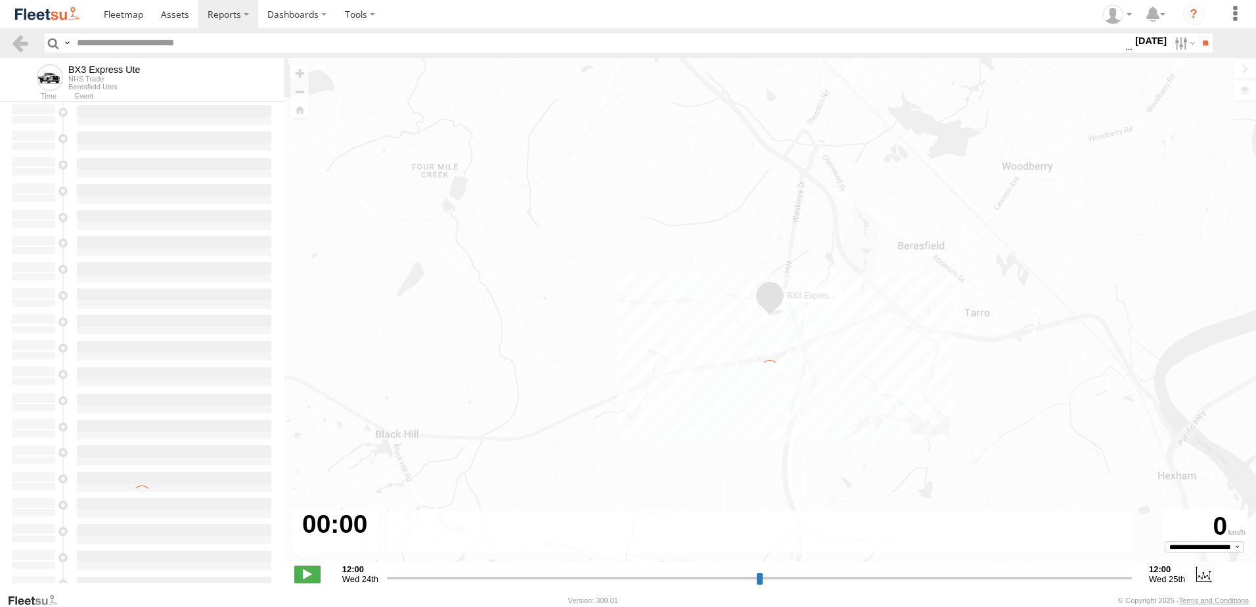
type input "**********"
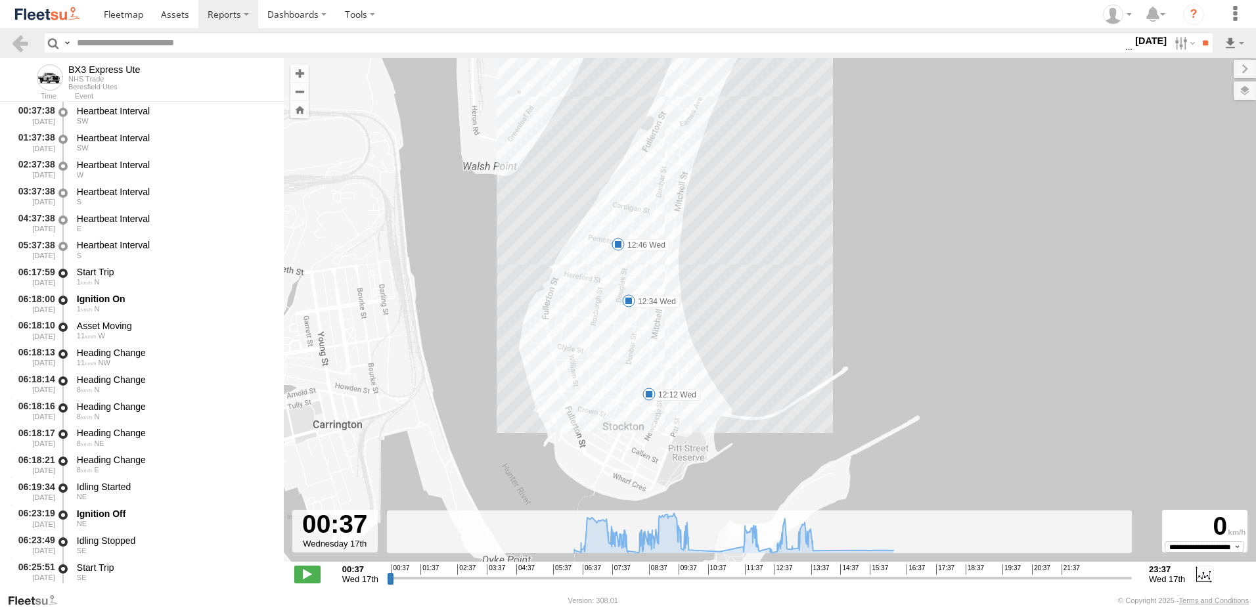
click at [663, 397] on label "12:12 Wed" at bounding box center [674, 395] width 51 height 12
click at [20, 41] on link at bounding box center [20, 42] width 19 height 19
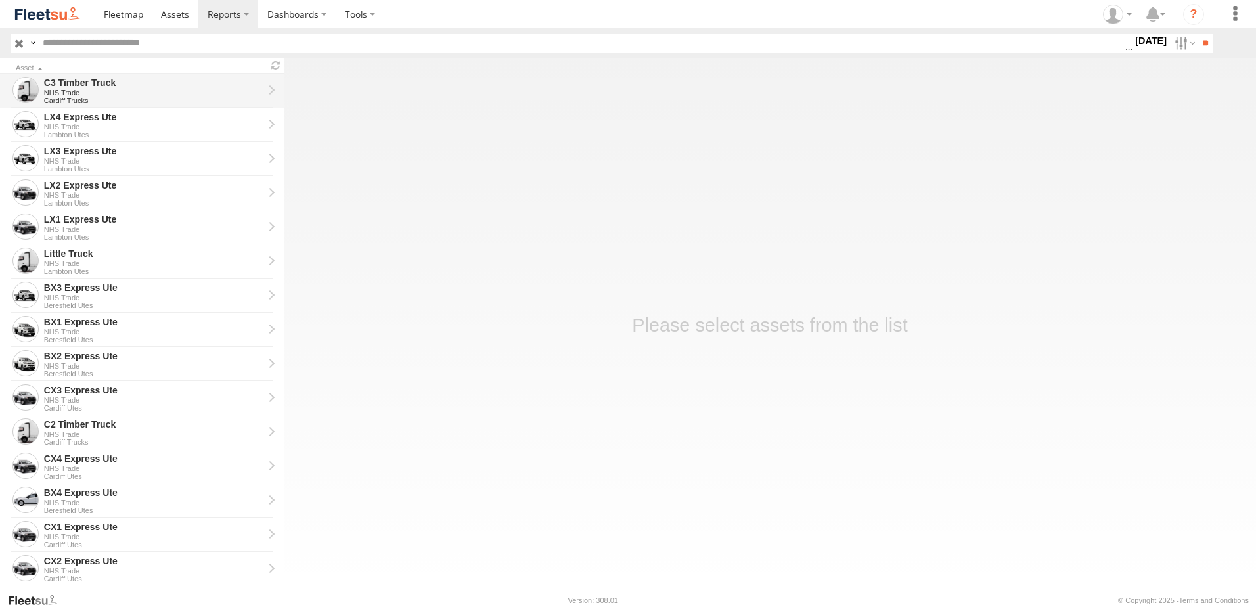
click at [95, 83] on div "C3 Timber Truck" at bounding box center [153, 83] width 219 height 12
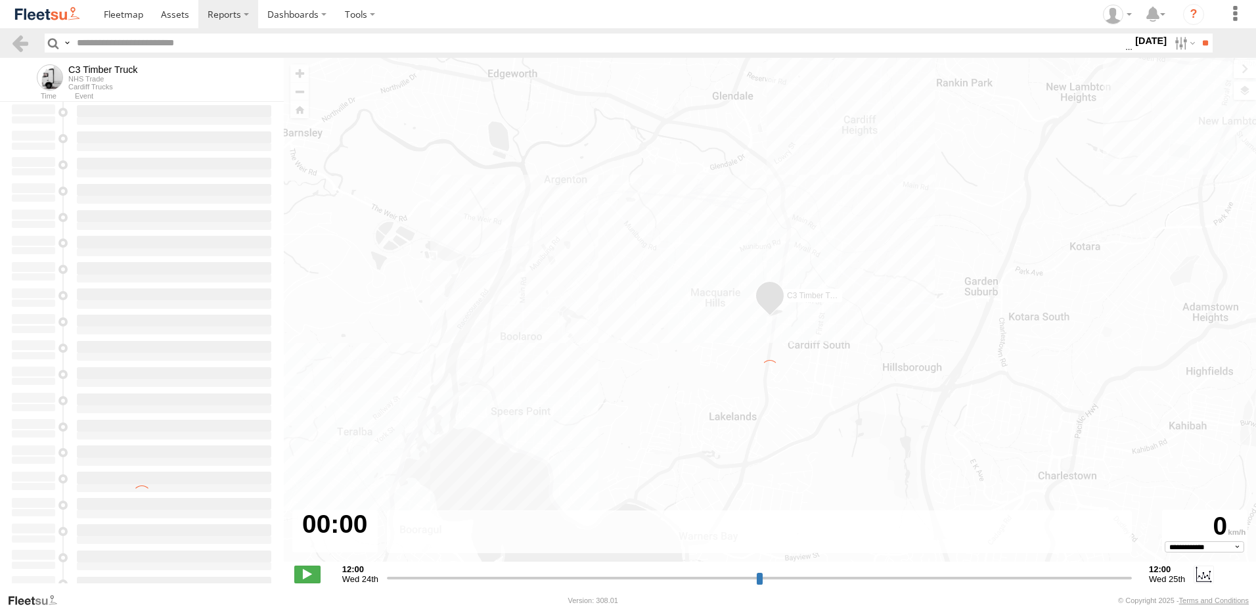
type input "**********"
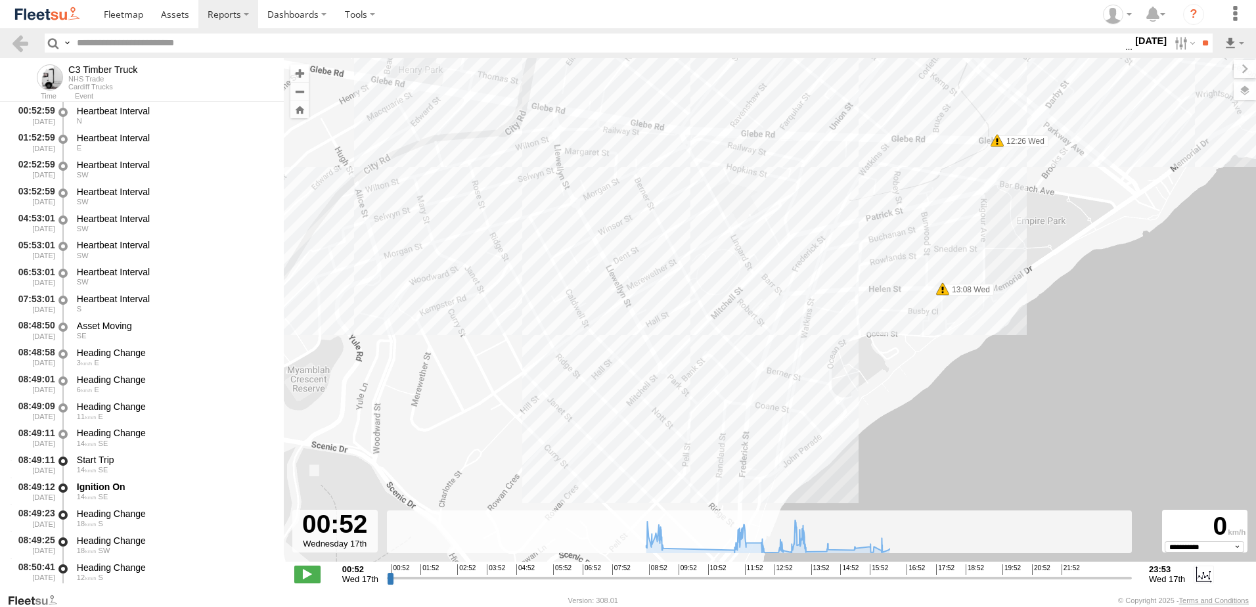
drag, startPoint x: 1036, startPoint y: 336, endPoint x: 1100, endPoint y: 162, distance: 186.2
click at [1100, 161] on div "C3 Timber Truck 08:50 Wed 09:00 Wed 09:06 Wed 09:10 Wed 09:15 Wed 11:41 Wed 12:…" at bounding box center [770, 316] width 972 height 517
